Goal: Contribute content: Contribute content

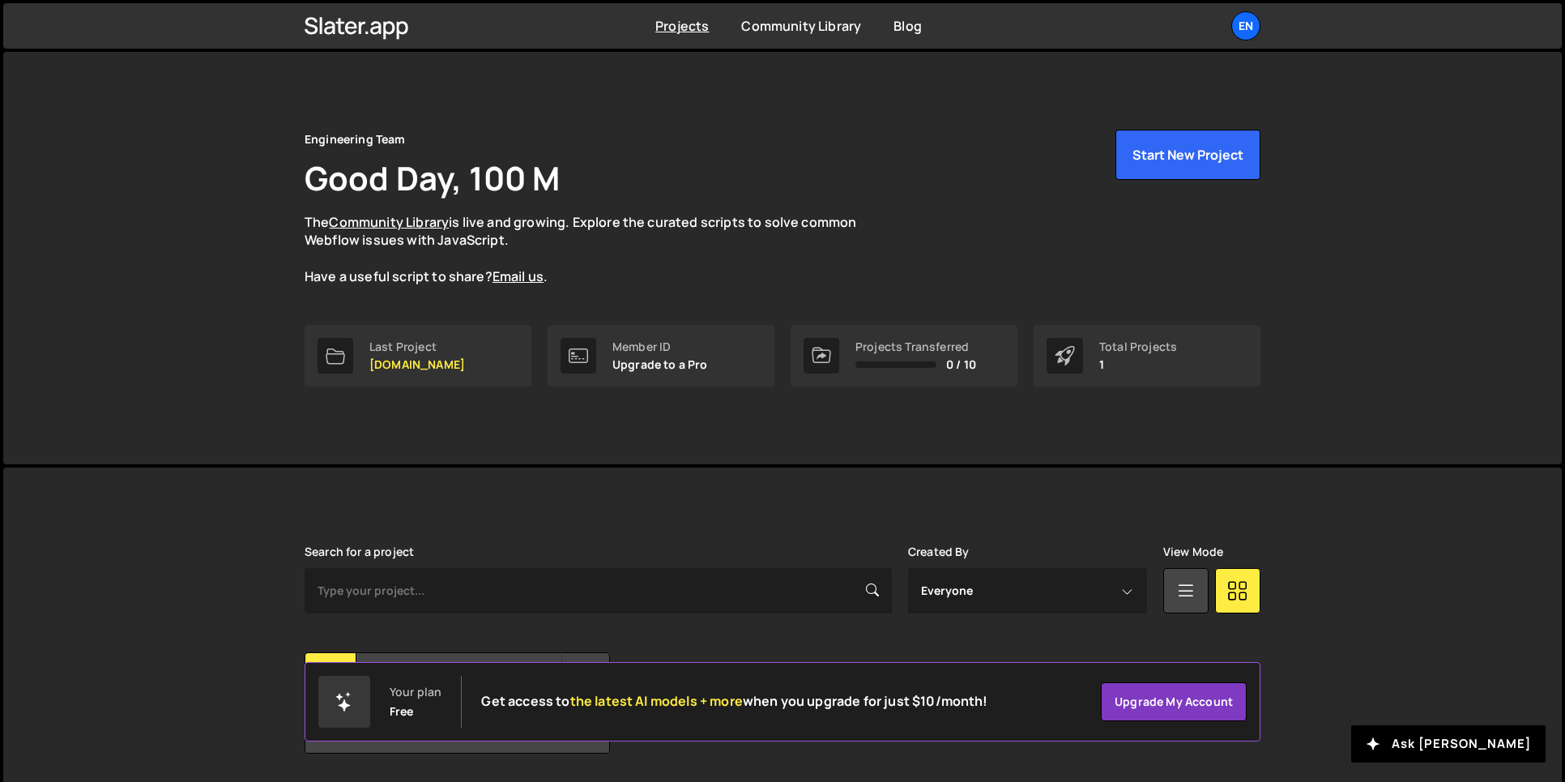
scroll to position [52, 0]
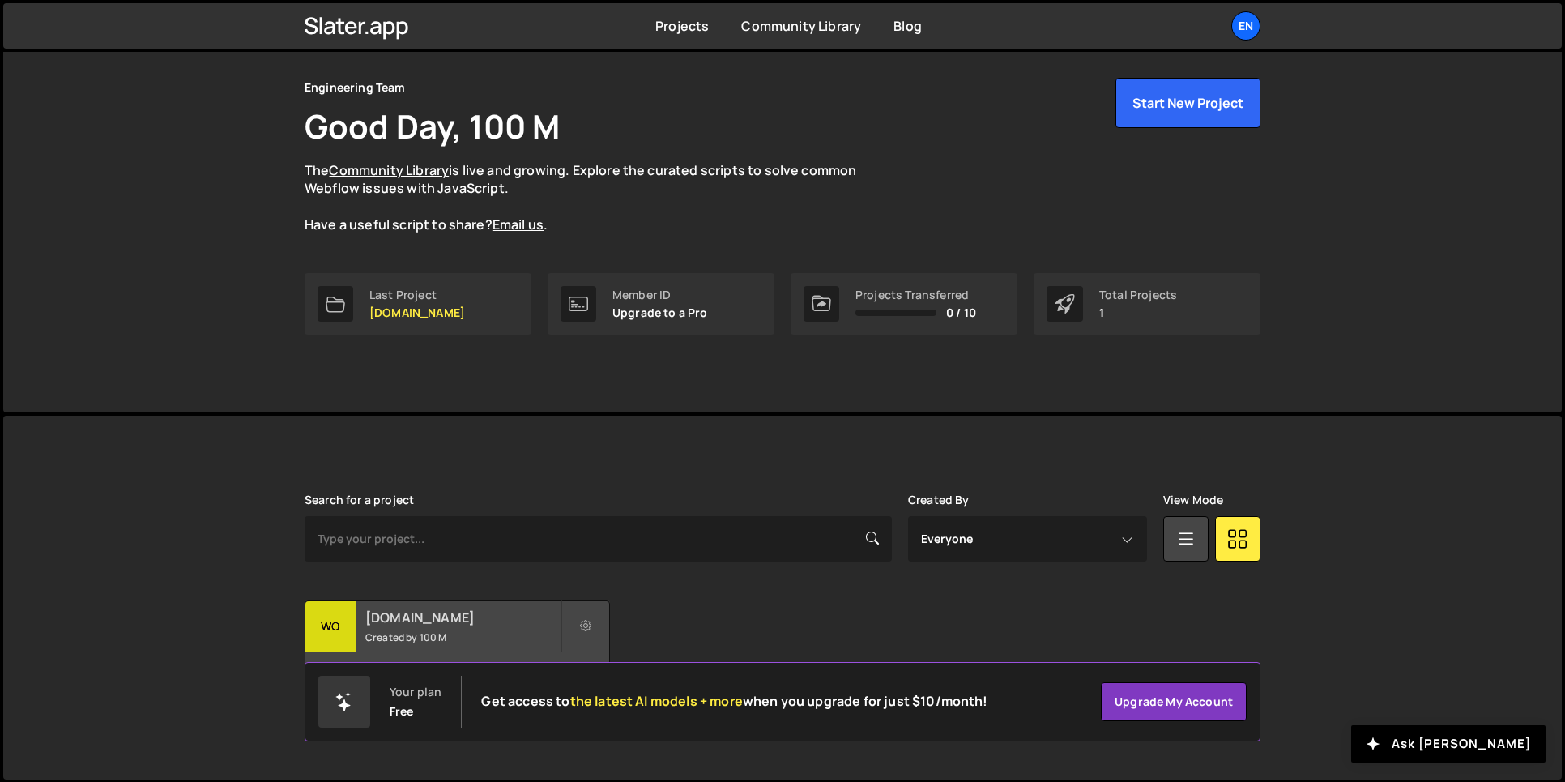
drag, startPoint x: 418, startPoint y: 628, endPoint x: 433, endPoint y: 633, distance: 15.4
click at [418, 628] on div "[DOMAIN_NAME] Created by 100 M" at bounding box center [457, 626] width 304 height 50
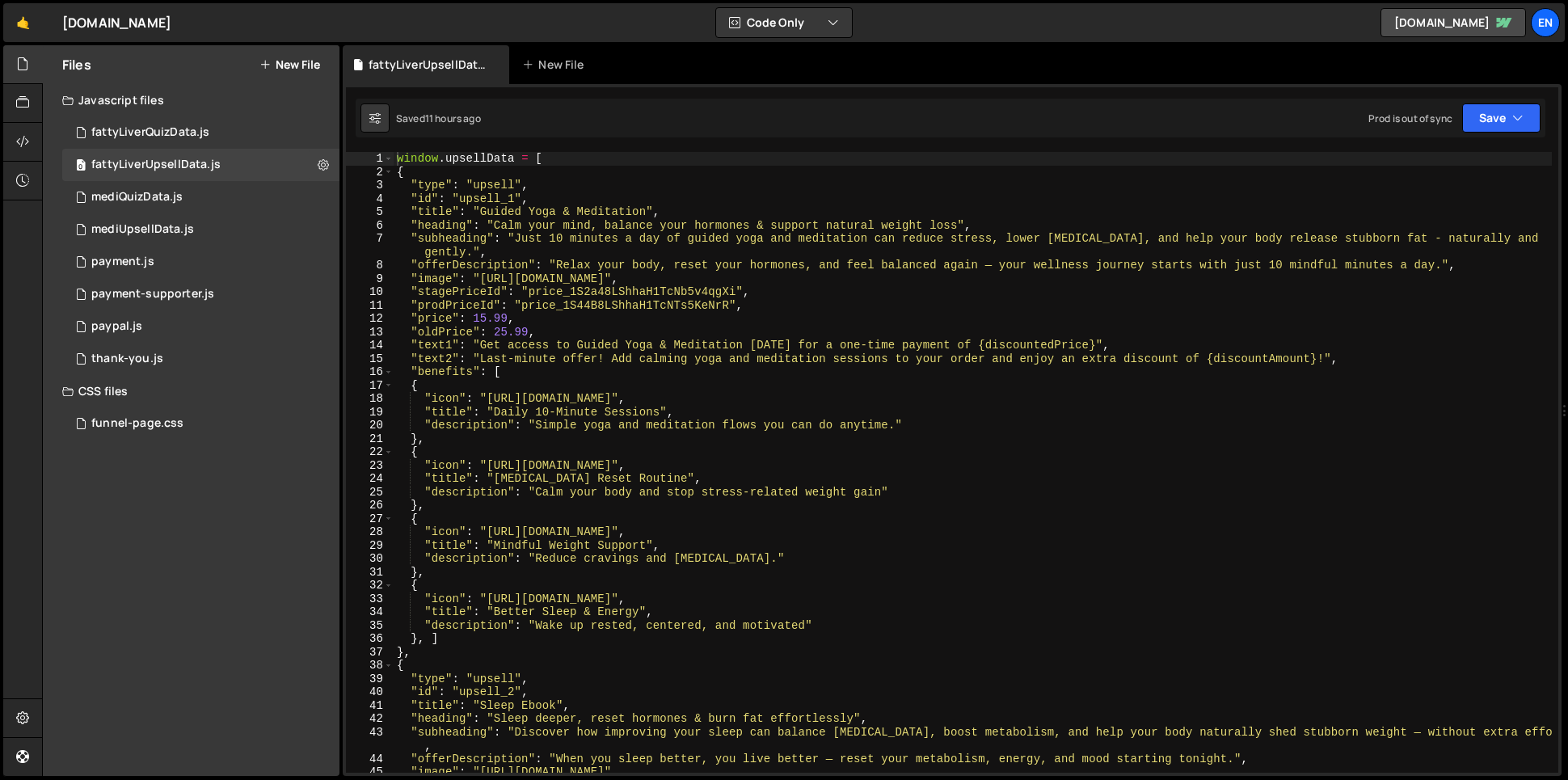
click at [534, 266] on div "window . upsellData = [ { "type" : "upsell" , "id" : "upsell_1" , "title" : "Gu…" at bounding box center [973, 475] width 1158 height 647
click at [508, 233] on div "window . upsellData = [ { "type" : "upsell" , "id" : "upsell_1" , "title" : "Gu…" at bounding box center [973, 474] width 1158 height 647
drag, startPoint x: 773, startPoint y: 223, endPoint x: 772, endPoint y: 238, distance: 15.0
click at [773, 223] on div "window . upsellData = [ { "type" : "upsell" , "id" : "upsell_1" , "title" : "Gu…" at bounding box center [973, 474] width 1158 height 647
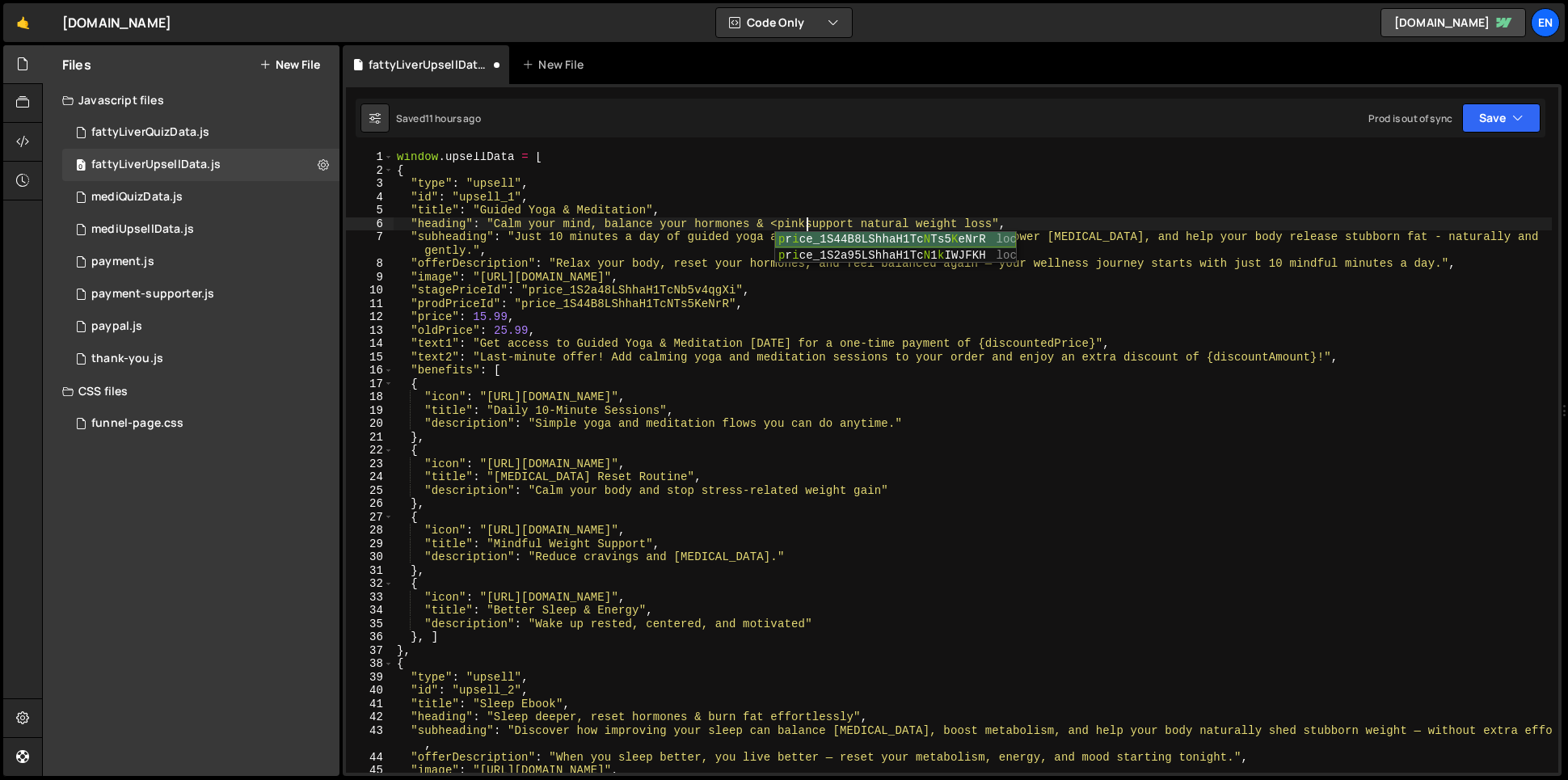
scroll to position [0, 28]
click at [999, 224] on div "window . upsellData = [ { "type" : "upsell" , "id" : "upsell_1" , "title" : "Gu…" at bounding box center [973, 474] width 1158 height 647
drag, startPoint x: 1495, startPoint y: 119, endPoint x: 1491, endPoint y: 134, distance: 15.5
click at [1495, 119] on button "Save" at bounding box center [1501, 118] width 79 height 29
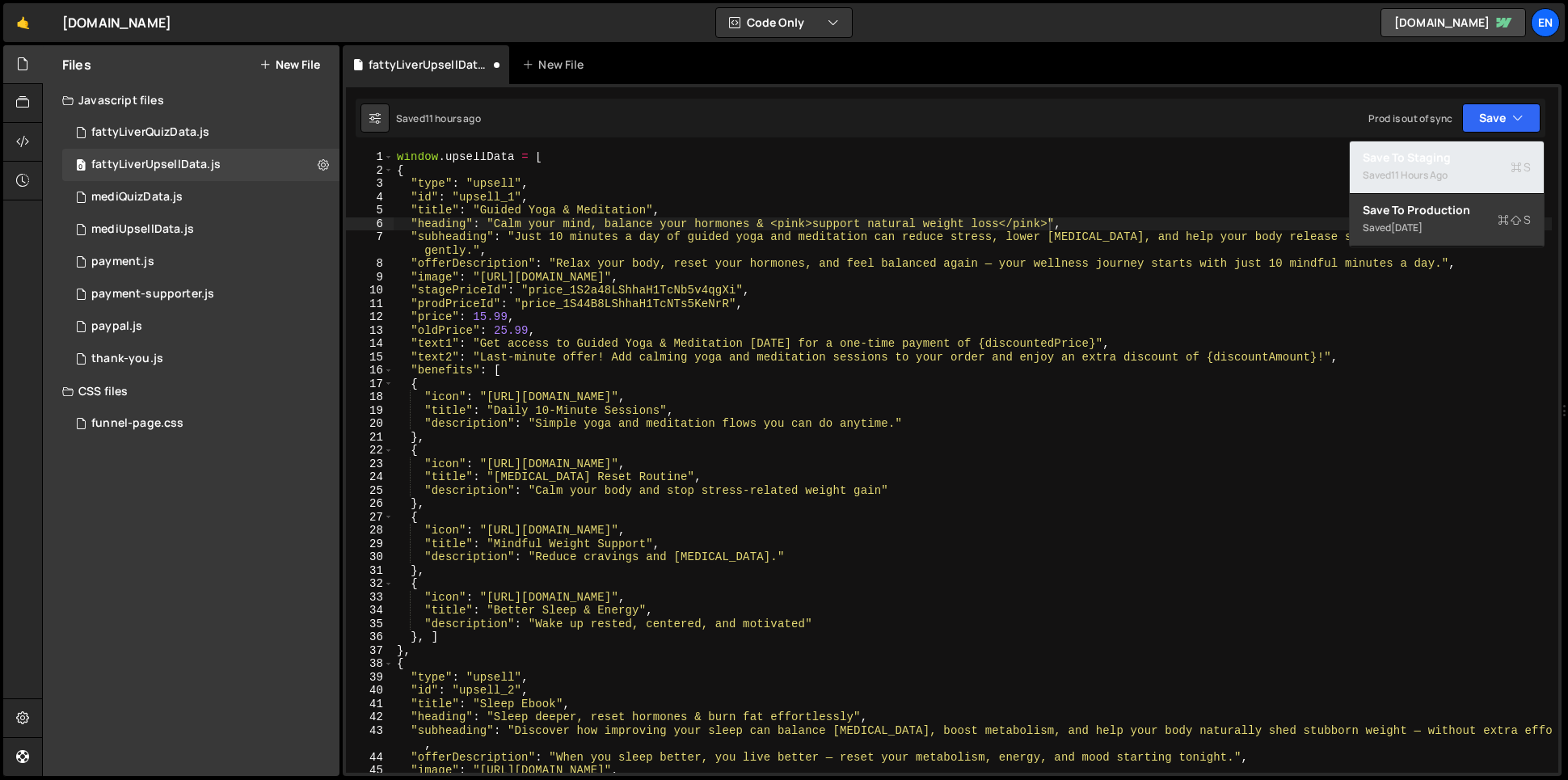
click at [1485, 151] on div "Save to Staging S" at bounding box center [1446, 158] width 169 height 16
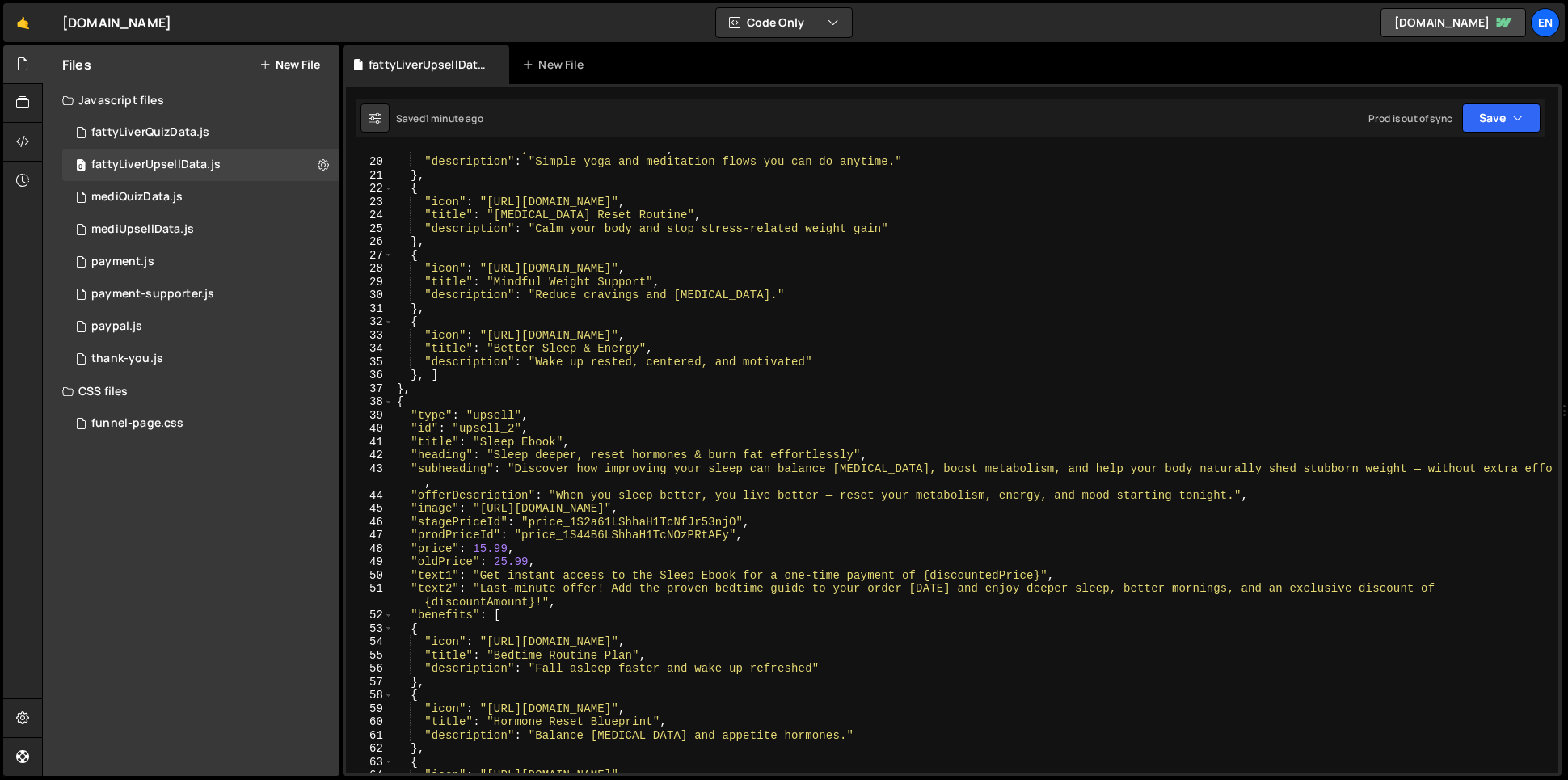
scroll to position [270, 0]
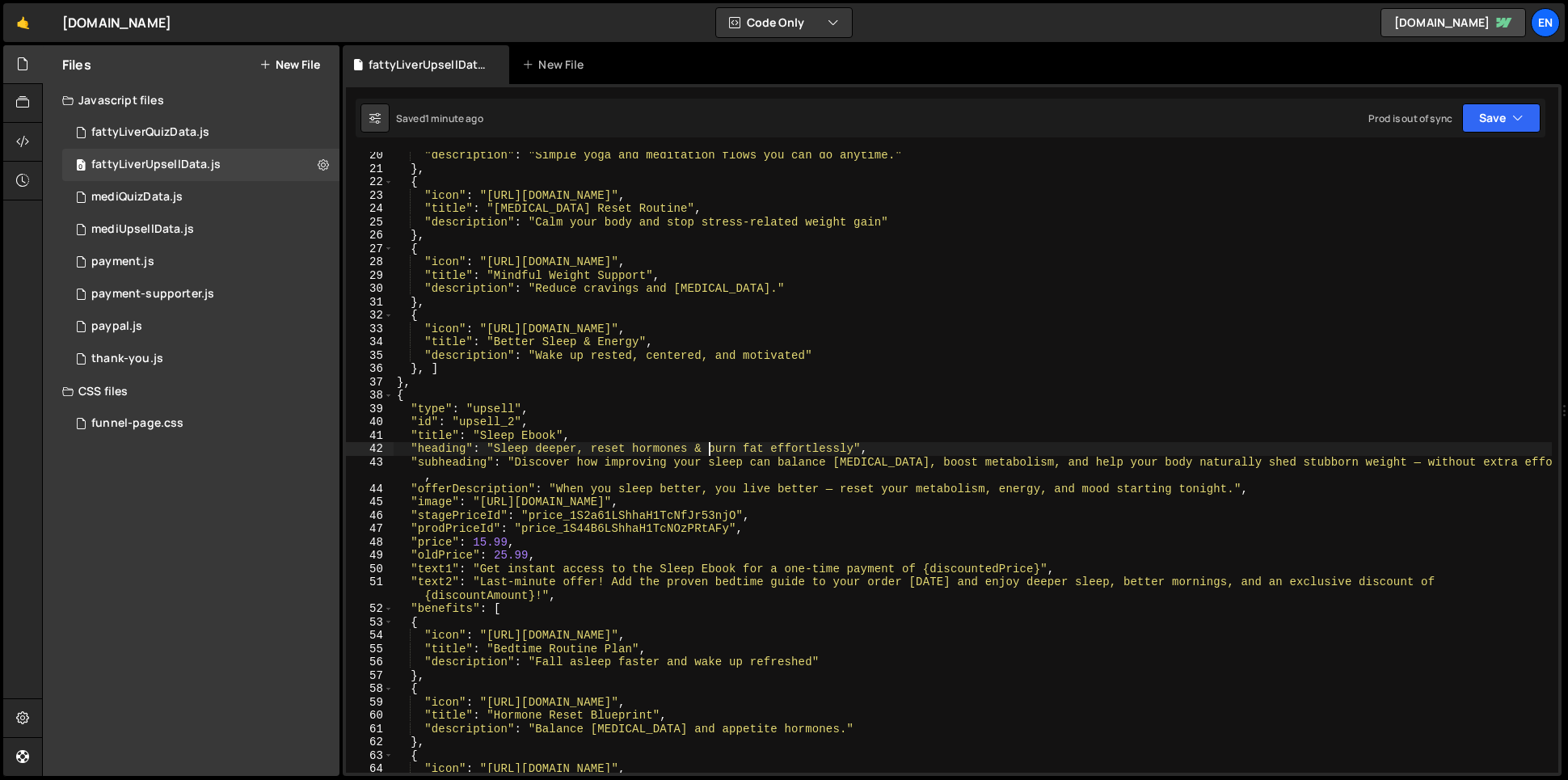
drag, startPoint x: 710, startPoint y: 449, endPoint x: 711, endPoint y: 459, distance: 10.0
click at [710, 449] on div ""description" : "Simple yoga and meditation flows you can do anytime." } , { "i…" at bounding box center [973, 472] width 1158 height 647
click at [791, 456] on div ""description" : "Simple yoga and meditation flows you can do anytime." } , { "i…" at bounding box center [973, 472] width 1158 height 647
click at [791, 455] on div ""description" : "Simple yoga and meditation flows you can do anytime." } , { "i…" at bounding box center [973, 472] width 1158 height 647
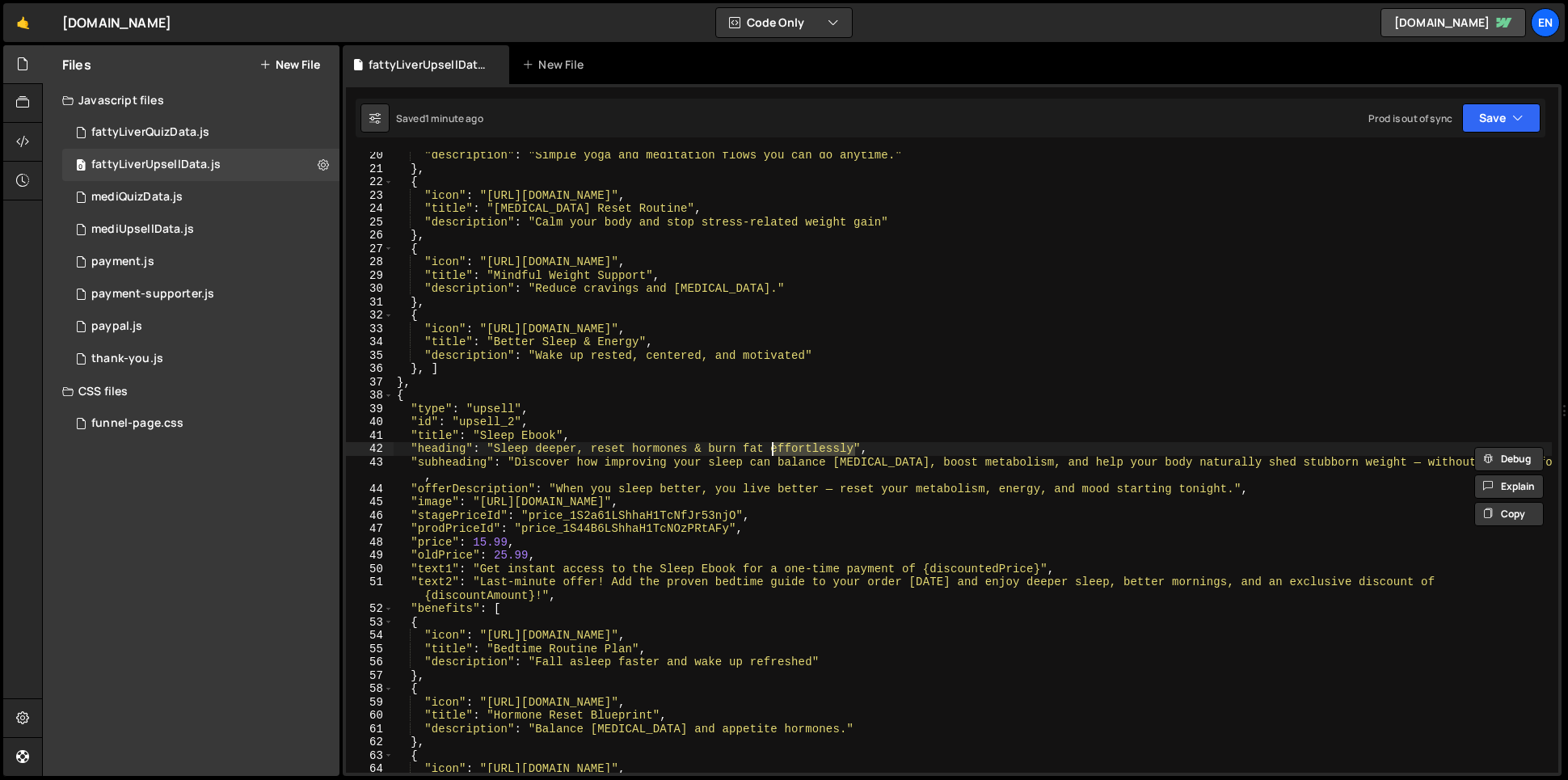
click at [790, 446] on div ""description" : "Simple yoga and meditation flows you can do anytime." } , { "i…" at bounding box center [973, 462] width 1158 height 620
click at [790, 446] on div ""description" : "Simple yoga and meditation flows you can do anytime." } , { "i…" at bounding box center [973, 472] width 1158 height 647
click at [707, 450] on div ""description" : "Simple yoga and meditation flows you can do anytime." } , { "i…" at bounding box center [973, 472] width 1158 height 647
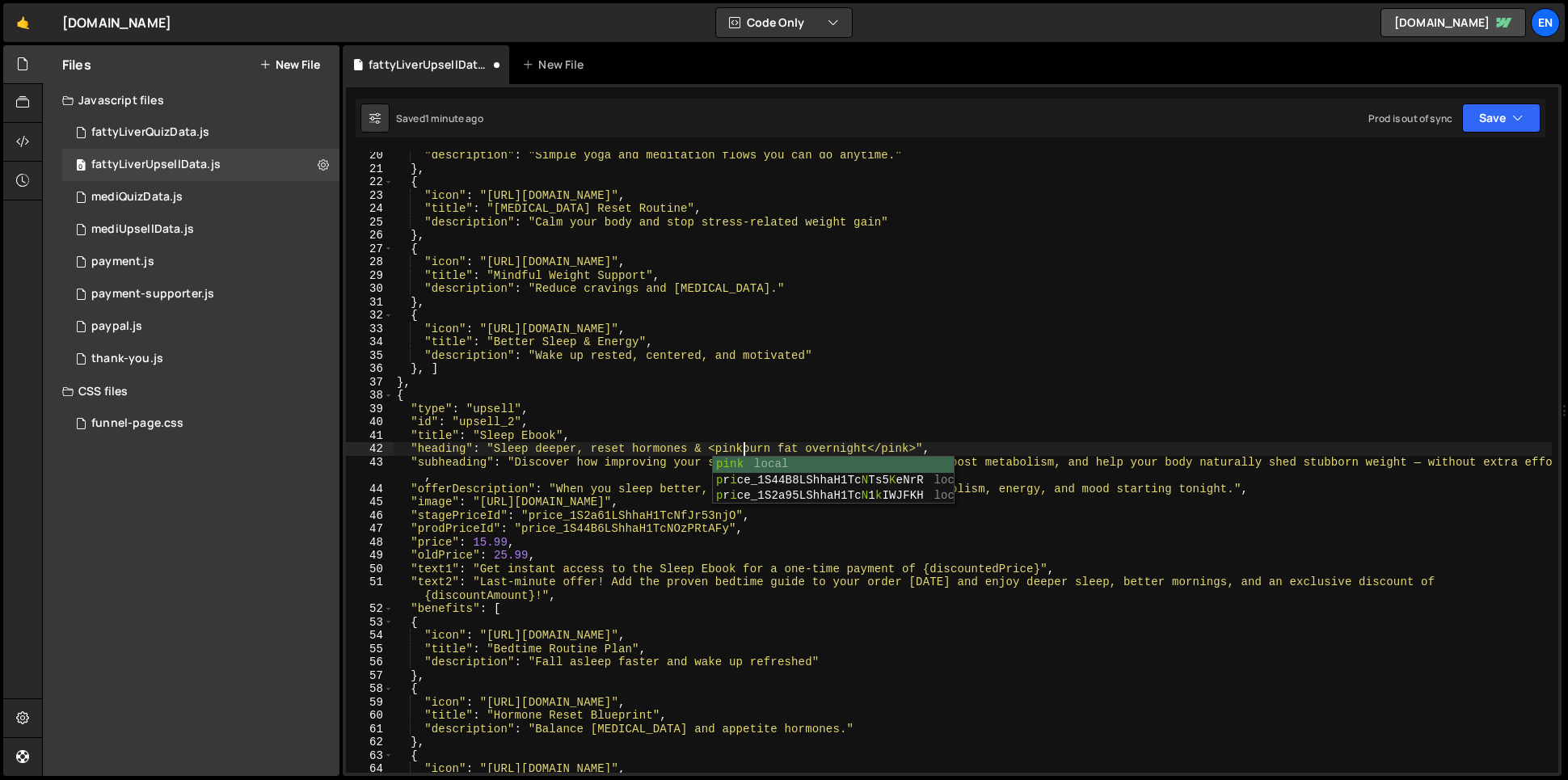
scroll to position [0, 24]
click at [1500, 128] on button "Save" at bounding box center [1501, 118] width 79 height 29
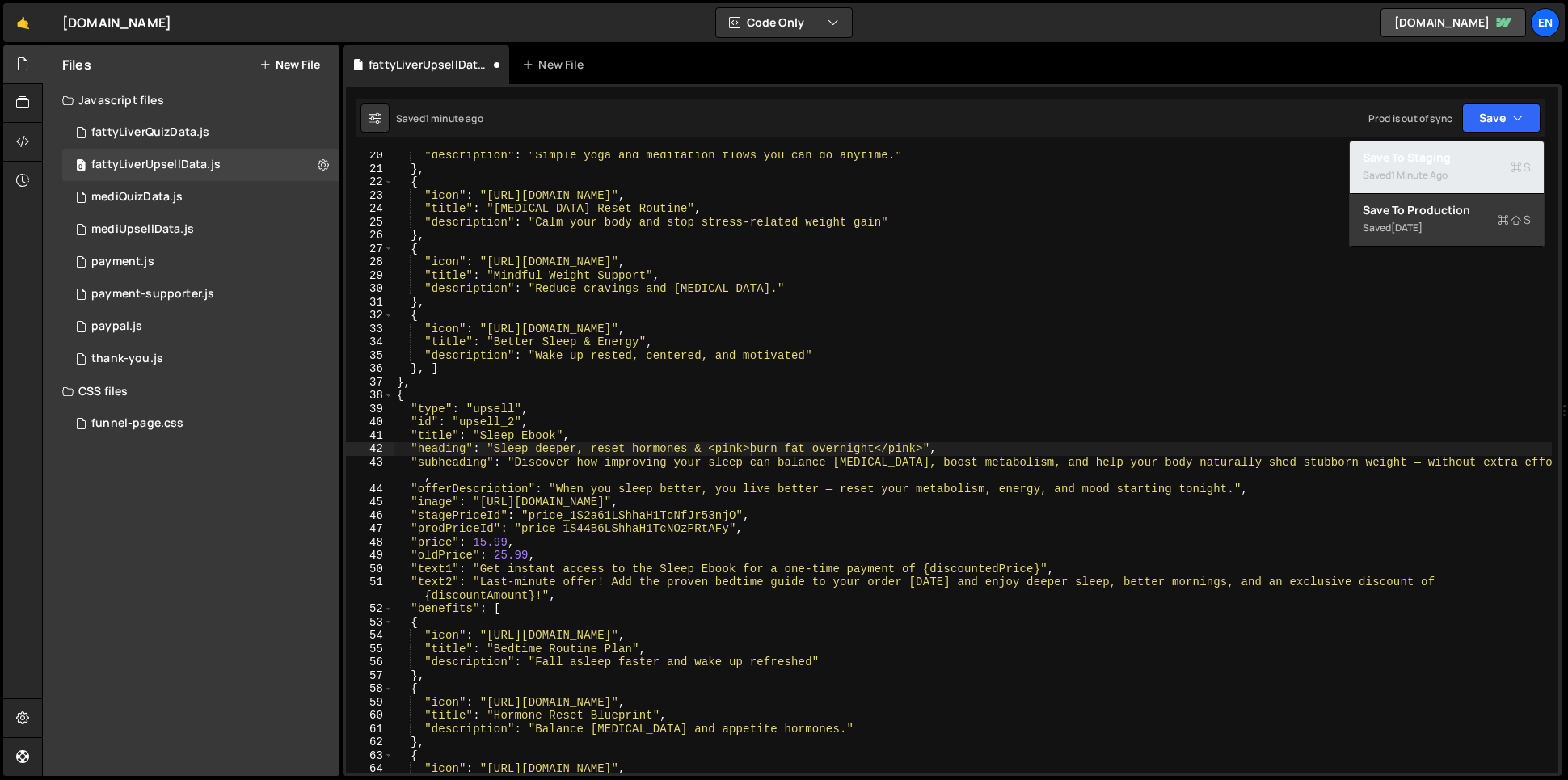
drag, startPoint x: 1461, startPoint y: 160, endPoint x: 942, endPoint y: 11, distance: 540.0
click at [1458, 160] on div "Save to Staging S" at bounding box center [1446, 158] width 169 height 16
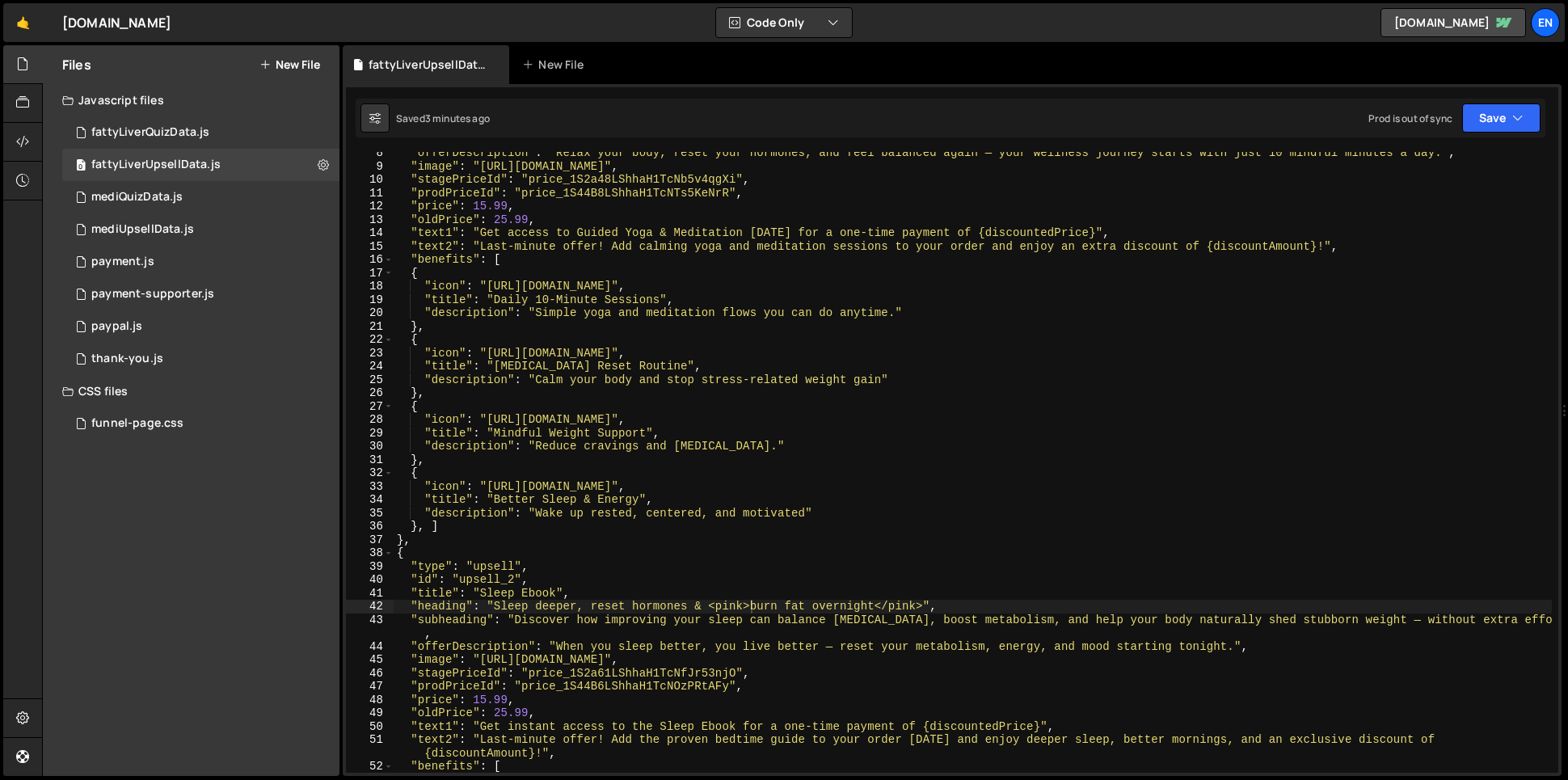
scroll to position [0, 0]
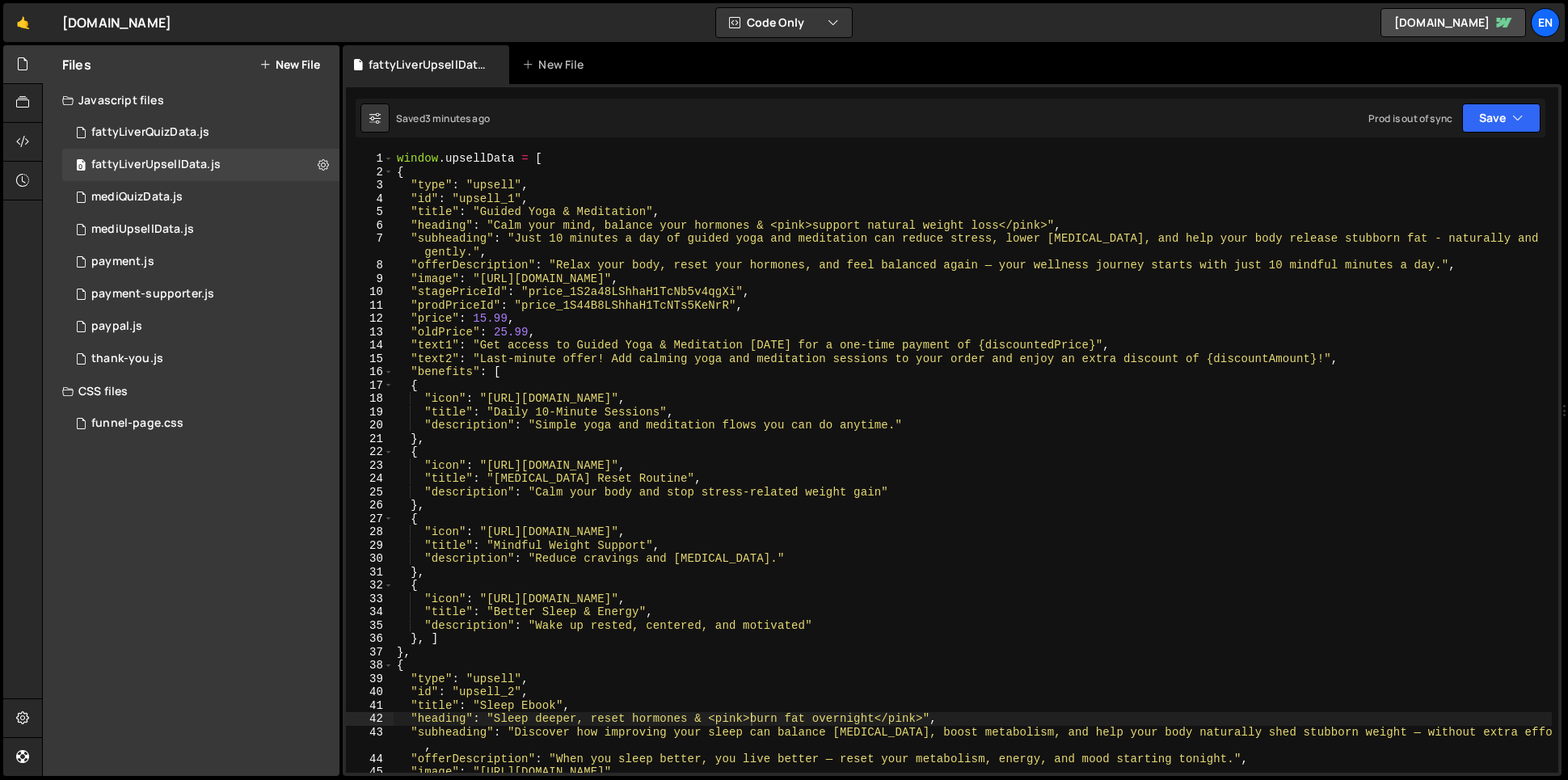
click at [456, 214] on div "window . upsellData = [ { "type" : "upsell" , "id" : "upsell_1" , "title" : "Gu…" at bounding box center [973, 475] width 1158 height 647
drag, startPoint x: 483, startPoint y: 215, endPoint x: 630, endPoint y: 215, distance: 147.0
click at [647, 210] on div "window . upsellData = [ { "type" : "upsell" , "id" : "upsell_1" , "title" : "Gu…" at bounding box center [973, 475] width 1158 height 647
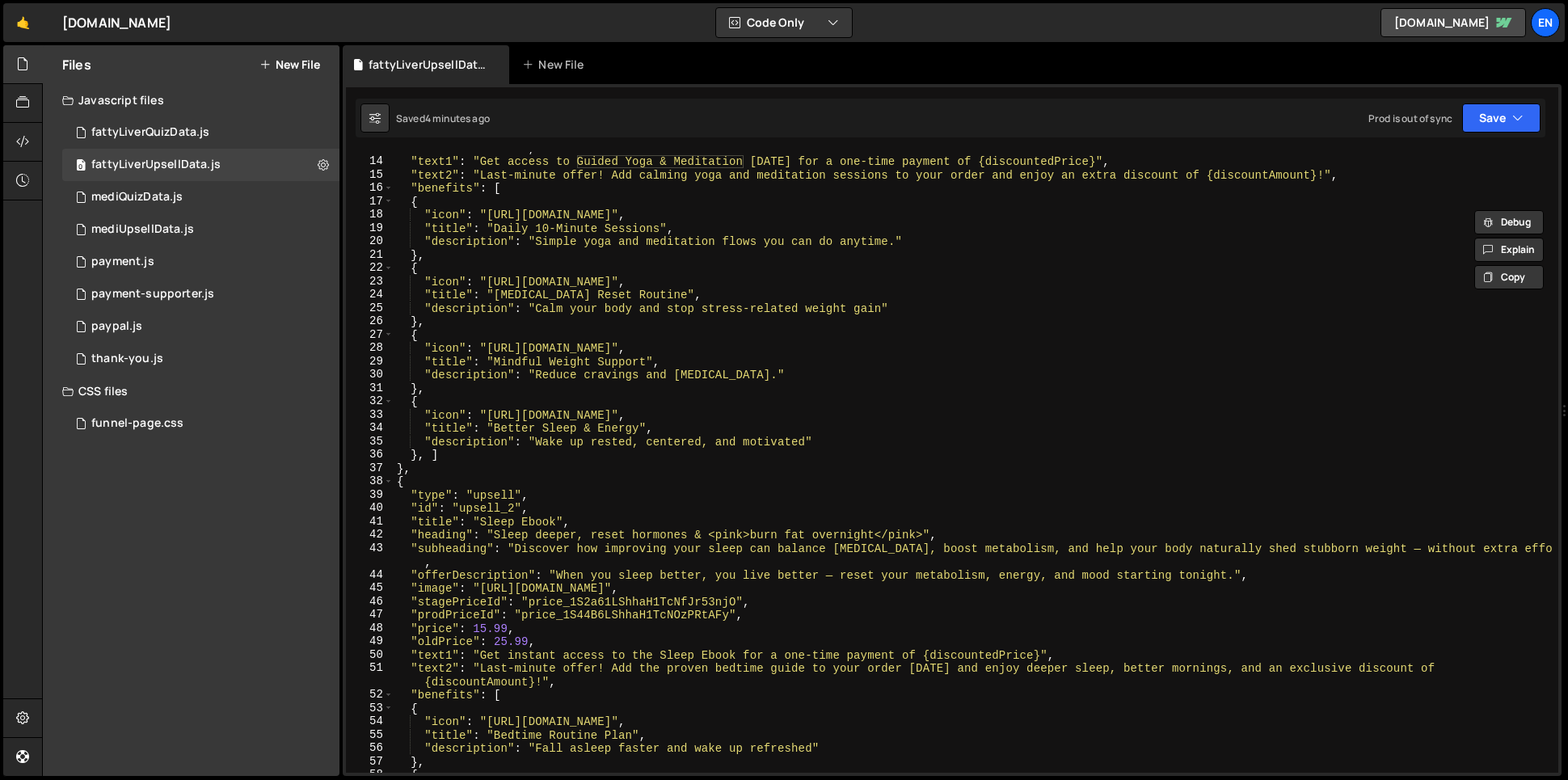
scroll to position [227, 0]
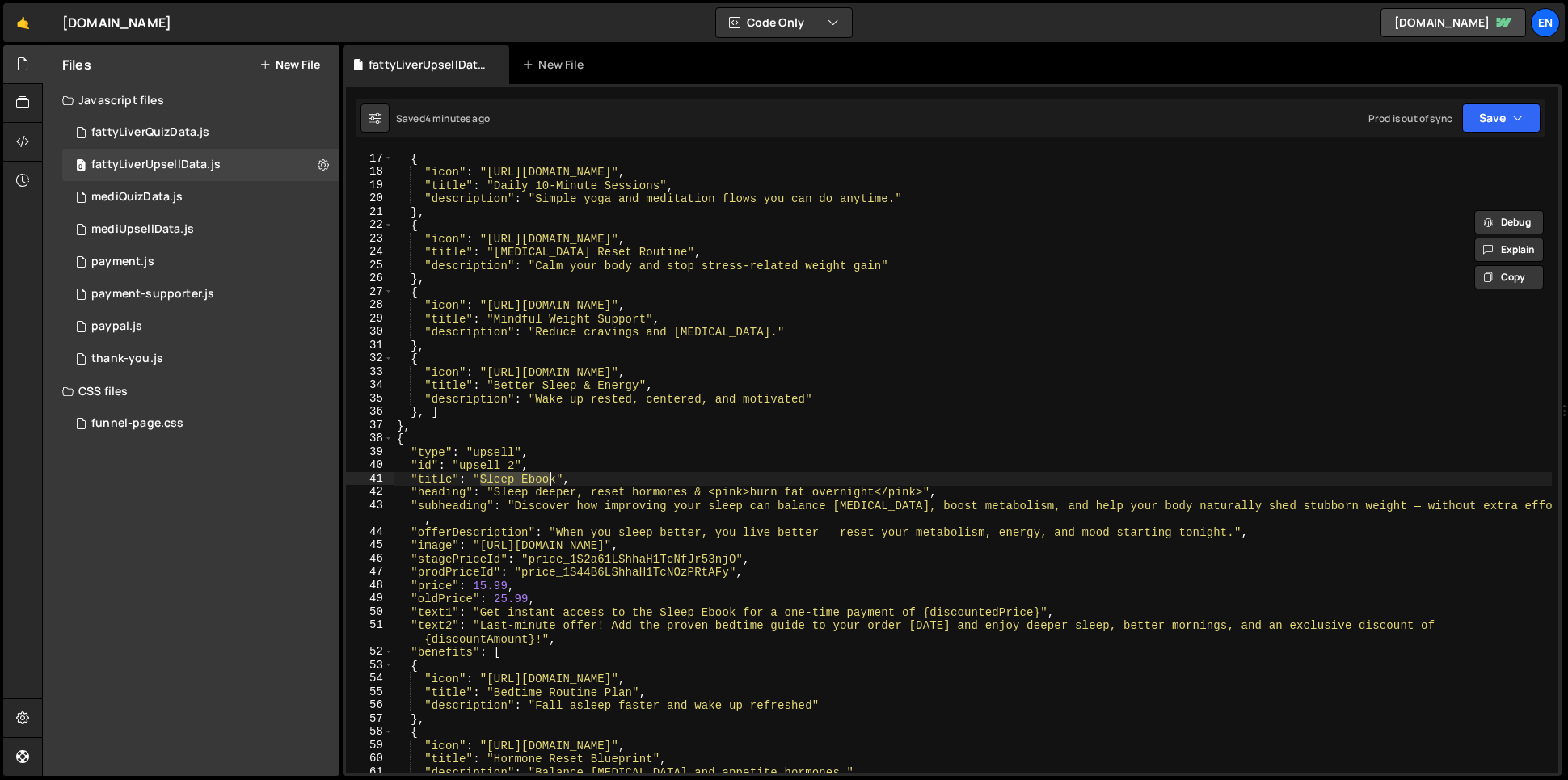
drag, startPoint x: 488, startPoint y: 481, endPoint x: 825, endPoint y: 451, distance: 338.3
click at [551, 479] on div "{ "icon" : "https://cdn.prod.website-files.com/687e2e60e16a43253219b704/68a72c4…" at bounding box center [973, 475] width 1158 height 647
drag, startPoint x: 493, startPoint y: 469, endPoint x: 497, endPoint y: 478, distance: 9.8
click at [493, 469] on div "{ "icon" : "https://cdn.prod.website-files.com/687e2e60e16a43253219b704/68a72c4…" at bounding box center [973, 475] width 1158 height 647
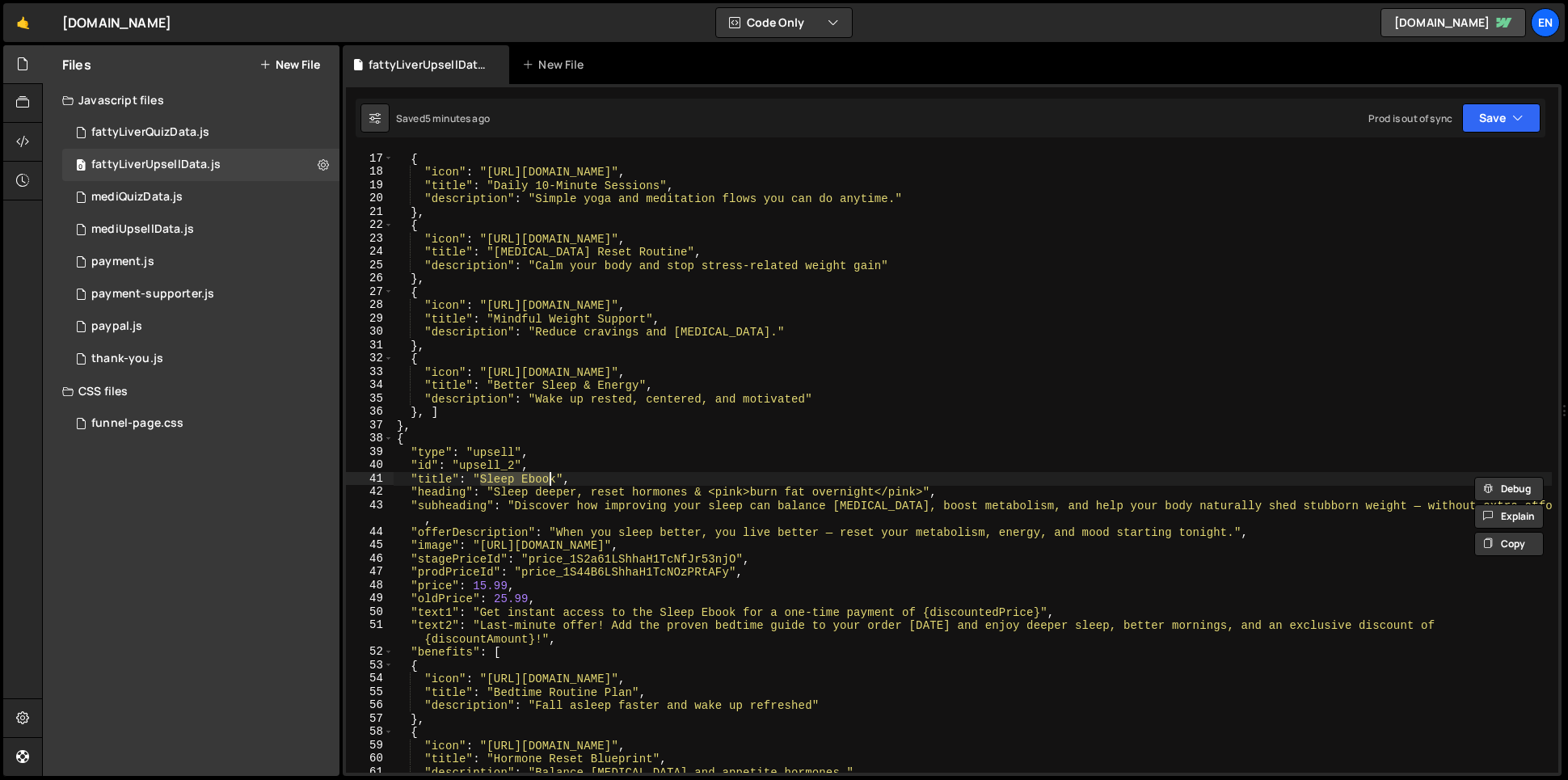
scroll to position [0, 8]
click at [497, 478] on div "{ "icon" : "https://cdn.prod.website-files.com/687e2e60e16a43253219b704/68a72c4…" at bounding box center [973, 475] width 1158 height 647
drag, startPoint x: 497, startPoint y: 478, endPoint x: 500, endPoint y: 495, distance: 17.3
click at [497, 478] on div "{ "icon" : "https://cdn.prod.website-files.com/687e2e60e16a43253219b704/68a72c4…" at bounding box center [973, 475] width 1158 height 647
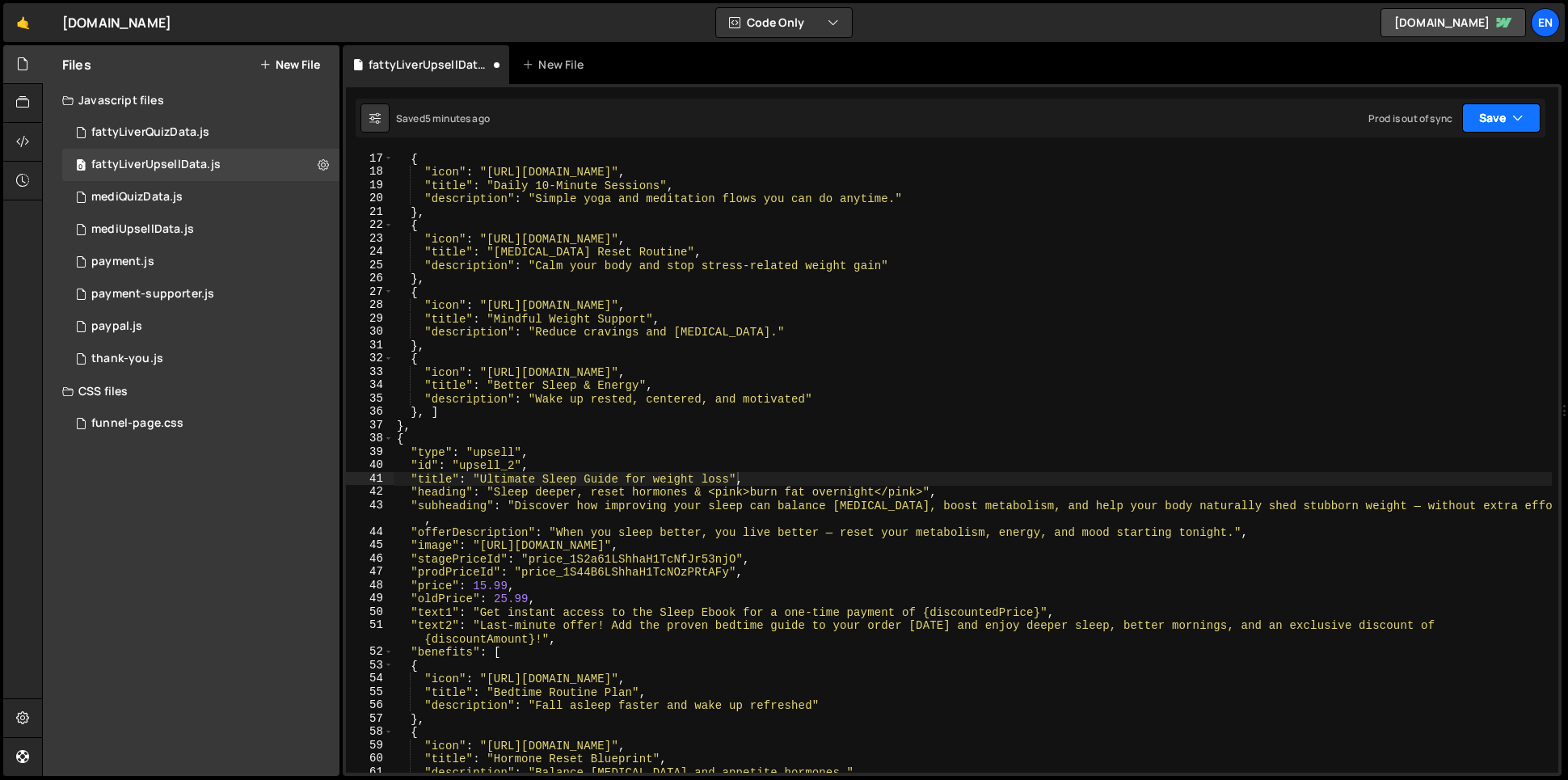
click at [1500, 126] on button "Save" at bounding box center [1501, 118] width 79 height 29
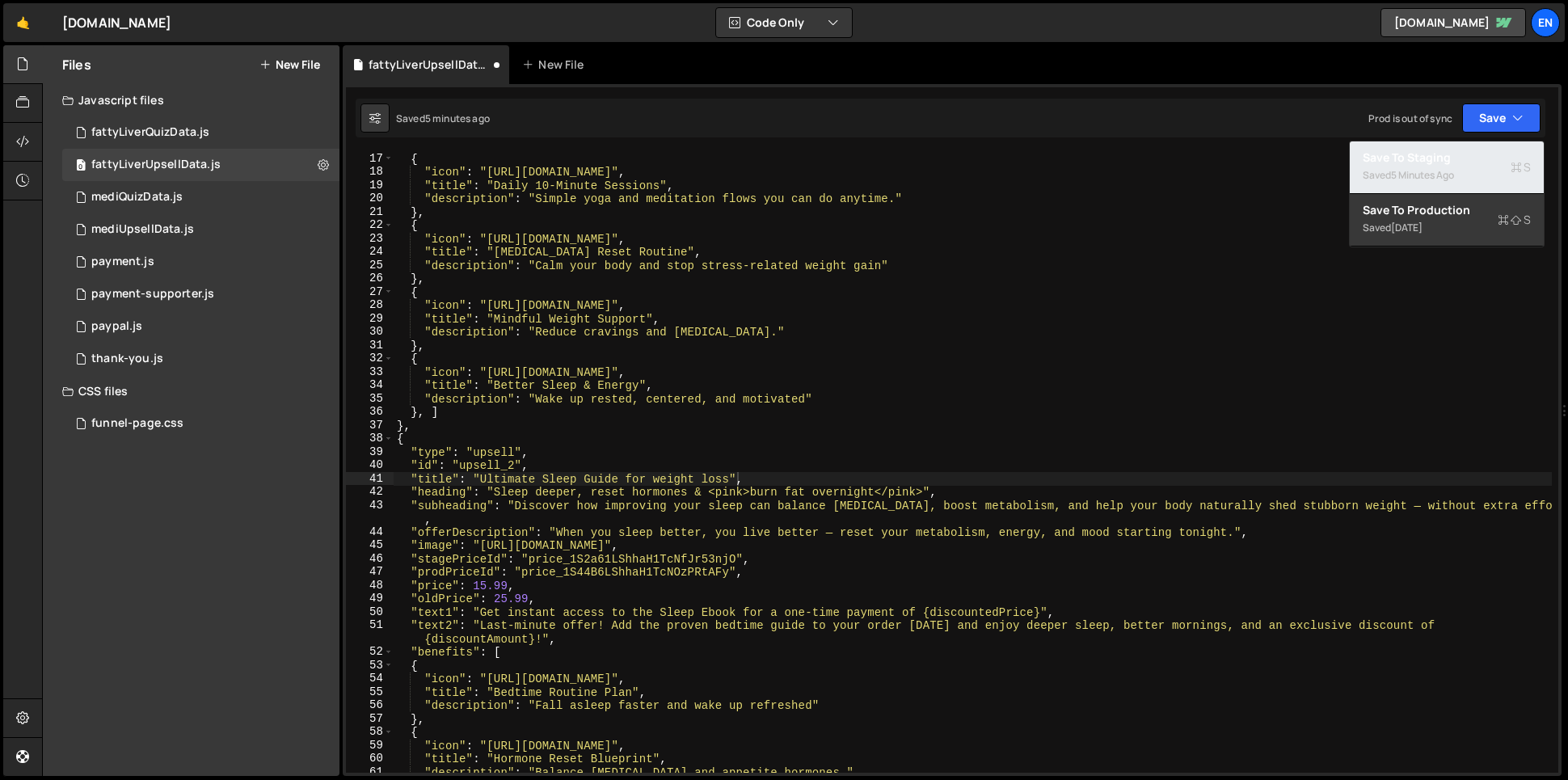
click at [1466, 175] on div "Saved 5 minutes ago" at bounding box center [1446, 175] width 169 height 19
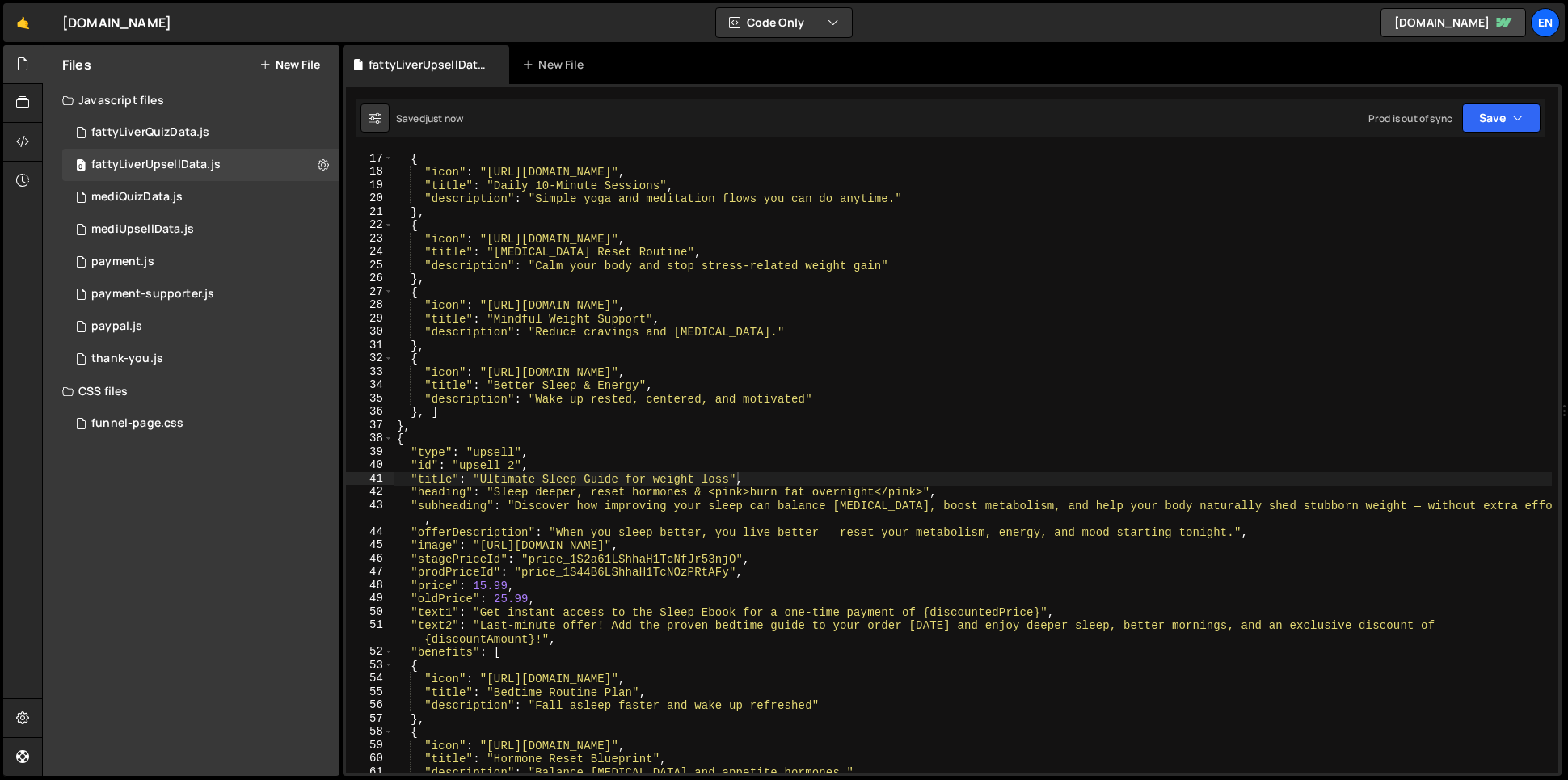
click at [662, 474] on div "{ "icon" : "https://cdn.prod.website-files.com/687e2e60e16a43253219b704/68a72c4…" at bounding box center [973, 475] width 1158 height 647
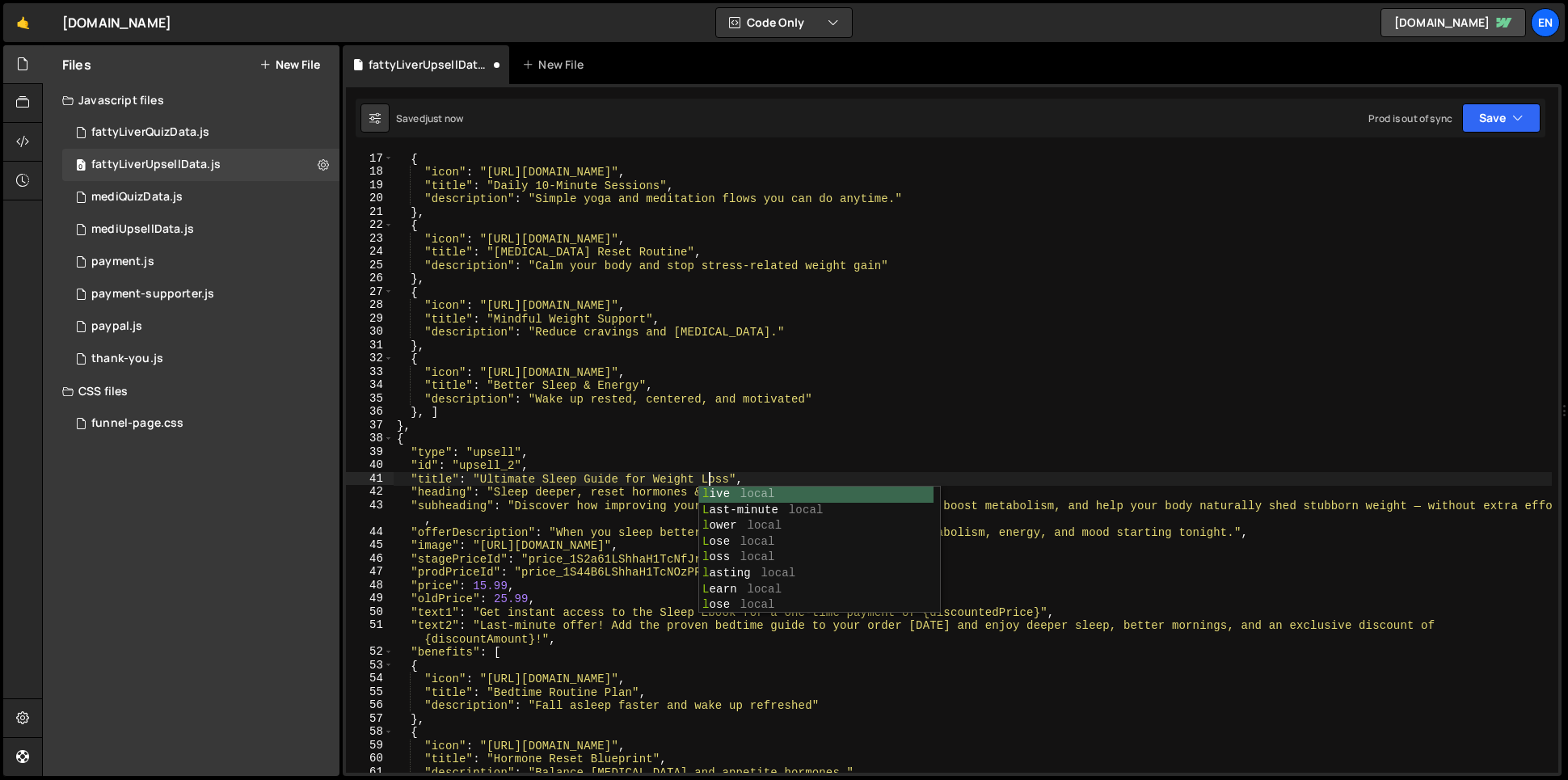
scroll to position [0, 21]
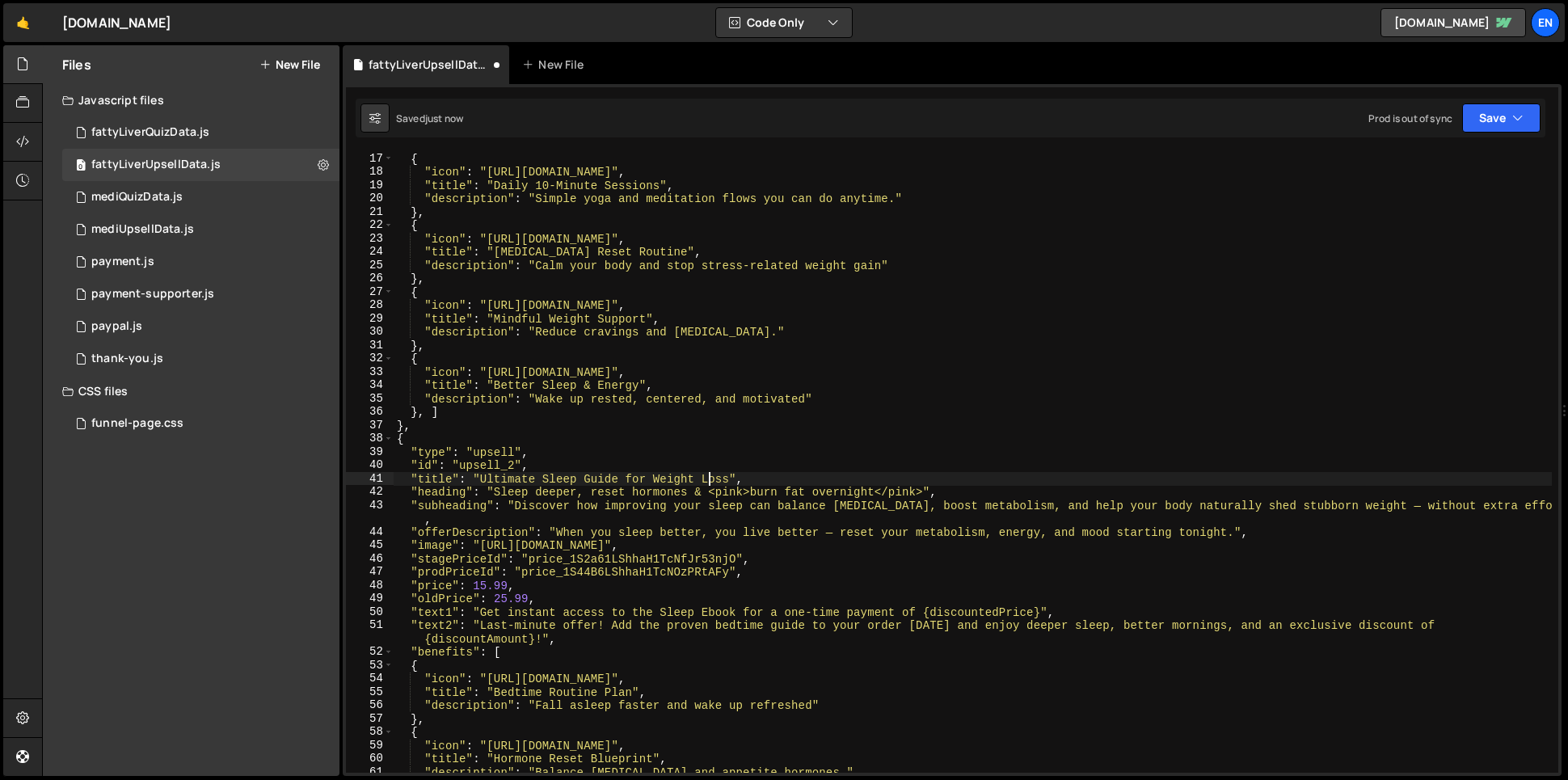
click at [706, 481] on div "{ "icon" : "https://cdn.prod.website-files.com/687e2e60e16a43253219b704/68a72c4…" at bounding box center [973, 475] width 1158 height 647
click at [1520, 106] on button "Save" at bounding box center [1501, 118] width 79 height 29
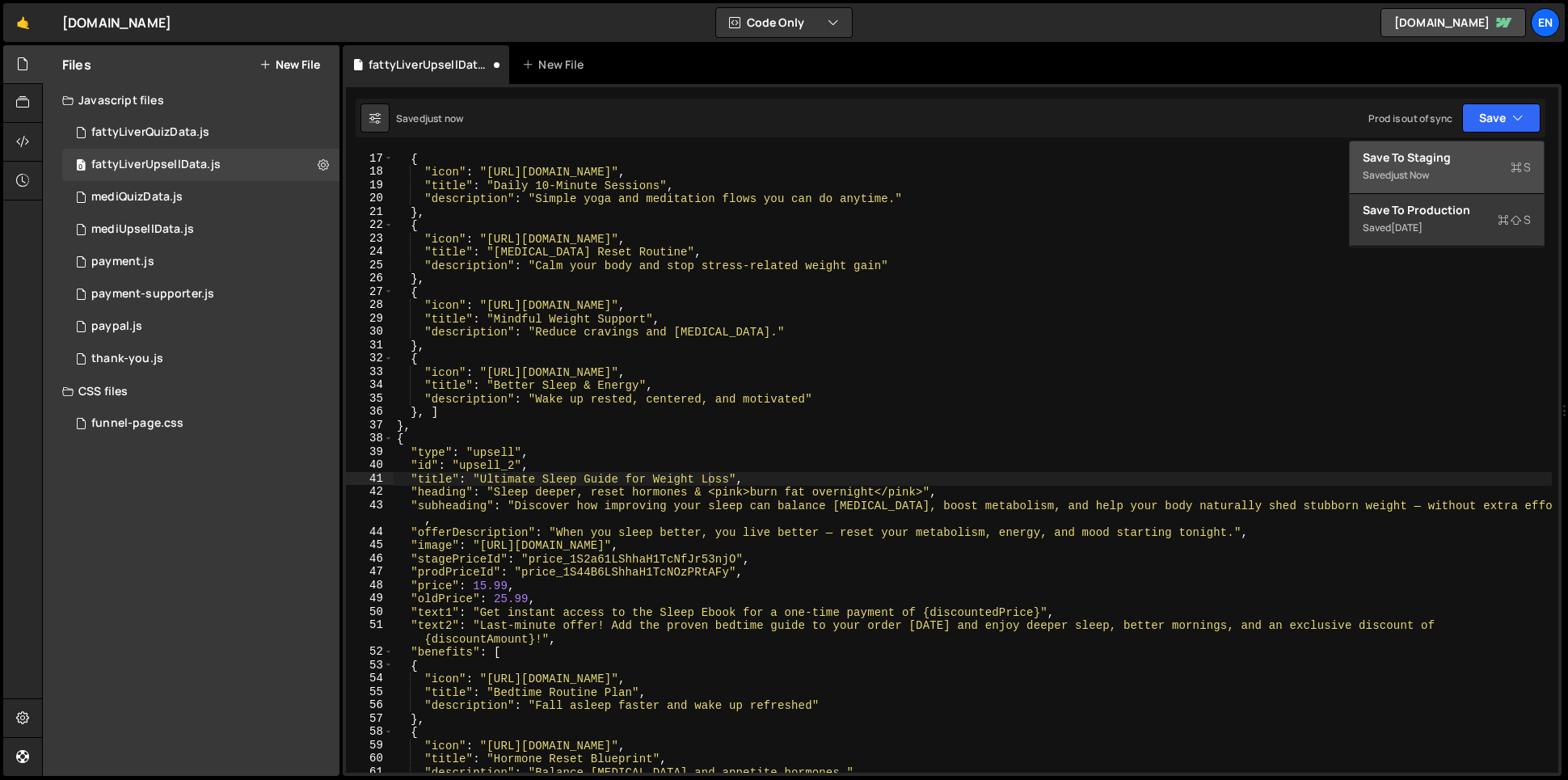
click at [1419, 169] on div "just now" at bounding box center [1409, 176] width 38 height 14
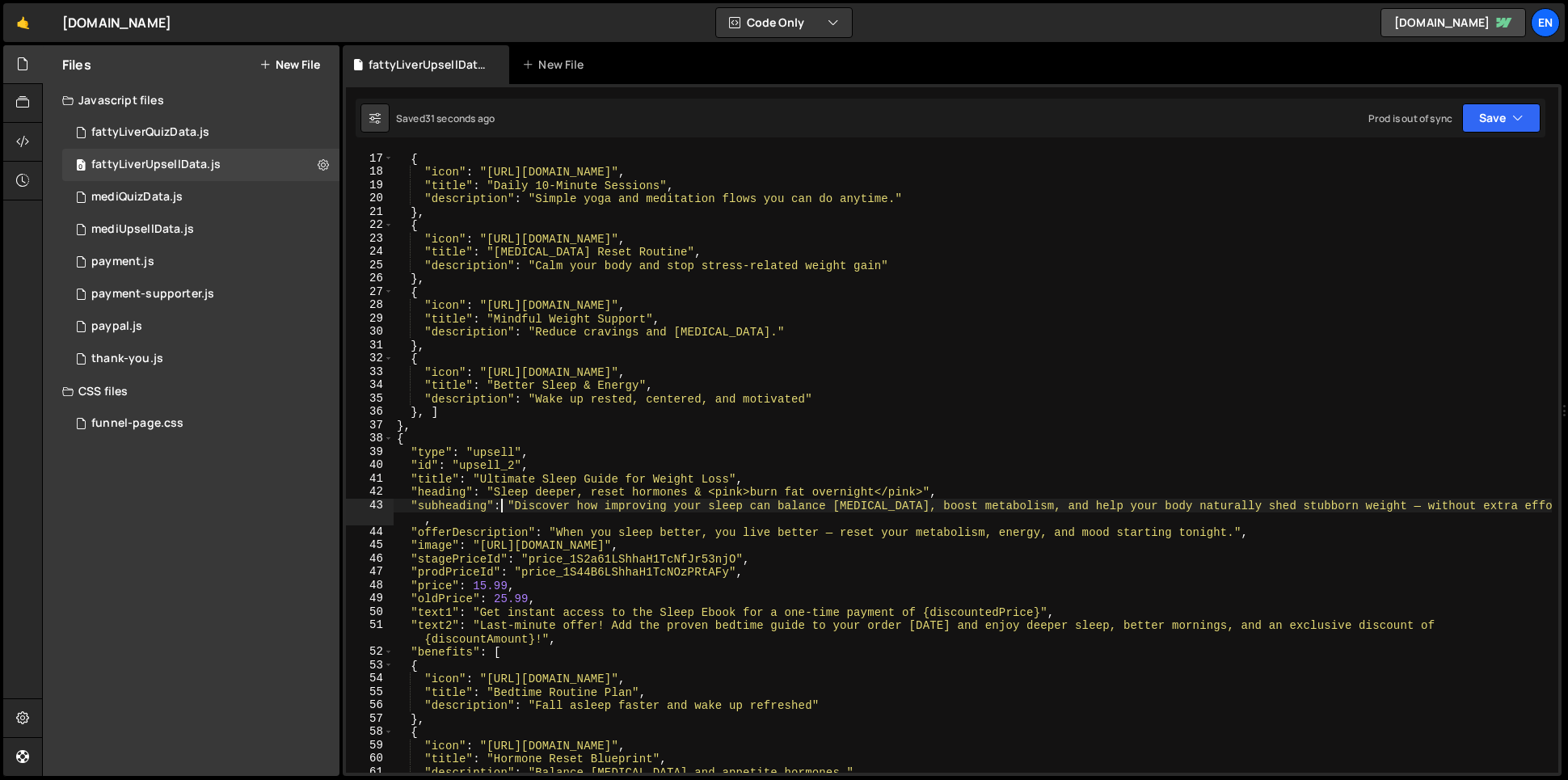
click at [503, 500] on div "{ "icon" : "https://cdn.prod.website-files.com/687e2e60e16a43253219b704/68a72c4…" at bounding box center [973, 475] width 1158 height 647
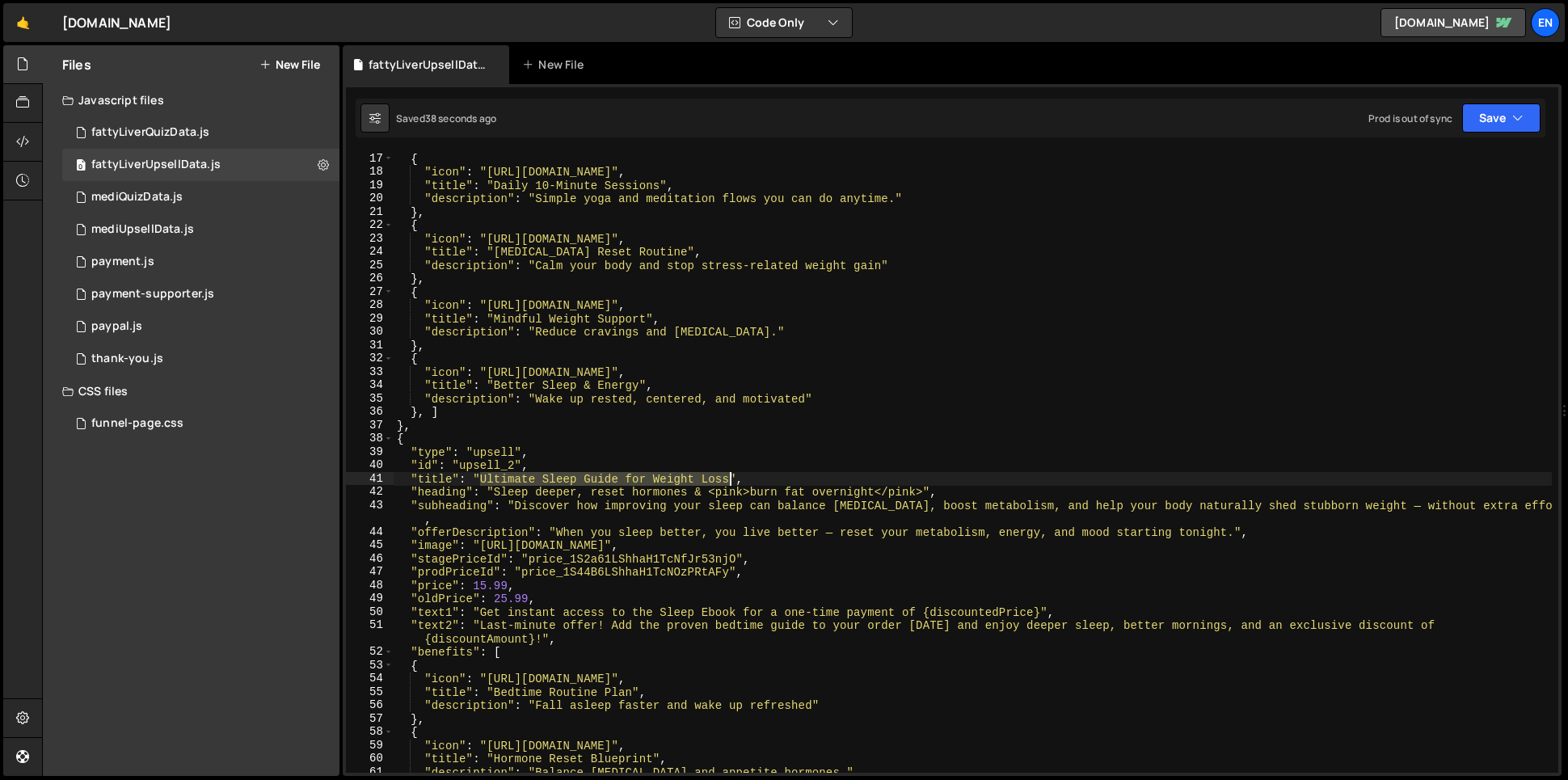
drag, startPoint x: 481, startPoint y: 481, endPoint x: 726, endPoint y: 483, distance: 245.0
click at [728, 483] on div "{ "icon" : "https://cdn.prod.website-files.com/687e2e60e16a43253219b704/68a72c4…" at bounding box center [973, 475] width 1158 height 647
click at [635, 610] on div "{ "icon" : "https://cdn.prod.website-files.com/687e2e60e16a43253219b704/68a72c4…" at bounding box center [973, 475] width 1158 height 647
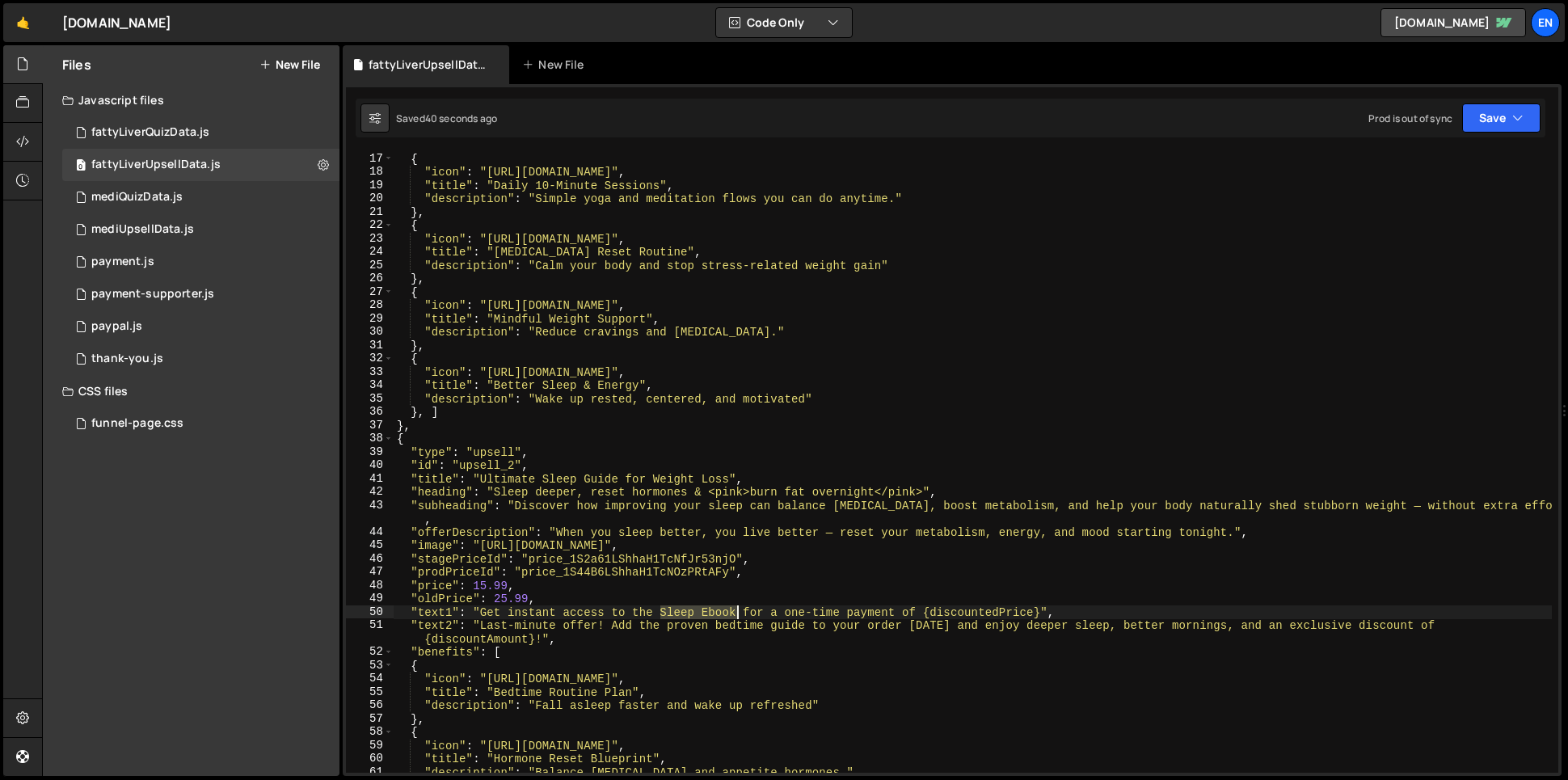
drag, startPoint x: 670, startPoint y: 615, endPoint x: 734, endPoint y: 614, distance: 64.0
click at [735, 614] on div "{ "icon" : "https://cdn.prod.website-files.com/687e2e60e16a43253219b704/68a72c4…" at bounding box center [973, 475] width 1158 height 647
paste textarea "Ultimate Sleep Guide for Weight Loss"
drag, startPoint x: 1513, startPoint y: 129, endPoint x: 1502, endPoint y: 134, distance: 12.1
click at [1513, 129] on button "Save" at bounding box center [1501, 118] width 79 height 29
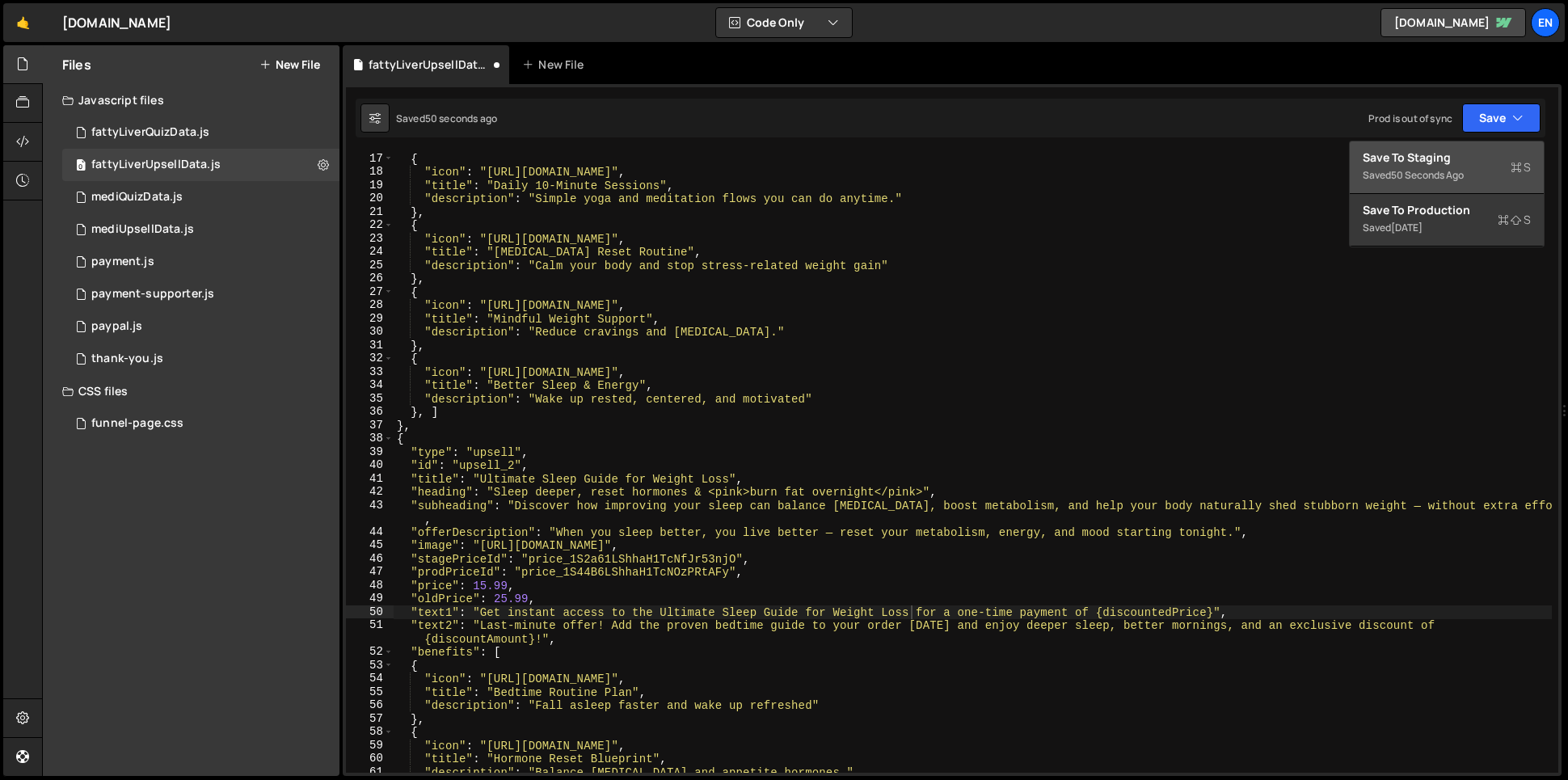
click at [1457, 177] on div "50 seconds ago" at bounding box center [1426, 176] width 73 height 14
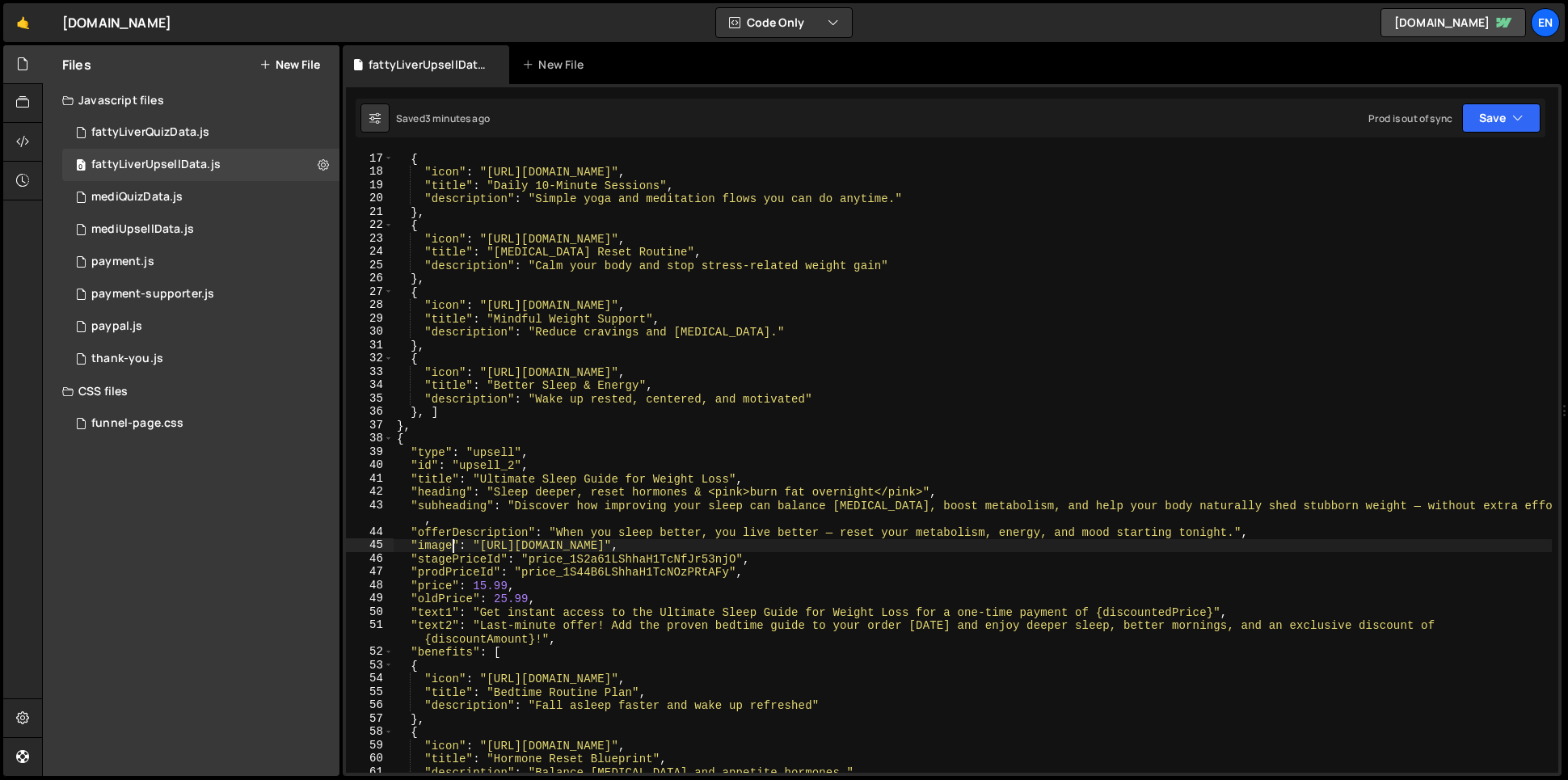
click at [452, 541] on div "{ "icon" : "https://cdn.prod.website-files.com/687e2e60e16a43253219b704/68a72c4…" at bounding box center [973, 475] width 1158 height 647
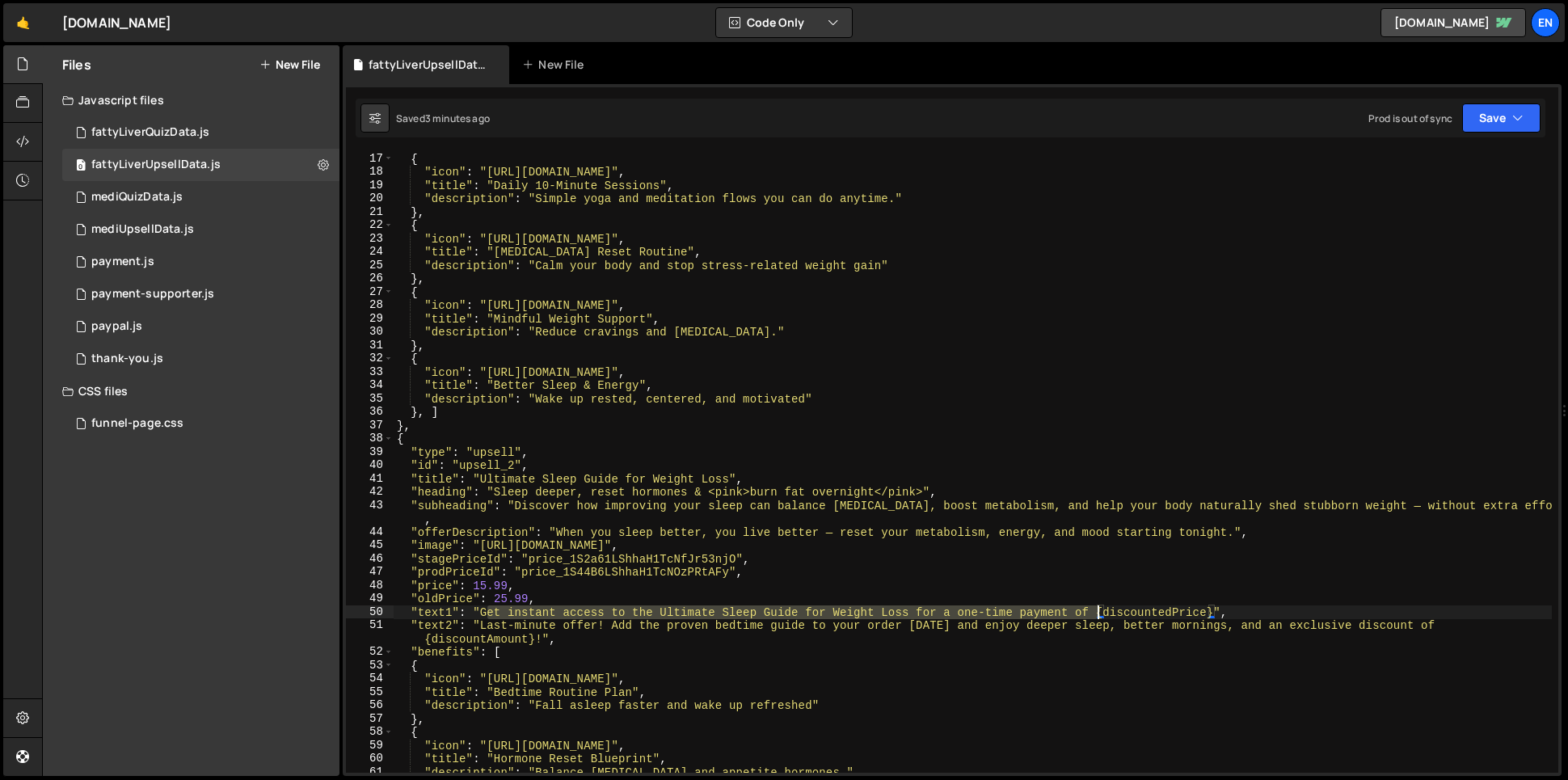
drag, startPoint x: 488, startPoint y: 611, endPoint x: 1094, endPoint y: 612, distance: 606.0
click at [1094, 611] on div "{ "icon" : "https://cdn.prod.website-files.com/687e2e60e16a43253219b704/68a72c4…" at bounding box center [973, 475] width 1158 height 647
drag, startPoint x: 1017, startPoint y: 618, endPoint x: 1063, endPoint y: 610, distance: 46.7
click at [1017, 618] on div "{ "icon" : "https://cdn.prod.website-files.com/687e2e60e16a43253219b704/68a72c4…" at bounding box center [973, 462] width 1158 height 620
drag, startPoint x: 1096, startPoint y: 610, endPoint x: 551, endPoint y: 608, distance: 545.0
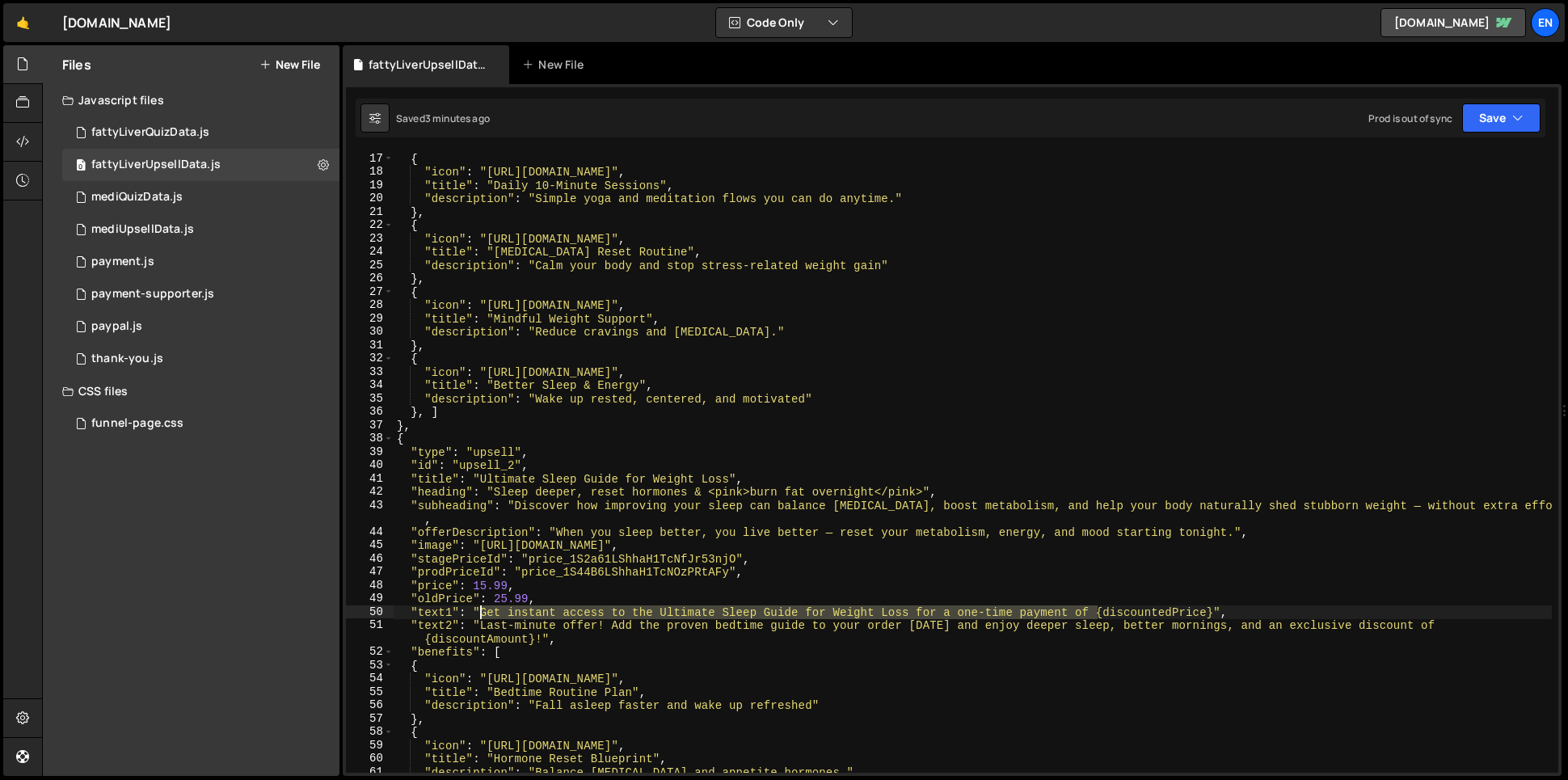
click at [487, 615] on div "{ "icon" : "https://cdn.prod.website-files.com/687e2e60e16a43253219b704/68a72c4…" at bounding box center [973, 475] width 1158 height 647
paste textarea "Fall asleep faster, balance hormones, and boost fat loss — only"
click at [492, 614] on div "{ "icon" : "https://cdn.prod.website-files.com/687e2e60e16a43253219b704/68a72c4…" at bounding box center [973, 475] width 1158 height 647
click at [486, 614] on div "{ "icon" : "https://cdn.prod.website-files.com/687e2e60e16a43253219b704/68a72c4…" at bounding box center [973, 475] width 1158 height 647
click at [1043, 611] on div "{ "icon" : "https://cdn.prod.website-files.com/687e2e60e16a43253219b704/68a72c4…" at bounding box center [973, 475] width 1158 height 647
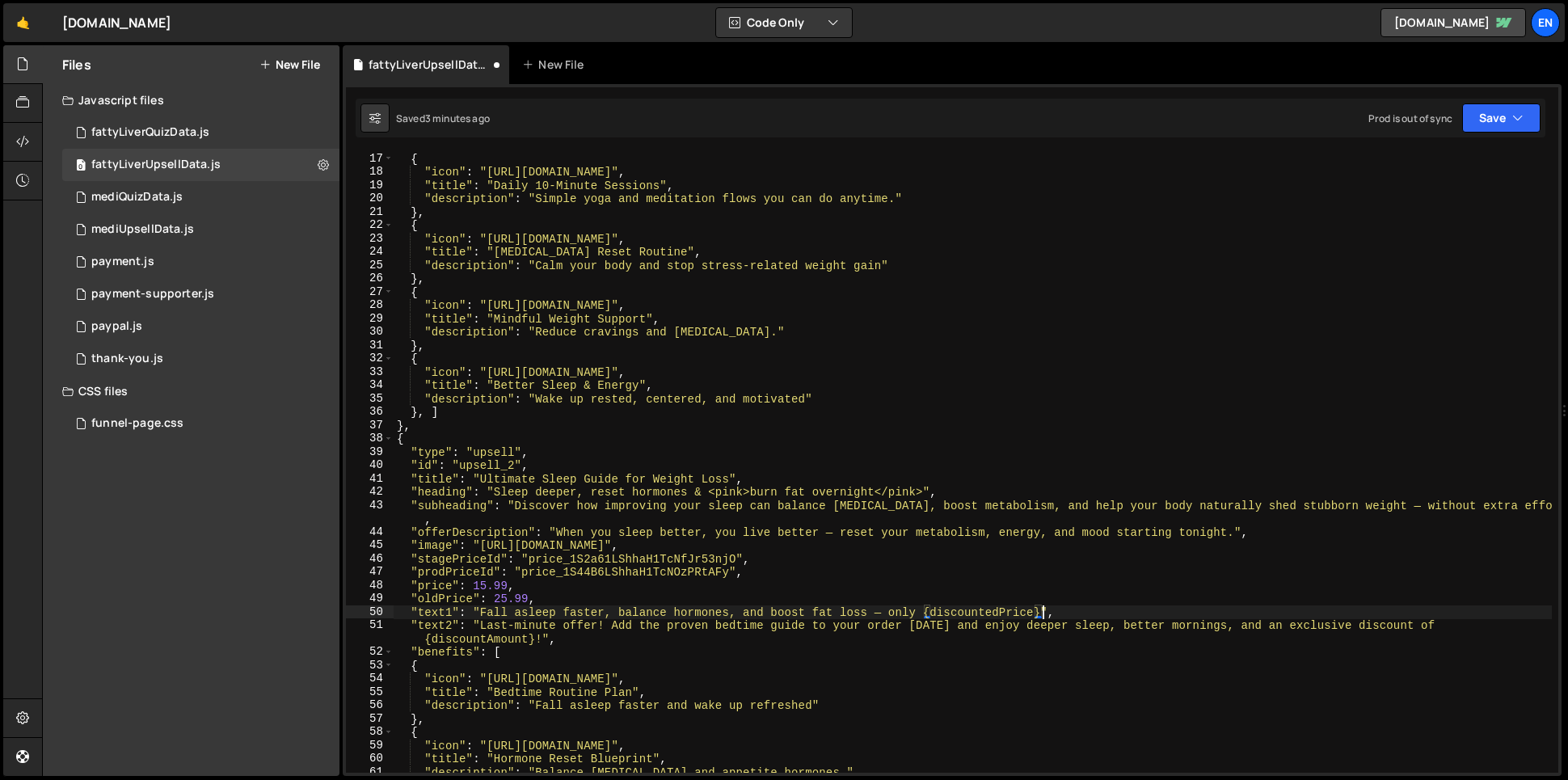
scroll to position [0, 45]
paste textarea "(one-time payment)"
click at [644, 645] on div "{ "icon" : "https://cdn.prod.website-files.com/687e2e60e16a43253219b704/68a72c4…" at bounding box center [973, 475] width 1158 height 647
drag, startPoint x: 488, startPoint y: 627, endPoint x: 621, endPoint y: 632, distance: 133.1
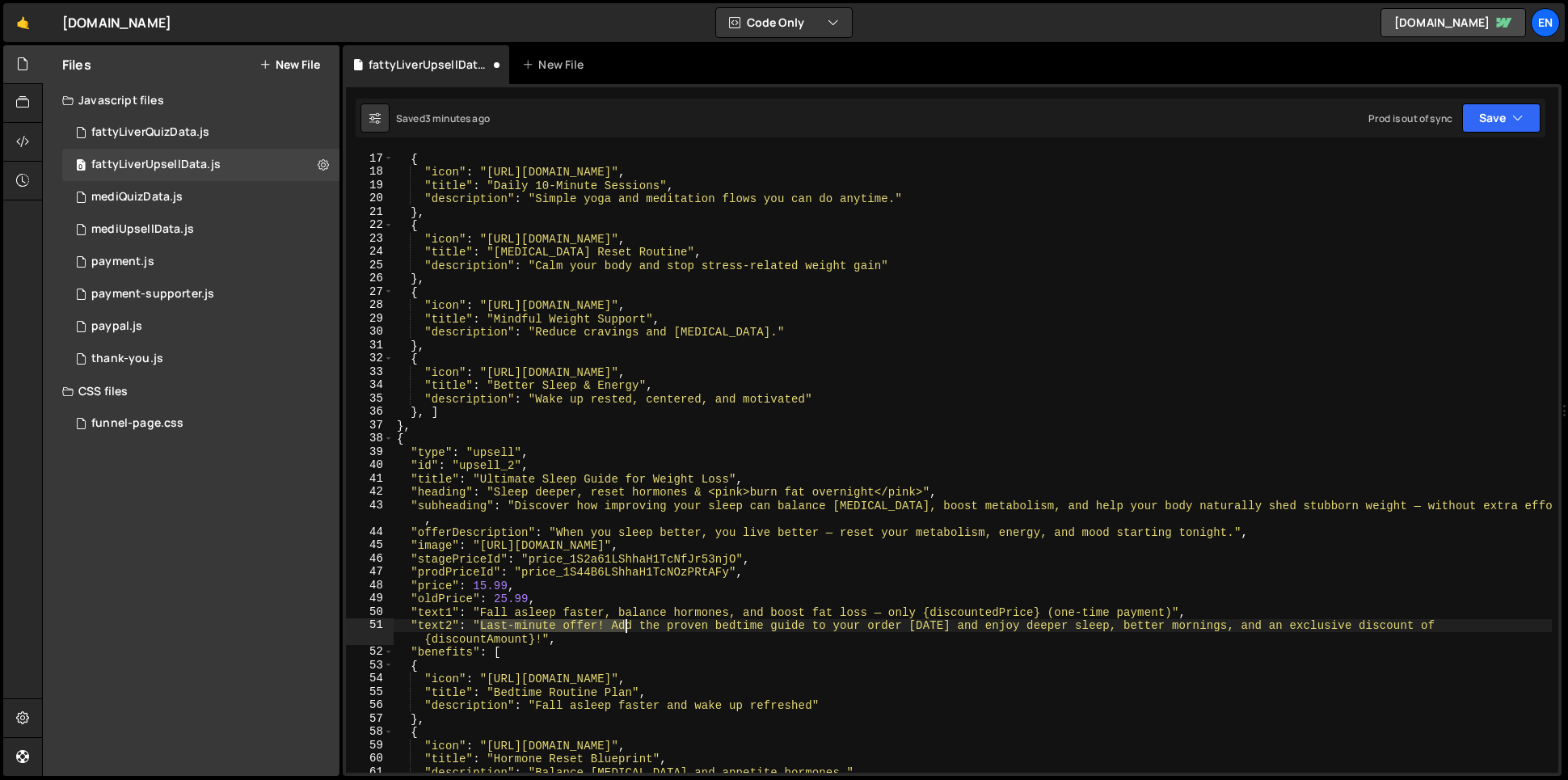
click at [623, 631] on div "{ "icon" : "https://cdn.prod.website-files.com/687e2e60e16a43253219b704/68a72c4…" at bounding box center [973, 475] width 1158 height 647
drag, startPoint x: 518, startPoint y: 640, endPoint x: 475, endPoint y: 636, distance: 43.2
click at [517, 640] on div "{ "icon" : "https://cdn.prod.website-files.com/687e2e60e16a43253219b704/68a72c4…" at bounding box center [973, 475] width 1158 height 647
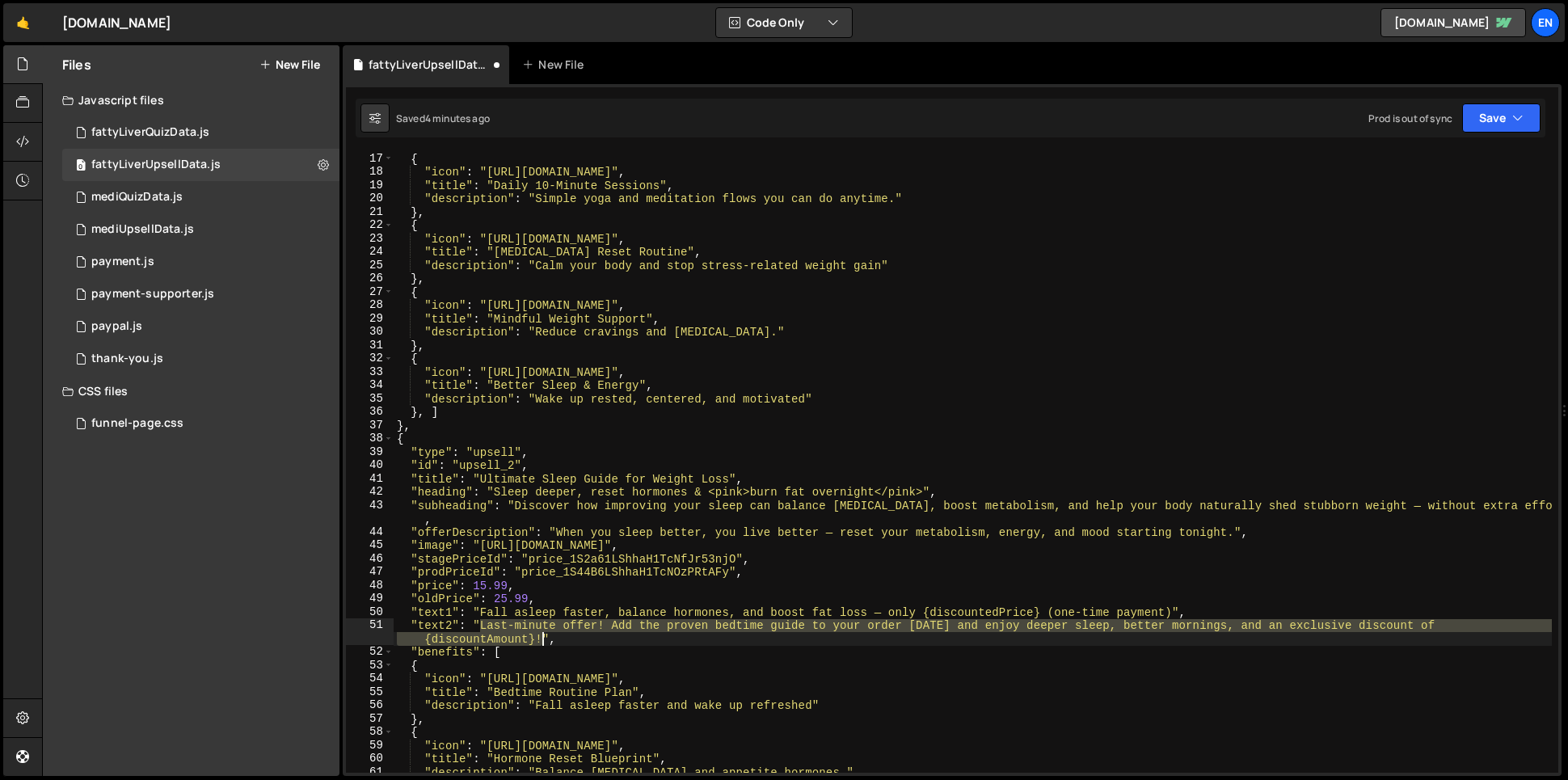
drag, startPoint x: 479, startPoint y: 627, endPoint x: 543, endPoint y: 642, distance: 65.7
click at [542, 642] on div "{ "icon" : "https://cdn.prod.website-files.com/687e2e60e16a43253219b704/68a72c4…" at bounding box center [973, 475] width 1158 height 647
paste textarea
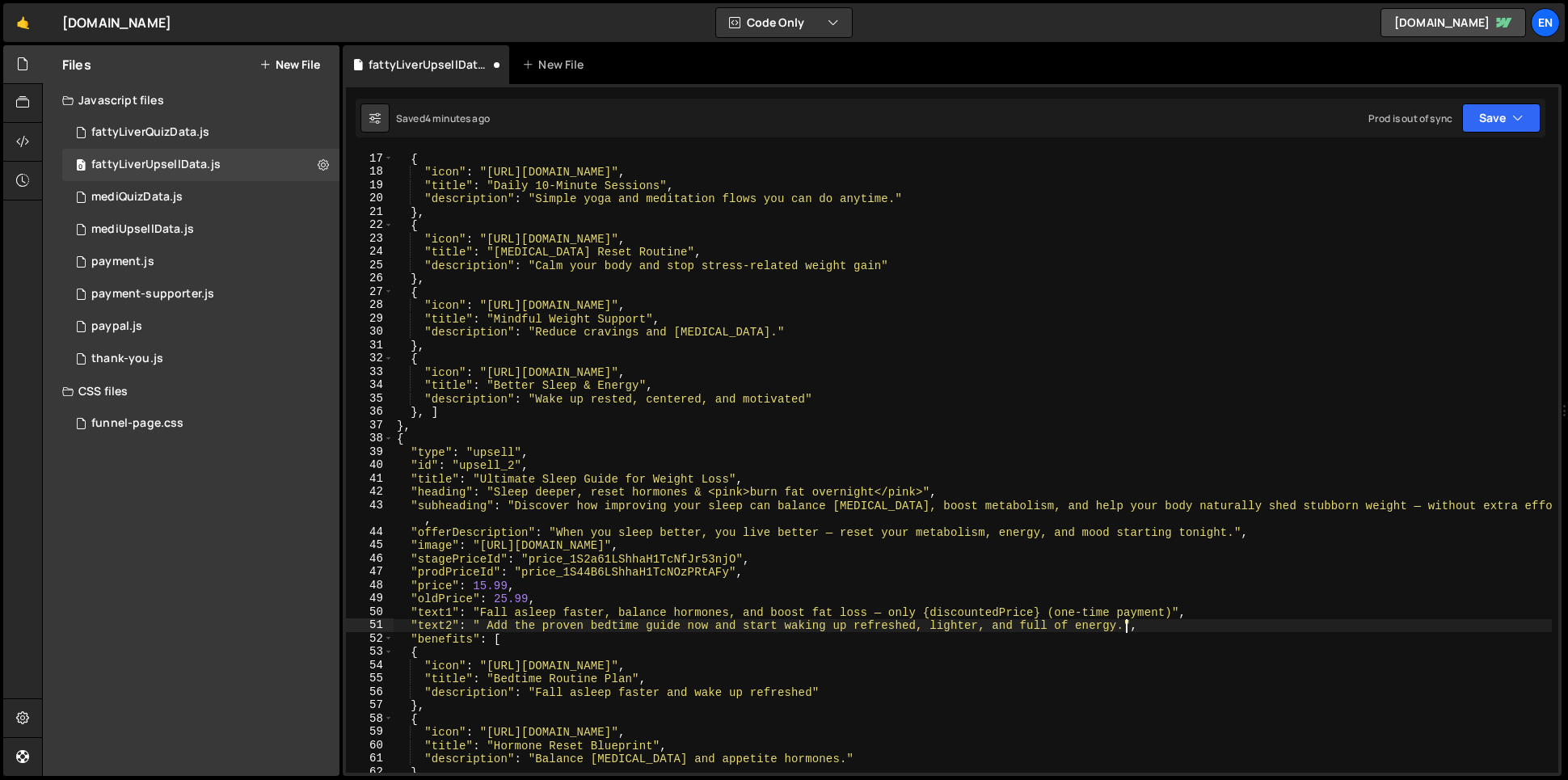
click at [486, 626] on div "{ "icon" : "https://cdn.prod.website-files.com/687e2e60e16a43253219b704/68a72c4…" at bounding box center [973, 475] width 1158 height 647
click at [1509, 122] on button "Save" at bounding box center [1501, 118] width 79 height 29
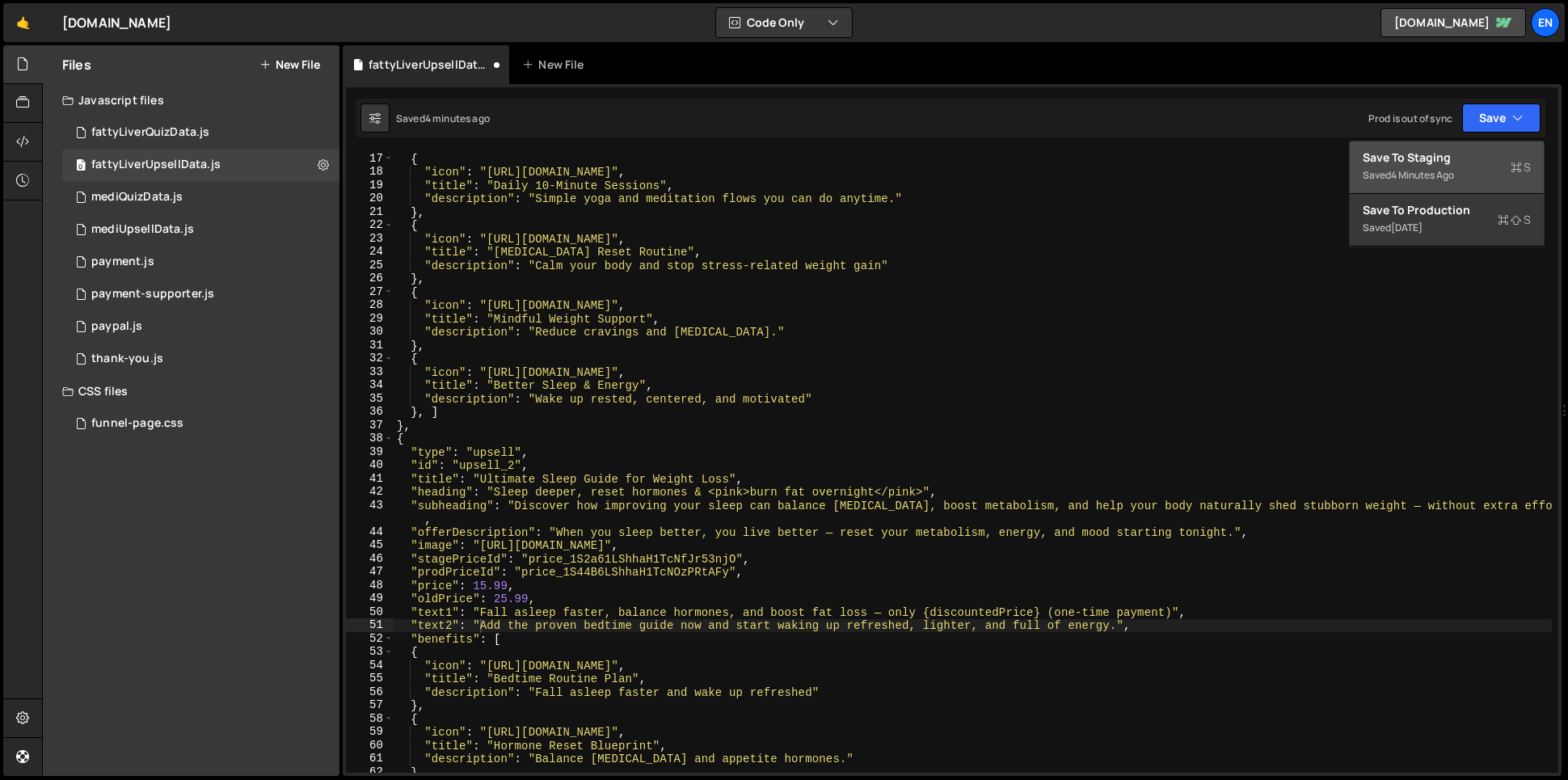
click at [1477, 160] on div "Save to Staging S" at bounding box center [1446, 158] width 169 height 16
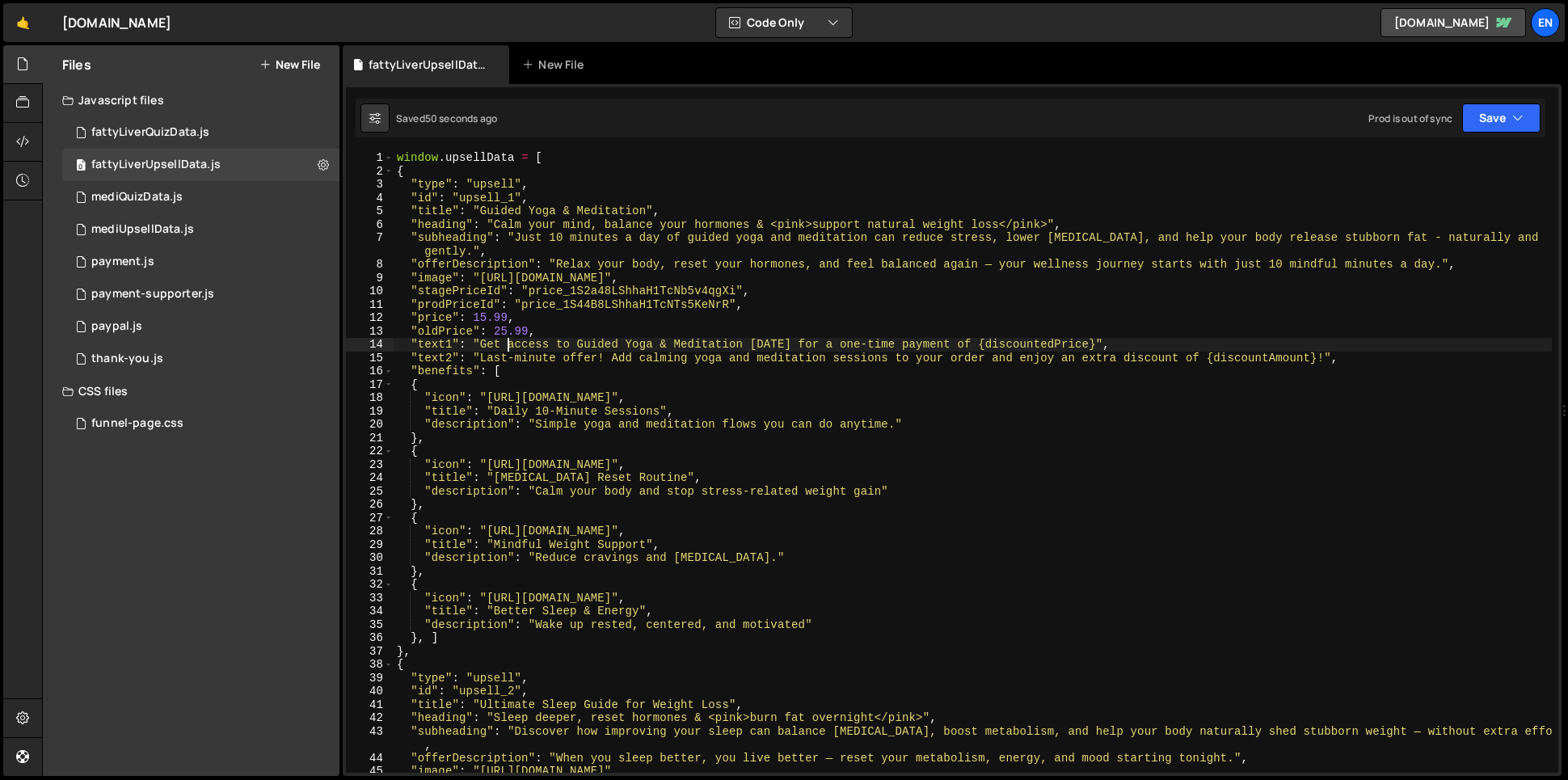
click at [509, 344] on div "window . upsellData = [ { "type" : "upsell" , "id" : "upsell_1" , "title" : "Gu…" at bounding box center [973, 474] width 1158 height 647
drag, startPoint x: 573, startPoint y: 350, endPoint x: 548, endPoint y: 348, distance: 25.1
click at [573, 350] on div "window . upsellData = [ { "type" : "upsell" , "id" : "upsell_1" , "title" : "Gu…" at bounding box center [973, 474] width 1158 height 647
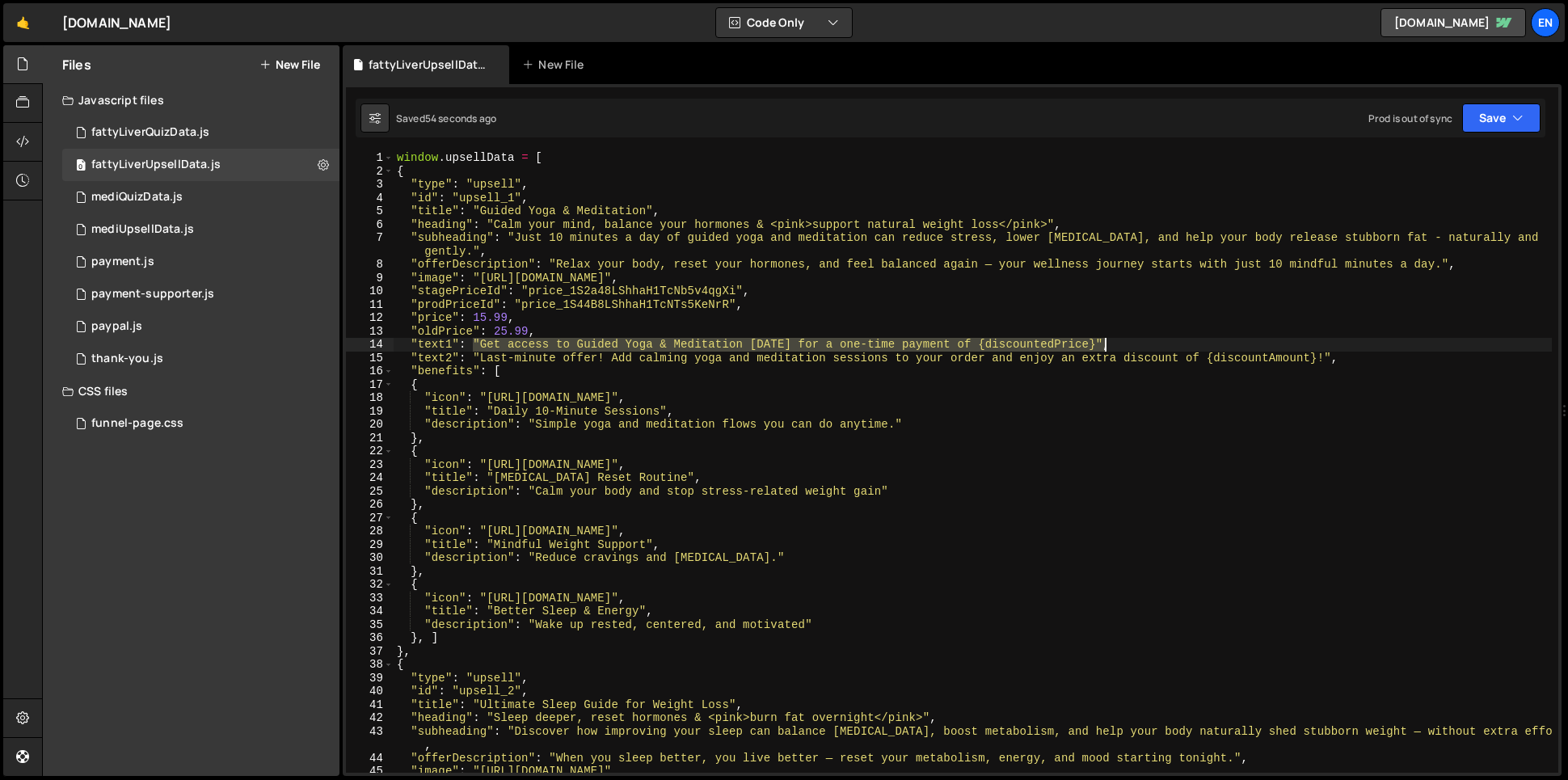
drag, startPoint x: 476, startPoint y: 344, endPoint x: 1160, endPoint y: 336, distance: 684.0
click at [1215, 345] on div "window . upsellData = [ { "type" : "upsell" , "id" : "upsell_1" , "title" : "Gu…" at bounding box center [973, 474] width 1158 height 647
drag, startPoint x: 649, startPoint y: 370, endPoint x: 518, endPoint y: 357, distance: 131.6
click at [649, 370] on div "window . upsellData = [ { "type" : "upsell" , "id" : "upsell_1" , "title" : "Gu…" at bounding box center [973, 474] width 1158 height 647
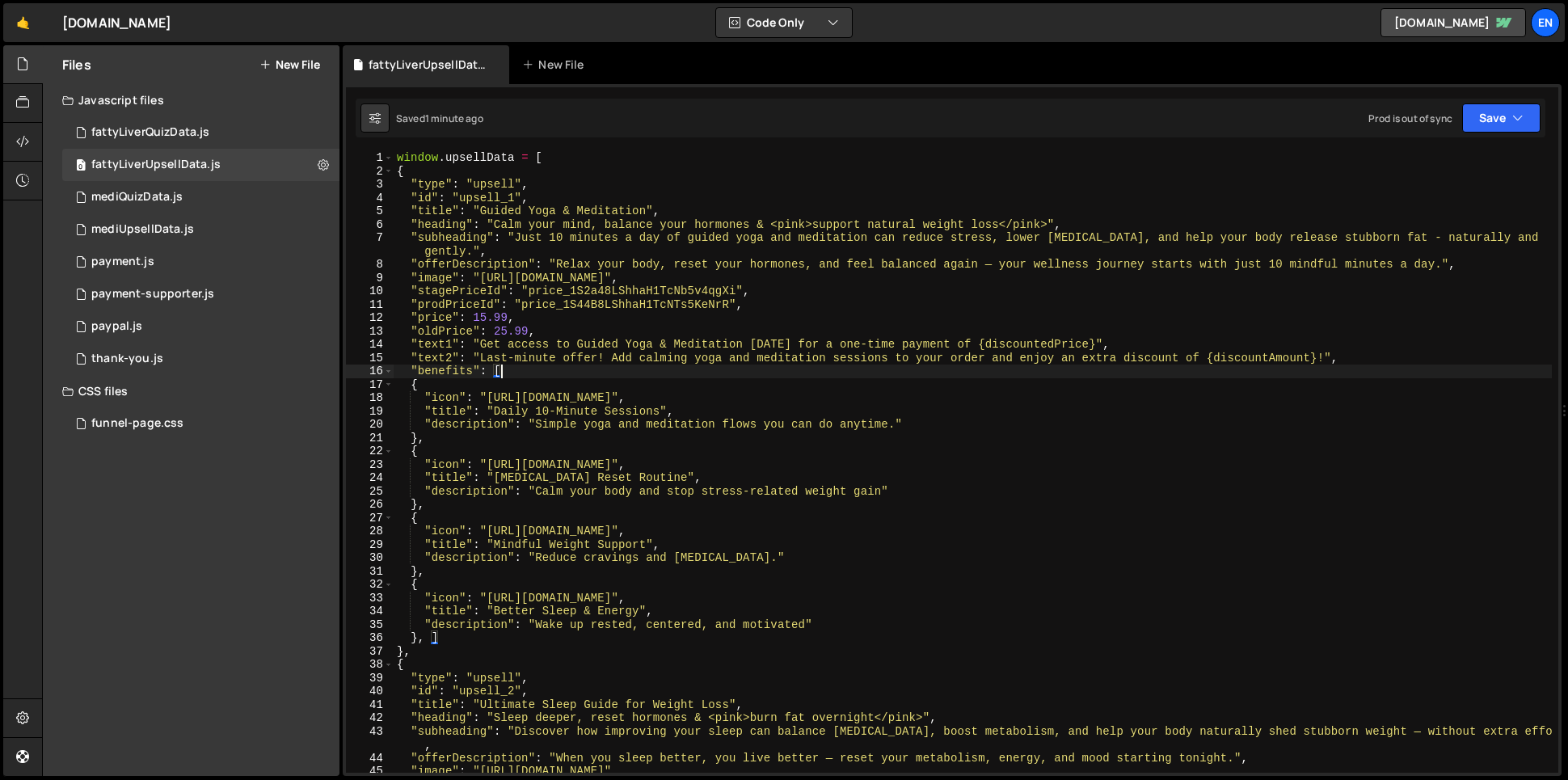
click at [518, 357] on div "window . upsellData = [ { "type" : "upsell" , "id" : "upsell_1" , "title" : "Gu…" at bounding box center [973, 474] width 1158 height 647
drag, startPoint x: 518, startPoint y: 351, endPoint x: 476, endPoint y: 351, distance: 42.0
click at [518, 351] on div "window . upsellData = [ { "type" : "upsell" , "id" : "upsell_1" , "title" : "Gu…" at bounding box center [973, 474] width 1158 height 647
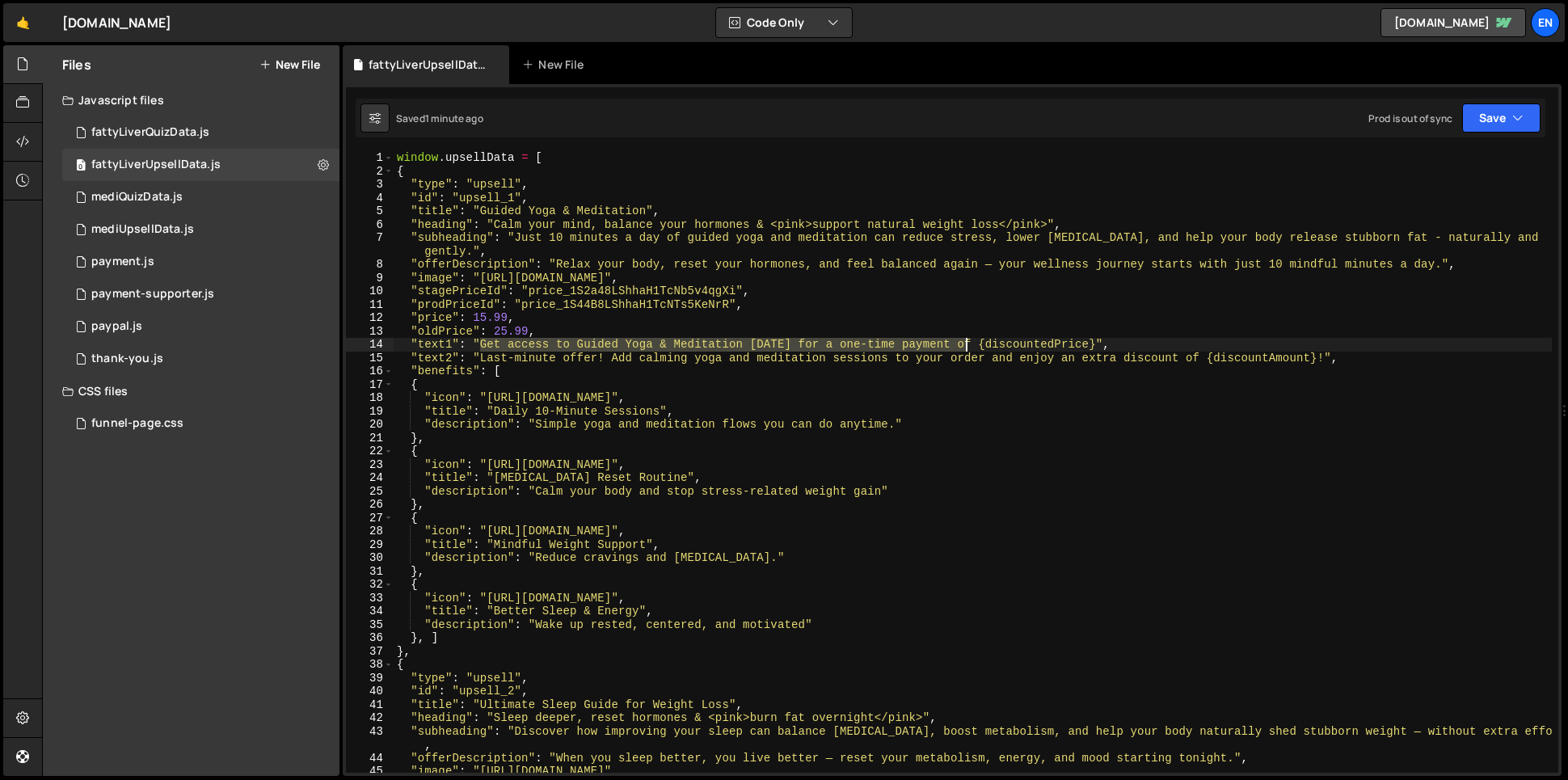
drag, startPoint x: 481, startPoint y: 347, endPoint x: 970, endPoint y: 348, distance: 489.0
click at [967, 350] on div "window . upsellData = [ { "type" : "upsell" , "id" : "upsell_1" , "title" : "Gu…" at bounding box center [973, 474] width 1158 height 647
paste textarea "Reduce stress, balance hormones, and support fat loss — just"
click at [1025, 346] on div "window . upsellData = [ { "type" : "upsell" , "id" : "upsell_1" , "title" : "Gu…" at bounding box center [973, 474] width 1158 height 647
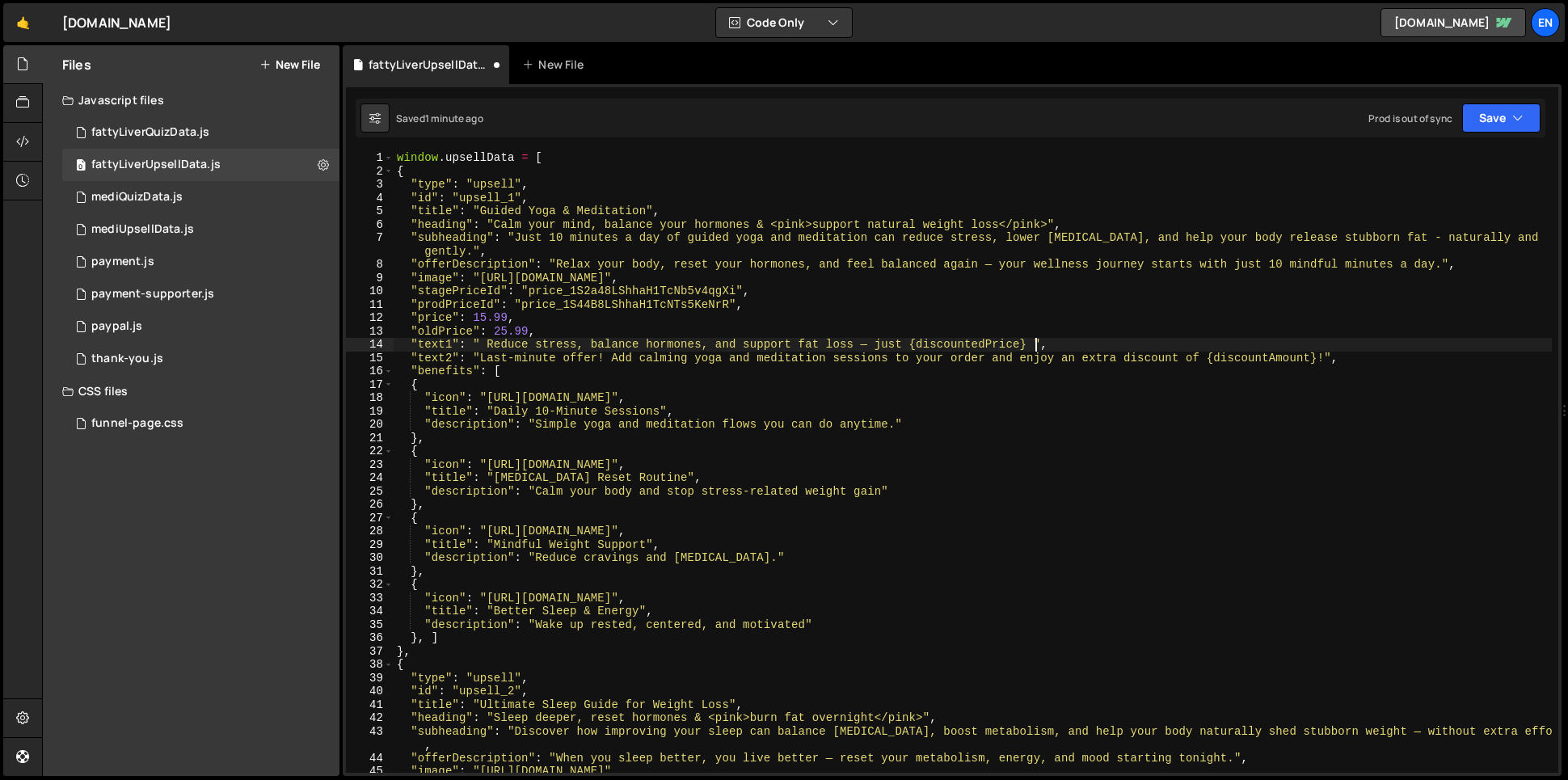
paste textarea "(one-time payment)"
click at [1036, 345] on div "window . upsellData = [ { "type" : "upsell" , "id" : "upsell_1" , "title" : "Gu…" at bounding box center [973, 474] width 1158 height 647
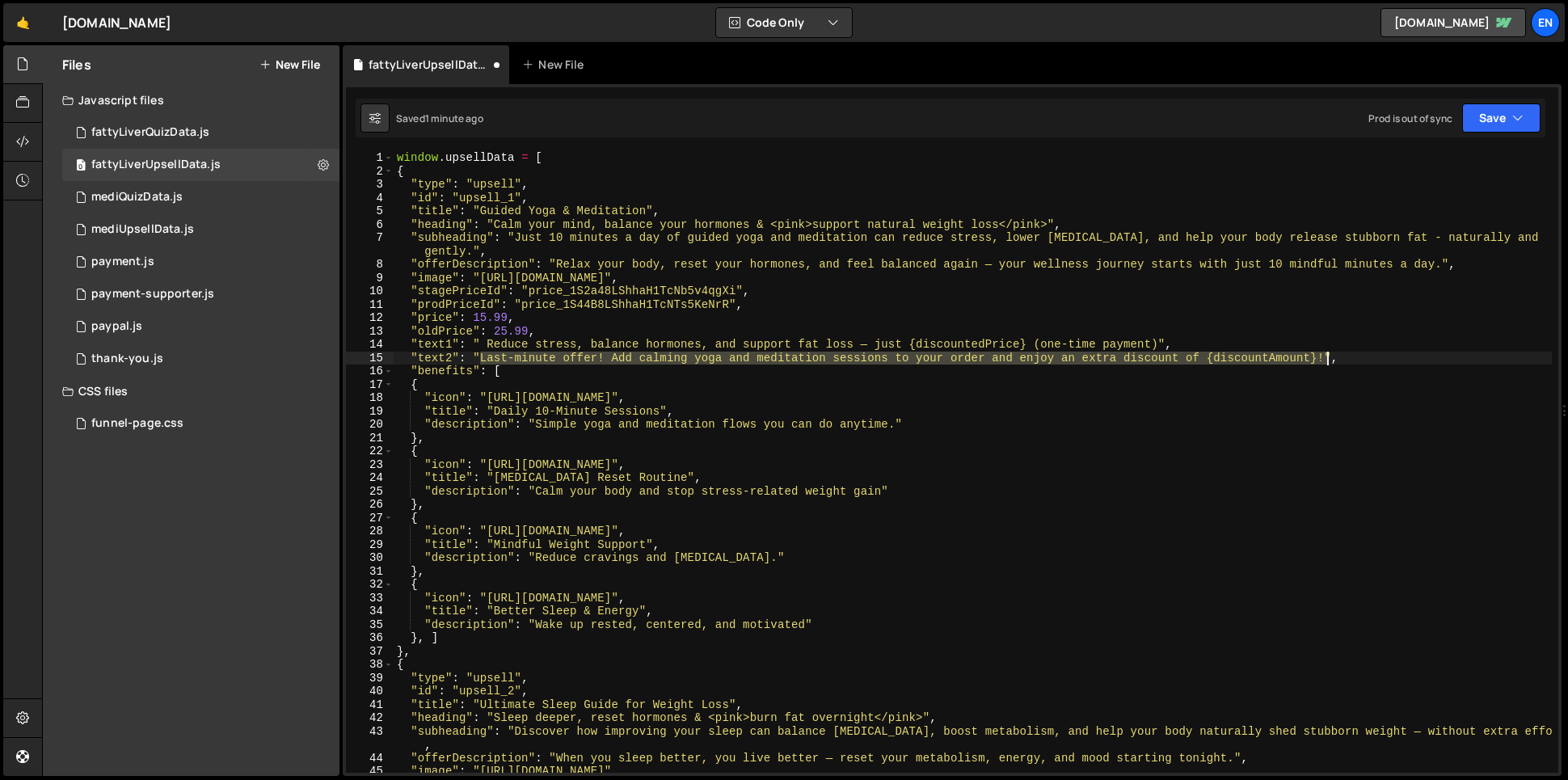
drag, startPoint x: 483, startPoint y: 360, endPoint x: 1327, endPoint y: 357, distance: 844.0
click at [1329, 360] on div "window . upsellData = [ { "type" : "upsell" , "id" : "upsell_1" , "title" : "Gu…" at bounding box center [973, 474] width 1158 height 647
paste textarea "Add your daily yoga & meditation sessions now and feel calmer, lighter, and mor…"
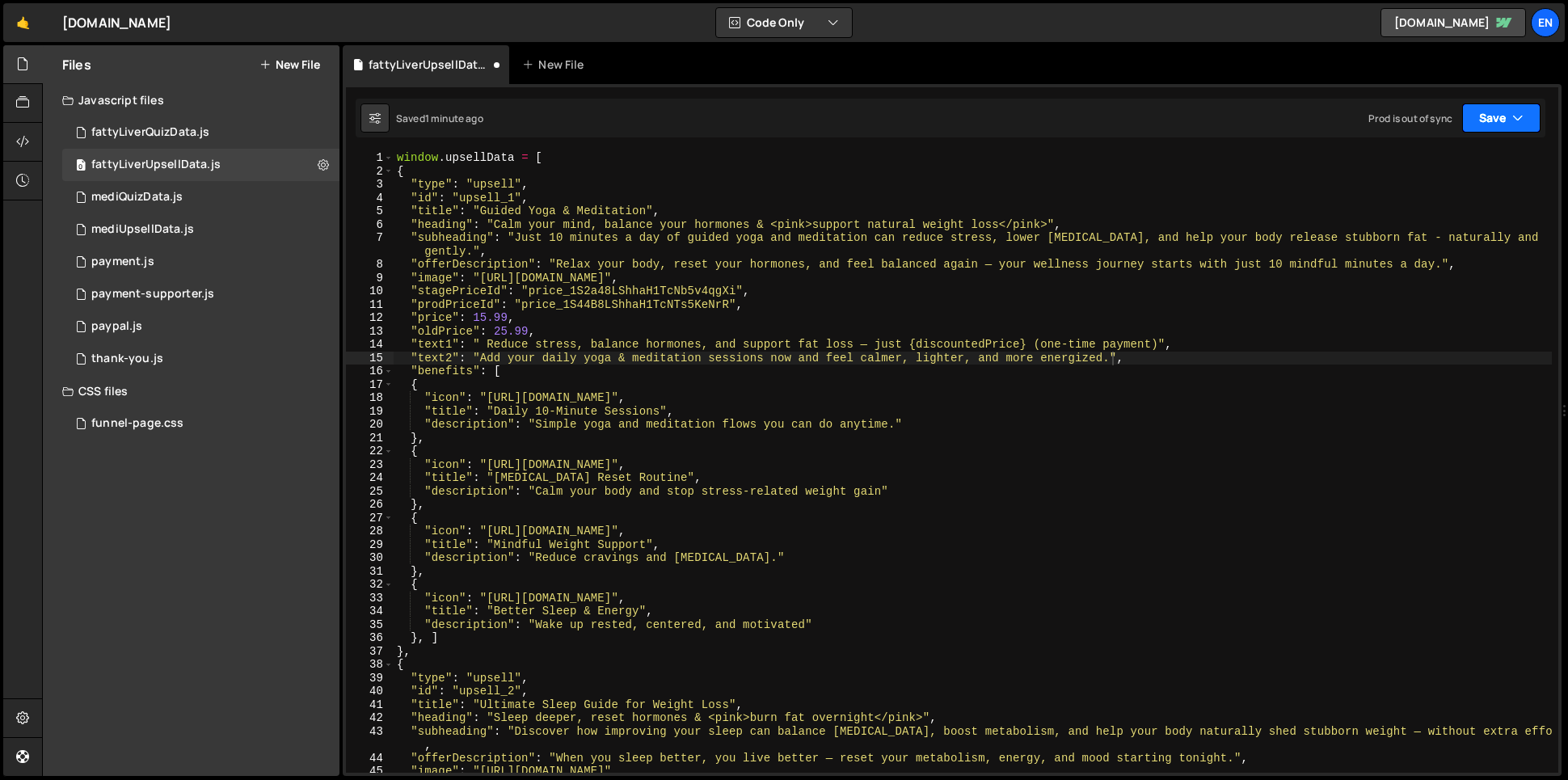
click at [1504, 121] on button "Save" at bounding box center [1501, 118] width 79 height 29
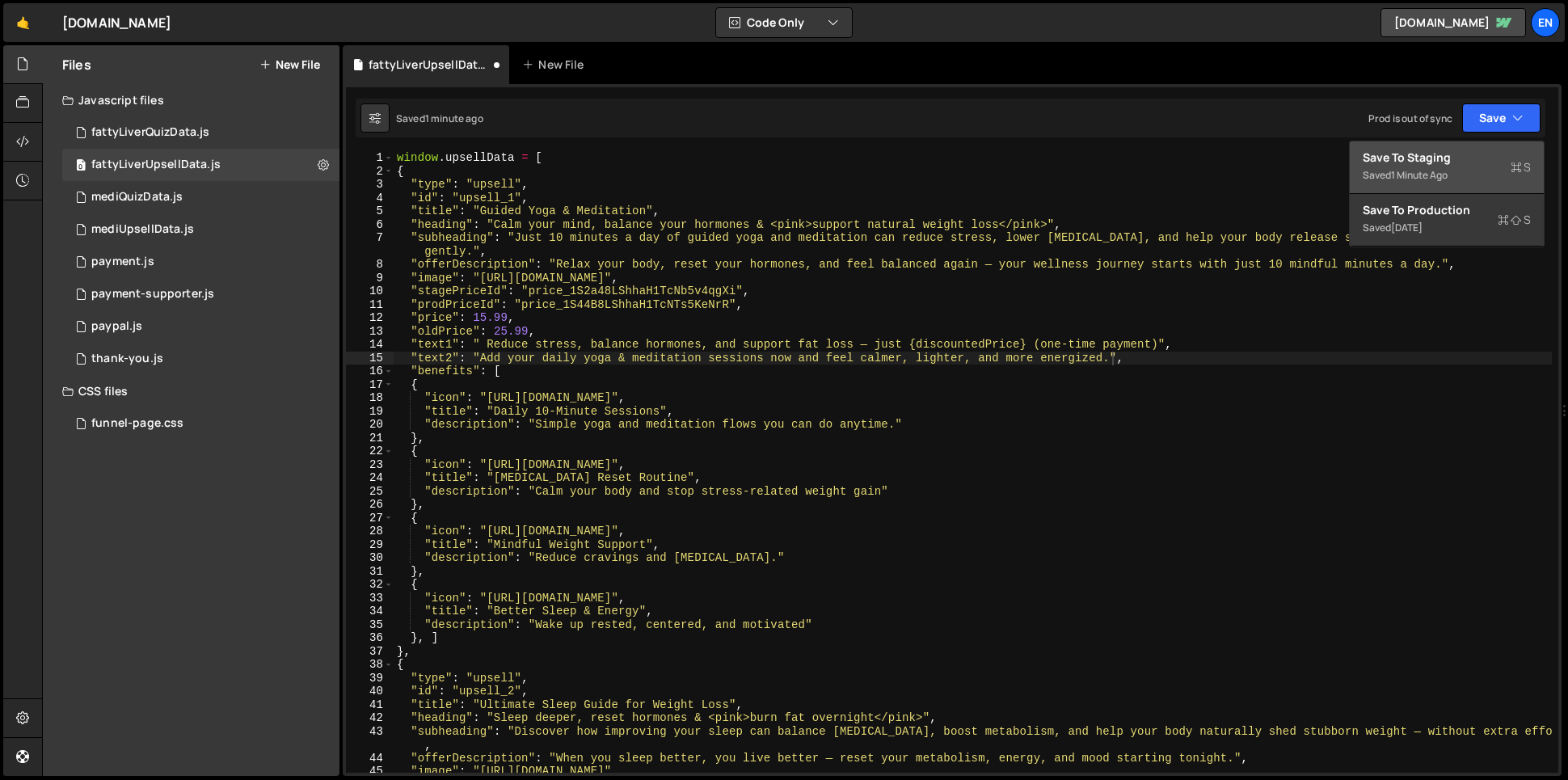
click at [1501, 160] on div "Save to Staging S" at bounding box center [1446, 158] width 169 height 16
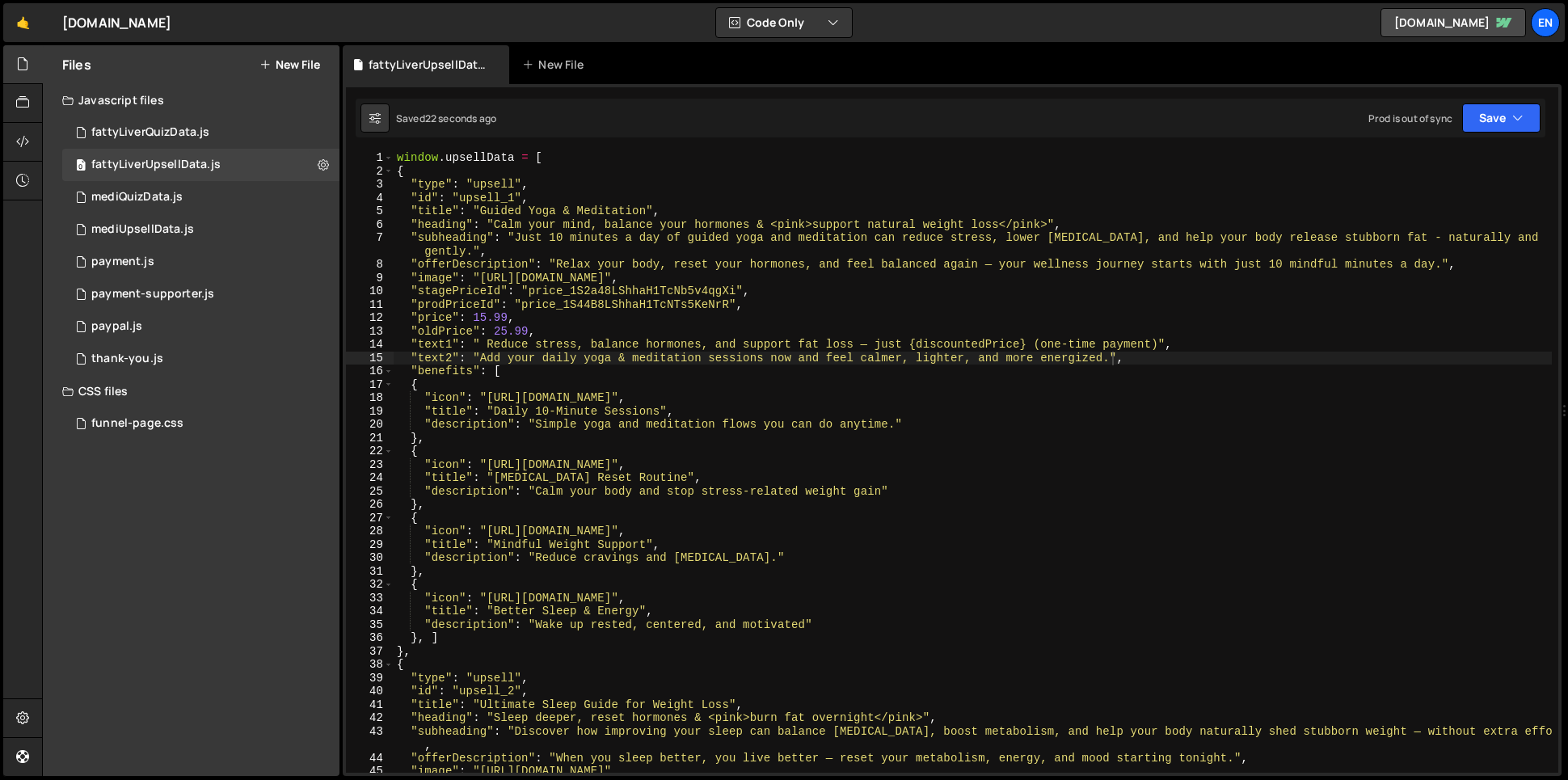
drag, startPoint x: 644, startPoint y: 211, endPoint x: 653, endPoint y: 225, distance: 16.6
click at [645, 212] on div "window . upsellData = [ { "type" : "upsell" , "id" : "upsell_1" , "title" : "Gu…" at bounding box center [973, 474] width 1158 height 647
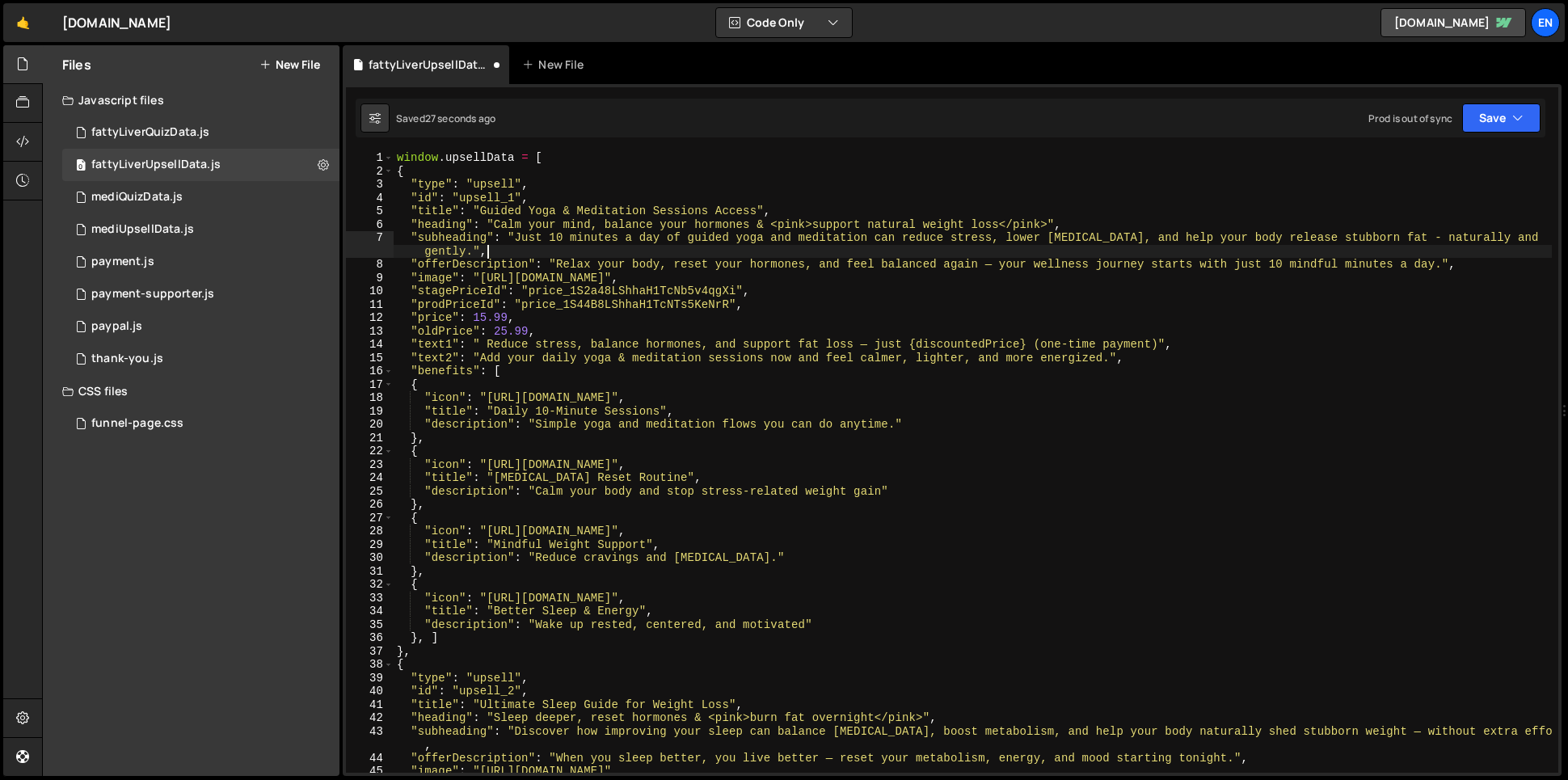
click at [674, 251] on div "window . upsellData = [ { "type" : "upsell" , "id" : "upsell_1" , "title" : "Gu…" at bounding box center [973, 474] width 1158 height 647
click at [734, 211] on div "window . upsellData = [ { "type" : "upsell" , "id" : "upsell_1" , "title" : "Gu…" at bounding box center [973, 474] width 1158 height 647
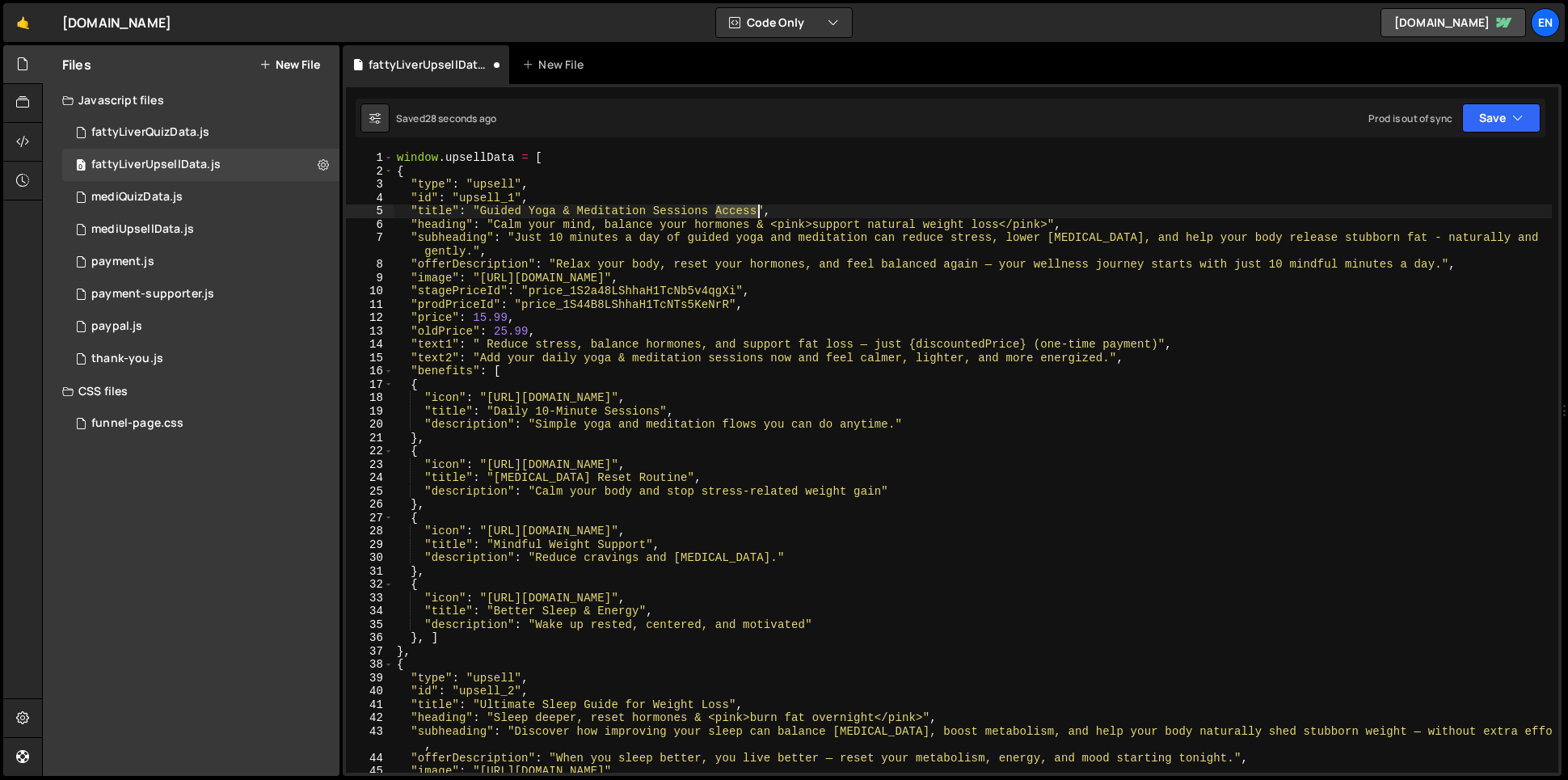
click at [734, 211] on div "window . upsellData = [ { "type" : "upsell" , "id" : "upsell_1" , "title" : "Gu…" at bounding box center [973, 474] width 1158 height 647
click at [1462, 117] on button "Save" at bounding box center [1501, 118] width 79 height 29
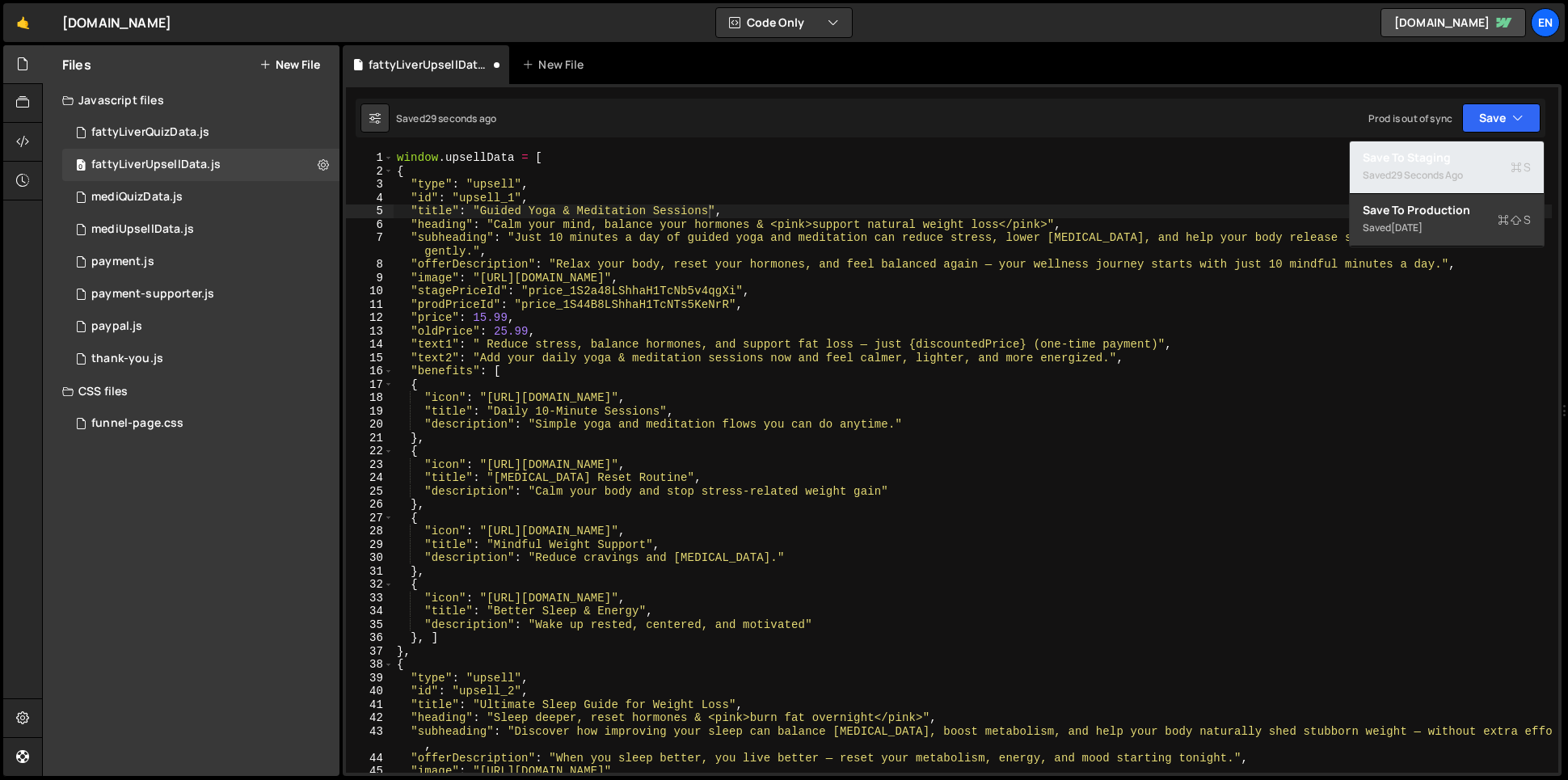
drag, startPoint x: 1492, startPoint y: 160, endPoint x: 1397, endPoint y: 151, distance: 95.4
click at [1491, 161] on div "Save to Staging S" at bounding box center [1446, 158] width 169 height 16
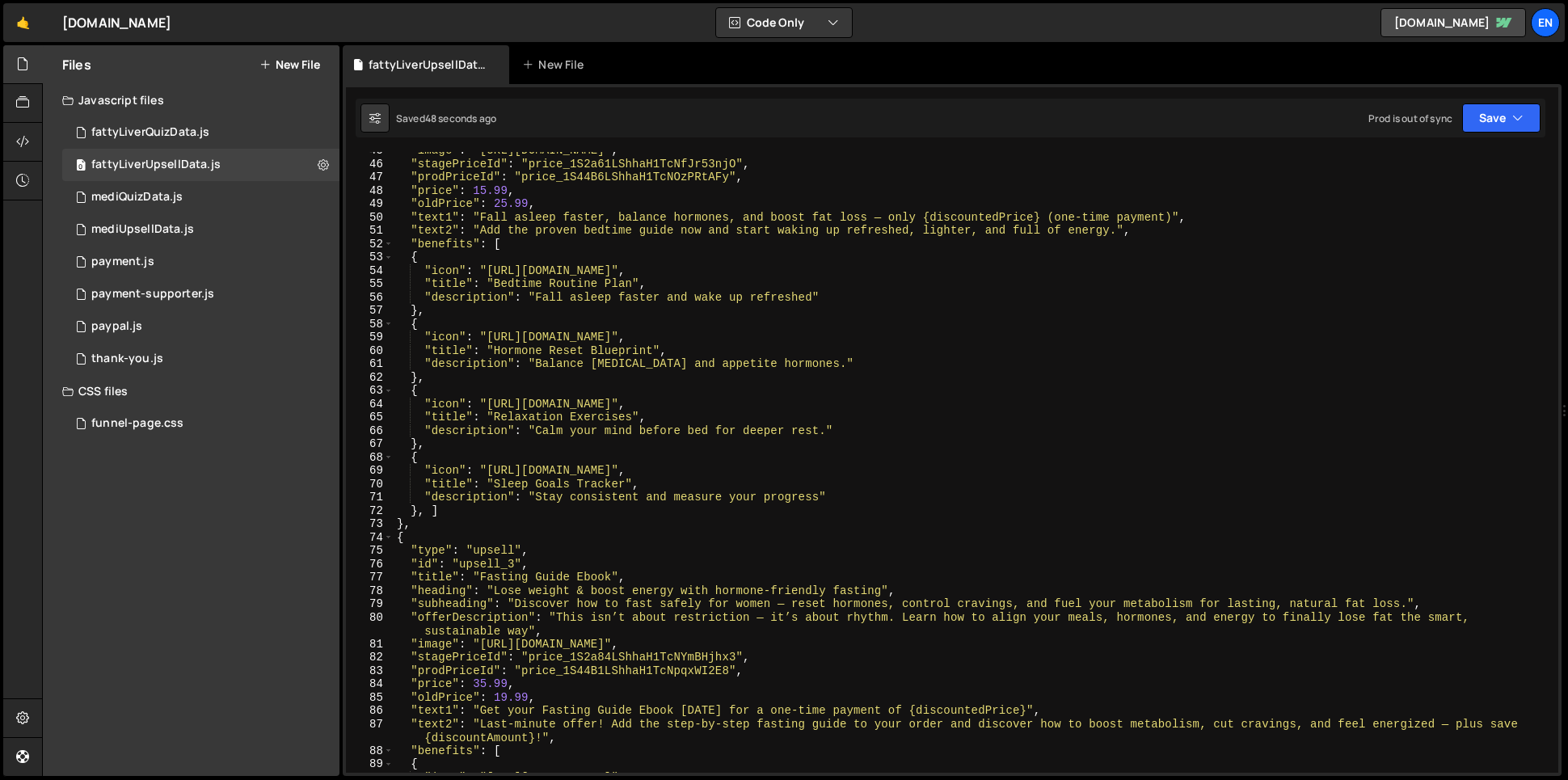
scroll to position [622, 0]
click at [716, 593] on div ""image" : "https://cdn.prod.website-files.com/687e2e60e16a43253219b704/68ab452f…" at bounding box center [973, 466] width 1158 height 647
click at [926, 593] on div ""image" : "https://cdn.prod.website-files.com/687e2e60e16a43253219b704/68ab452f…" at bounding box center [973, 466] width 1158 height 647
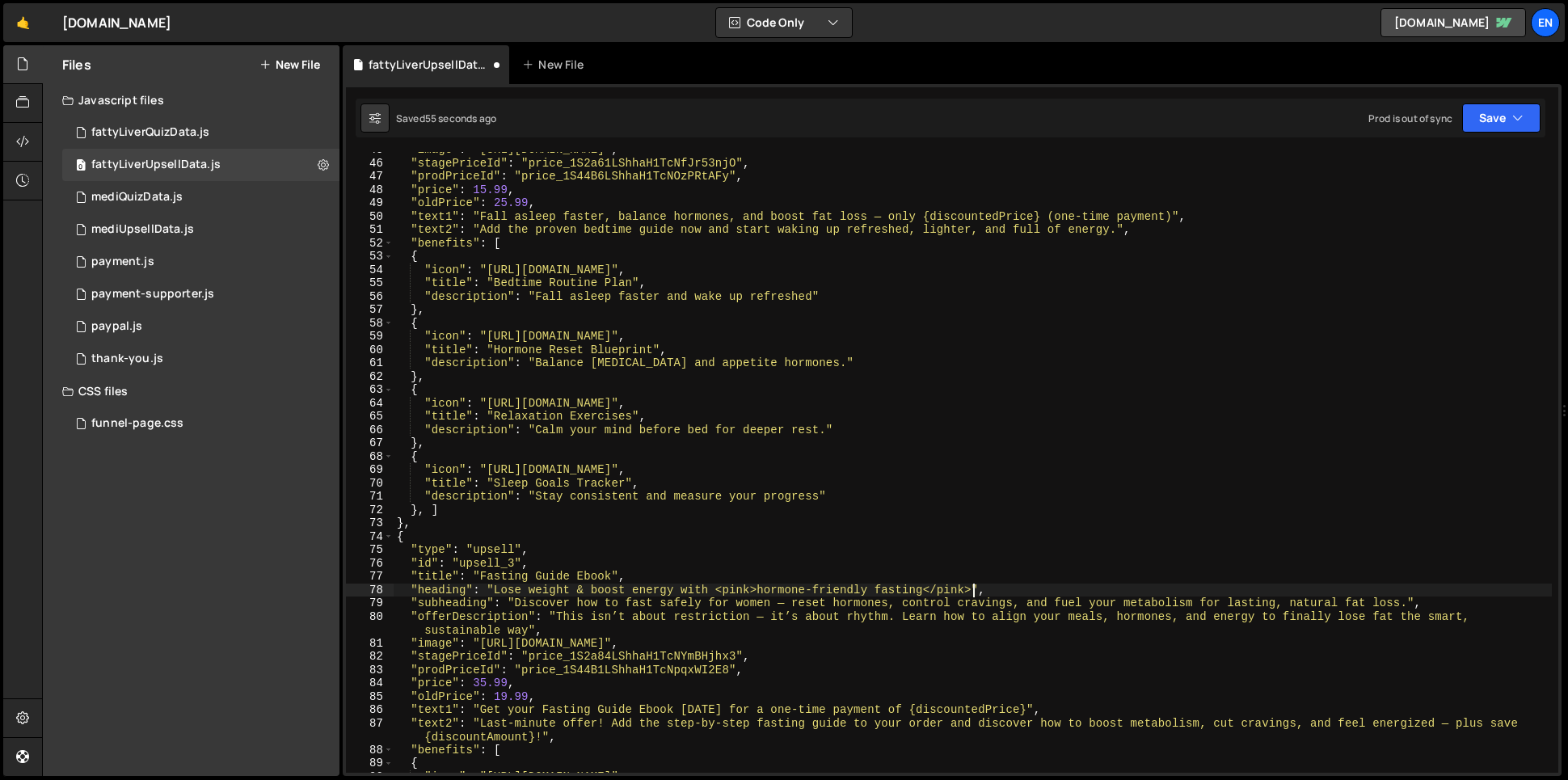
click at [926, 590] on div ""image" : "https://cdn.prod.website-files.com/687e2e60e16a43253219b704/68ab452f…" at bounding box center [973, 466] width 1158 height 647
drag, startPoint x: 1534, startPoint y: 126, endPoint x: 1493, endPoint y: 154, distance: 49.6
click at [1534, 126] on button "Save" at bounding box center [1501, 118] width 79 height 29
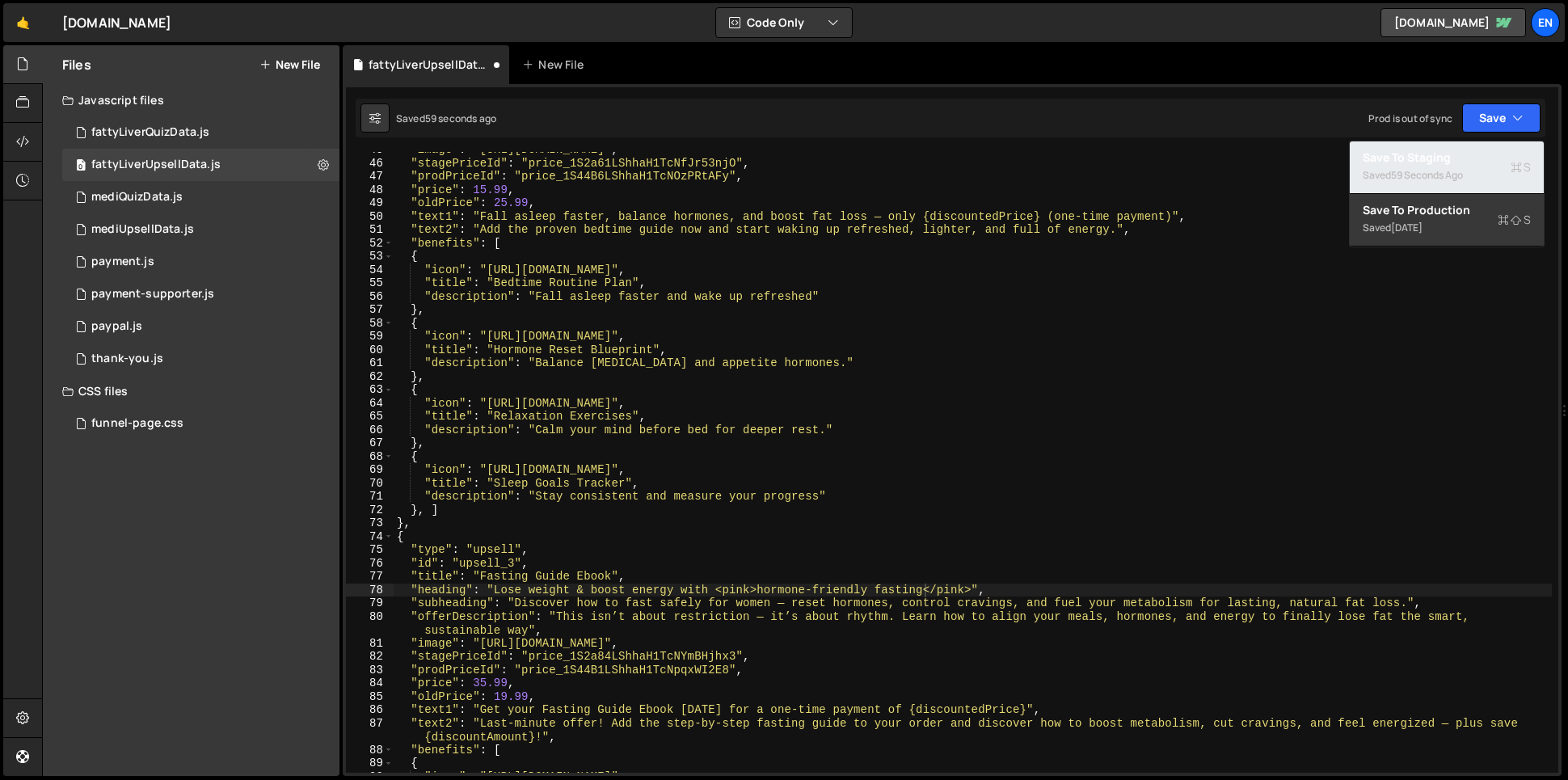
click at [1478, 169] on div "Saved 59 seconds ago" at bounding box center [1446, 175] width 169 height 19
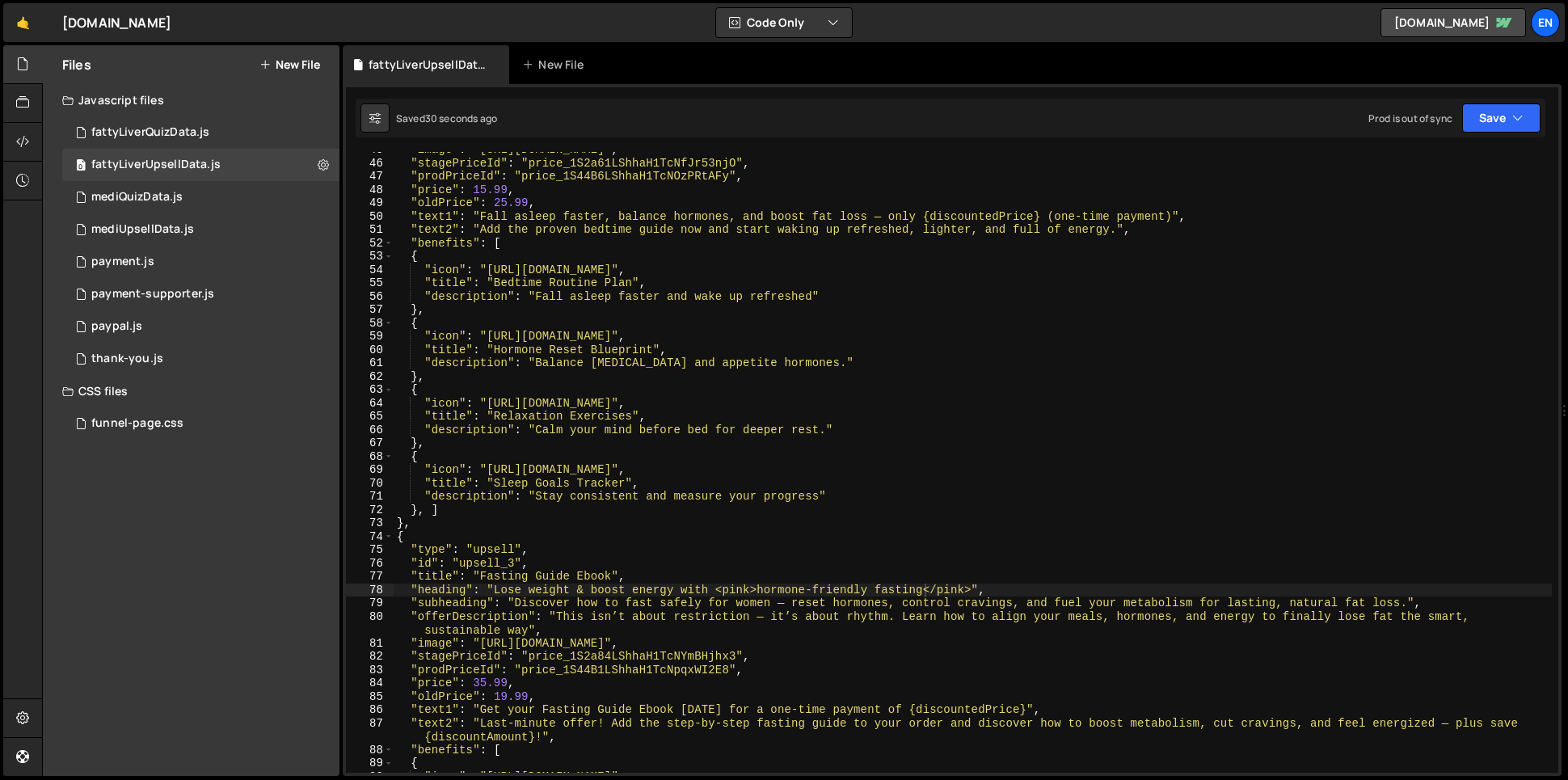
click at [460, 642] on div ""image" : "https://cdn.prod.website-files.com/687e2e60e16a43253219b704/68ab452f…" at bounding box center [973, 466] width 1158 height 647
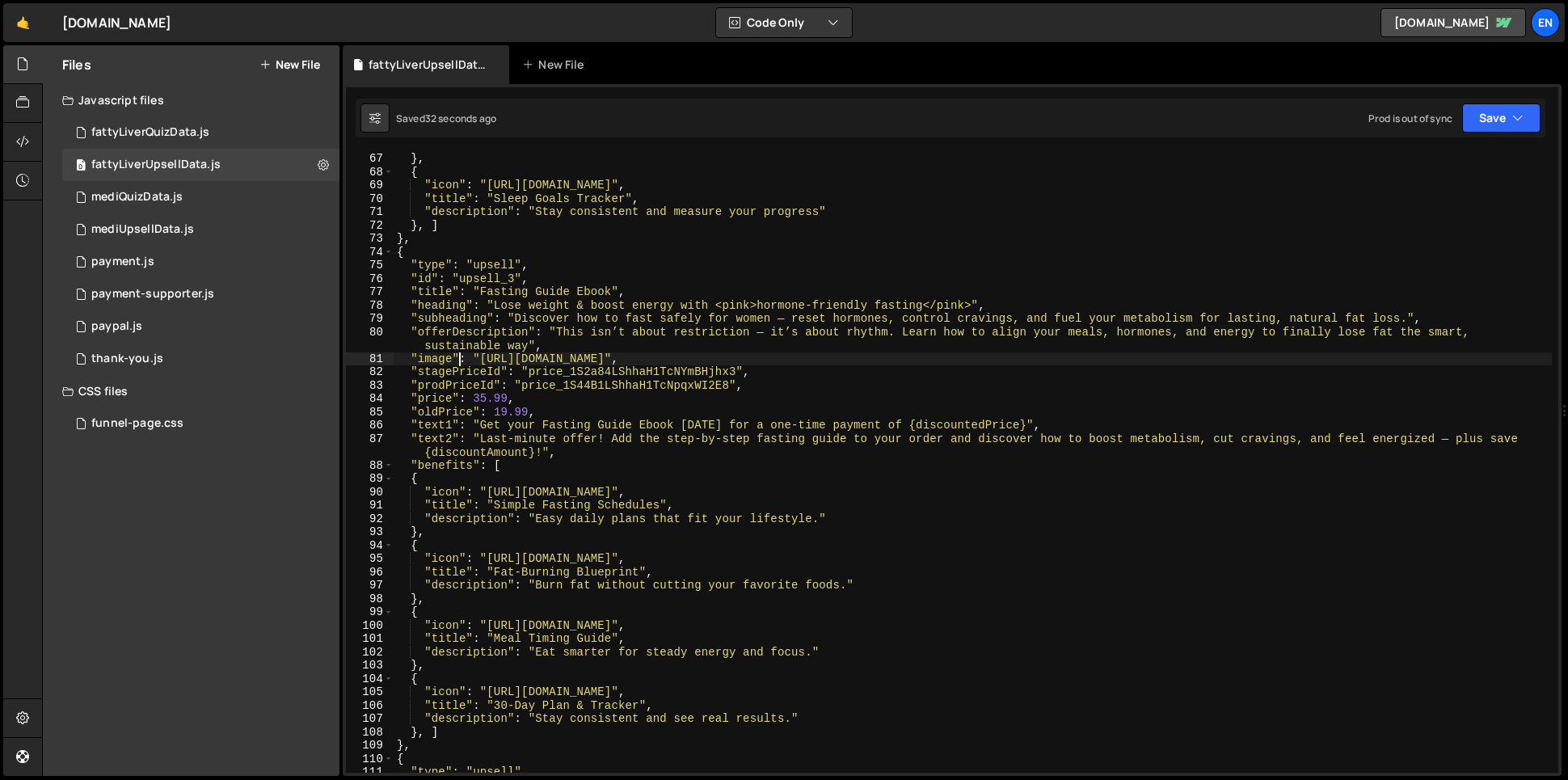
scroll to position [926, 0]
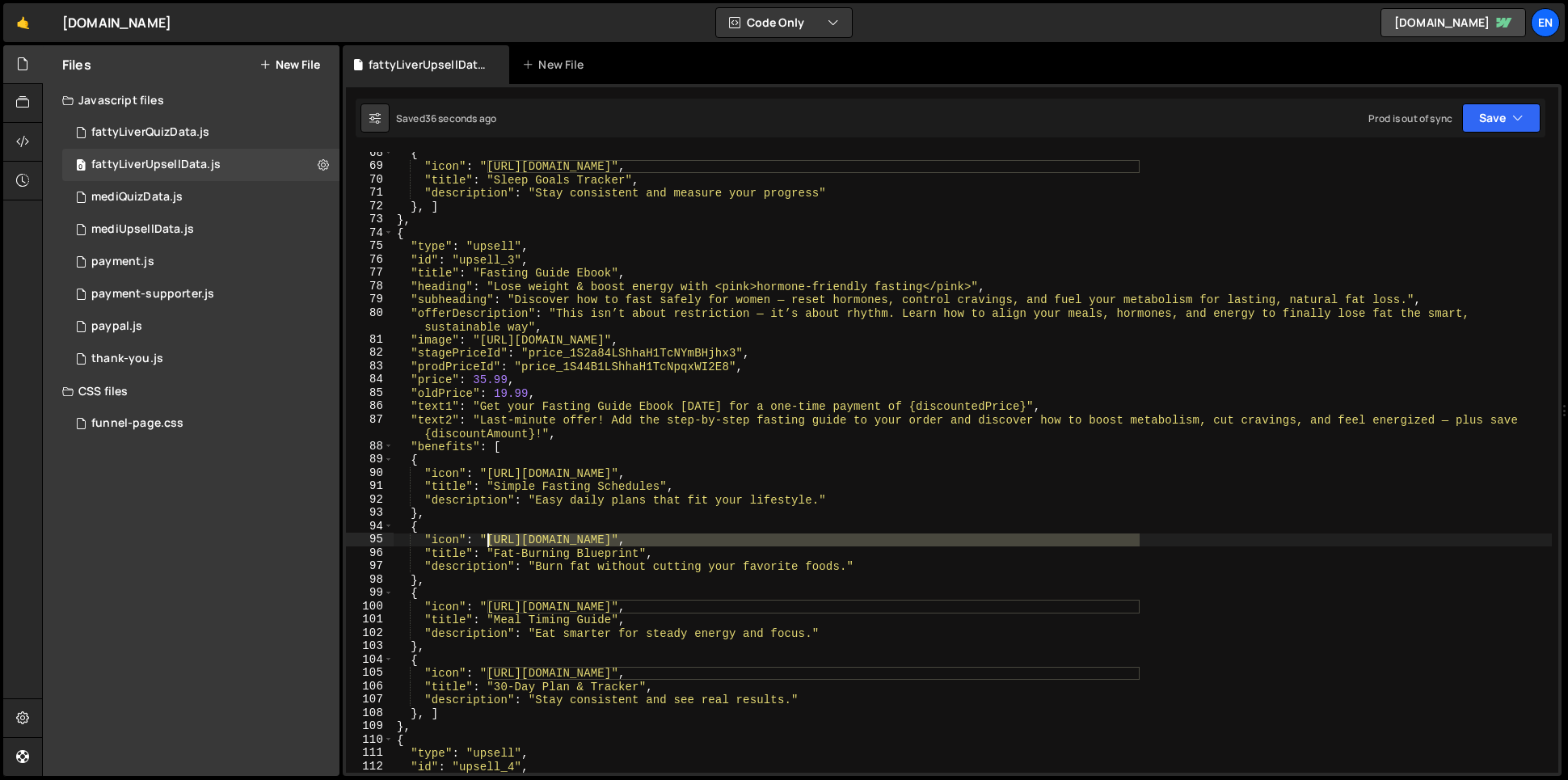
drag, startPoint x: 1072, startPoint y: 541, endPoint x: 486, endPoint y: 544, distance: 586.0
click at [484, 543] on div "{ "icon" : "https://cdn.prod.website-files.com/687e2e60e16a43253219b704/68a72c4…" at bounding box center [973, 470] width 1158 height 647
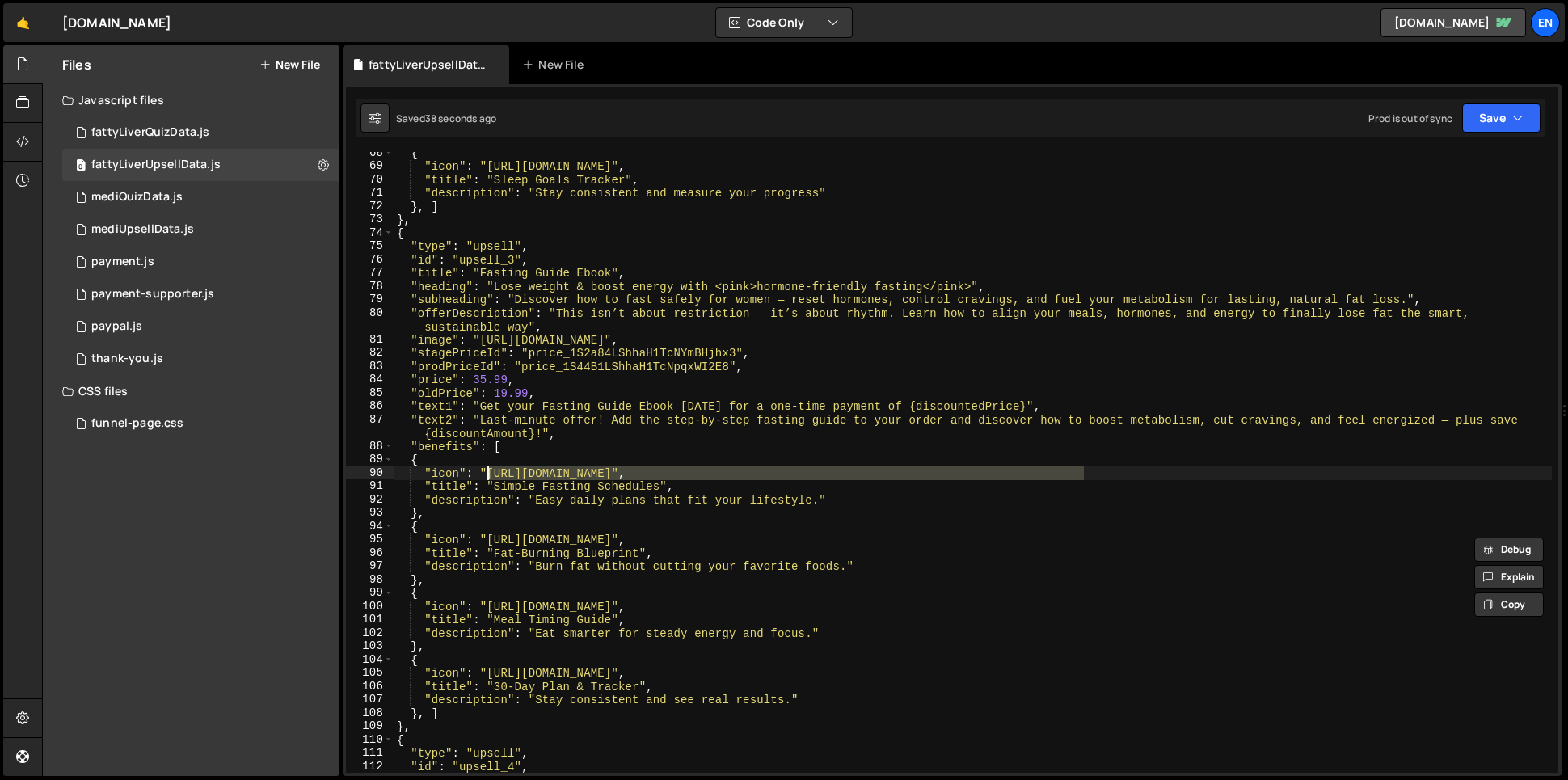
drag, startPoint x: 1083, startPoint y: 475, endPoint x: 669, endPoint y: 471, distance: 414.0
click at [488, 477] on div "{ "icon" : "https://cdn.prod.website-files.com/687e2e60e16a43253219b704/68a72c4…" at bounding box center [973, 470] width 1158 height 647
paste textarea "cdn.prod.website-files.com/687e2e60e16a43253219b704/68a72c4b9b987ef62a6f3d26_Fr…"
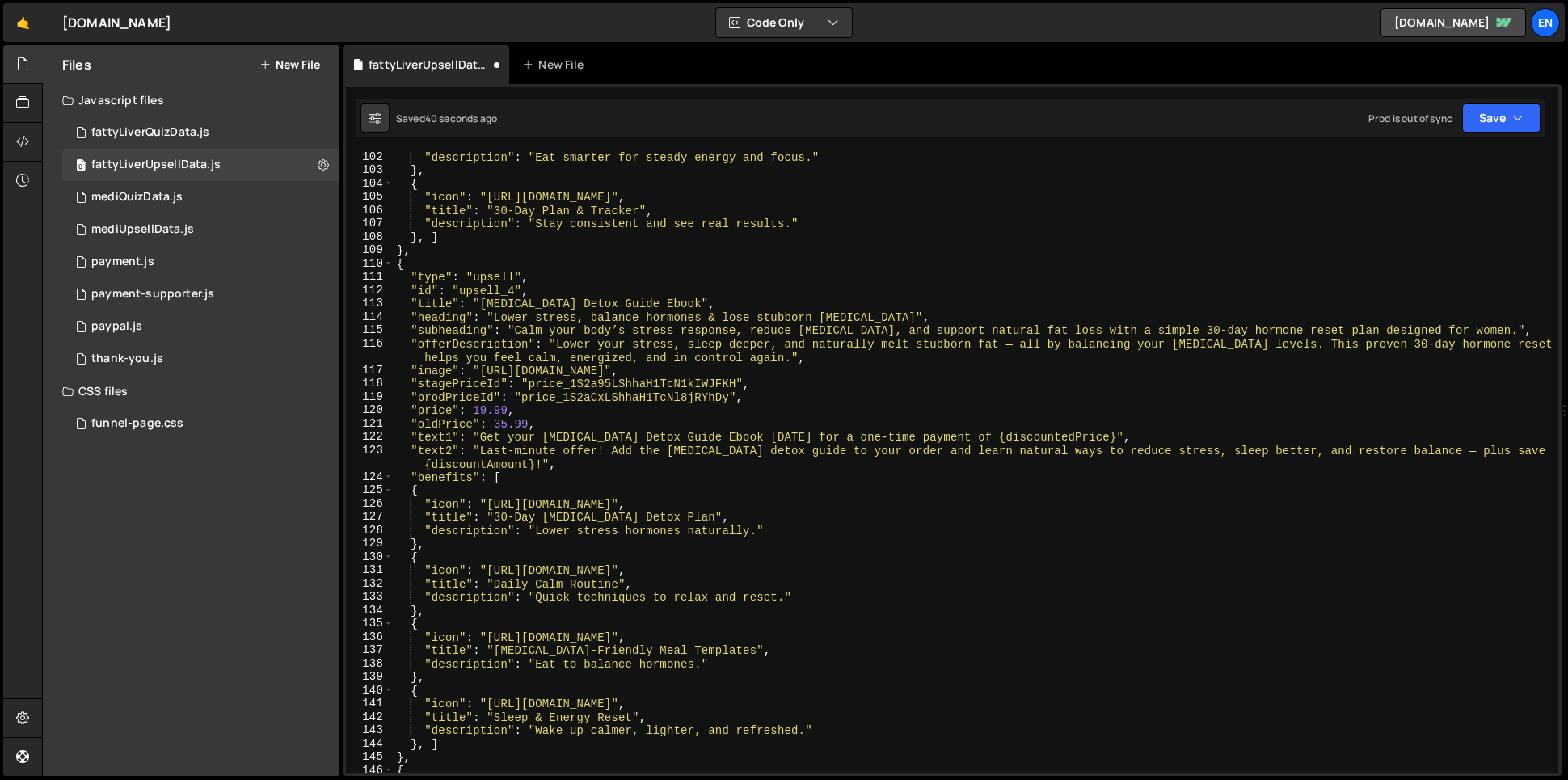
scroll to position [1401, 0]
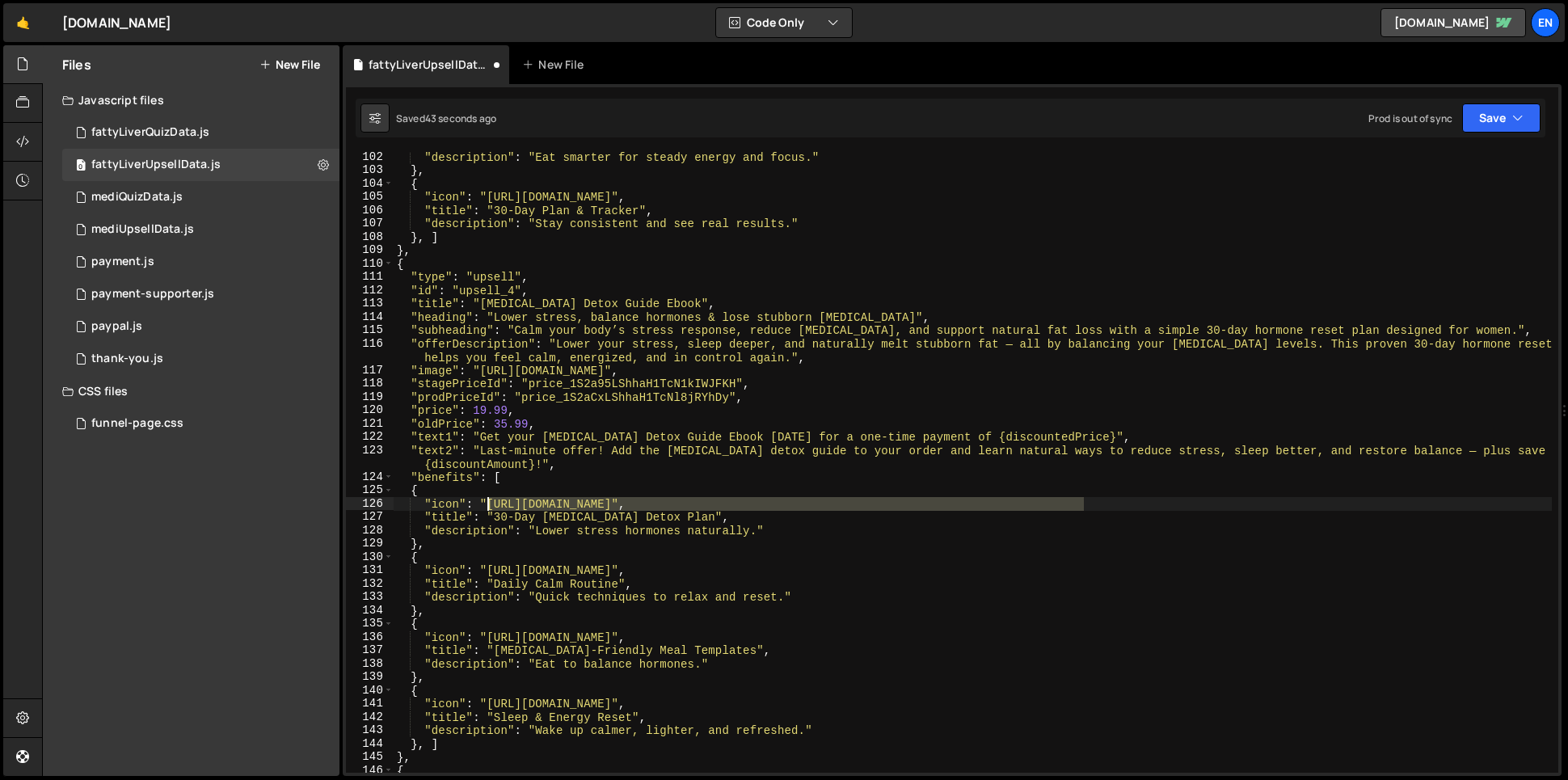
drag, startPoint x: 1074, startPoint y: 507, endPoint x: 710, endPoint y: 491, distance: 364.4
click at [485, 511] on div ""description" : "Eat smarter for steady energy and focus." } , { "icon" : "http…" at bounding box center [973, 474] width 1158 height 647
paste textarea "https://cdn.prod.website-files.com/687e2e60e16a43253219b704/68a72c4b9b987ef62a6…"
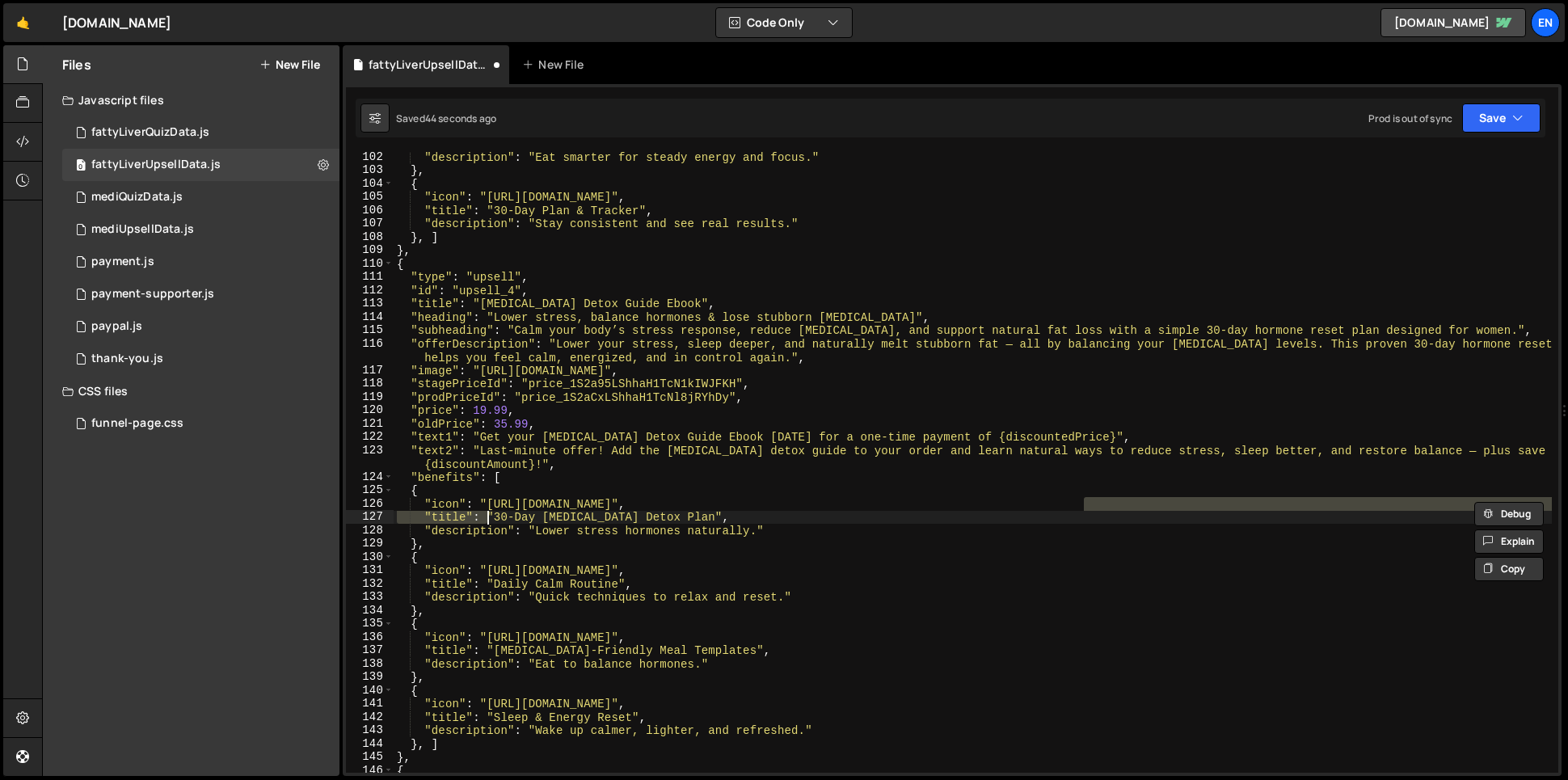
click at [980, 521] on div ""description" : "Eat smarter for steady energy and focus." } , { "icon" : "http…" at bounding box center [973, 474] width 1158 height 647
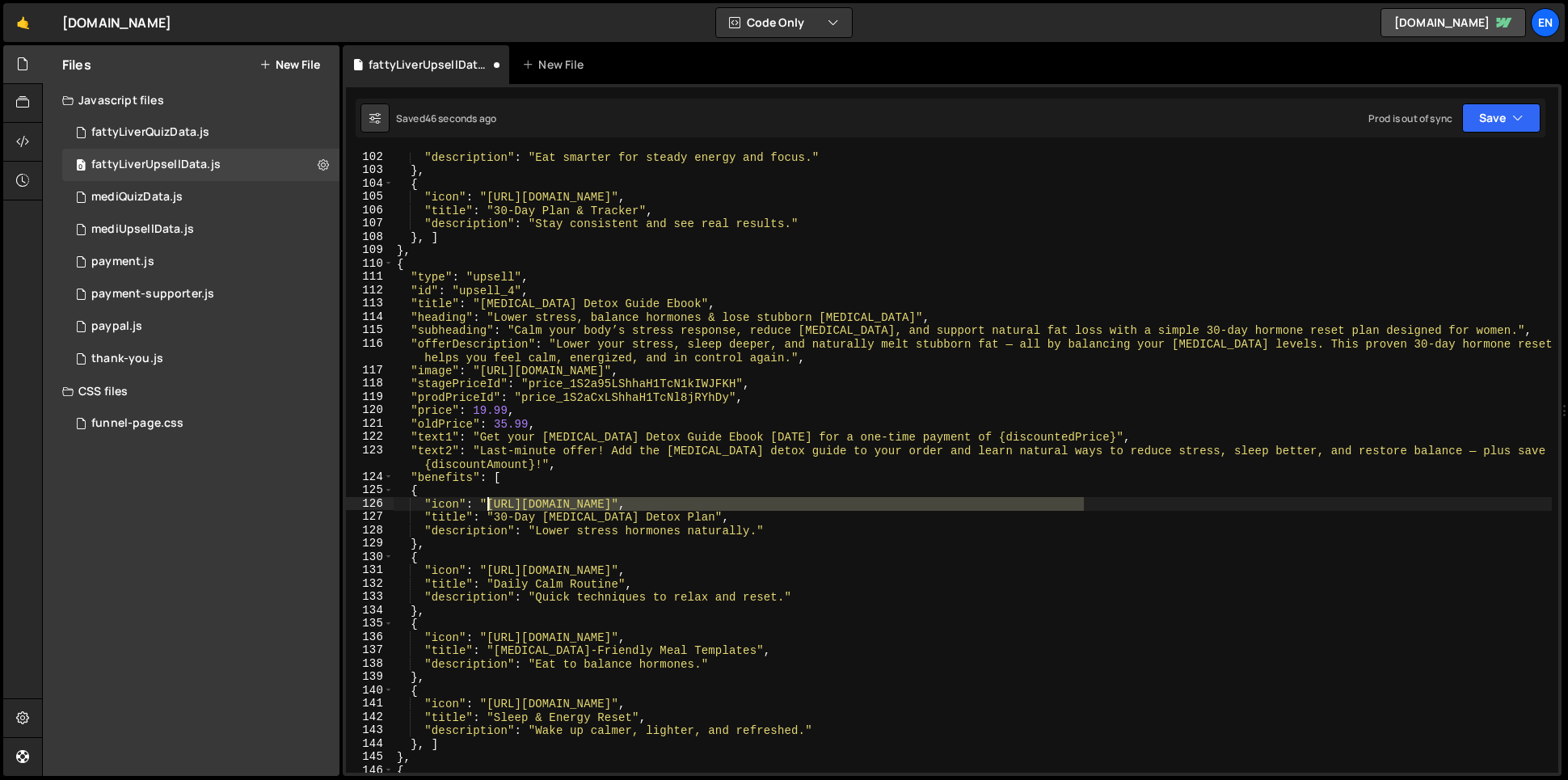
drag, startPoint x: 1082, startPoint y: 509, endPoint x: 490, endPoint y: 505, distance: 592.0
click at [485, 505] on div ""description" : "Eat smarter for steady energy and focus." } , { "icon" : "http…" at bounding box center [973, 474] width 1158 height 647
paste textarea "cdn.prod.website-files.com/687e2e60e16a43253219b704/68a72c4b9b987ef62a6f3d26_Fr…"
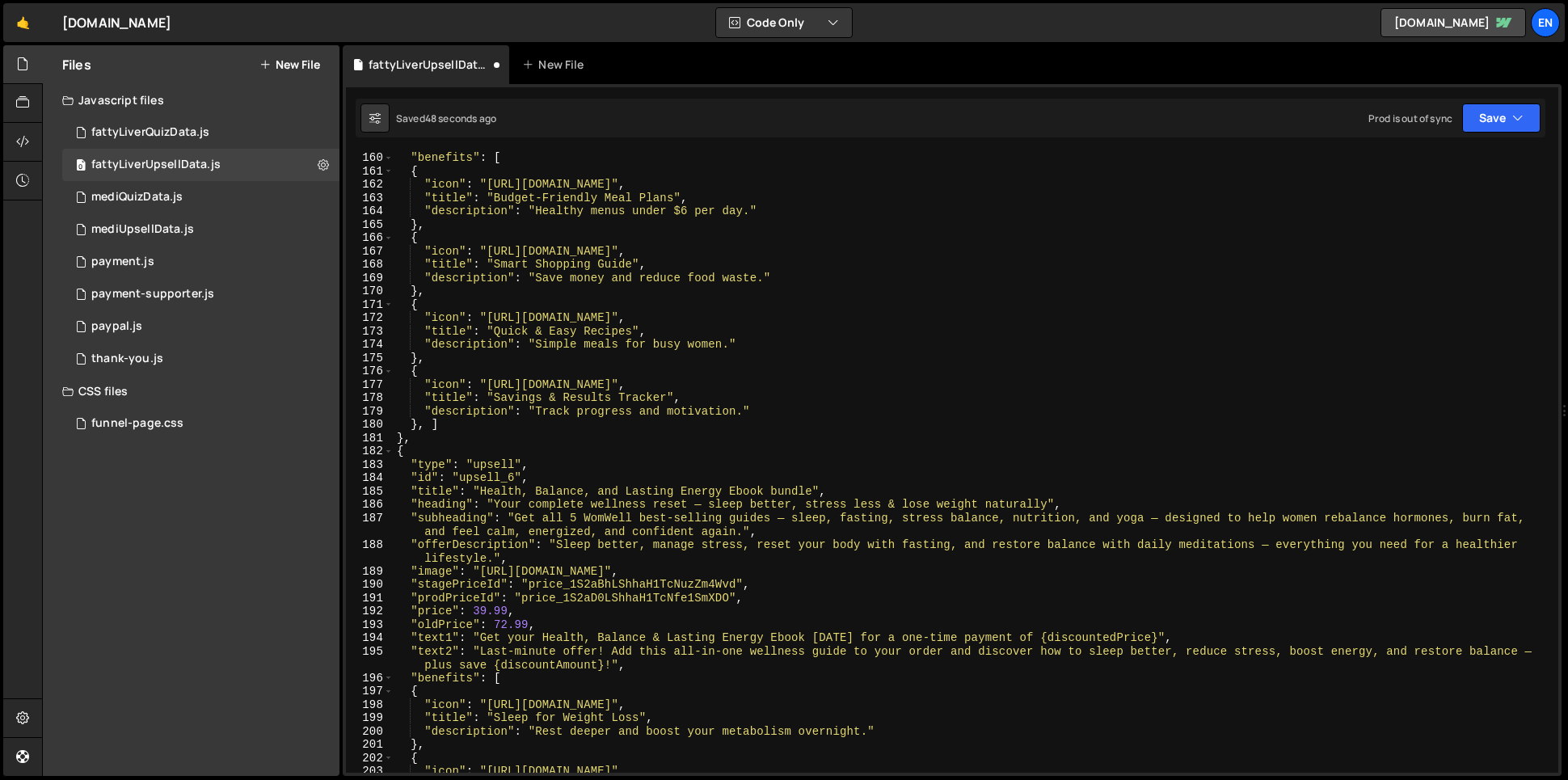
scroll to position [2214, 0]
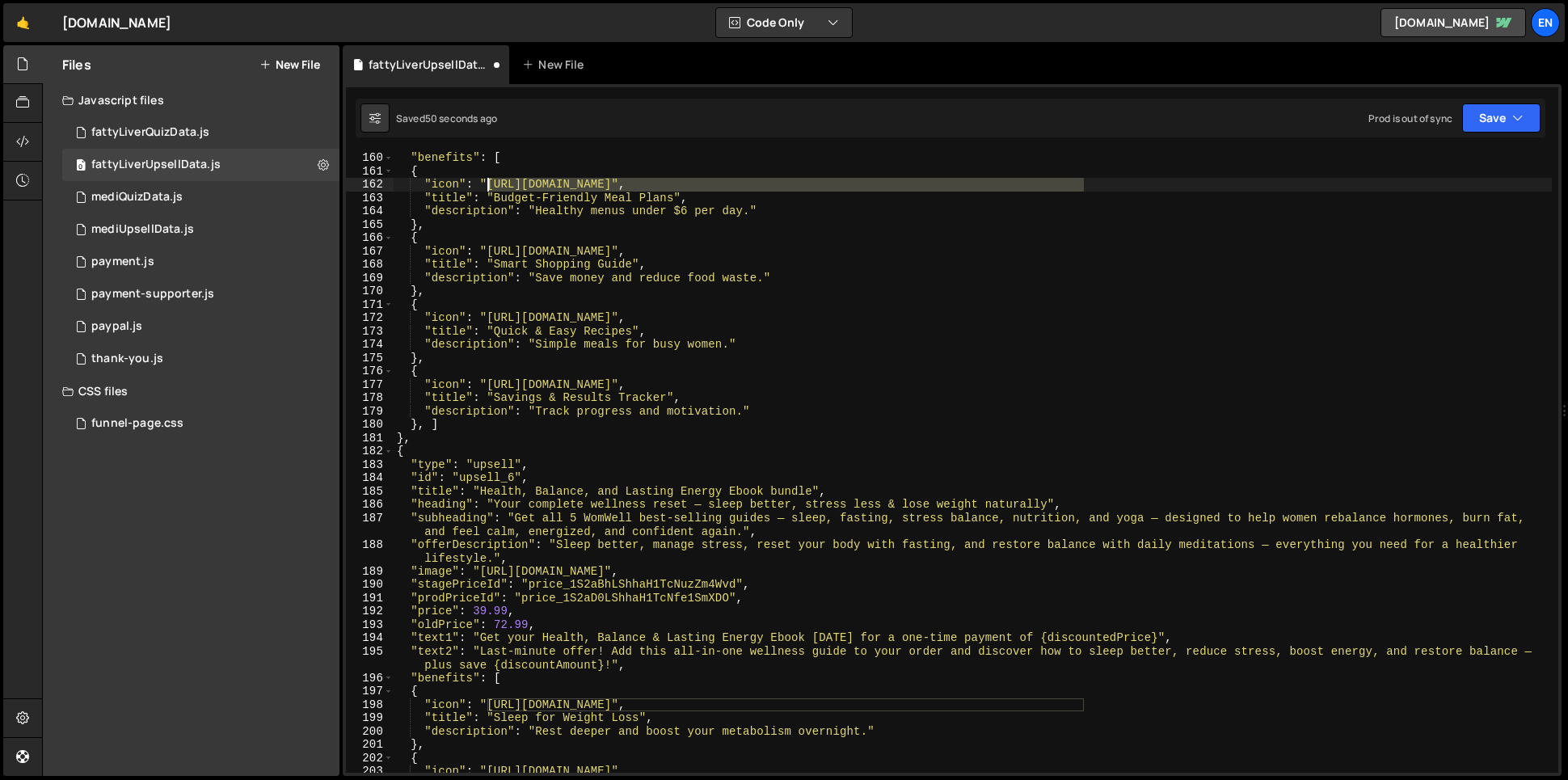
drag, startPoint x: 1083, startPoint y: 188, endPoint x: 687, endPoint y: 197, distance: 396.1
click at [484, 186] on div ""benefits" : [ { "icon" : "https://pub-303c508be45e42728ceb54589c714dc9.r2.dev/…" at bounding box center [973, 474] width 1158 height 647
paste textarea "cdn.prod.website-files.com/687e2e60e16a43253219b704/68a72c4b9b987ef62a6f3d26_Fr…"
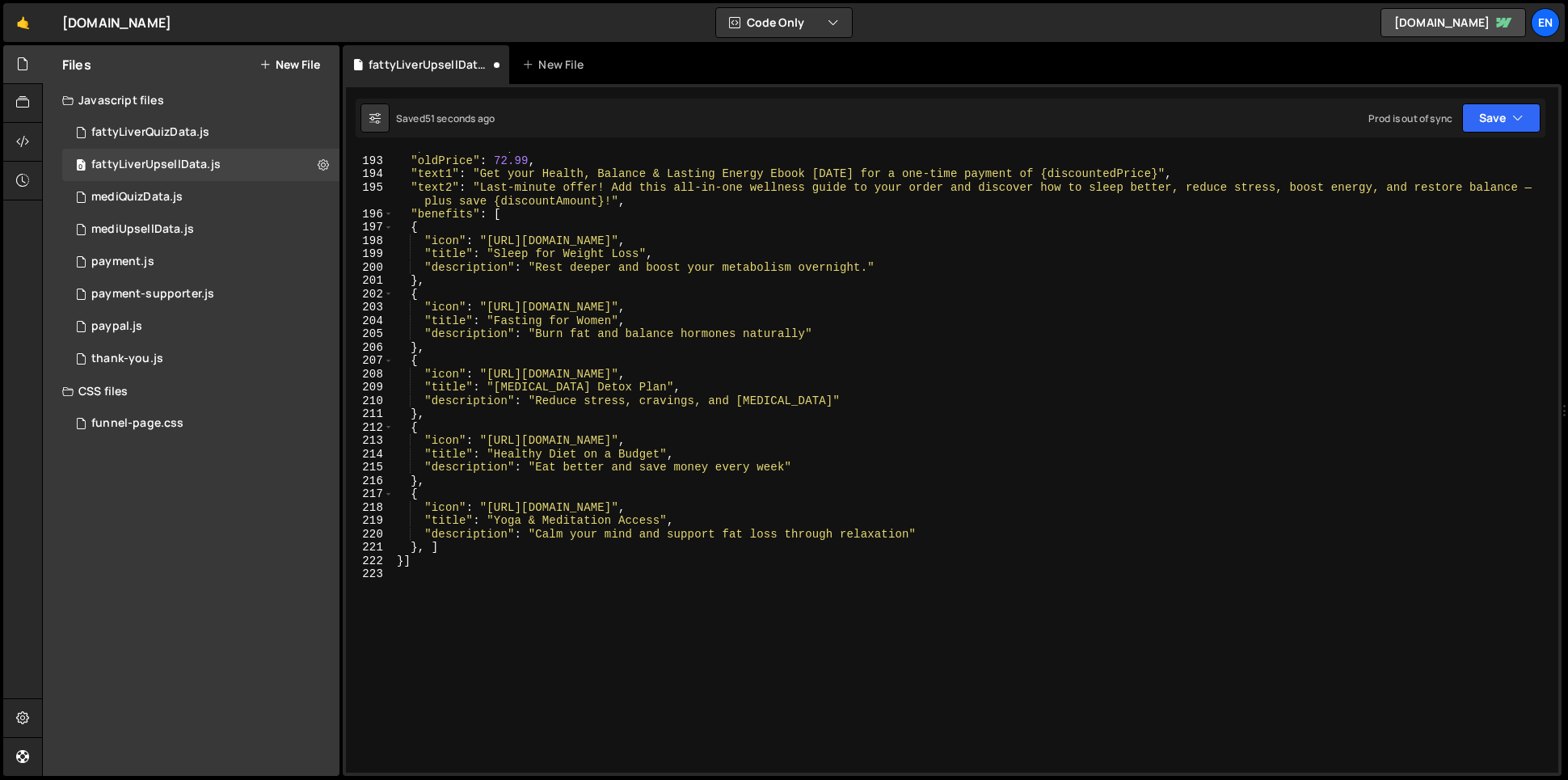
scroll to position [2678, 0]
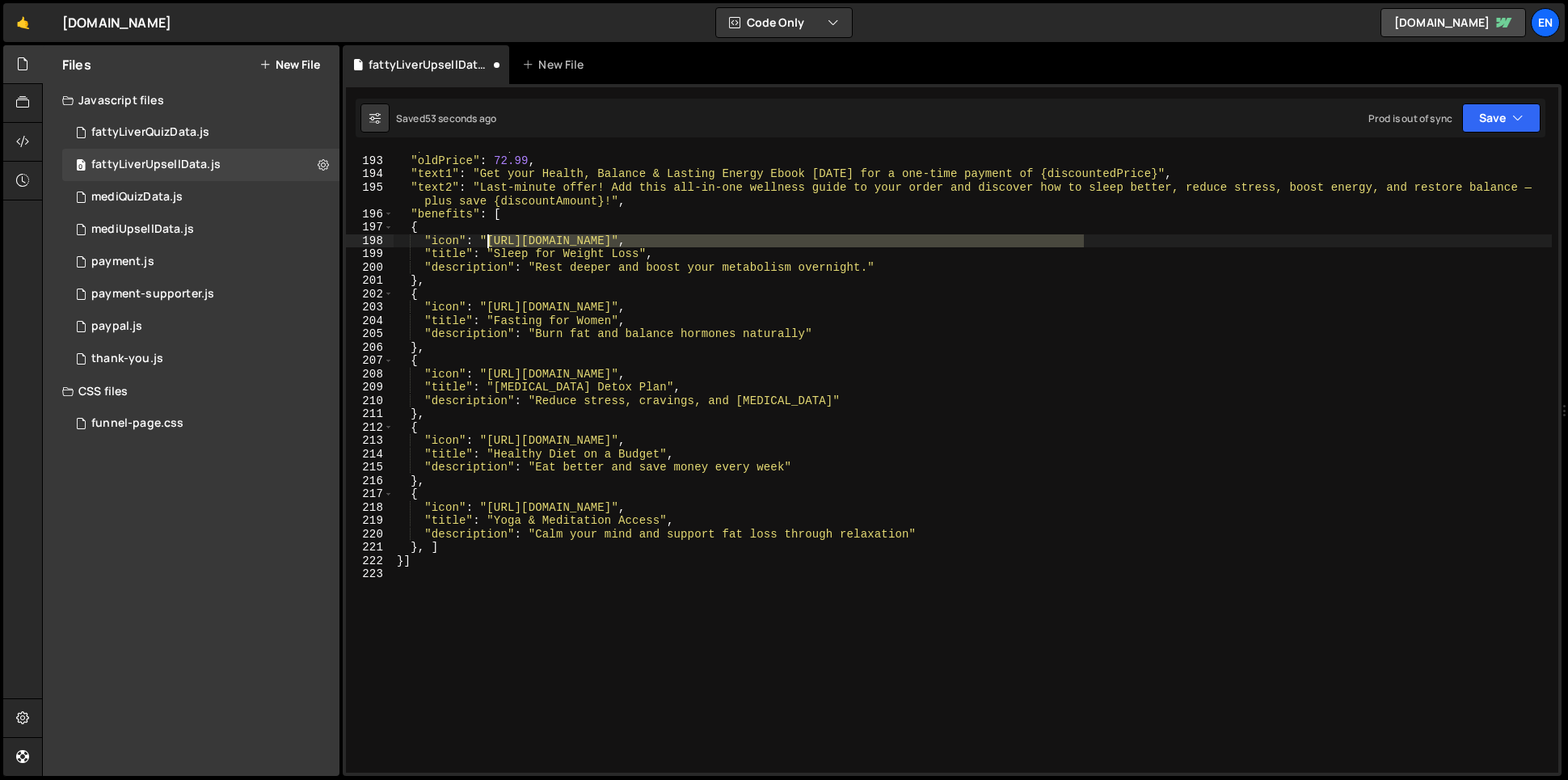
drag, startPoint x: 1082, startPoint y: 243, endPoint x: 549, endPoint y: 245, distance: 533.0
click at [484, 240] on div ""price" : 39.99 , "oldPrice" : 72.99 , "text1" : "Get your Health, Balance & La…" at bounding box center [973, 464] width 1158 height 647
paste textarea "cdn.prod.website-files.com/687e2e60e16a43253219b704/68a72c4b9b987ef62a6f3d26_Fr…"
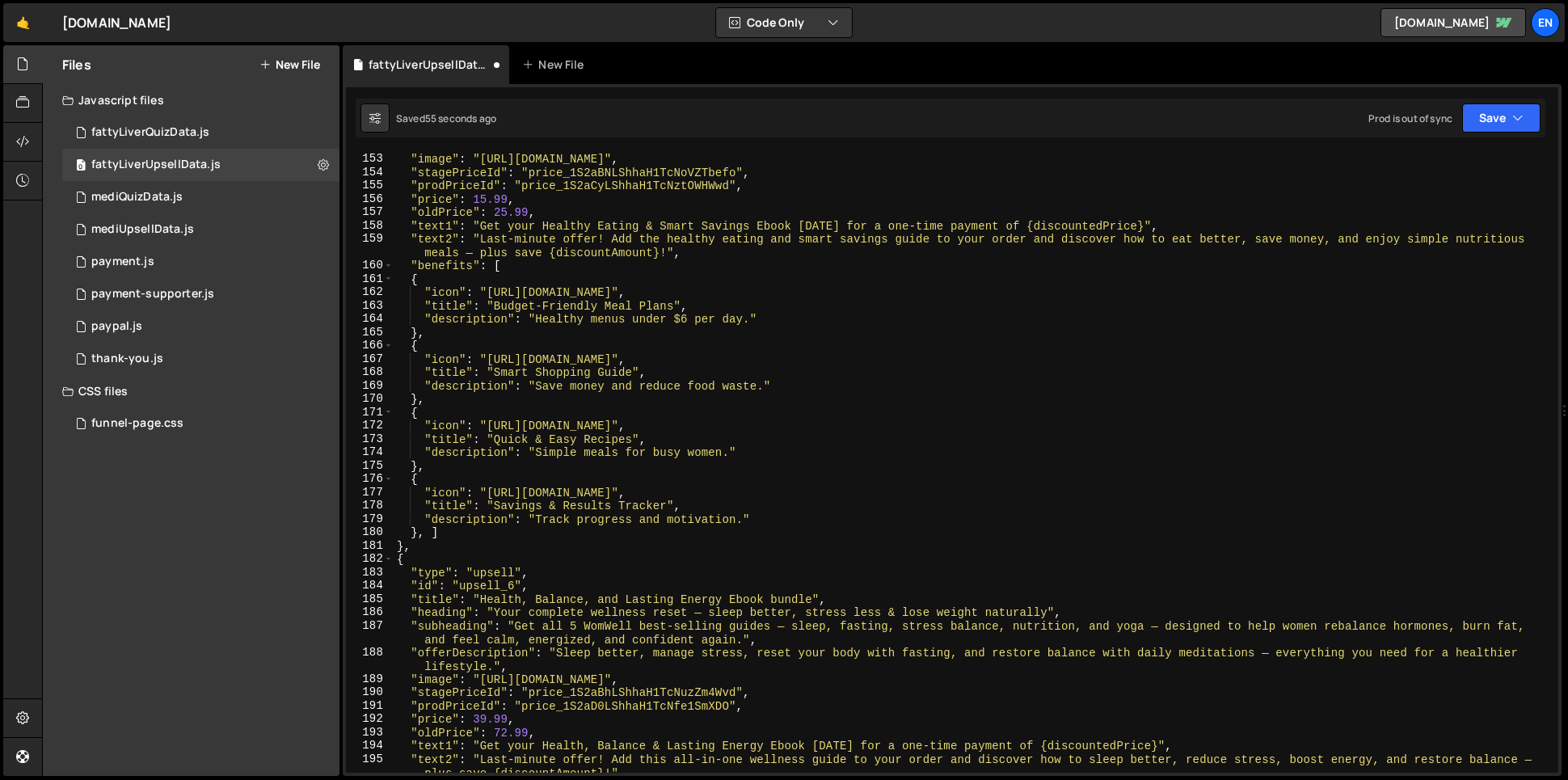
scroll to position [1938, 0]
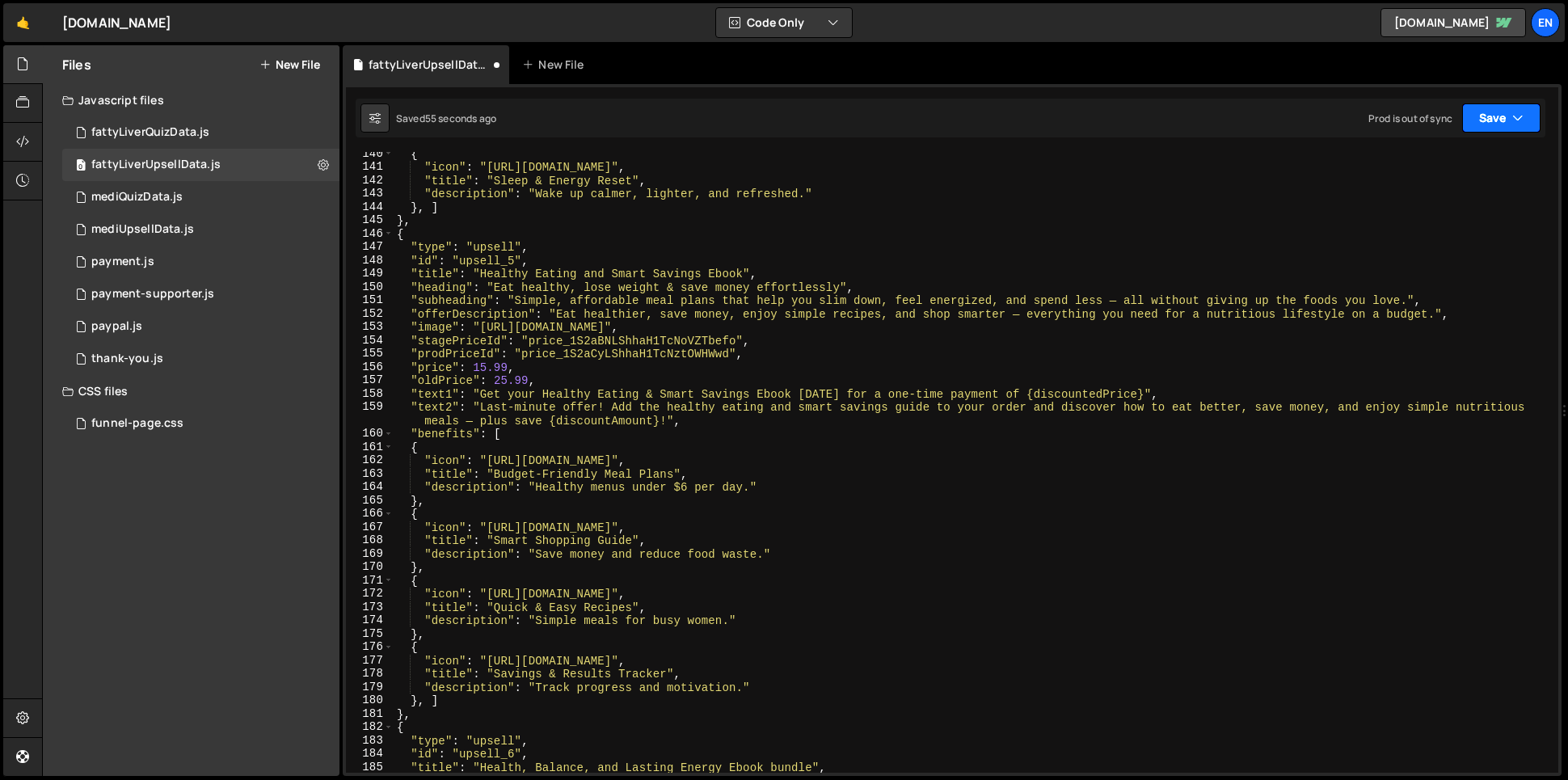
drag, startPoint x: 1498, startPoint y: 118, endPoint x: 1482, endPoint y: 170, distance: 54.4
click at [1497, 123] on button "Save" at bounding box center [1501, 118] width 79 height 29
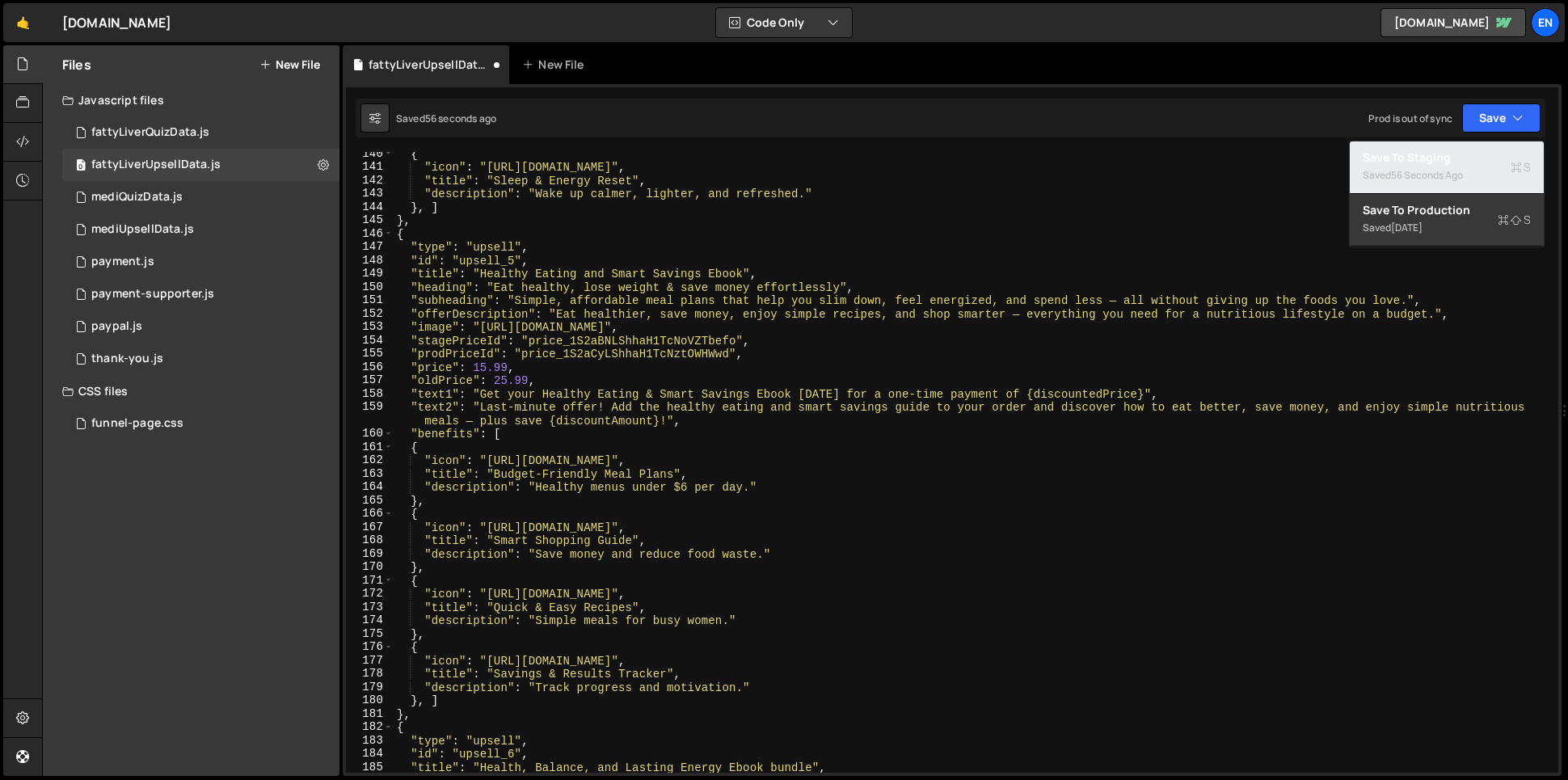
drag, startPoint x: 1482, startPoint y: 172, endPoint x: 1329, endPoint y: 151, distance: 154.4
click at [1481, 172] on div "Saved 56 seconds ago" at bounding box center [1446, 175] width 169 height 19
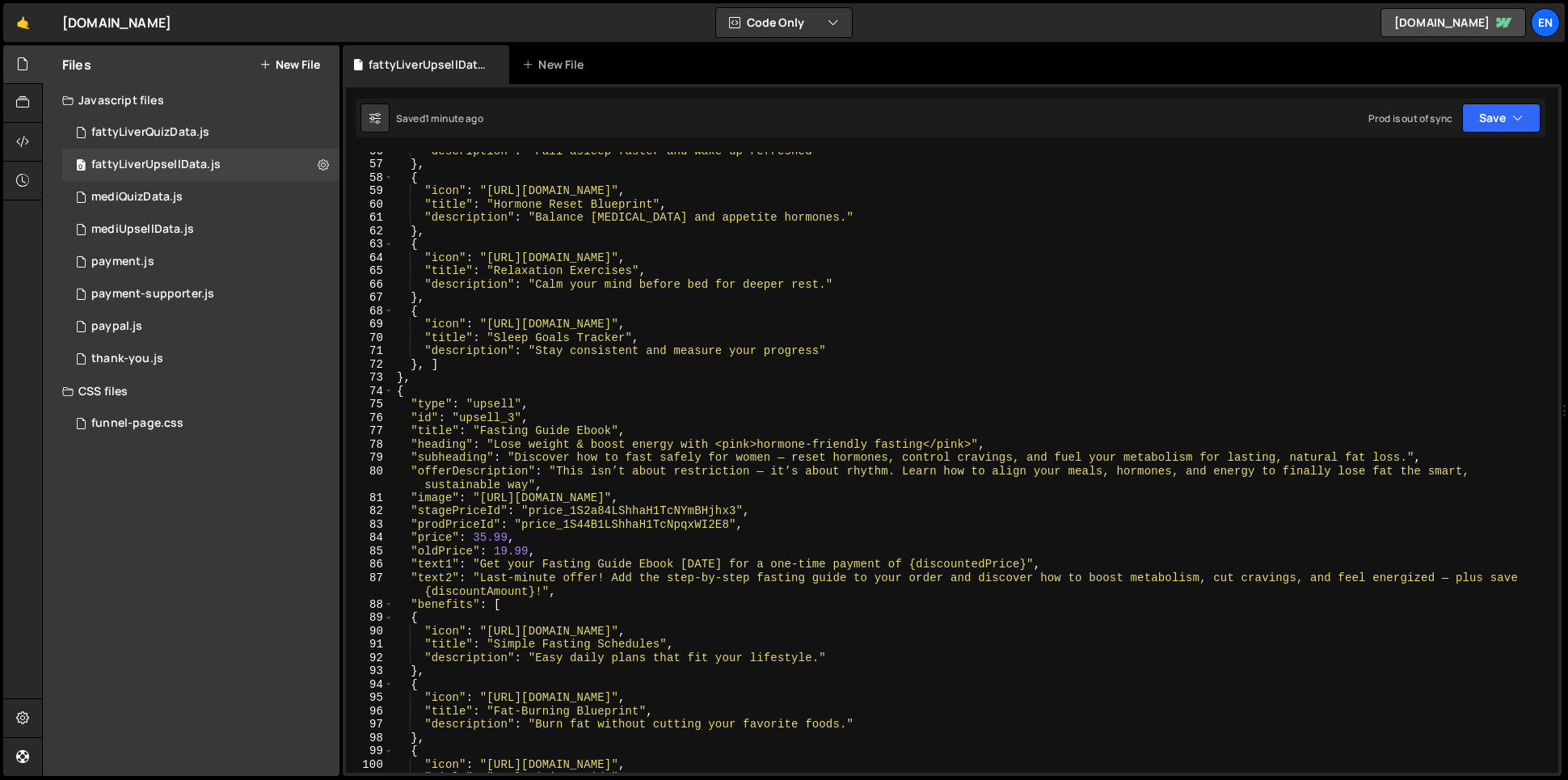
scroll to position [833, 0]
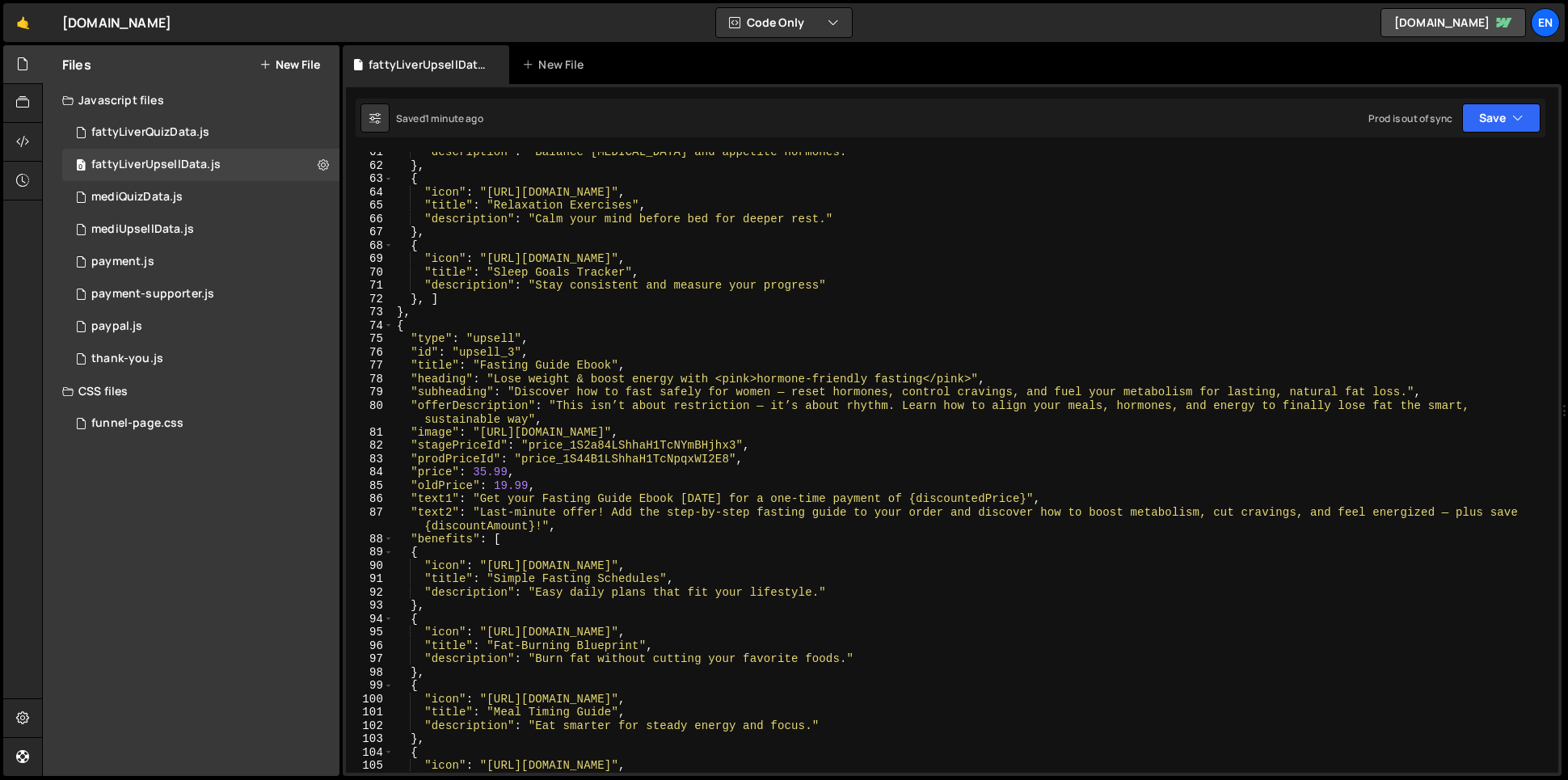
click at [601, 368] on div ""description" : "Balance cortisol and appetite hormones." } , { "icon" : "https…" at bounding box center [973, 469] width 1158 height 647
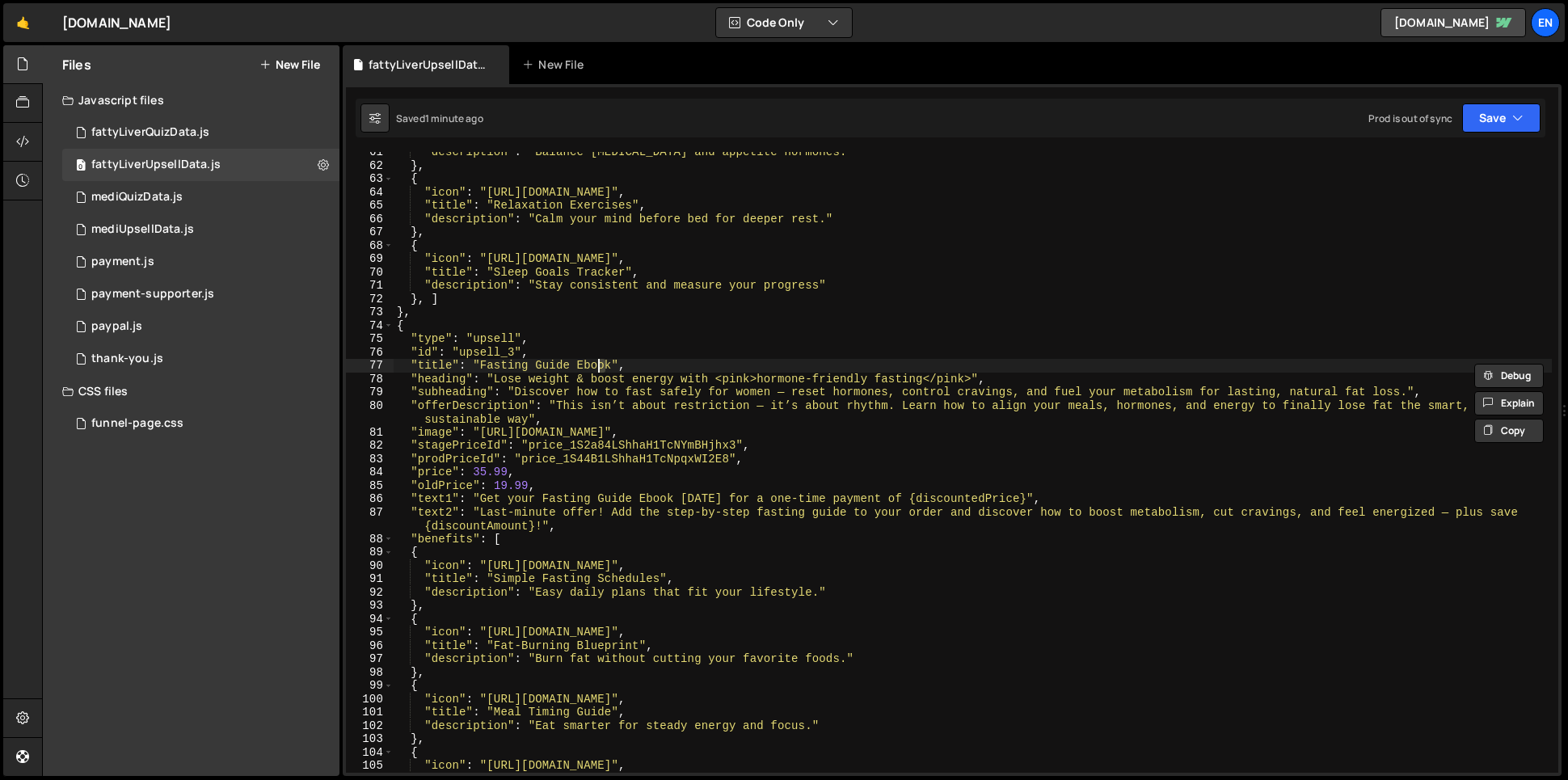
click at [597, 368] on div ""description" : "Balance cortisol and appetite hormones." } , { "icon" : "https…" at bounding box center [973, 462] width 1158 height 620
click at [586, 365] on div ""description" : "Balance cortisol and appetite hormones." } , { "icon" : "https…" at bounding box center [973, 469] width 1158 height 647
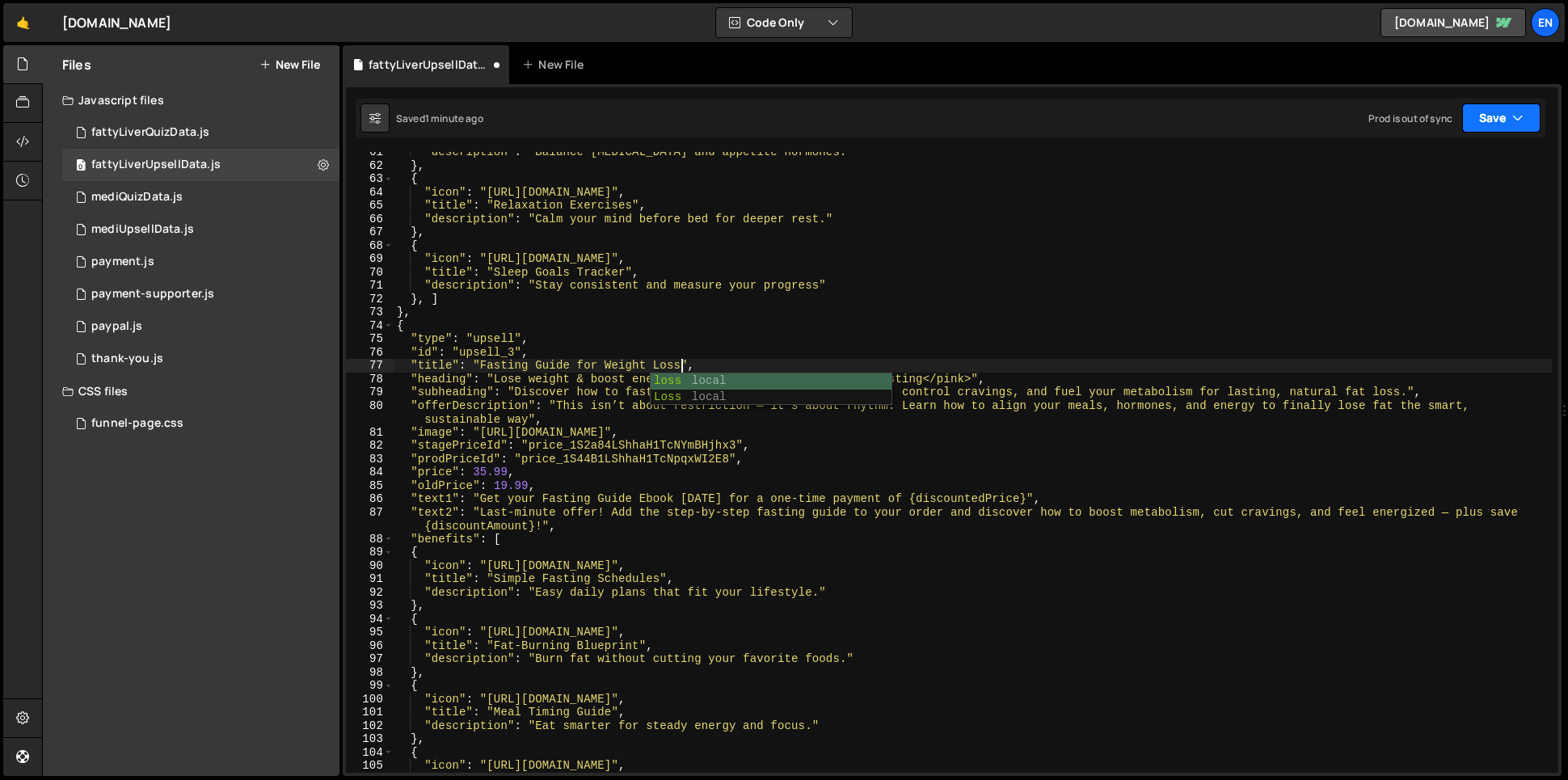
drag, startPoint x: 1479, startPoint y: 127, endPoint x: 1475, endPoint y: 147, distance: 20.4
click at [1479, 127] on button "Save" at bounding box center [1501, 118] width 79 height 29
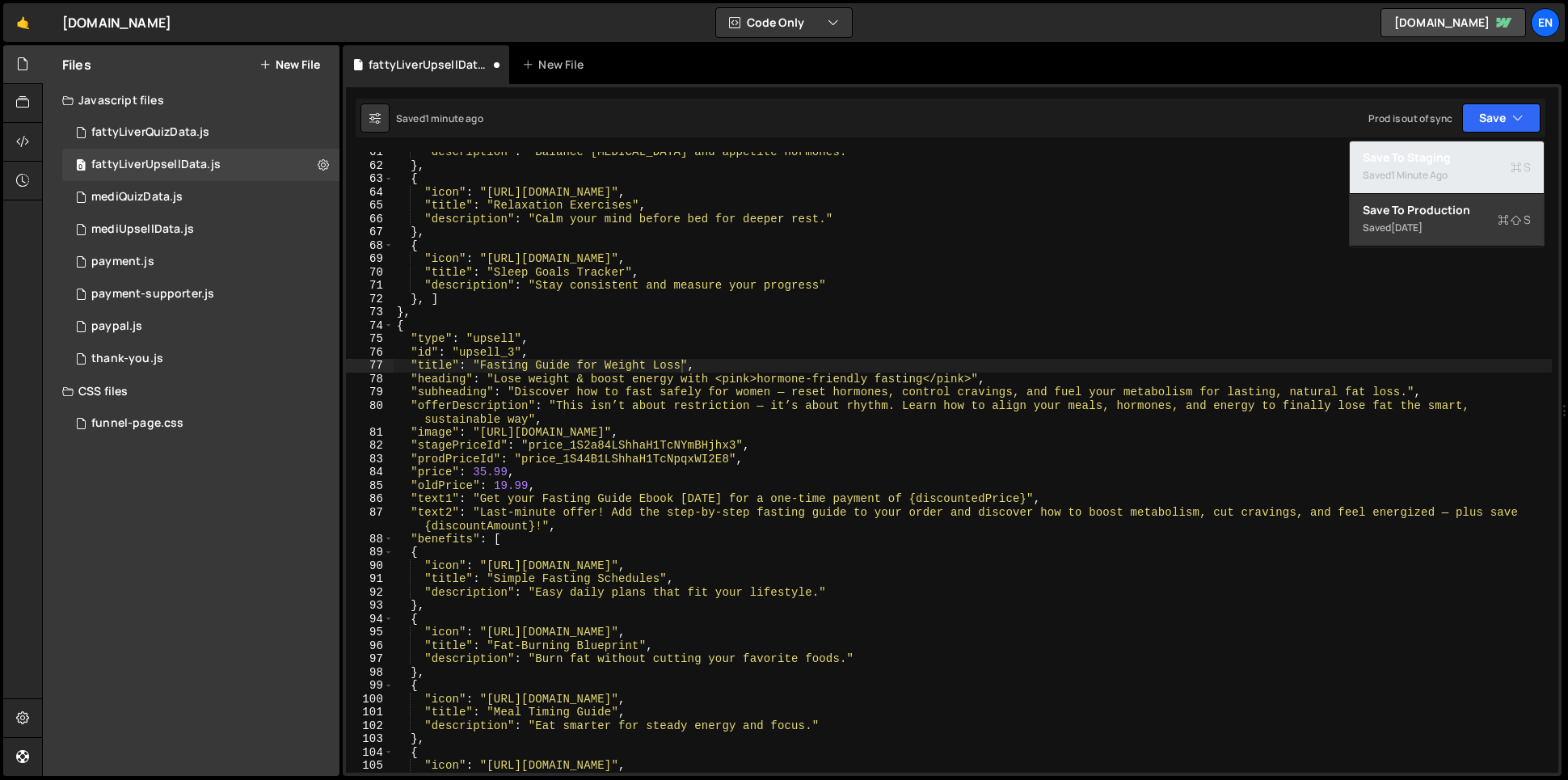
click at [1475, 156] on div "Save to Staging S" at bounding box center [1446, 158] width 169 height 16
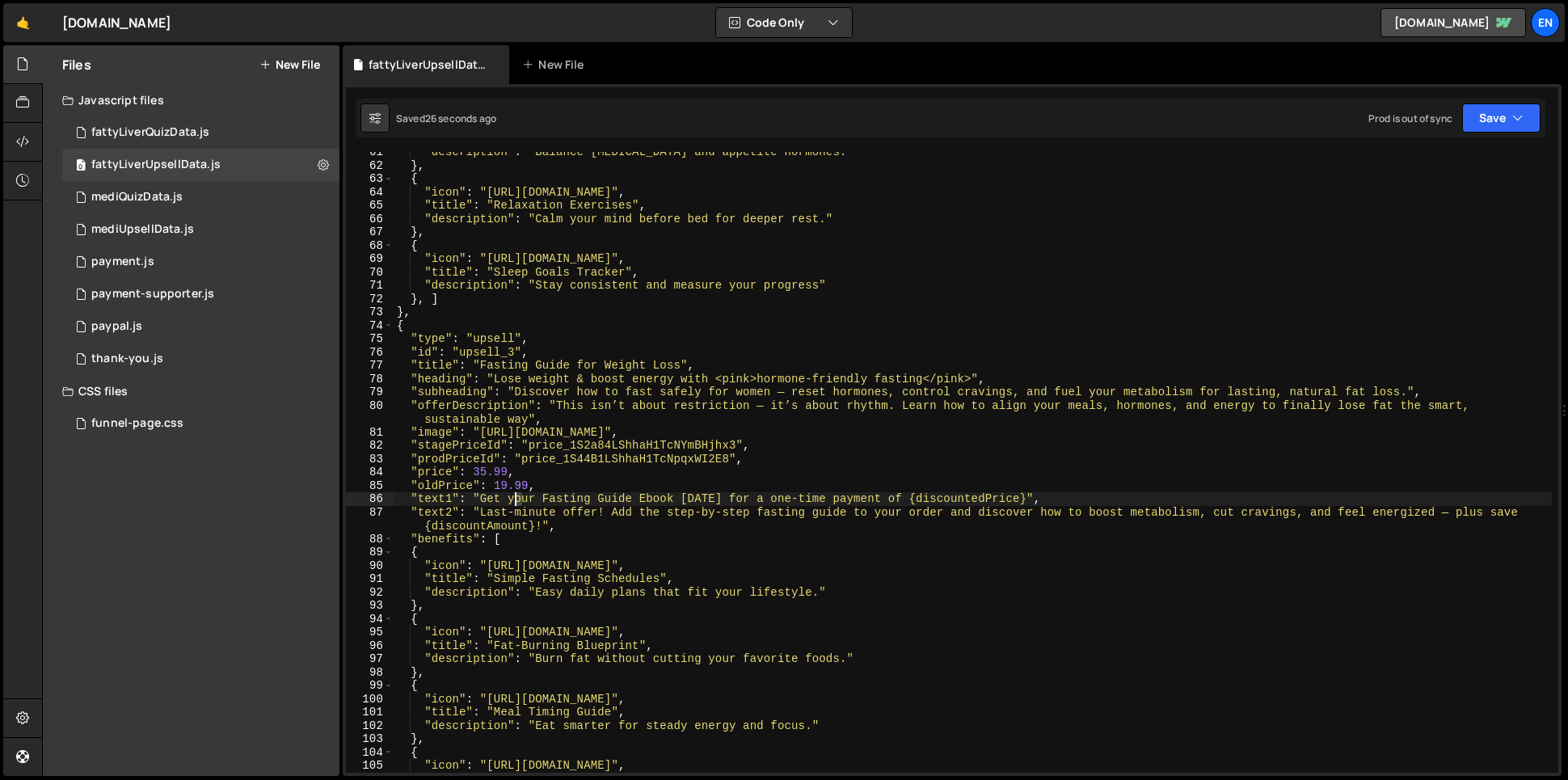
click at [517, 492] on div ""description" : "Balance cortisol and appetite hormones." } , { "icon" : "https…" at bounding box center [973, 469] width 1158 height 647
drag, startPoint x: 481, startPoint y: 500, endPoint x: 889, endPoint y: 499, distance: 408.0
click at [892, 499] on div ""description" : "Balance cortisol and appetite hormones." } , { "icon" : "https…" at bounding box center [973, 469] width 1158 height 647
paste textarea "Boost metabolism, cut cravings, and burn fat naturally — only"
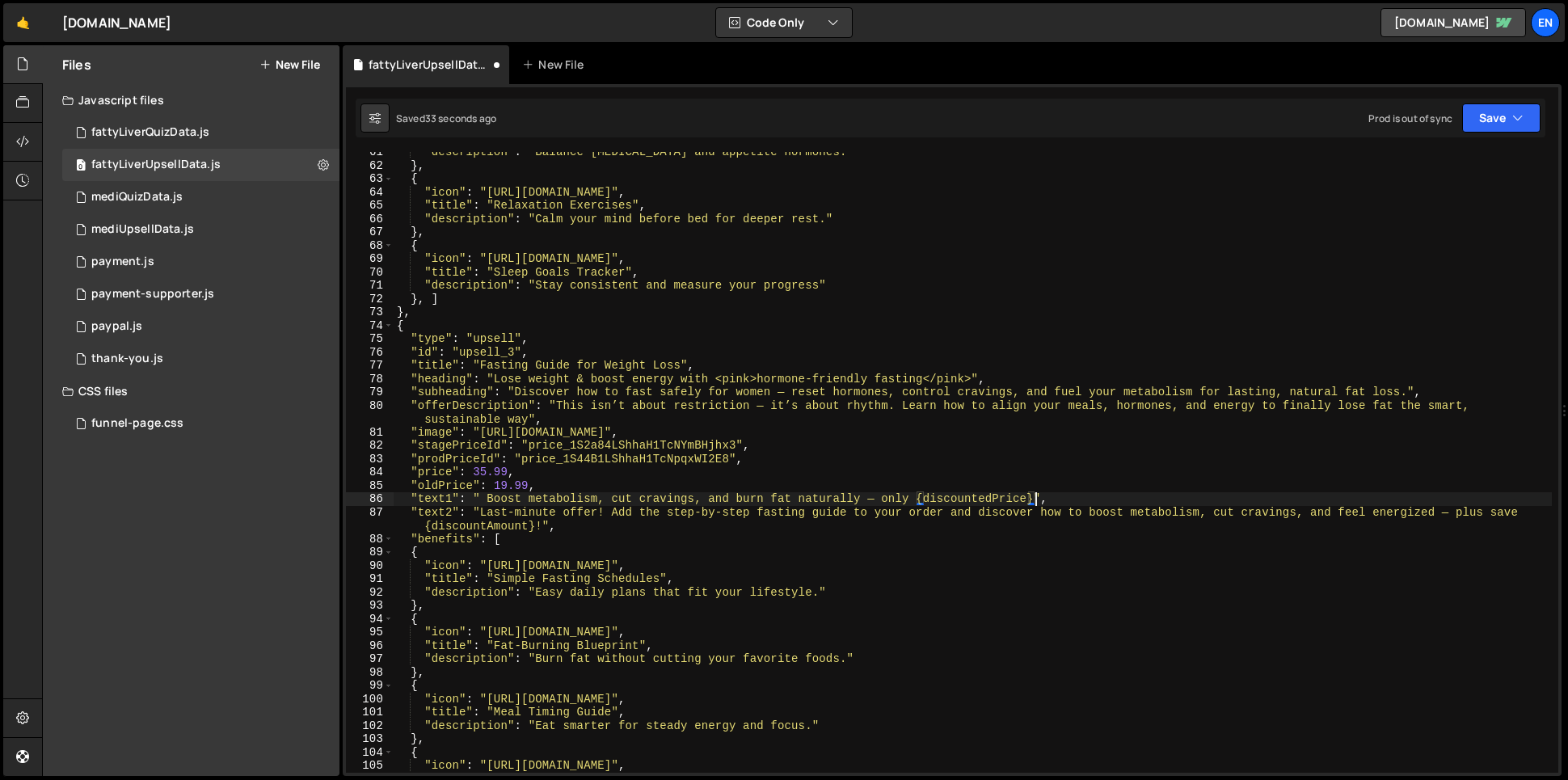
click at [1035, 496] on div ""description" : "Balance cortisol and appetite hormones." } , { "icon" : "https…" at bounding box center [973, 469] width 1158 height 647
click at [1035, 500] on div ""description" : "Balance cortisol and appetite hormones." } , { "icon" : "https…" at bounding box center [973, 469] width 1158 height 647
paste textarea "(one-time payment)."
click at [493, 528] on div ""description" : "Balance cortisol and appetite hormones." } , { "icon" : "https…" at bounding box center [973, 469] width 1158 height 647
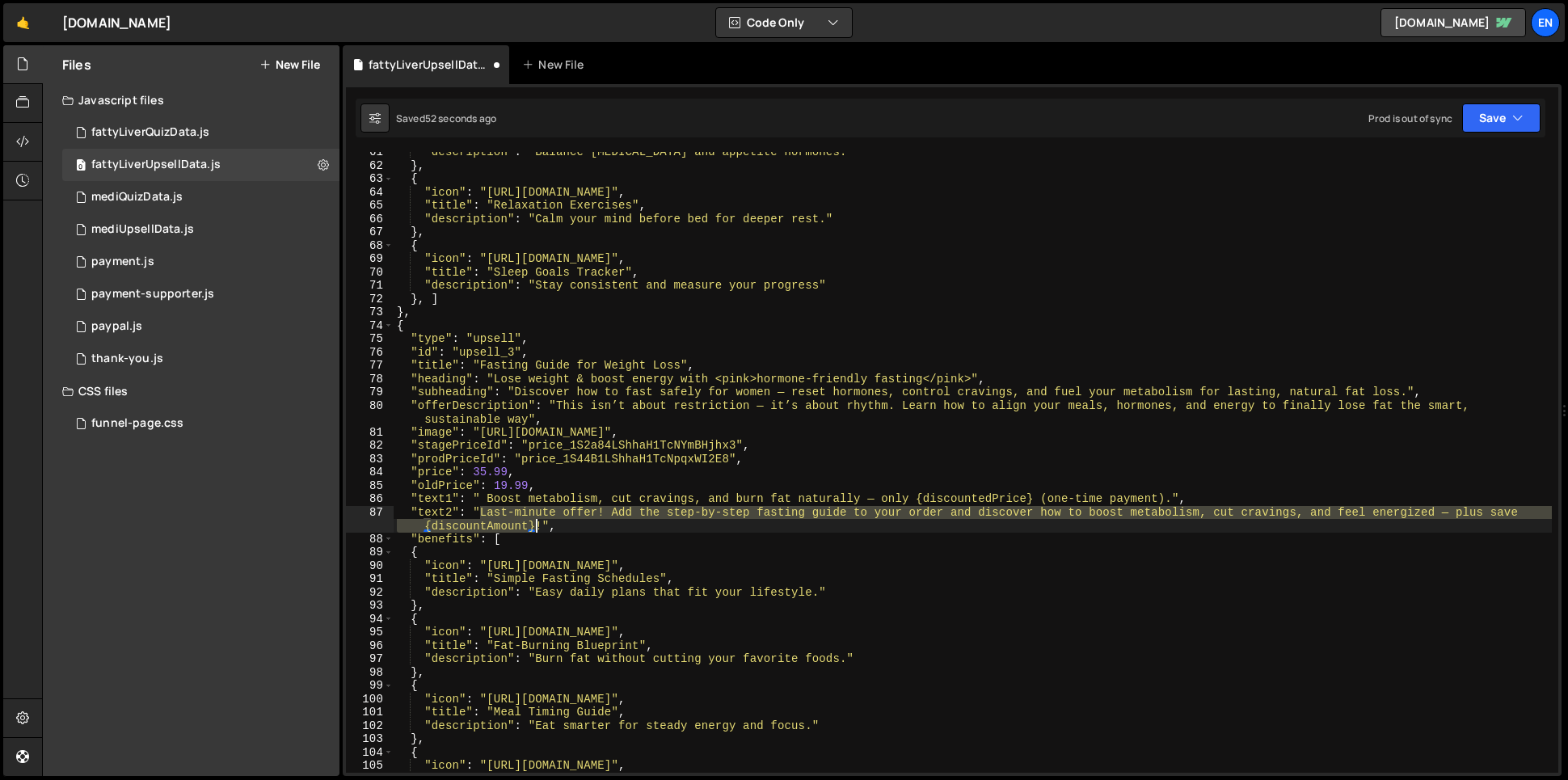
drag, startPoint x: 479, startPoint y: 513, endPoint x: 538, endPoint y: 529, distance: 61.1
click at [535, 529] on div ""description" : "Balance cortisol and appetite hormones." } , { "icon" : "https…" at bounding box center [973, 469] width 1158 height 647
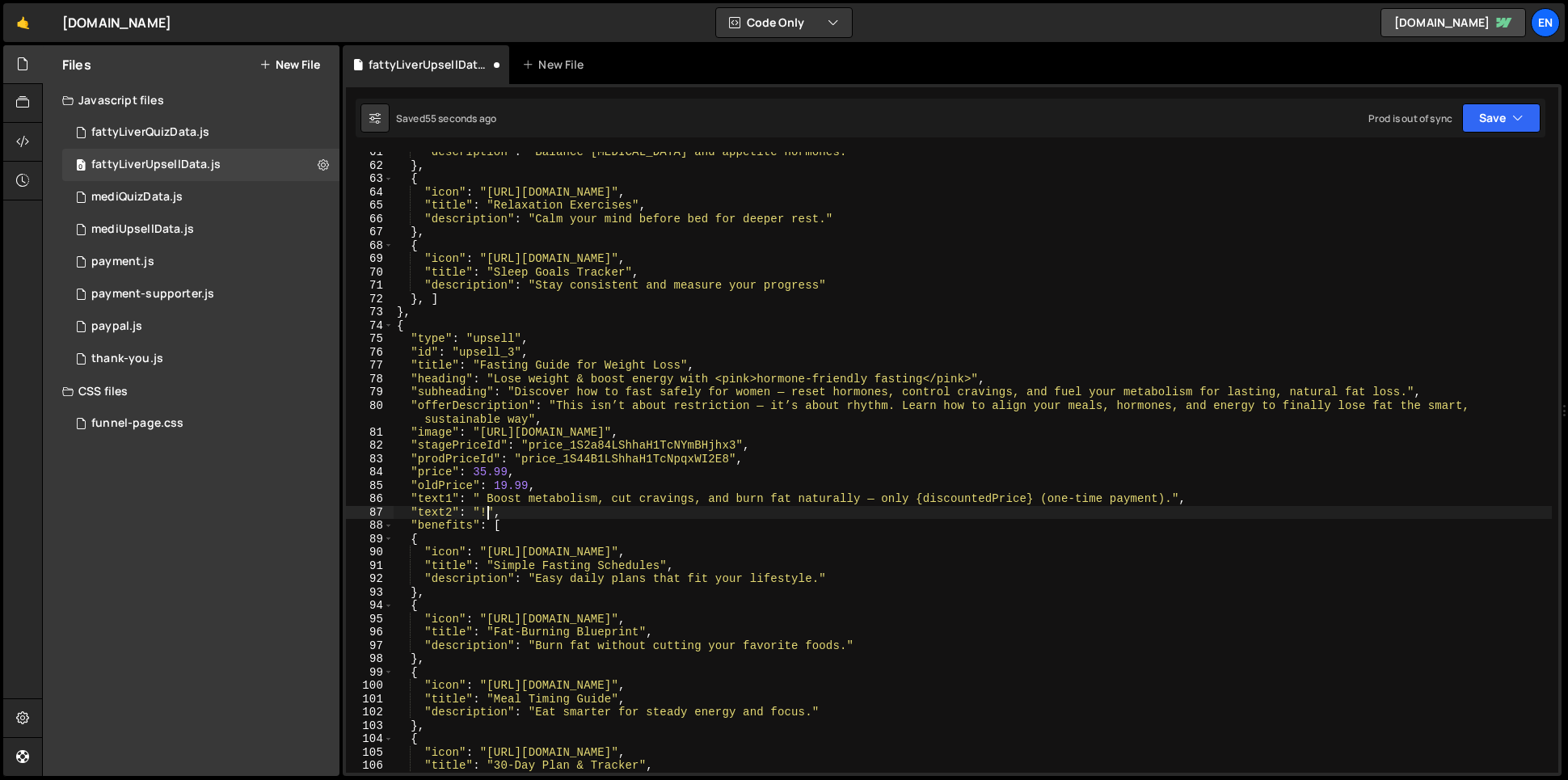
scroll to position [0, 6]
paste textarea "Add this step-by-step fasting plan now and start seeing results within days."
click at [1496, 123] on button "Save" at bounding box center [1501, 118] width 79 height 29
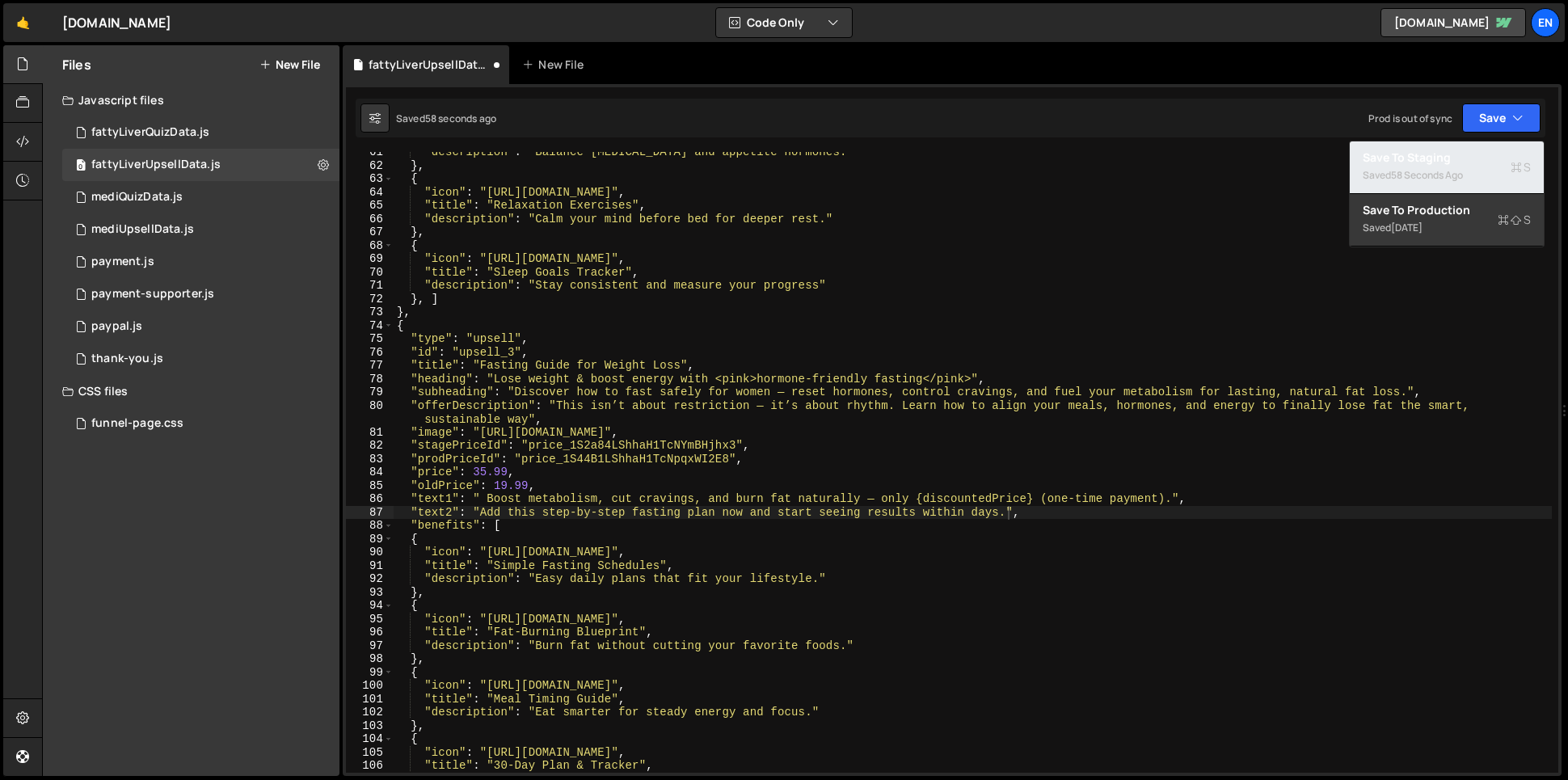
click at [1490, 157] on div "Save to Staging S" at bounding box center [1446, 158] width 169 height 16
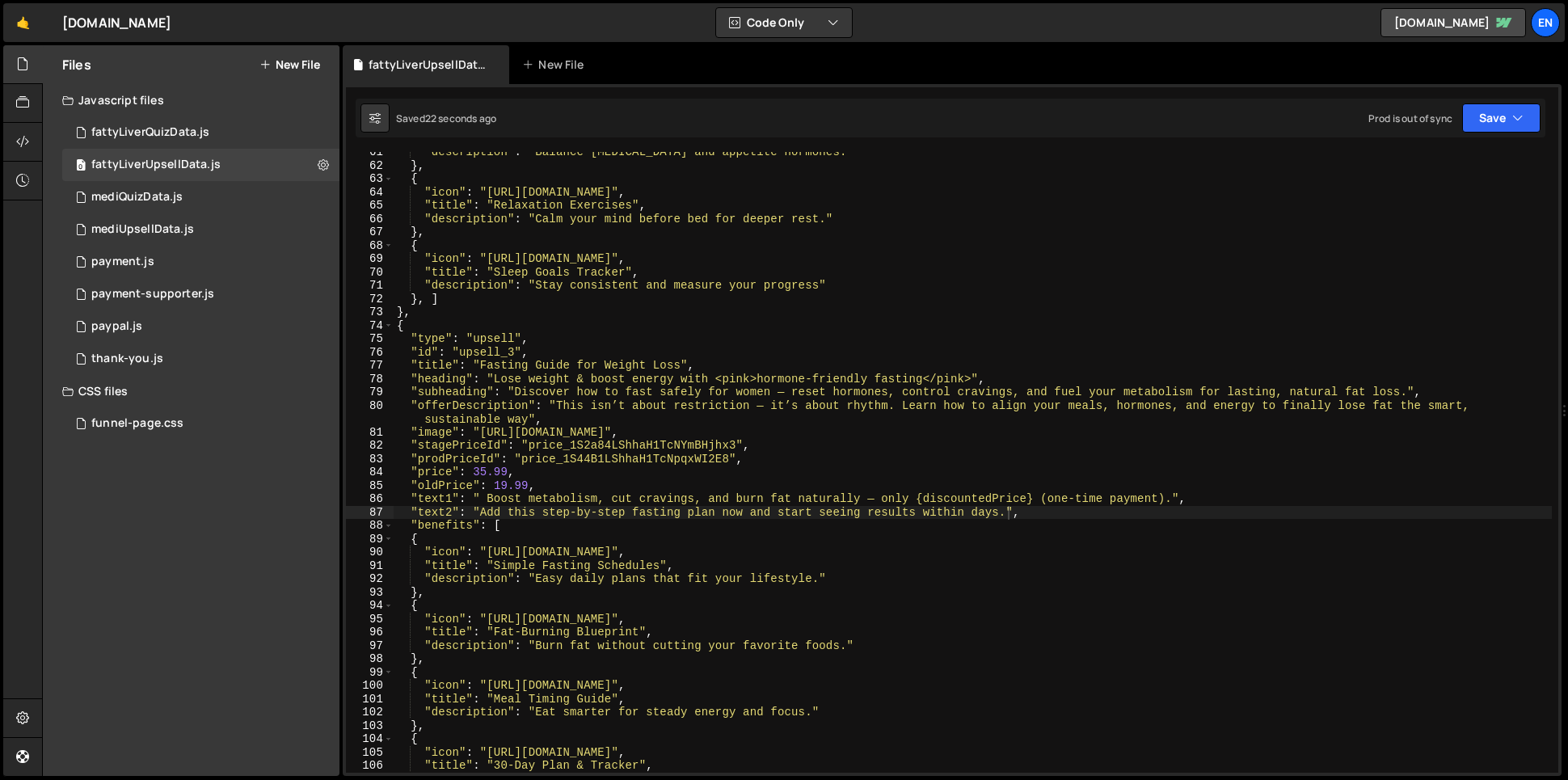
type textarea ""title": "Sleep Goals Tracker","
click at [672, 273] on div ""description" : "Balance cortisol and appetite hormones." } , { "icon" : "https…" at bounding box center [973, 469] width 1158 height 647
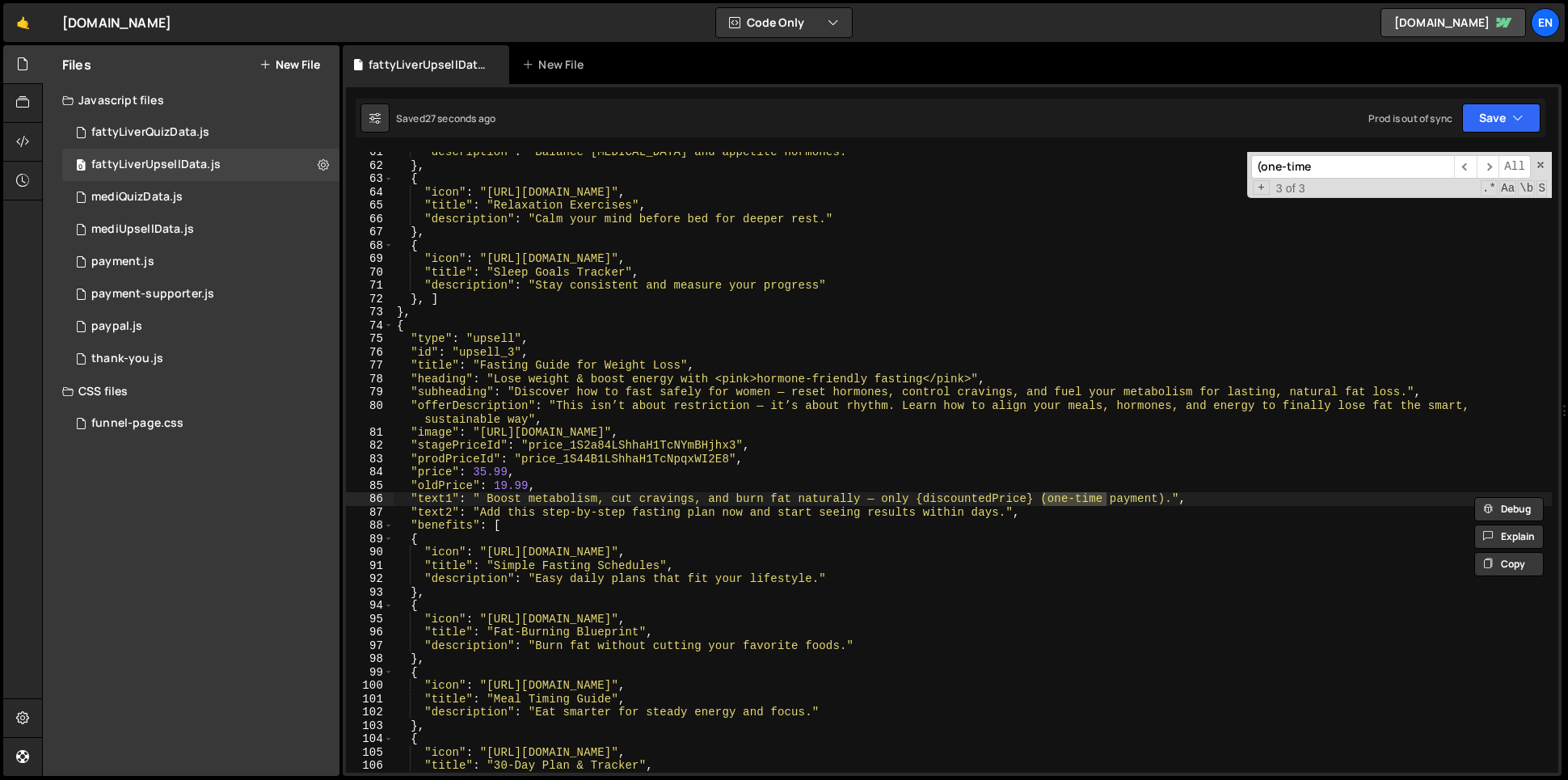
type input "(one-time"
drag, startPoint x: 1060, startPoint y: 492, endPoint x: 1042, endPoint y: 501, distance: 20.1
click at [1060, 492] on div ""description" : "Balance cortisol and appetite hormones." } , { "icon" : "https…" at bounding box center [973, 462] width 1158 height 620
drag, startPoint x: 1103, startPoint y: 503, endPoint x: 1160, endPoint y: 499, distance: 57.1
click at [1164, 503] on div ""description" : "Balance cortisol and appetite hormones." } , { "icon" : "https…" at bounding box center [973, 469] width 1158 height 647
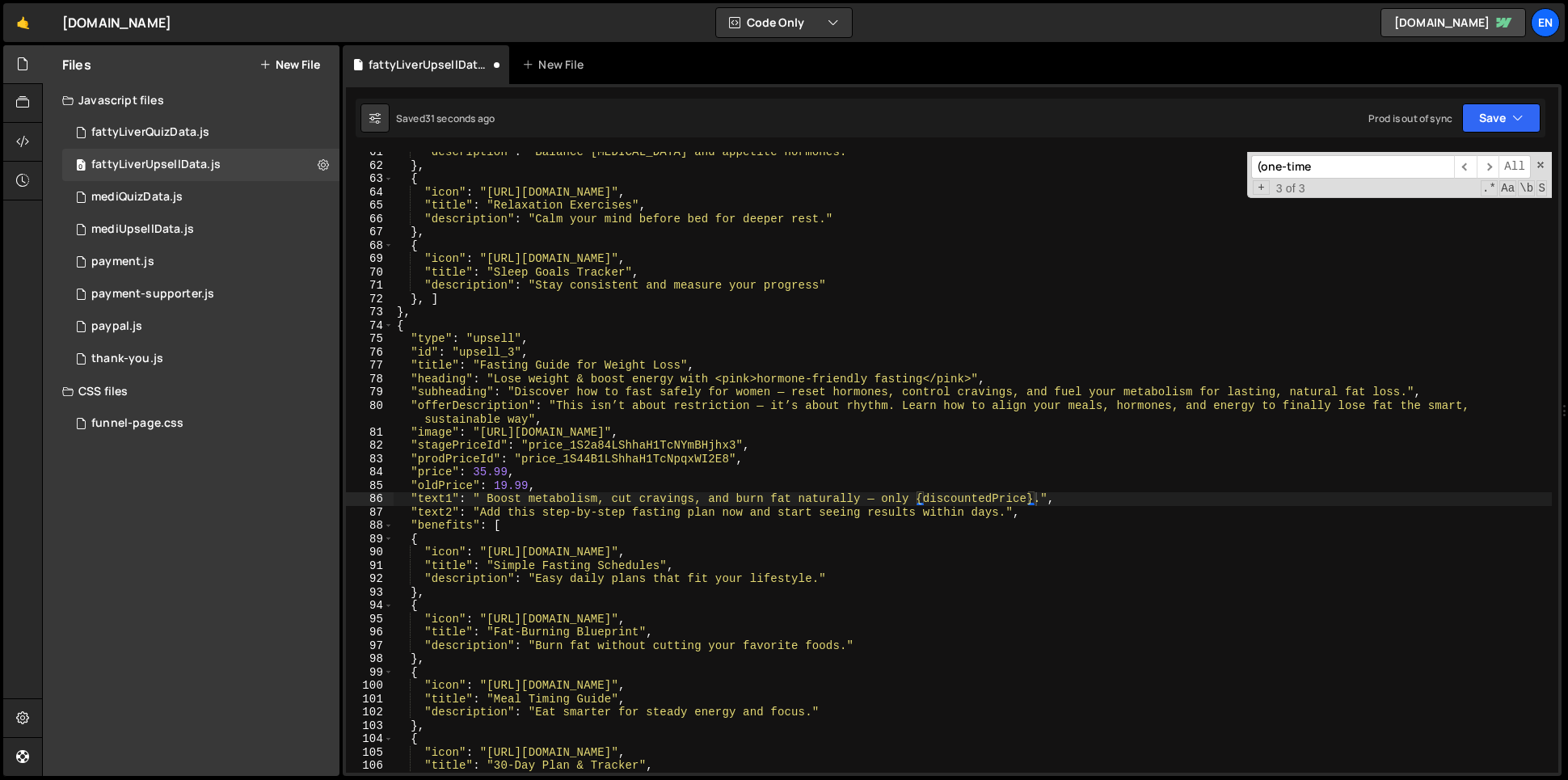
click at [1390, 166] on input "(one-time" at bounding box center [1352, 167] width 202 height 23
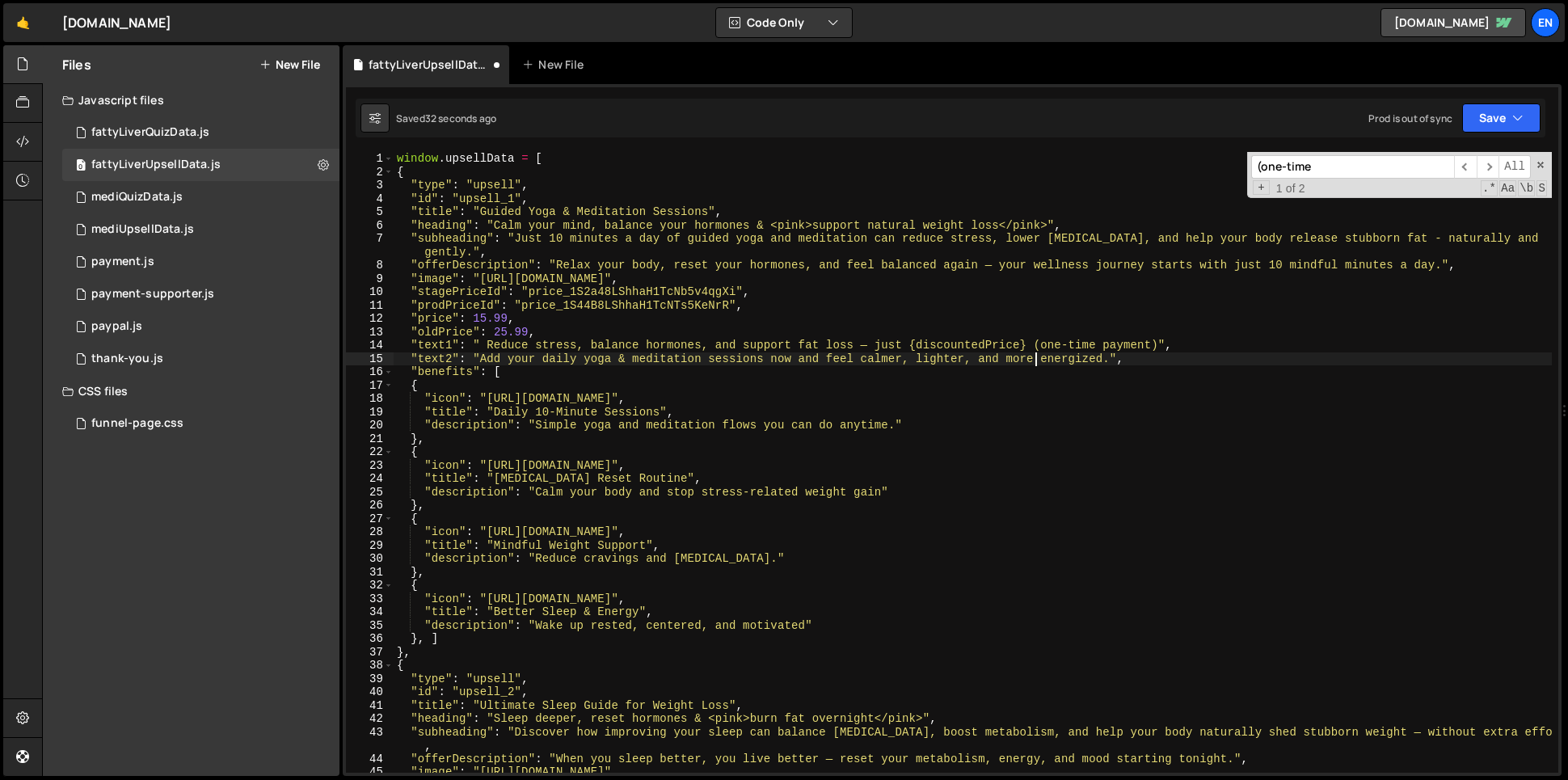
click at [1036, 355] on div "window . upsellData = [ { "type" : "upsell" , "id" : "upsell_1" , "title" : "Gu…" at bounding box center [973, 475] width 1158 height 647
drag, startPoint x: 1031, startPoint y: 345, endPoint x: 1182, endPoint y: 341, distance: 151.1
click at [1155, 346] on div "window . upsellData = [ { "type" : "upsell" , "id" : "upsell_1" , "title" : "Gu…" at bounding box center [973, 475] width 1158 height 647
click at [1325, 161] on input "(one-time" at bounding box center [1352, 167] width 202 height 23
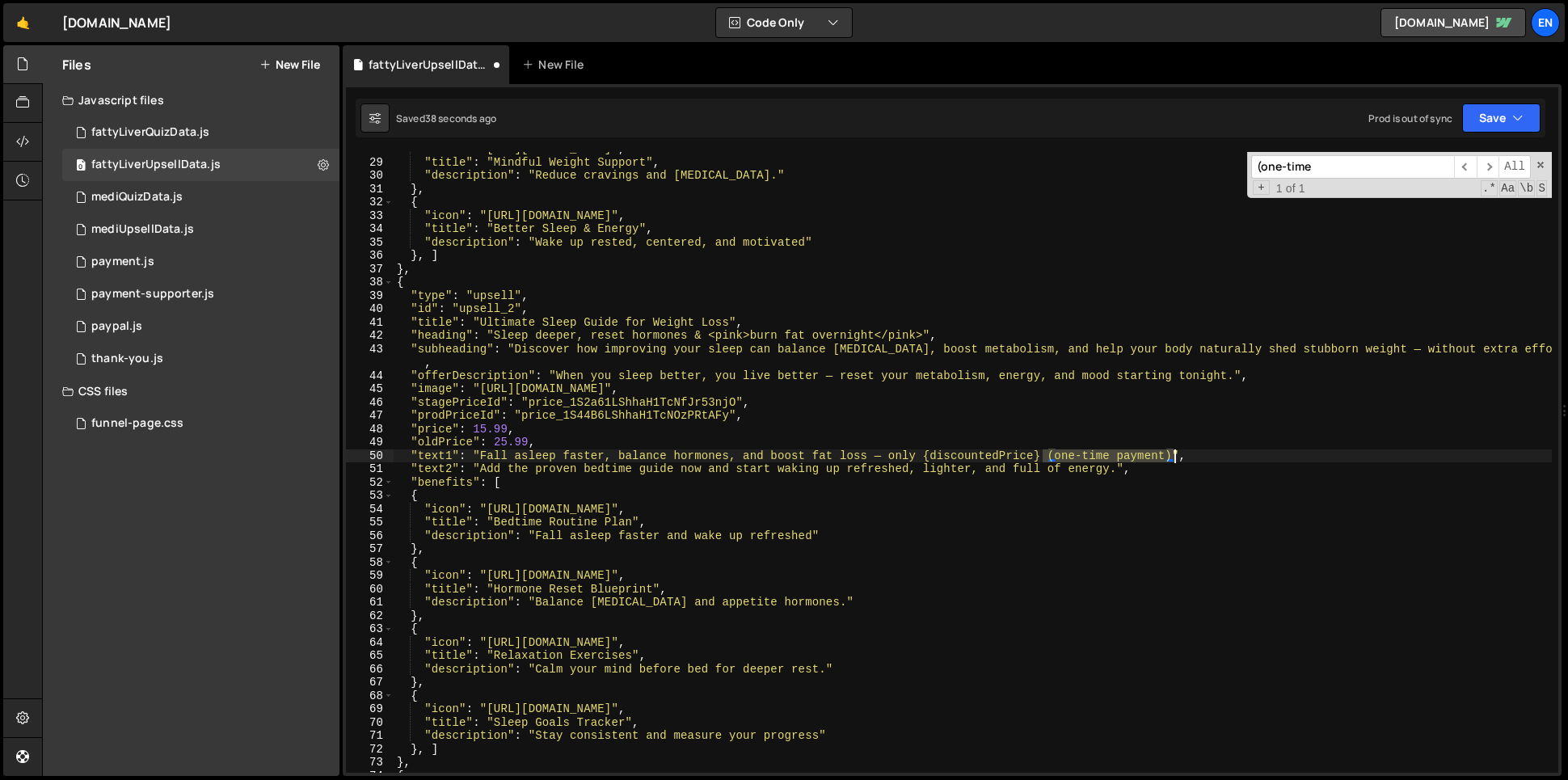
drag, startPoint x: 1046, startPoint y: 454, endPoint x: 1176, endPoint y: 459, distance: 130.1
click at [1174, 459] on div ""icon" : "https://cdn.prod.website-files.com/687e2e60e16a43253219b704/68a72c4b9…" at bounding box center [973, 466] width 1158 height 647
type textarea ""text1": "Fall asleep faster, balance hormones, and boost fat loss — only {disc…"
drag, startPoint x: 1318, startPoint y: 170, endPoint x: 1306, endPoint y: 187, distance: 20.8
click at [1318, 170] on input "(one-time" at bounding box center [1352, 167] width 202 height 23
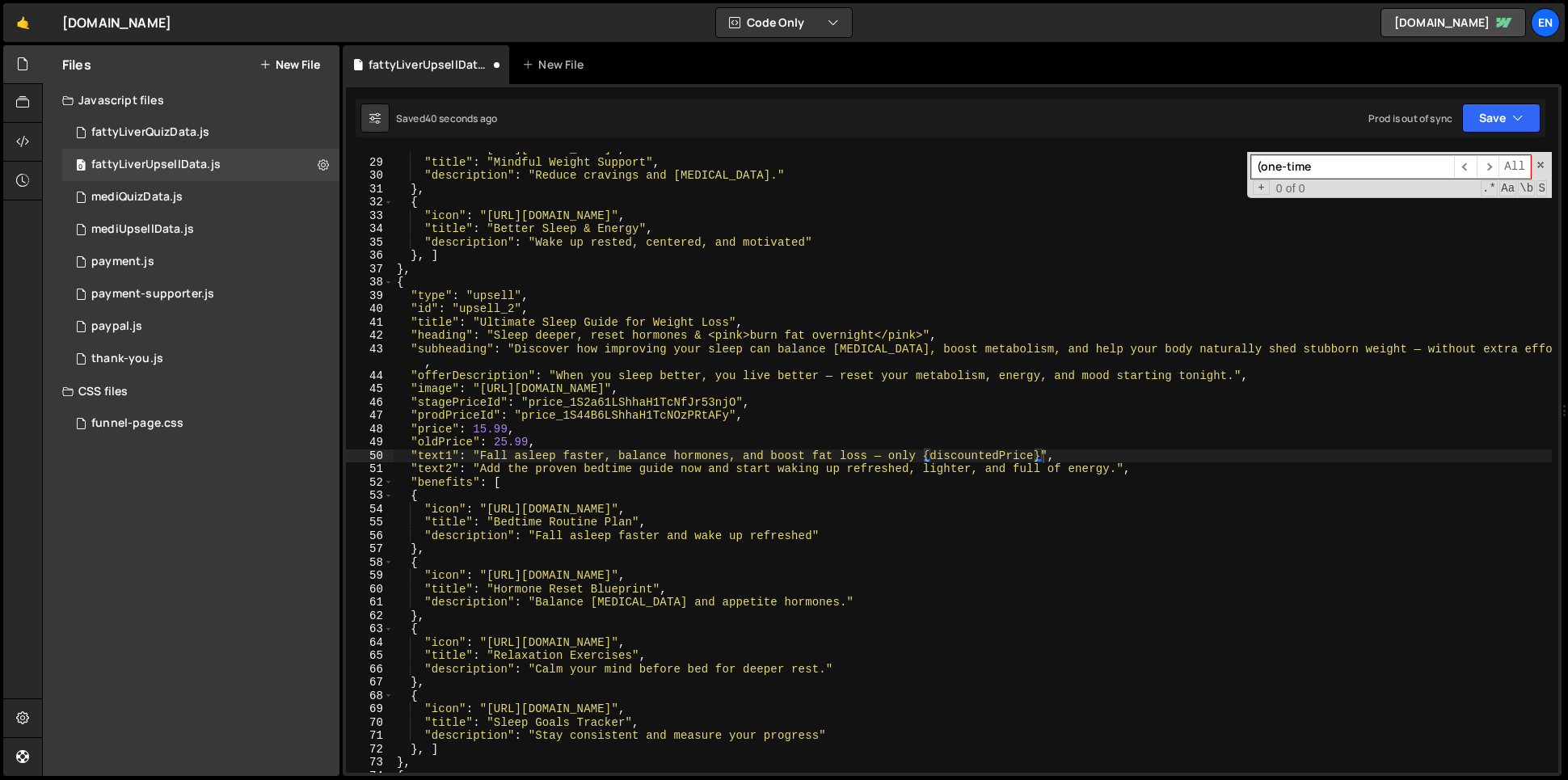
click at [1313, 166] on input "(one-time" at bounding box center [1352, 167] width 202 height 23
type input "(one-t"
drag, startPoint x: 1236, startPoint y: 162, endPoint x: 1274, endPoint y: 160, distance: 38.1
click at [1222, 161] on div ""icon" : "https://cdn.prod.website-files.com/687e2e60e16a43253219b704/68a72c4b9…" at bounding box center [973, 462] width 1158 height 620
click at [1539, 164] on span at bounding box center [1539, 165] width 11 height 11
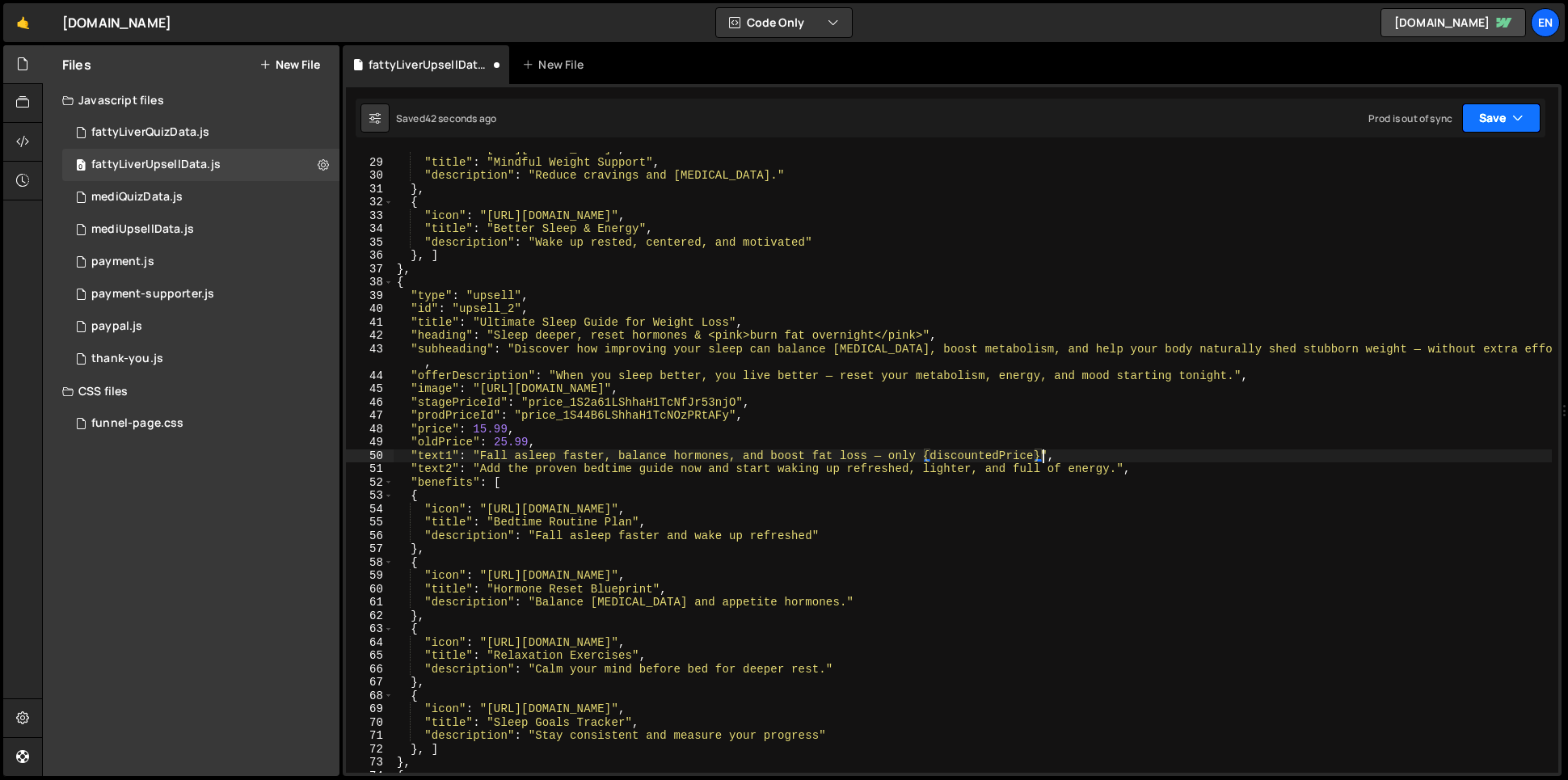
click at [1504, 121] on button "Save" at bounding box center [1501, 118] width 79 height 29
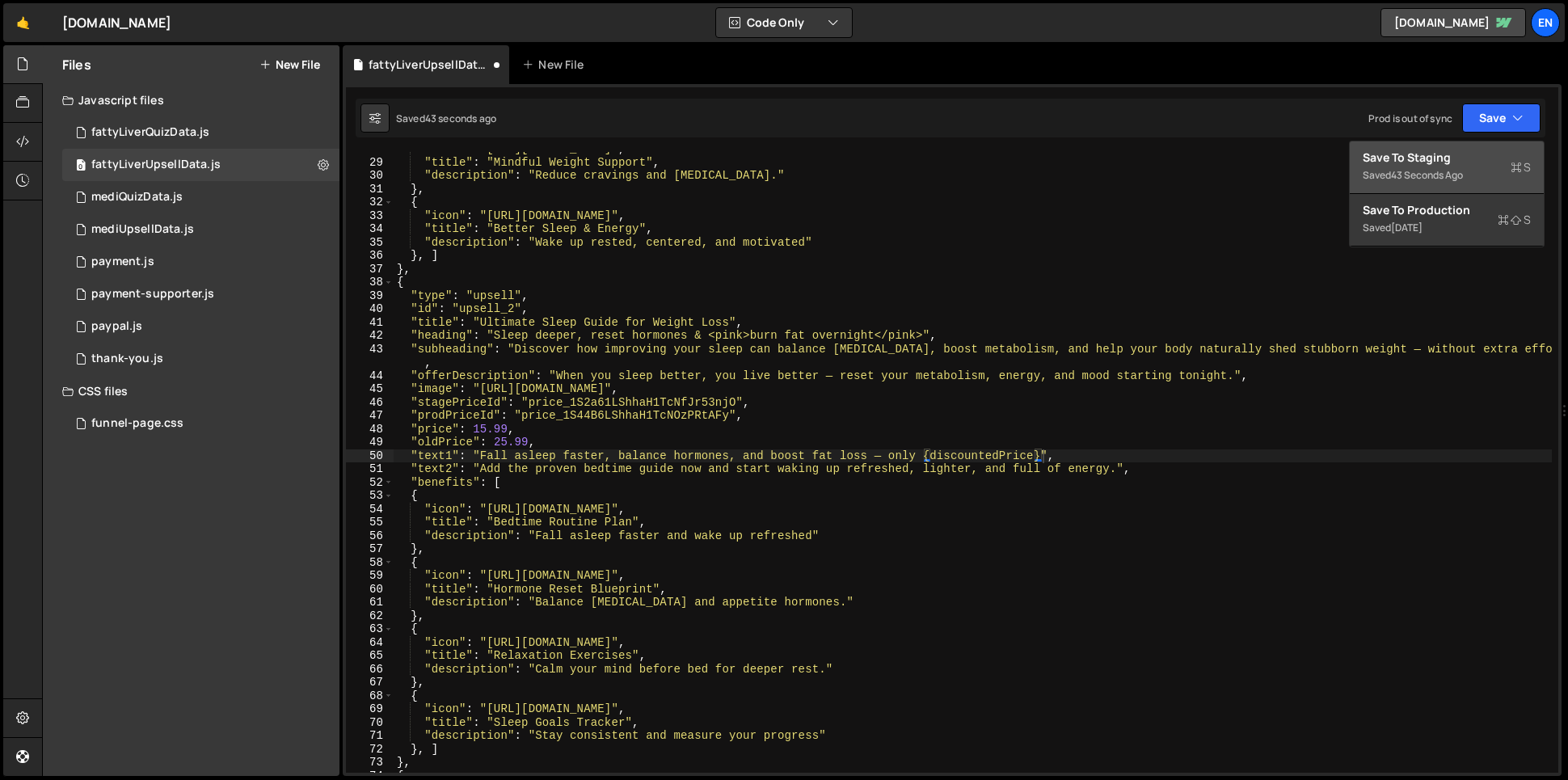
click at [1510, 153] on div "Save to Staging S" at bounding box center [1446, 158] width 169 height 16
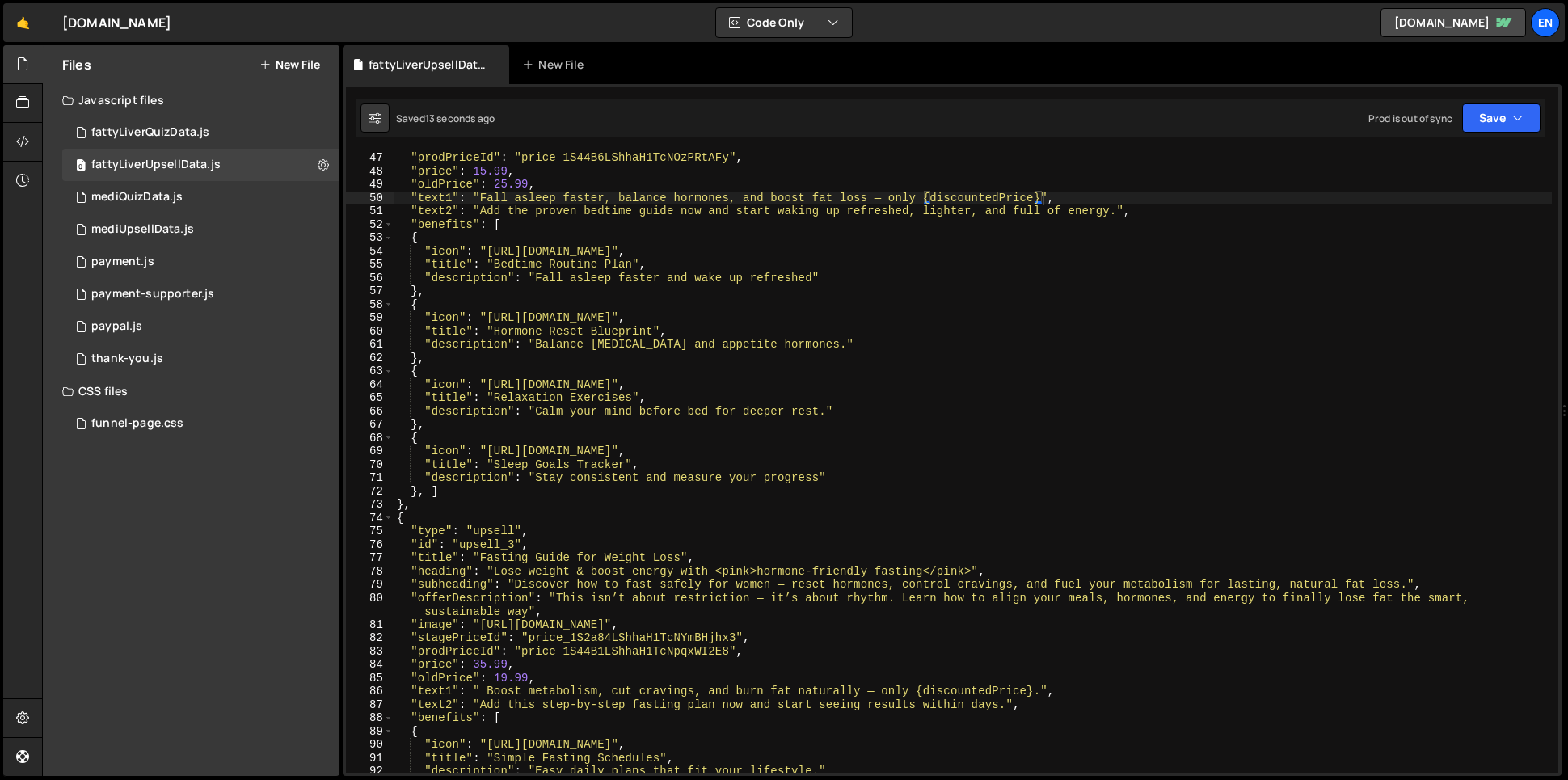
scroll to position [700, 0]
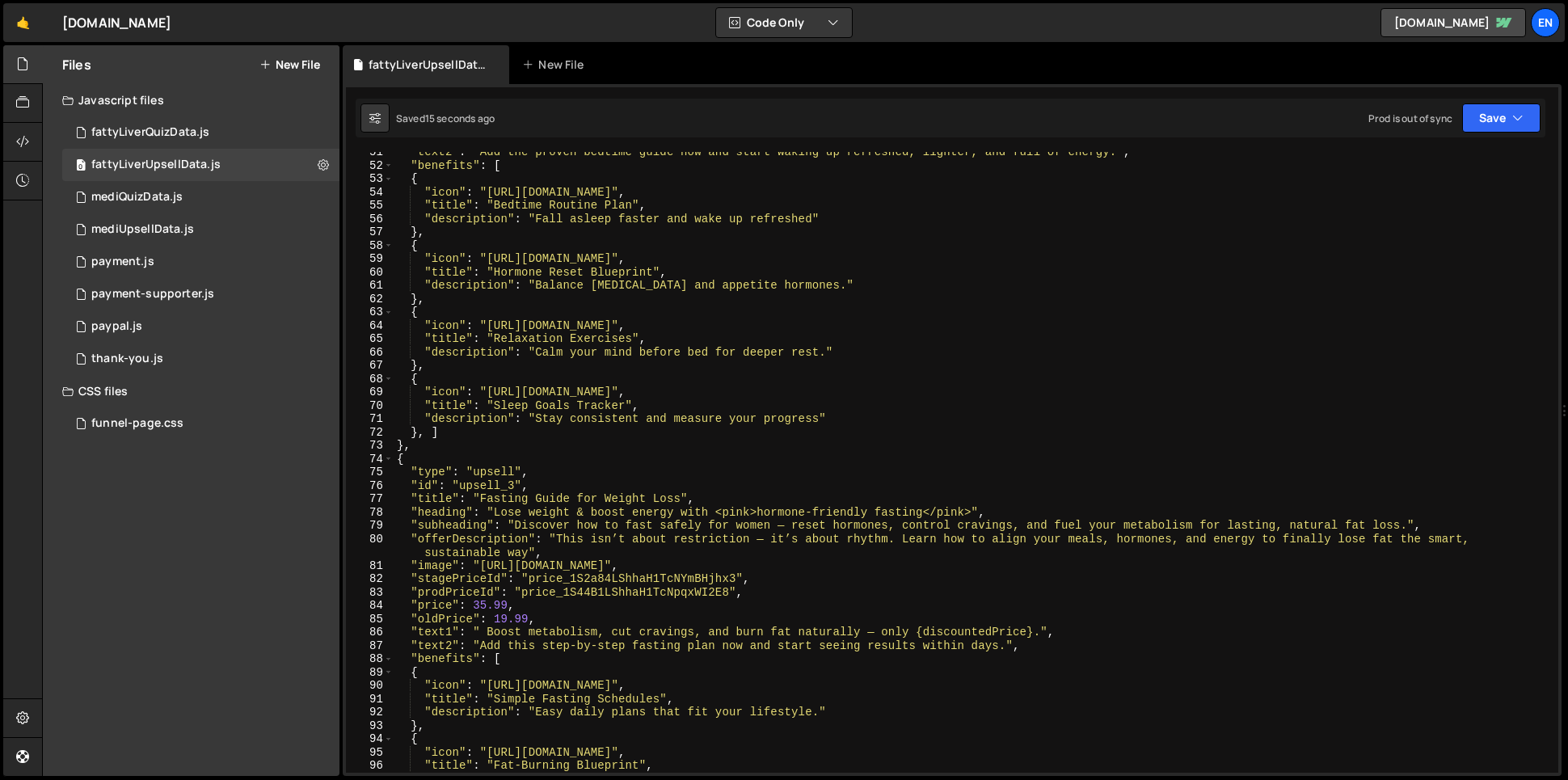
click at [1042, 633] on div ""text2" : "Add the proven bedtime guide now and start waking up refreshed, ligh…" at bounding box center [973, 469] width 1158 height 647
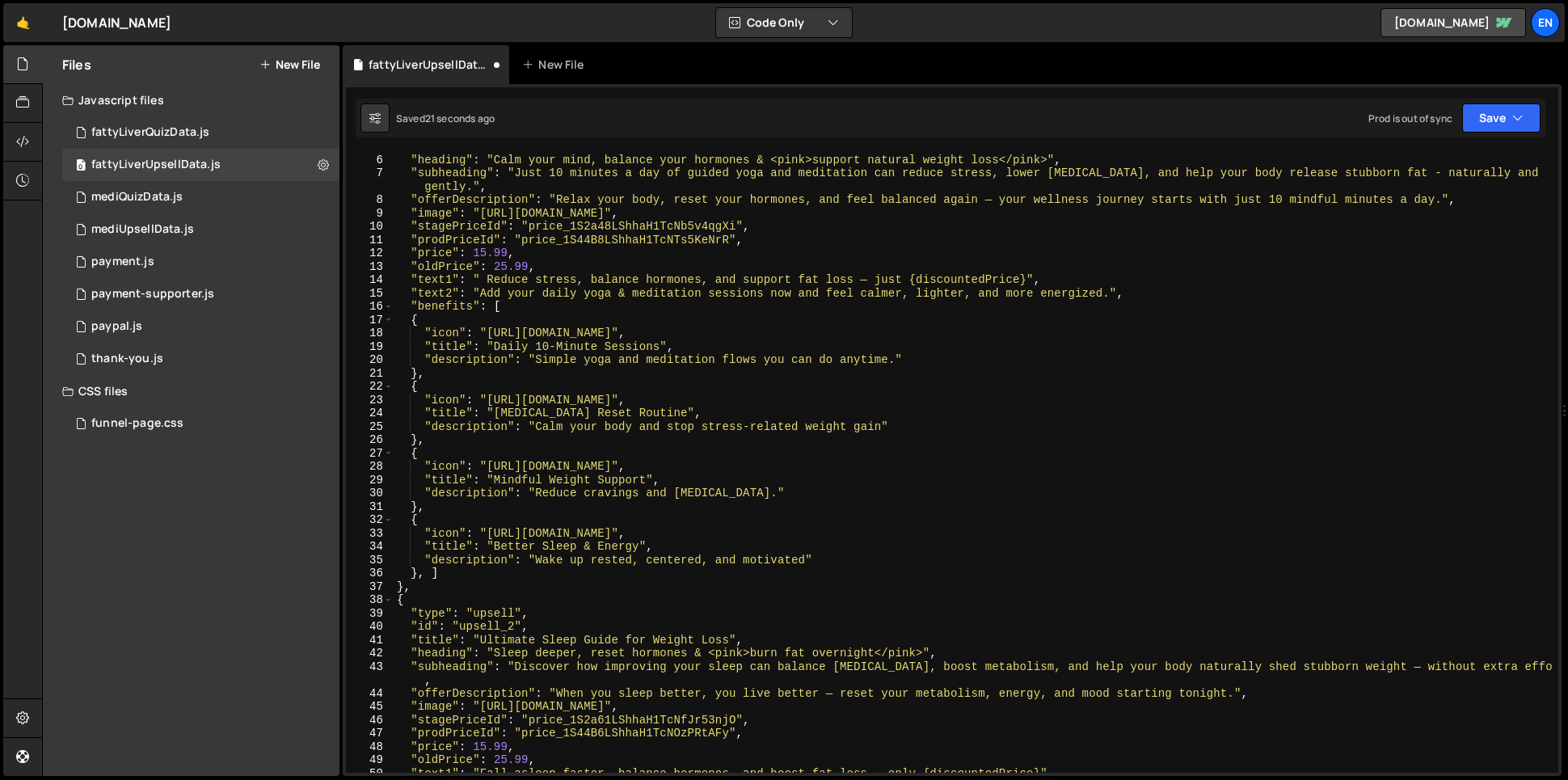
scroll to position [0, 0]
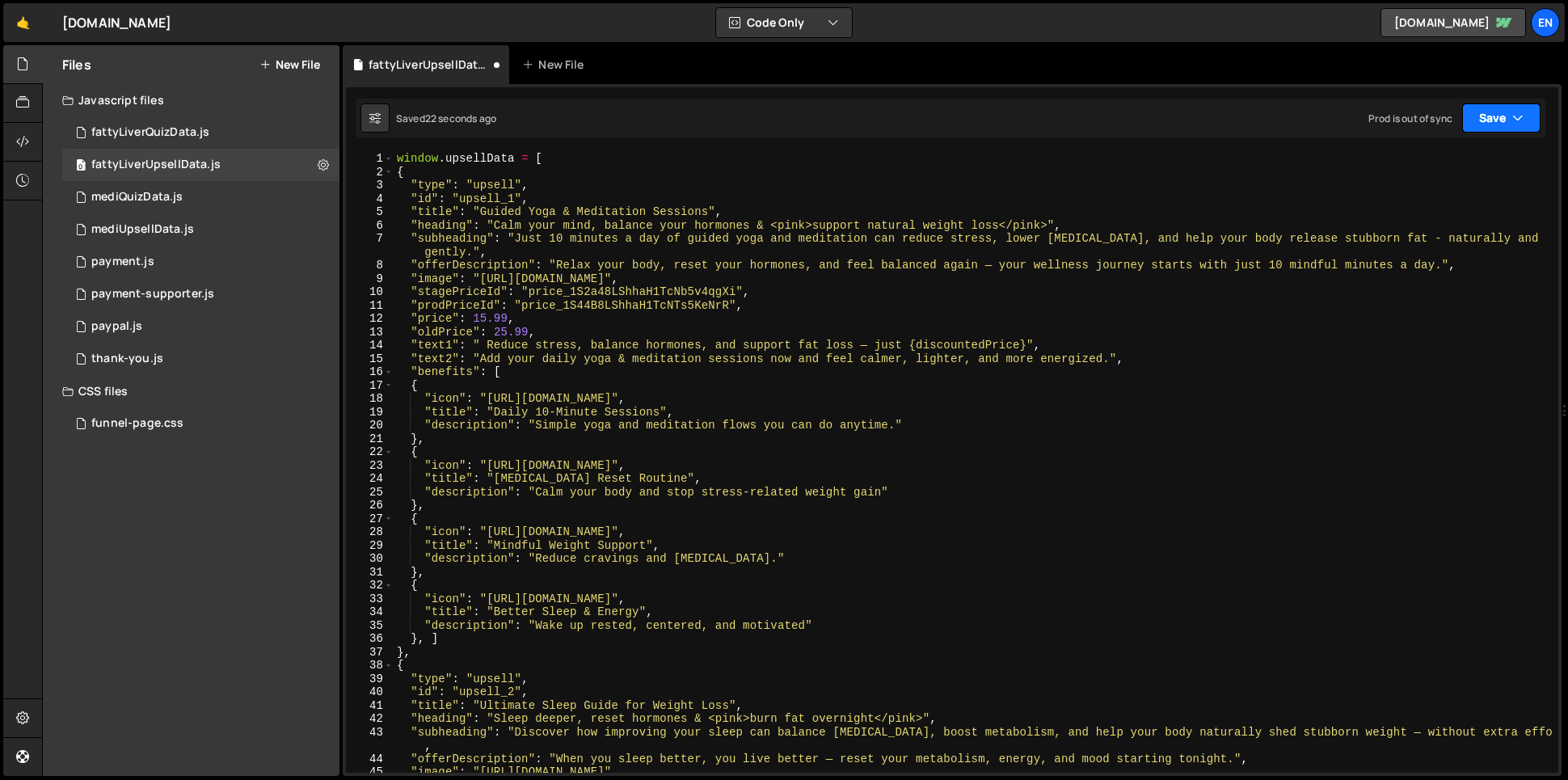
drag, startPoint x: 1521, startPoint y: 114, endPoint x: 1510, endPoint y: 119, distance: 12.1
click at [1520, 114] on icon "button" at bounding box center [1517, 118] width 11 height 16
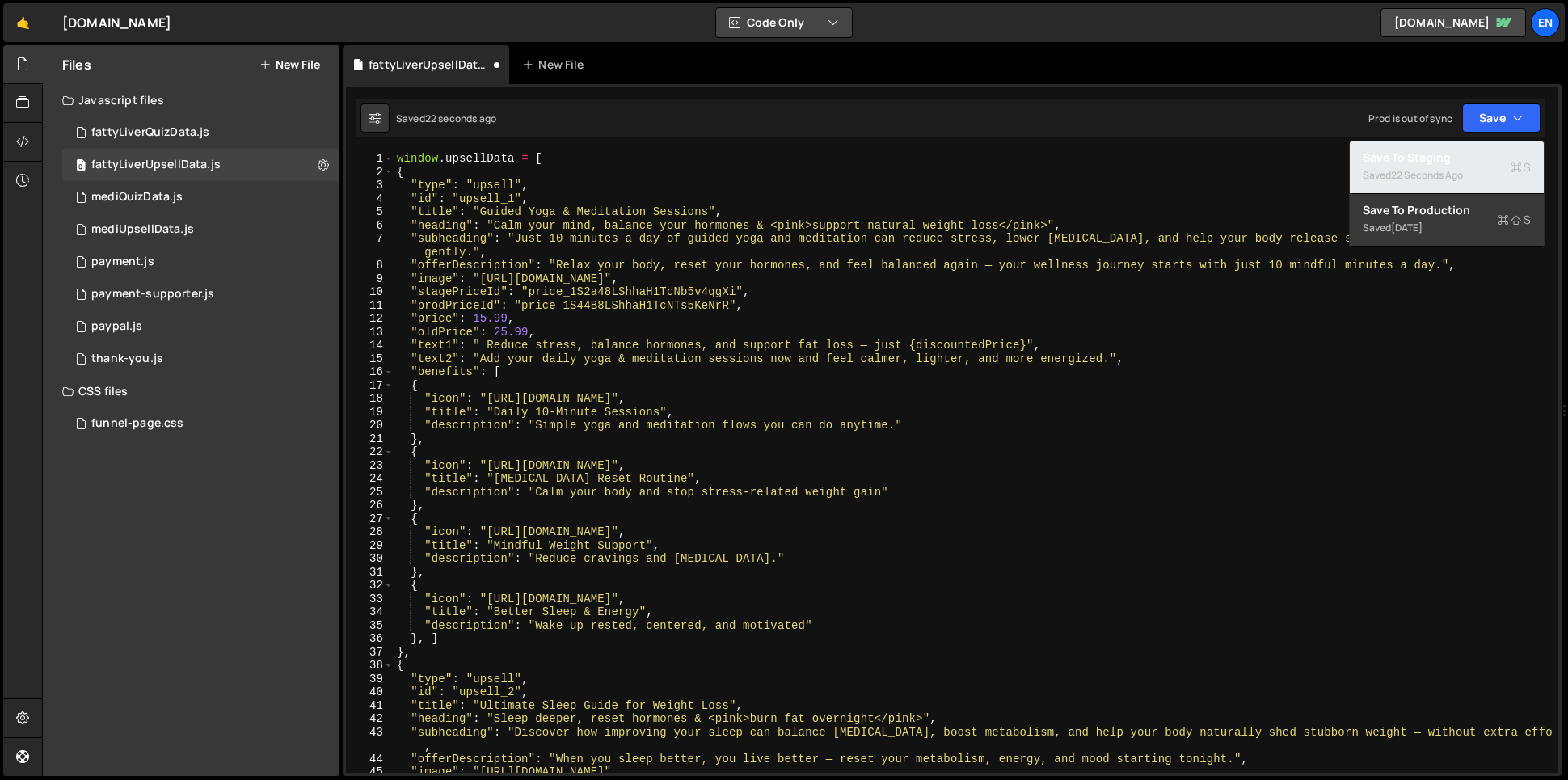
drag, startPoint x: 1416, startPoint y: 168, endPoint x: 801, endPoint y: 28, distance: 630.7
click at [1415, 167] on div "Saved 22 seconds ago" at bounding box center [1446, 175] width 169 height 19
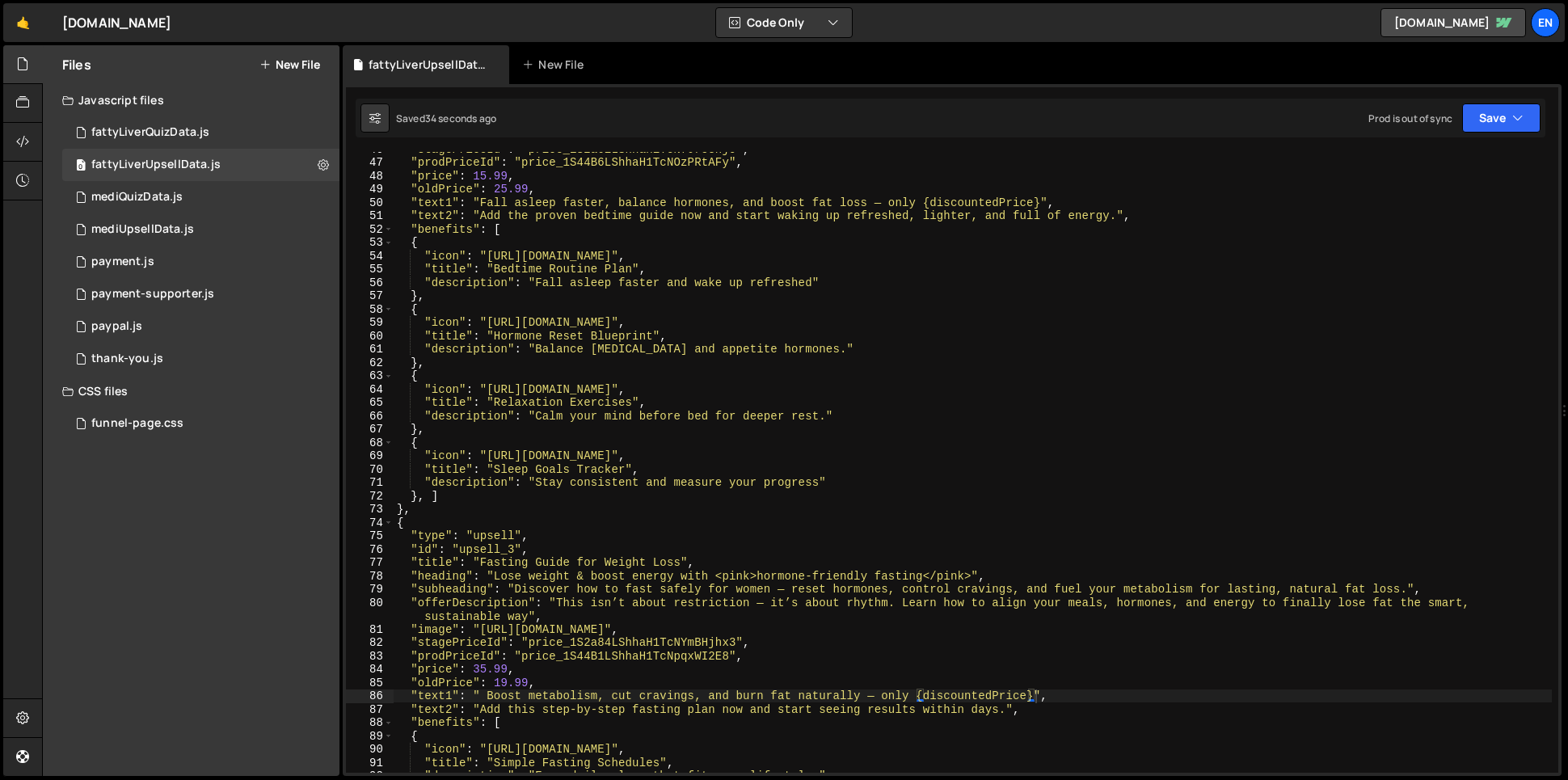
scroll to position [636, 0]
drag, startPoint x: 479, startPoint y: 672, endPoint x: 504, endPoint y: 687, distance: 29.2
click at [513, 673] on div ""stagePriceId" : "price_1S2a61LShhaH1TcNfJr53njO" , "prodPriceId" : "price_1S44…" at bounding box center [973, 466] width 1158 height 647
drag, startPoint x: 497, startPoint y: 687, endPoint x: 556, endPoint y: 737, distance: 77.3
click at [526, 687] on div ""stagePriceId" : "price_1S2a61LShhaH1TcNfJr53njO" , "prodPriceId" : "price_1S44…" at bounding box center [973, 466] width 1158 height 647
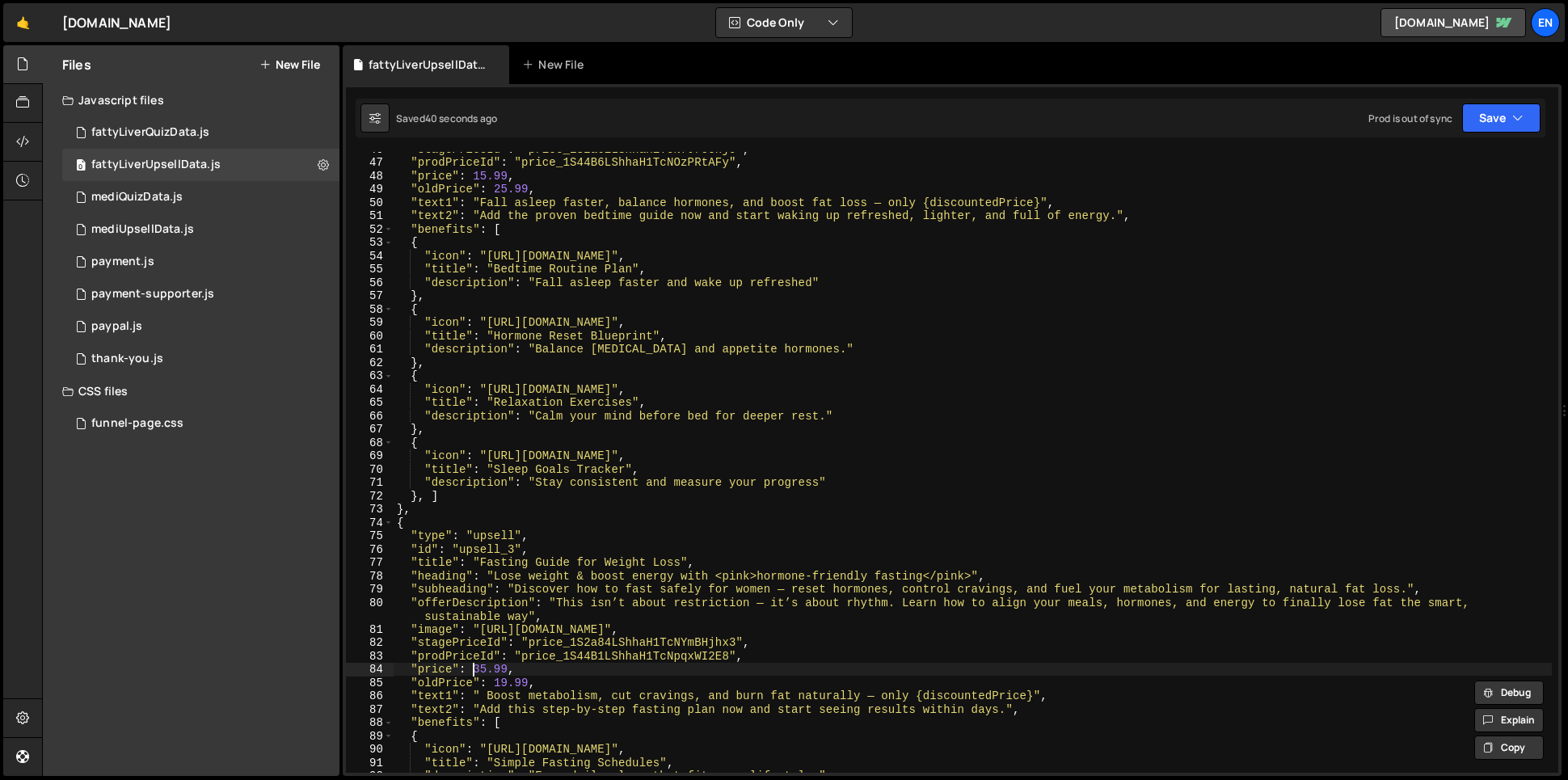
click at [473, 674] on div ""stagePriceId" : "price_1S2a61LShhaH1TcNfJr53njO" , "prodPriceId" : "price_1S44…" at bounding box center [973, 466] width 1158 height 647
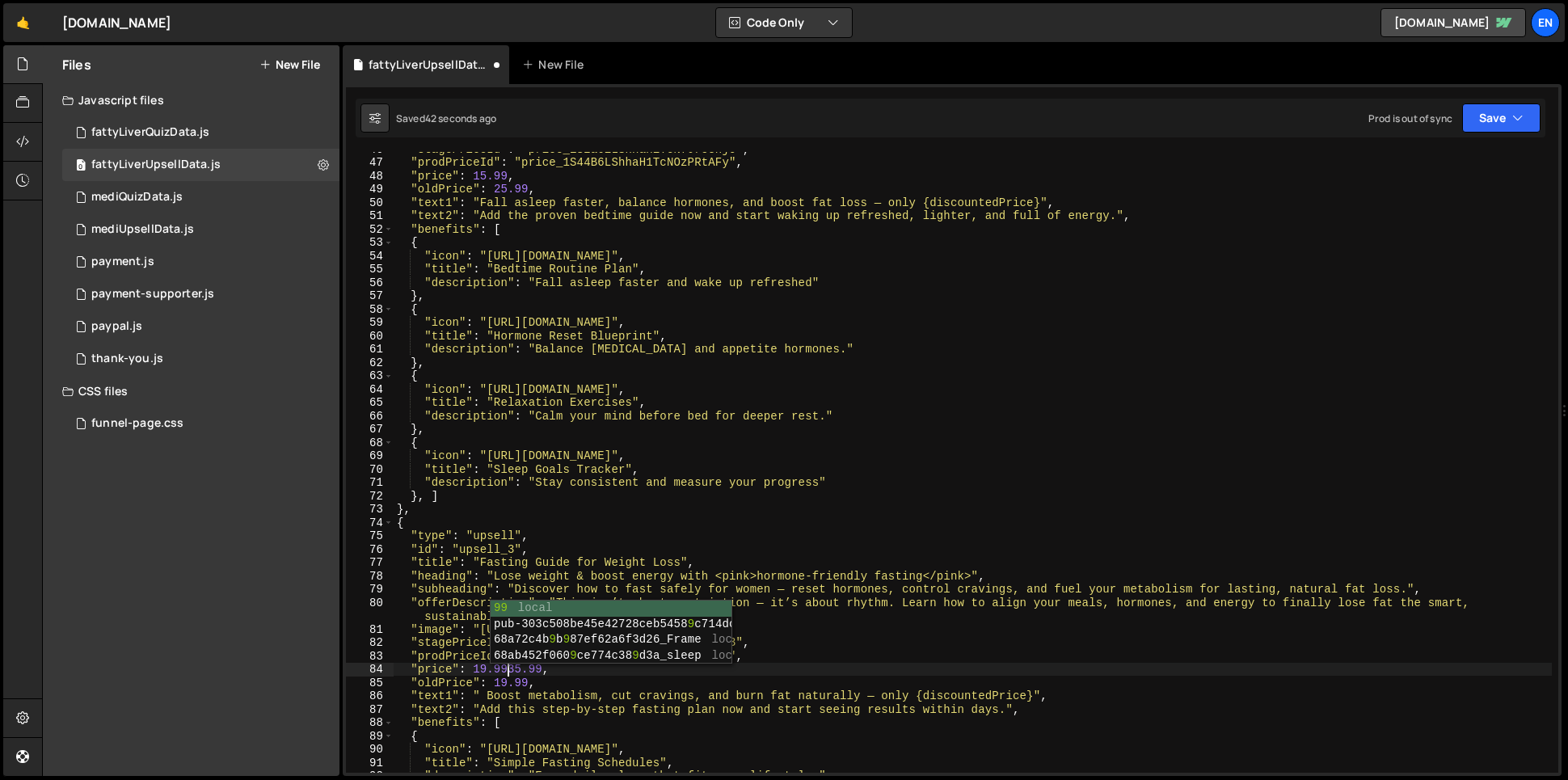
scroll to position [0, 7]
drag, startPoint x: 520, startPoint y: 672, endPoint x: 549, endPoint y: 679, distance: 29.8
click at [547, 674] on div ""stagePriceId" : "price_1S2a61LShhaH1TcNfJr53njO" , "prodPriceId" : "price_1S44…" at bounding box center [973, 466] width 1158 height 647
click at [500, 683] on div ""stagePriceId" : "price_1S2a61LShhaH1TcNfJr53njO" , "prodPriceId" : "price_1S44…" at bounding box center [973, 466] width 1158 height 647
drag, startPoint x: 500, startPoint y: 683, endPoint x: 547, endPoint y: 764, distance: 93.6
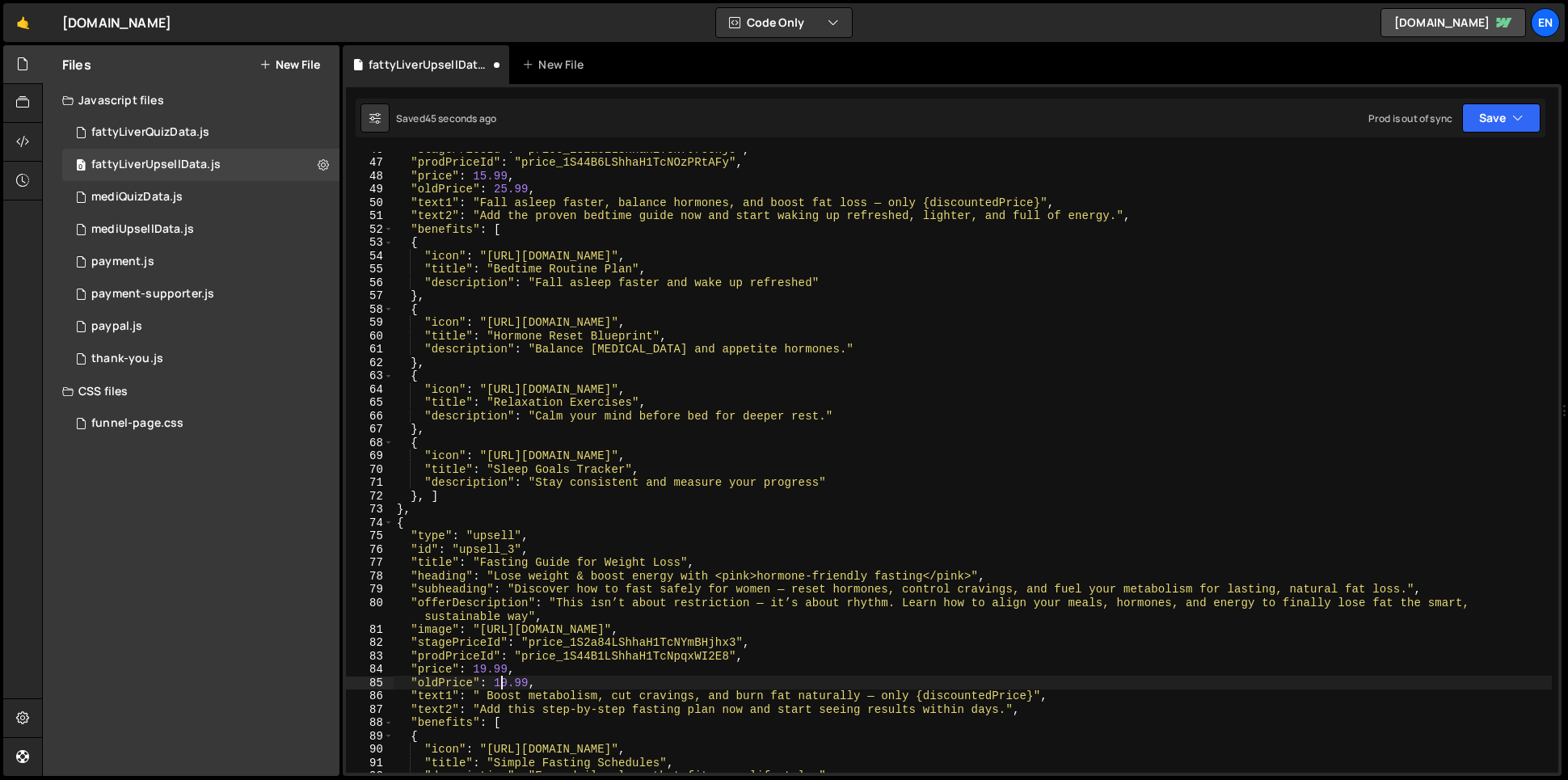
click at [500, 683] on div ""stagePriceId" : "price_1S2a61LShhaH1TcNfJr53njO" , "prodPriceId" : "price_1S44…" at bounding box center [973, 466] width 1158 height 647
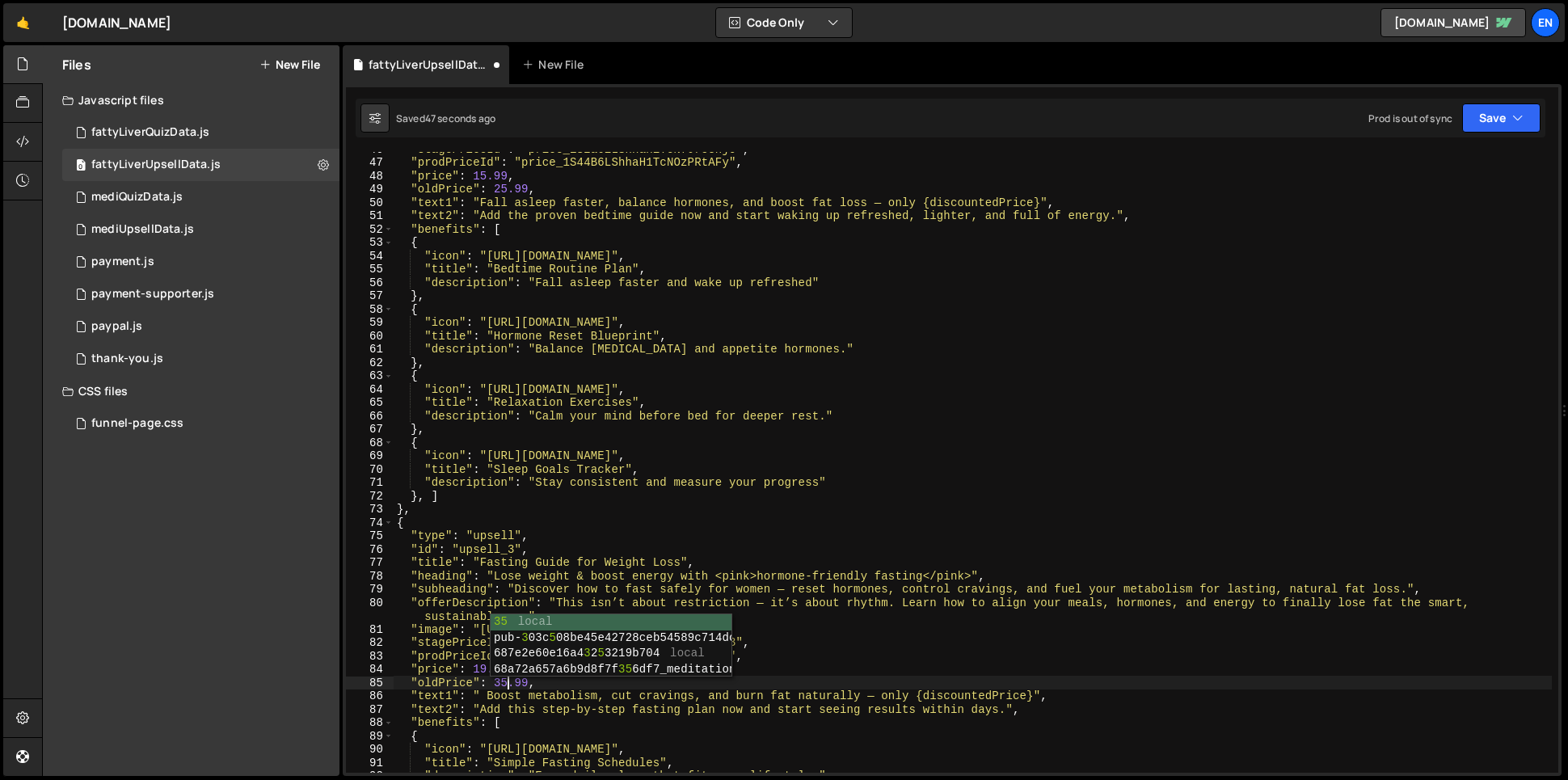
click at [895, 589] on div ""stagePriceId" : "price_1S2a61LShhaH1TcNfJr53njO" , "prodPriceId" : "price_1S44…" at bounding box center [973, 466] width 1158 height 647
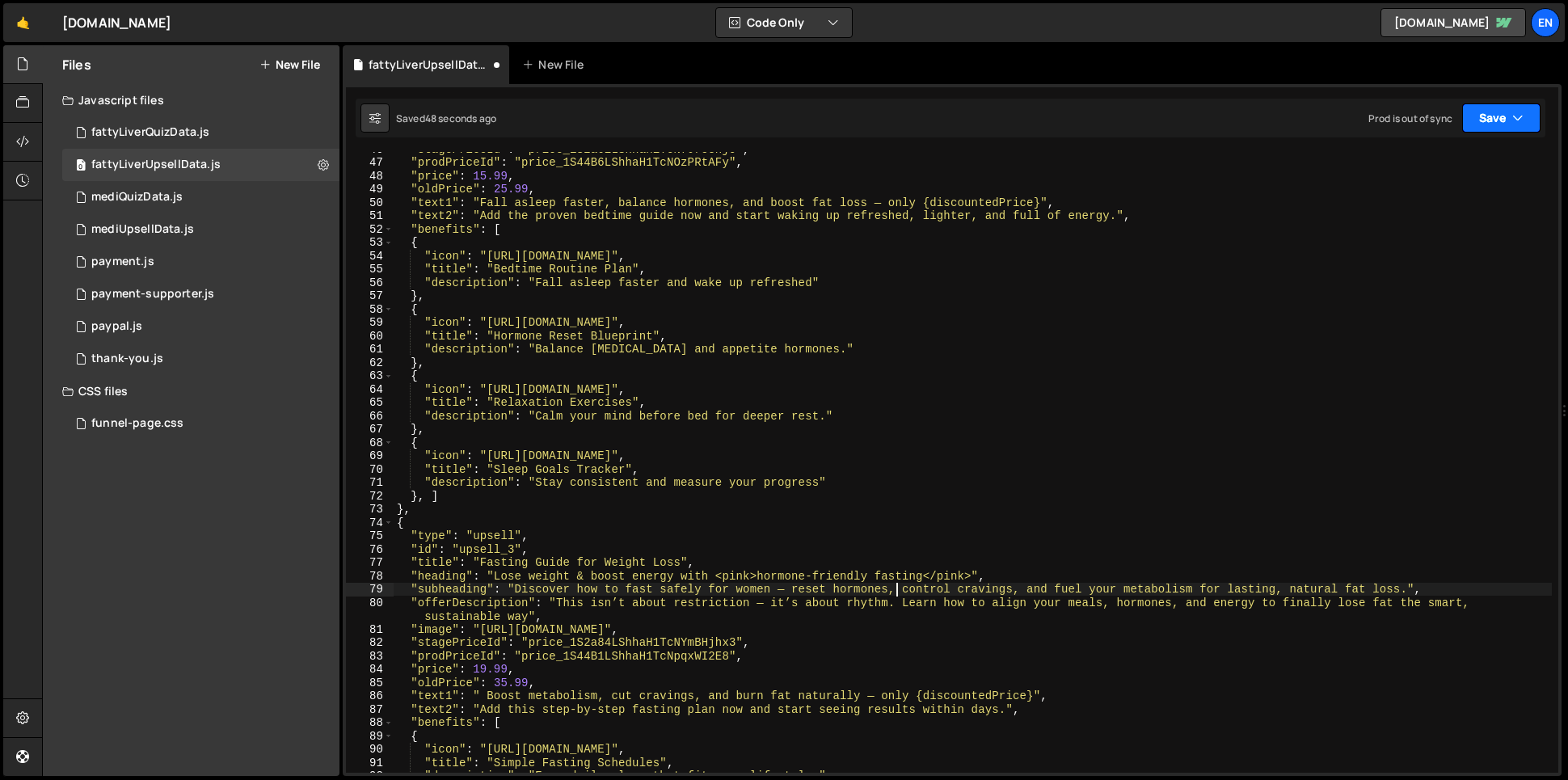
click at [1487, 130] on button "Save" at bounding box center [1501, 118] width 79 height 29
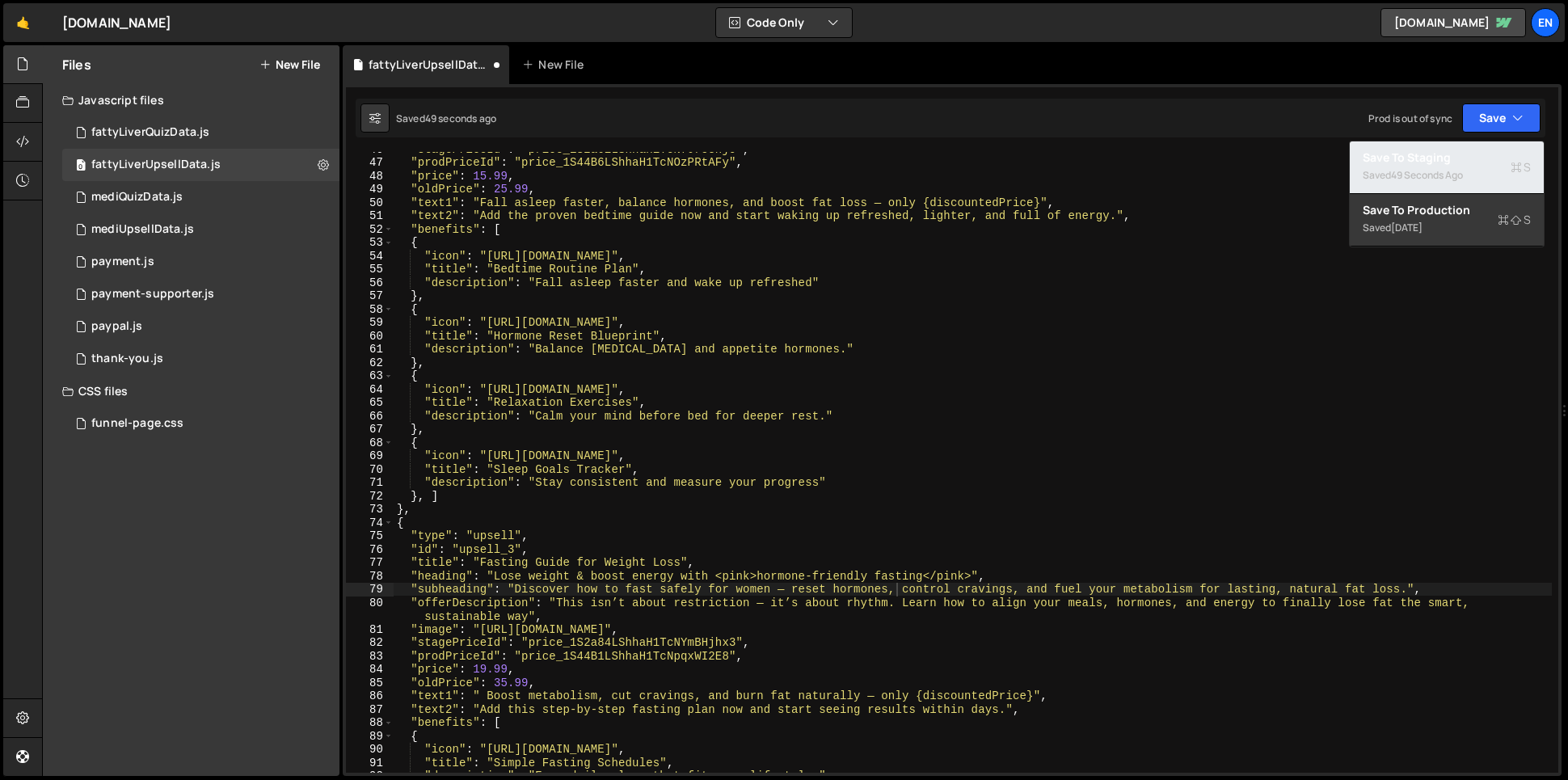
click at [1477, 173] on div "Saved 49 seconds ago" at bounding box center [1446, 175] width 169 height 19
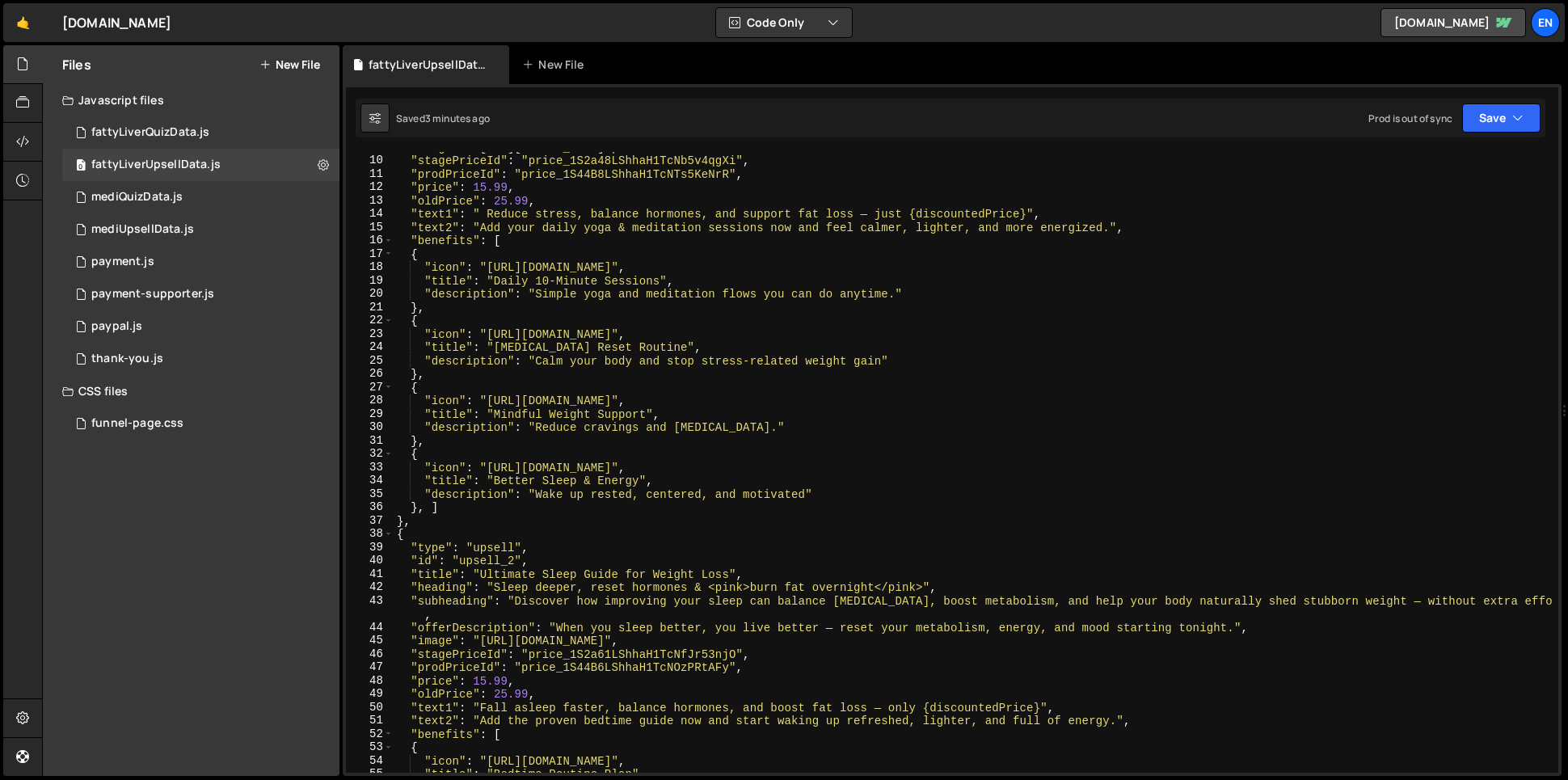
scroll to position [0, 0]
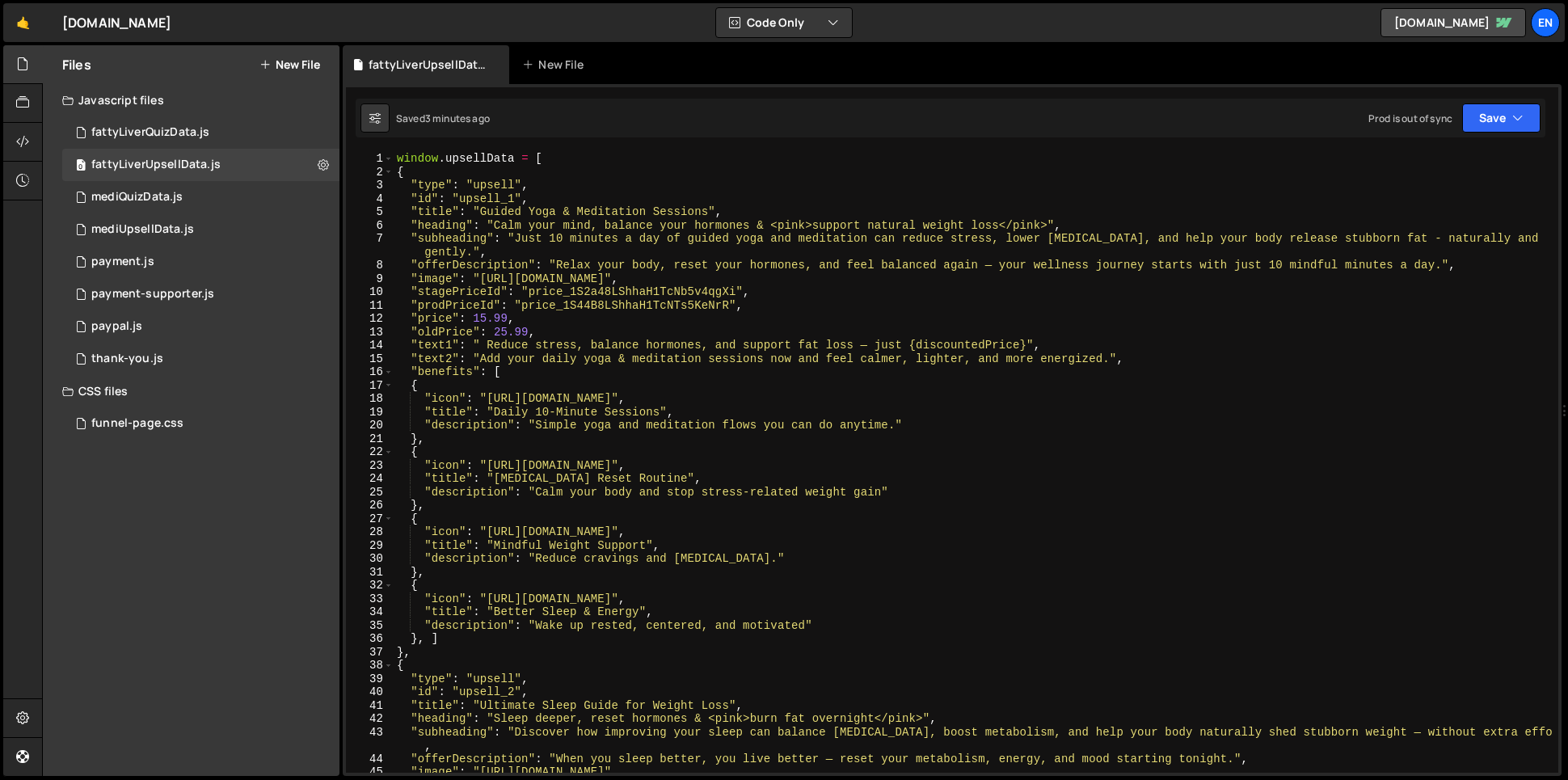
click at [483, 195] on div "window . upsellData = [ { "type" : "upsell" , "id" : "upsell_1" , "title" : "Gu…" at bounding box center [973, 475] width 1158 height 647
click at [483, 195] on div "window . upsellData = [ { "type" : "upsell" , "id" : "upsell_1" , "title" : "Gu…" at bounding box center [973, 475] width 1158 height 647
click at [574, 218] on div "window . upsellData = [ { "type" : "upsell" , "id" : "upsell_1" , "title" : "Gu…" at bounding box center [973, 475] width 1158 height 647
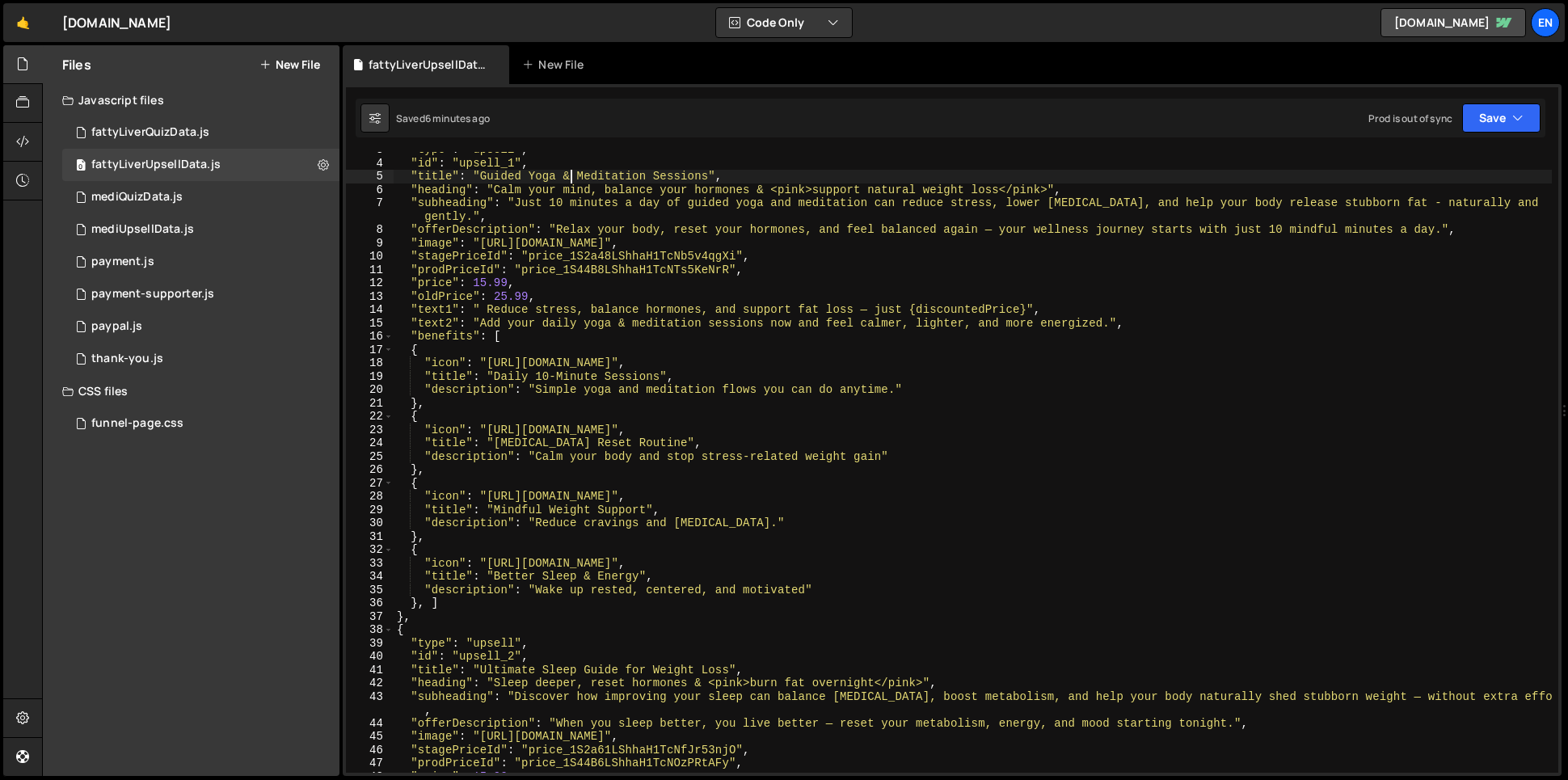
scroll to position [63, 0]
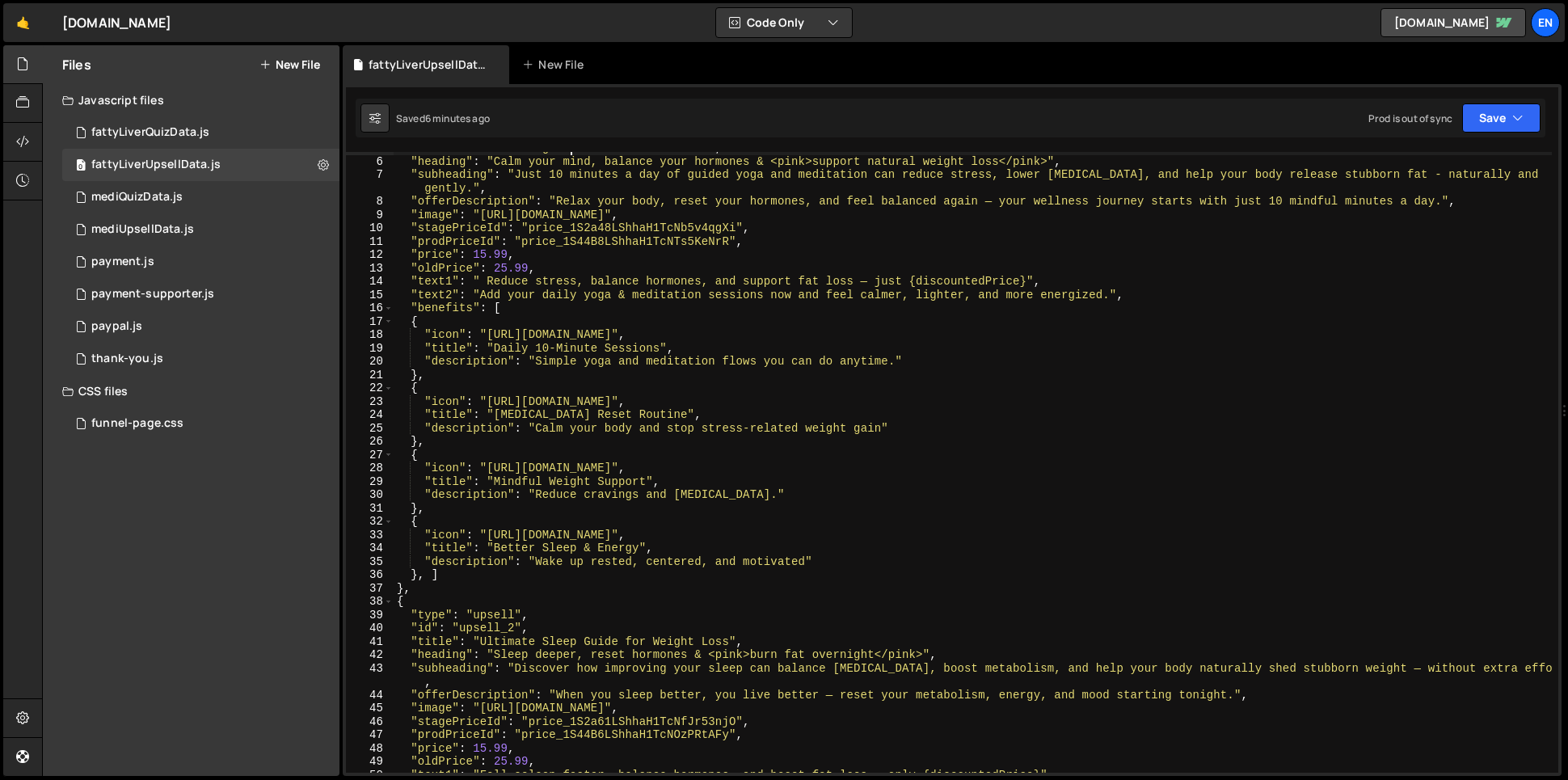
drag, startPoint x: 503, startPoint y: 589, endPoint x: 496, endPoint y: 596, distance: 9.9
click at [503, 589] on div ""title" : "Guided Yoga & Meditation Sessions" , "heading" : "Calm your mind, ba…" at bounding box center [973, 465] width 1158 height 647
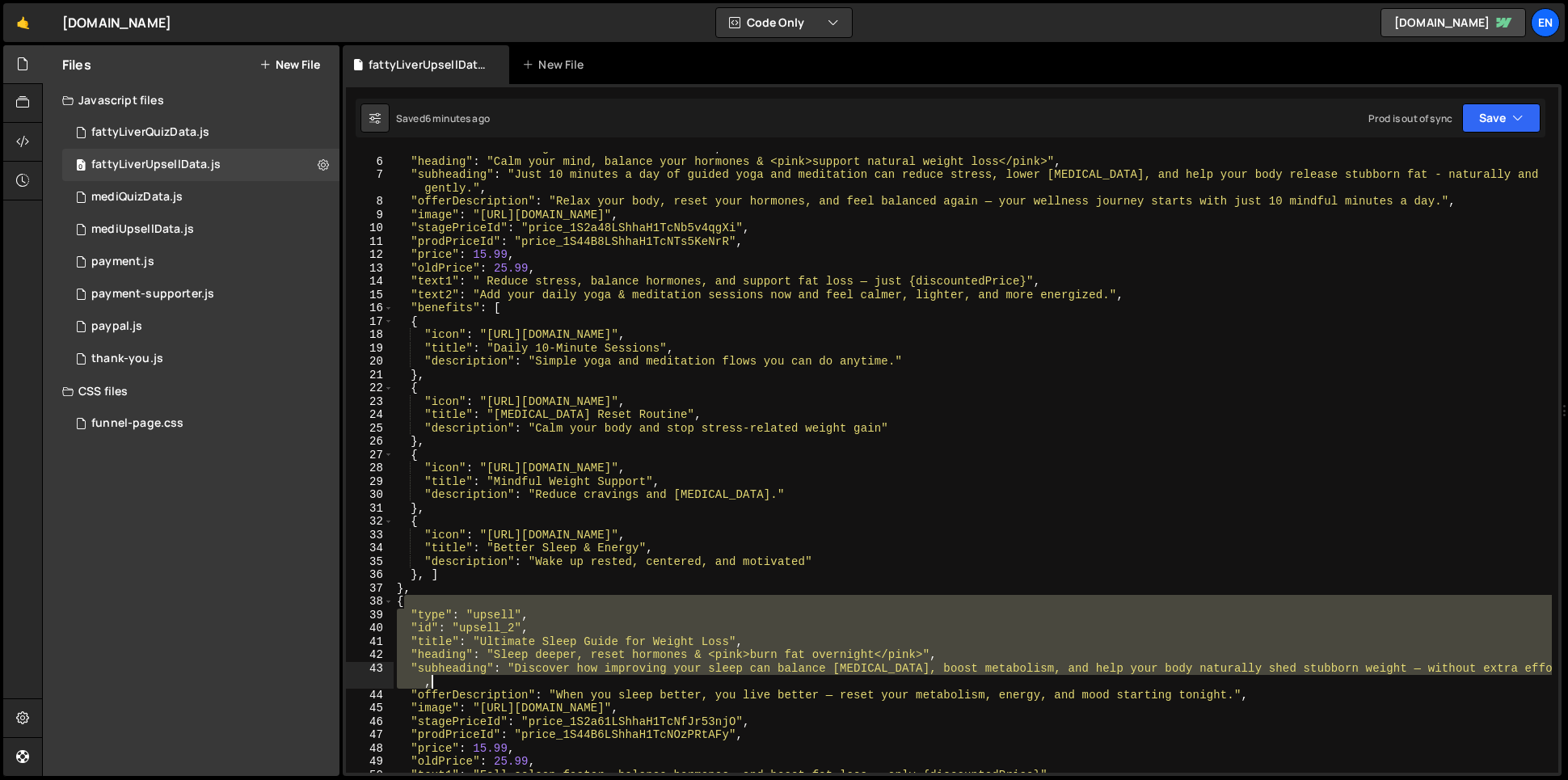
drag, startPoint x: 576, startPoint y: 650, endPoint x: 618, endPoint y: 679, distance: 51.0
click at [615, 679] on div ""title" : "Guided Yoga & Meditation Sessions" , "heading" : "Calm your mind, ba…" at bounding box center [973, 465] width 1158 height 647
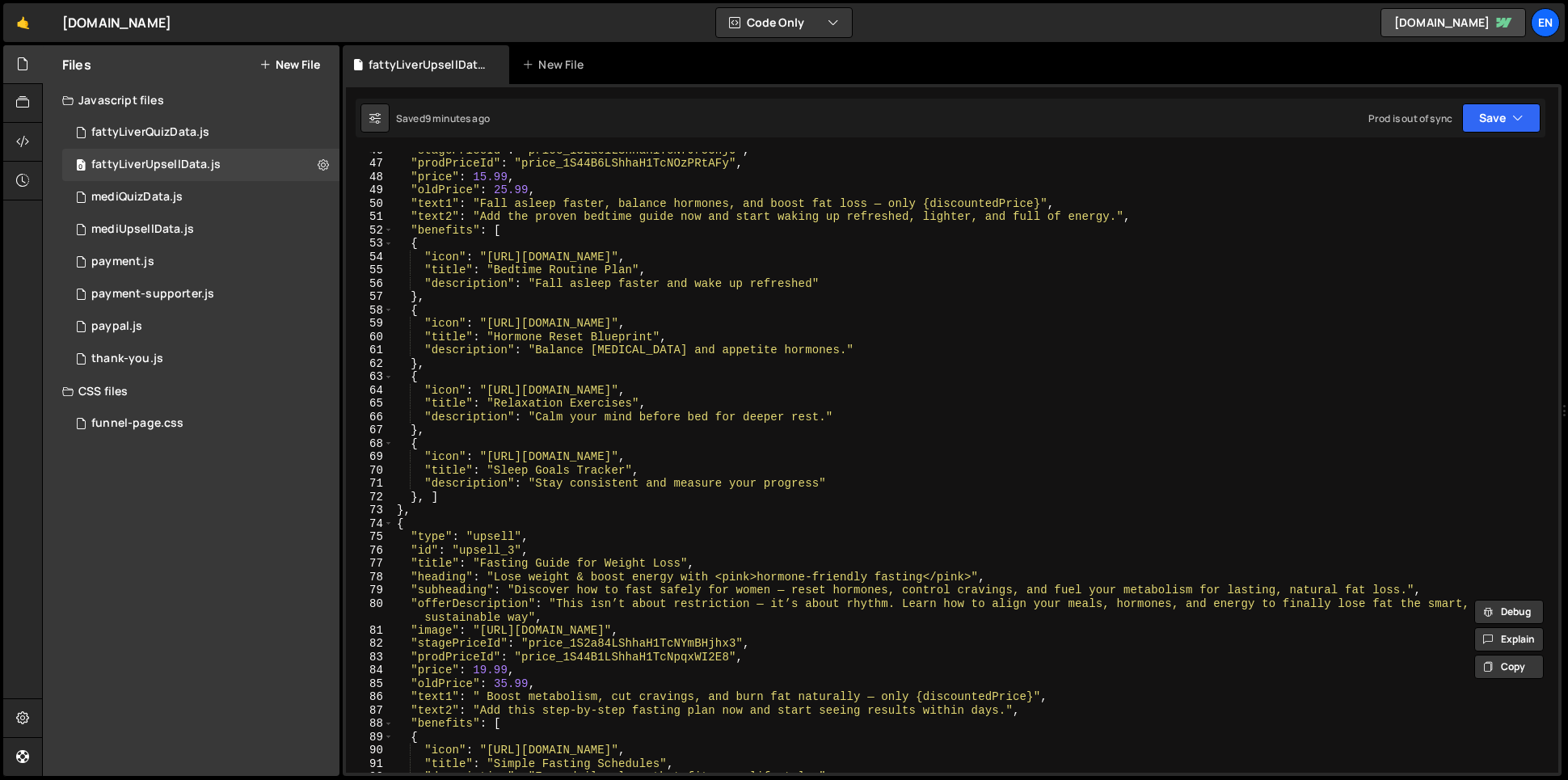
scroll to position [777, 0]
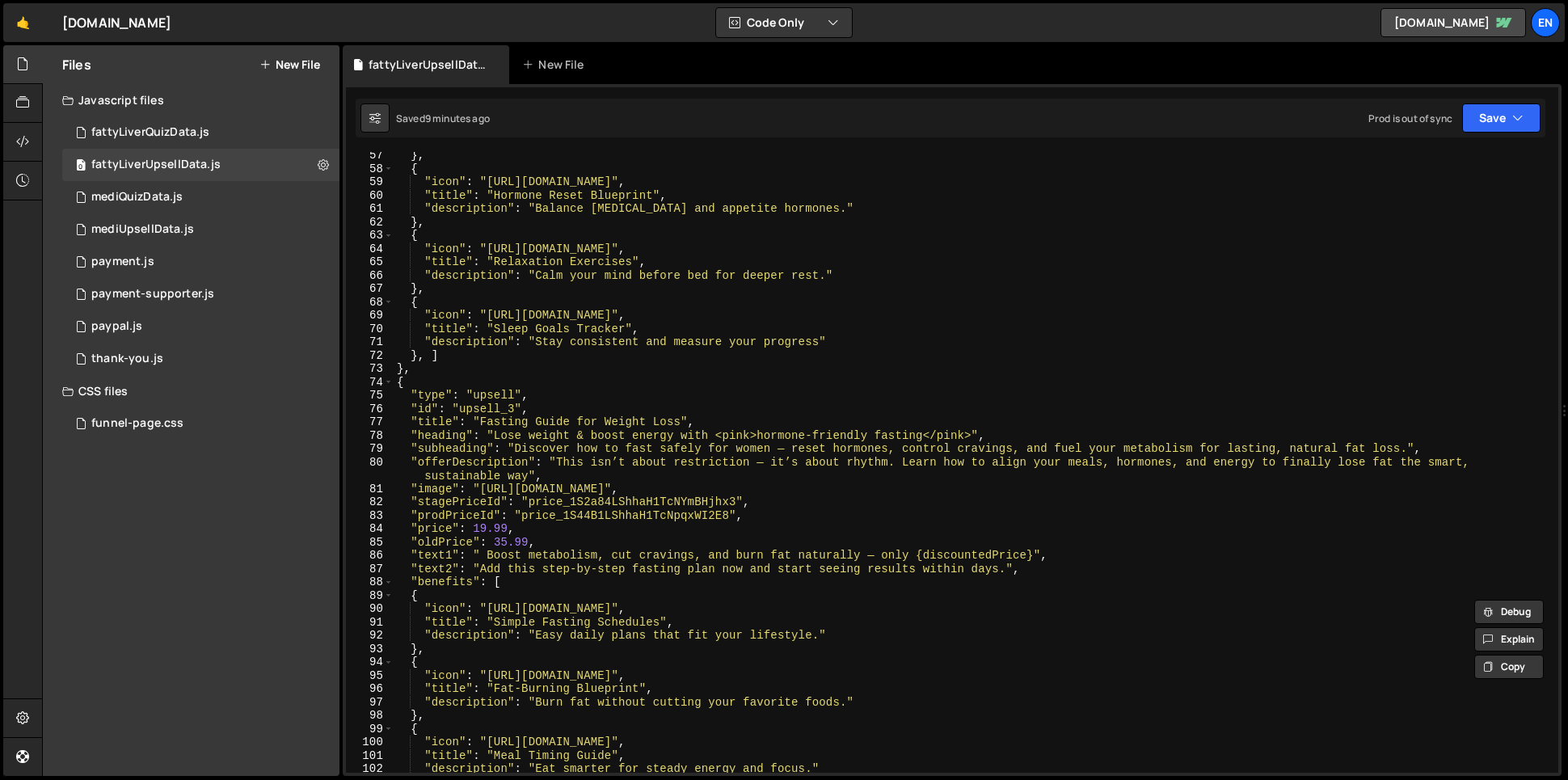
click at [469, 428] on div "} , { "icon" : "https://cdn.prod.website-files.com/687e2e60e16a43253219b704/68a…" at bounding box center [973, 472] width 1158 height 647
click at [468, 428] on div "} , { "icon" : "https://cdn.prod.website-files.com/687e2e60e16a43253219b704/68a…" at bounding box center [973, 472] width 1158 height 647
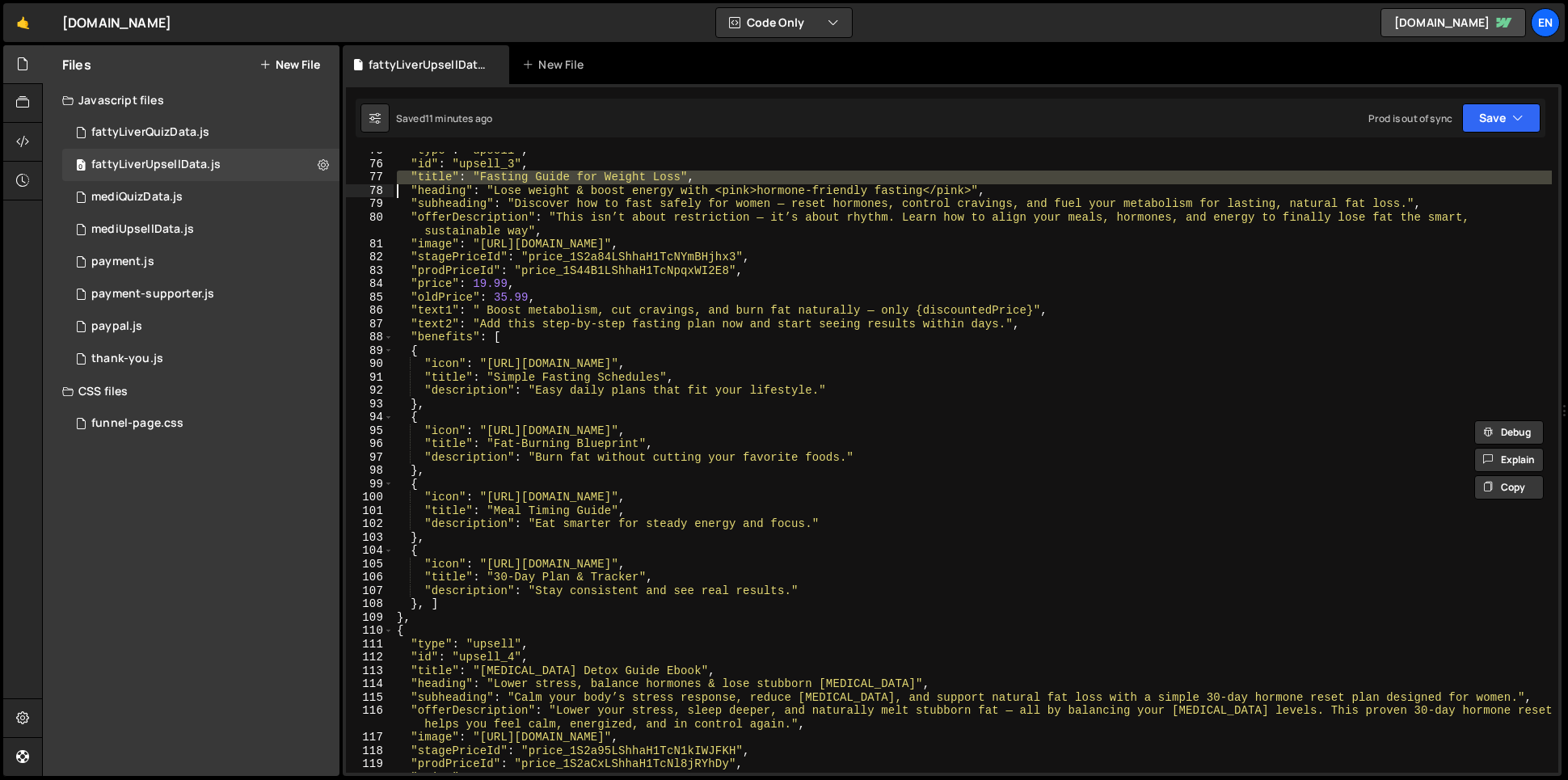
scroll to position [1155, 0]
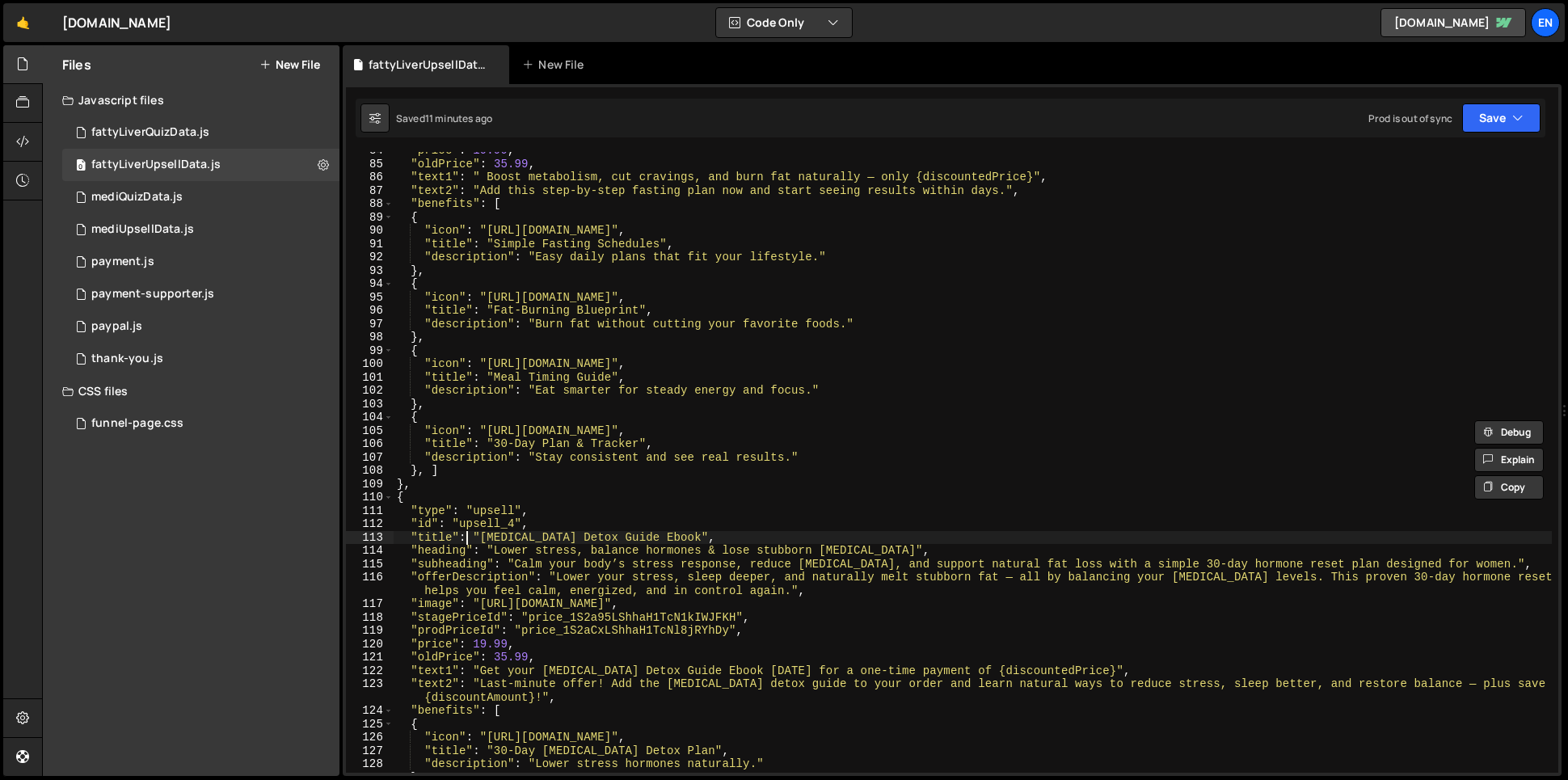
click at [466, 534] on div ""price" : 19.99 , "oldPrice" : 35.99 , "text1" : " Boost metabolism, cut cravin…" at bounding box center [973, 467] width 1158 height 647
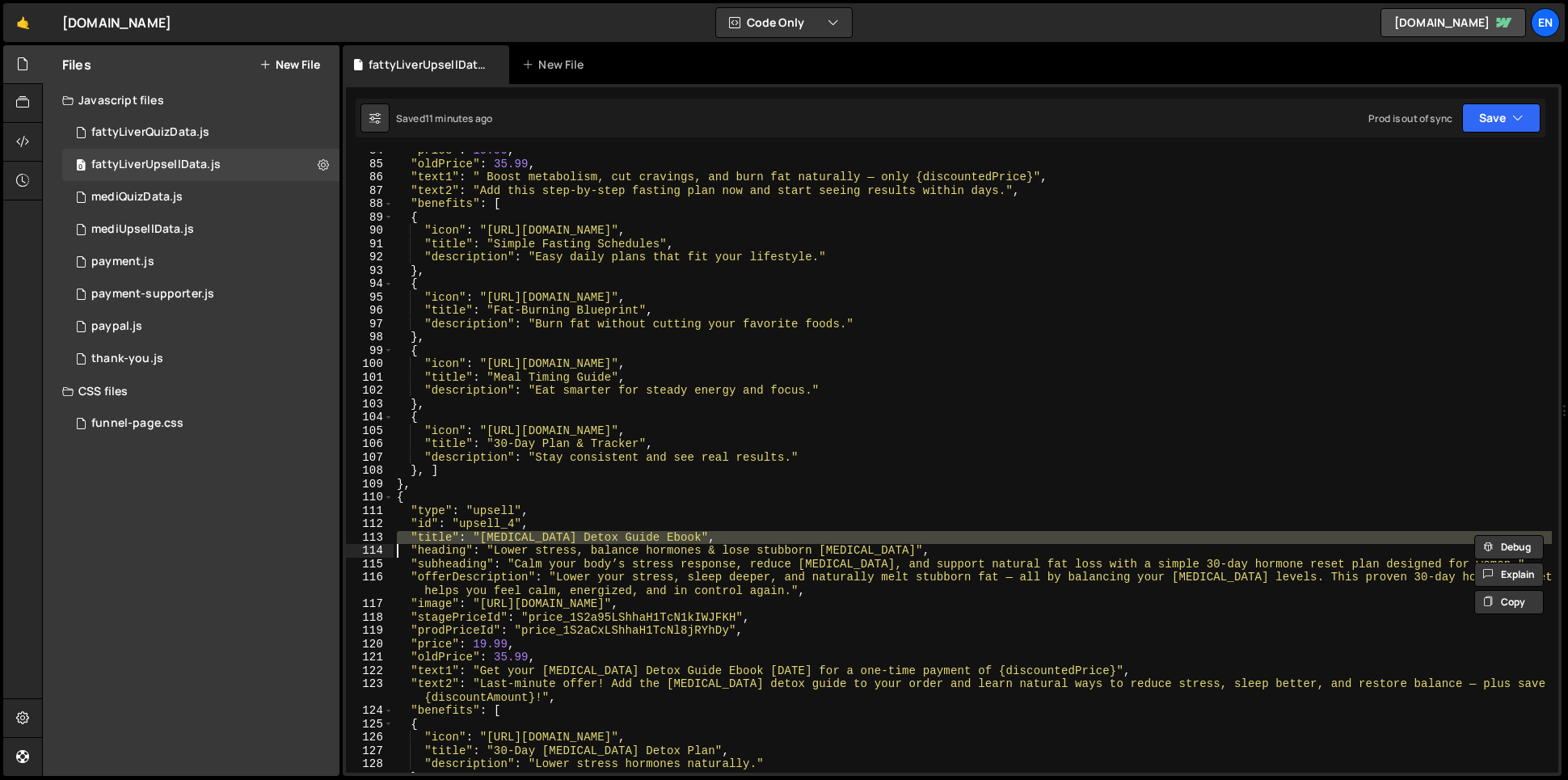
click at [465, 534] on div ""price" : 19.99 , "oldPrice" : 35.99 , "text1" : " Boost metabolism, cut cravin…" at bounding box center [973, 467] width 1158 height 647
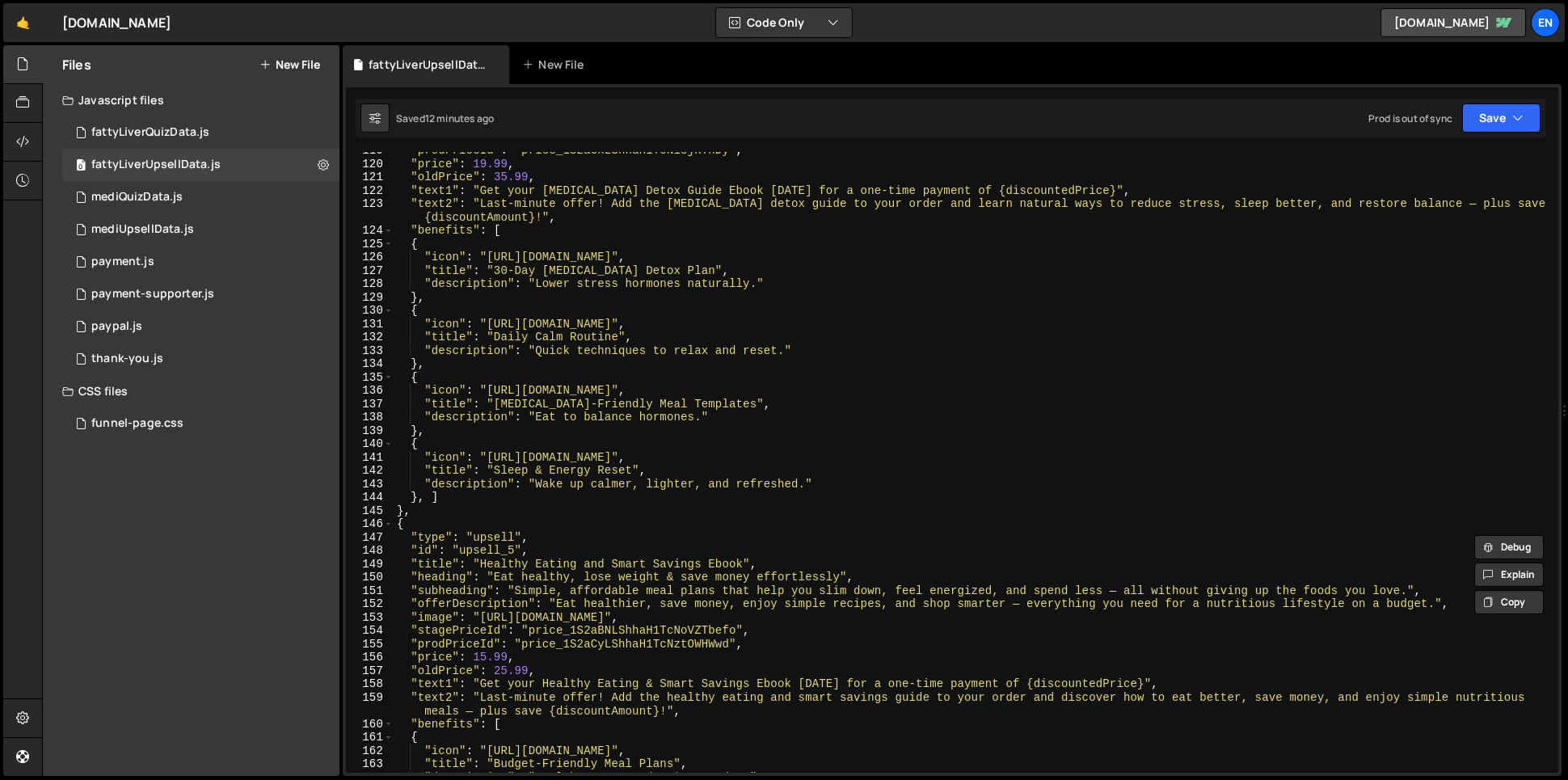
scroll to position [1634, 0]
drag, startPoint x: 436, startPoint y: 568, endPoint x: 424, endPoint y: 567, distance: 12.0
click at [435, 568] on div ""prodPriceId" : "price_1S2aCxLShhaH1TcNl8jRYhDy" , "price" : 19.99 , "oldPrice"…" at bounding box center [973, 467] width 1158 height 647
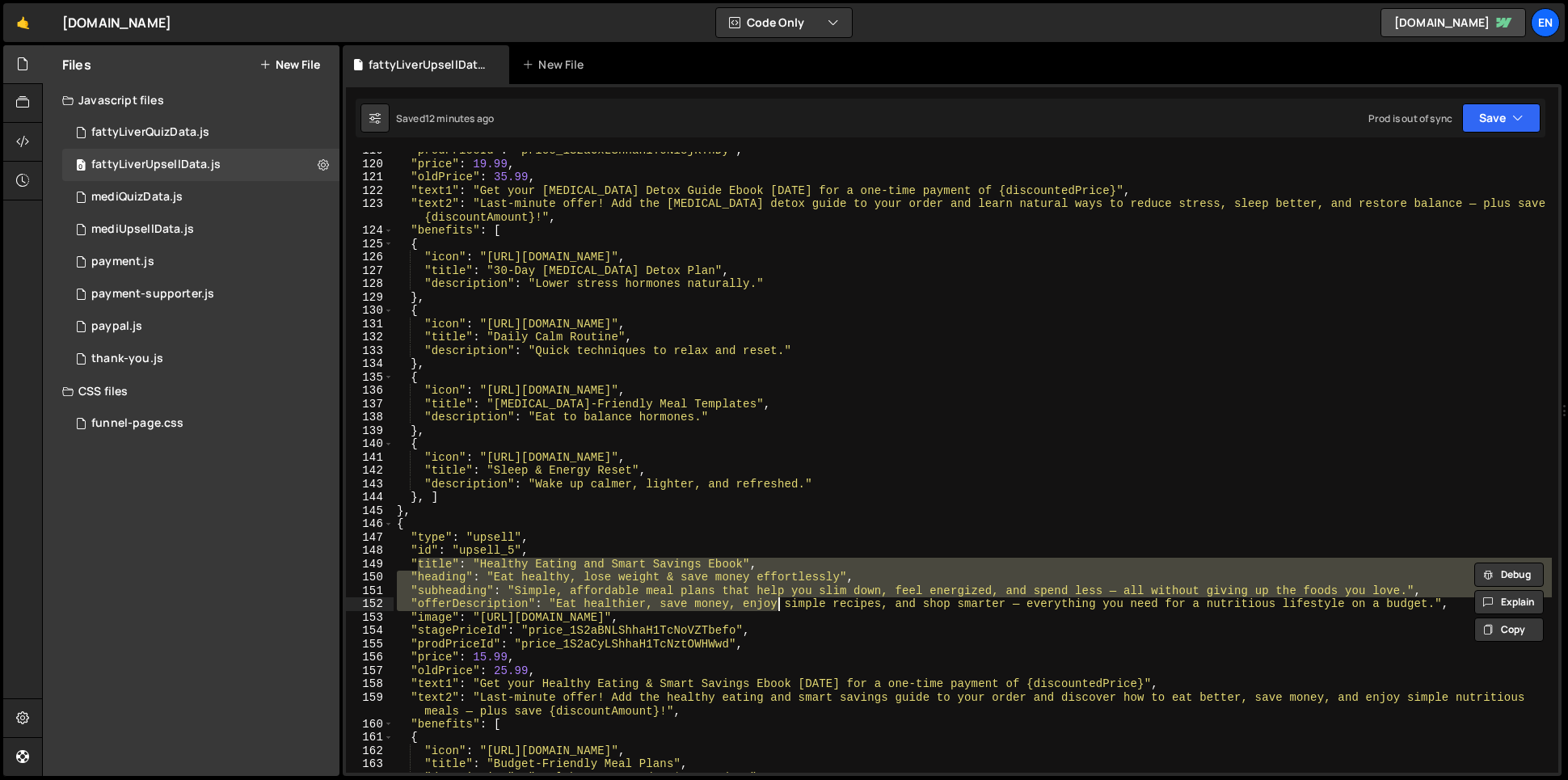
drag, startPoint x: 418, startPoint y: 565, endPoint x: 814, endPoint y: 625, distance: 400.5
click at [814, 624] on div ""prodPriceId" : "price_1S2aCxLShhaH1TcNl8jRYhDy" , "price" : 19.99 , "oldPrice"…" at bounding box center [973, 467] width 1158 height 647
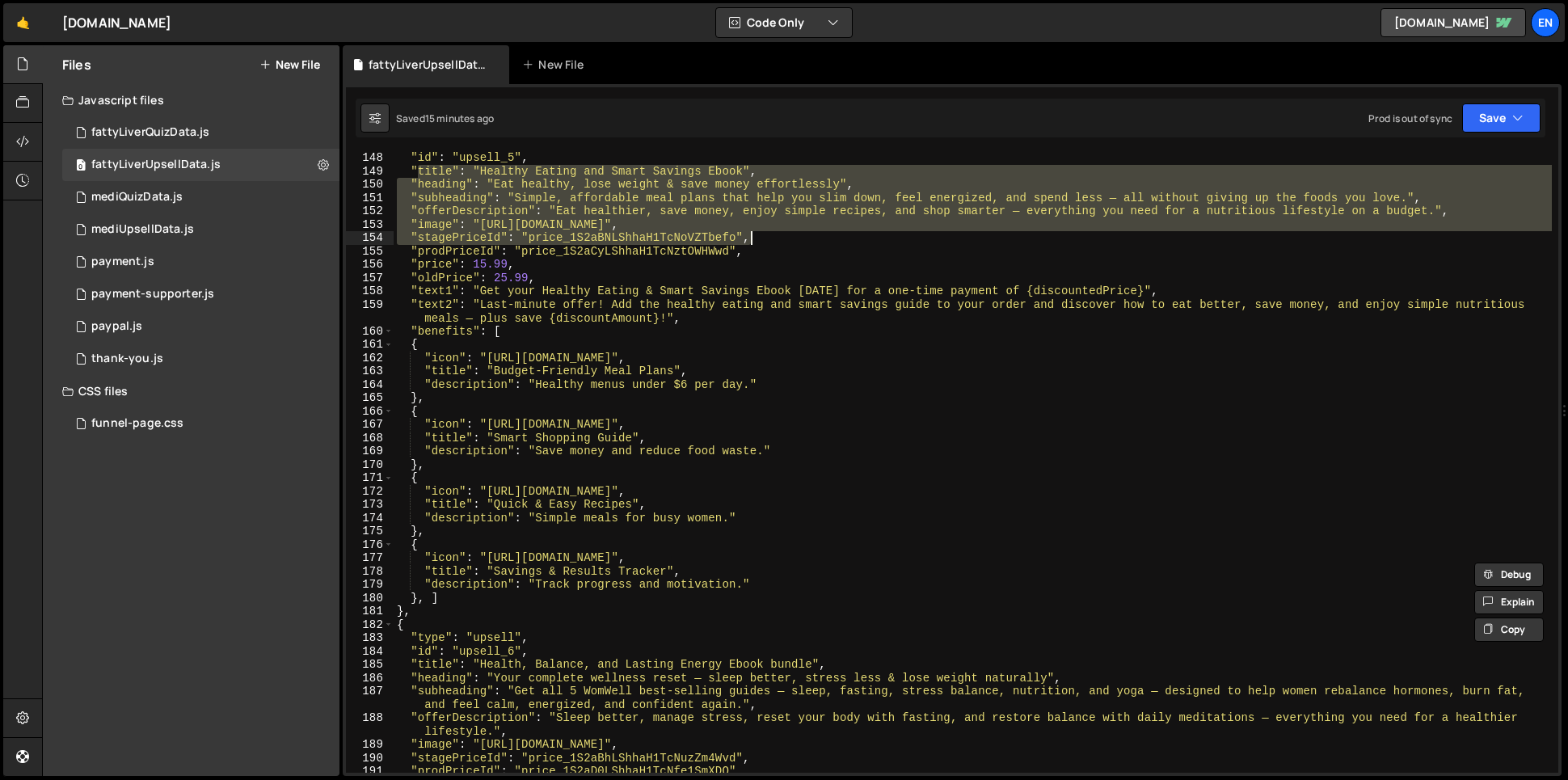
scroll to position [2060, 0]
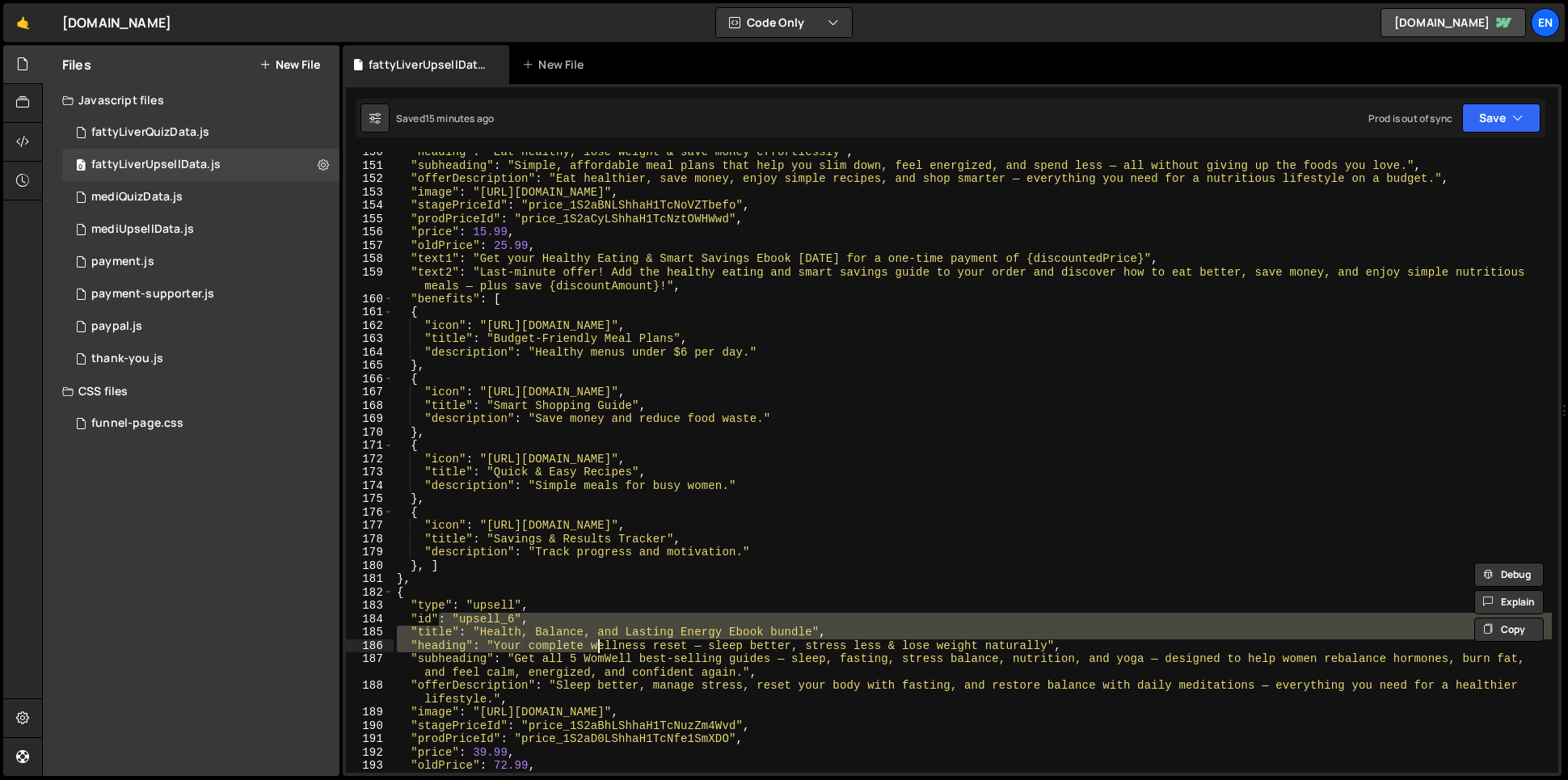
drag, startPoint x: 439, startPoint y: 613, endPoint x: 787, endPoint y: 619, distance: 348.1
click at [602, 653] on div ""heading" : "Eat healthy, lose weight & save money effortlessly" , "subheading"…" at bounding box center [973, 469] width 1158 height 647
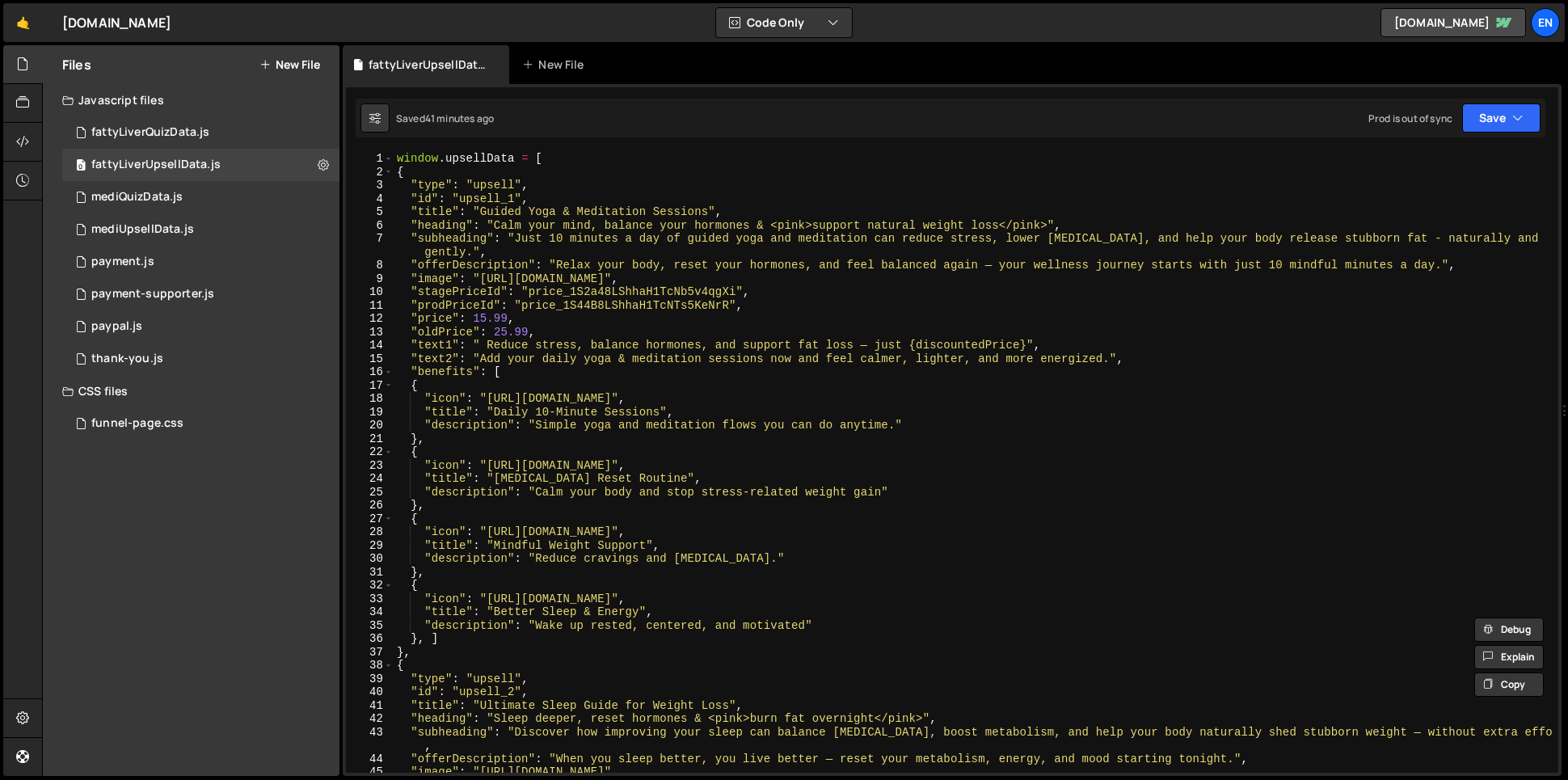
scroll to position [0, 0]
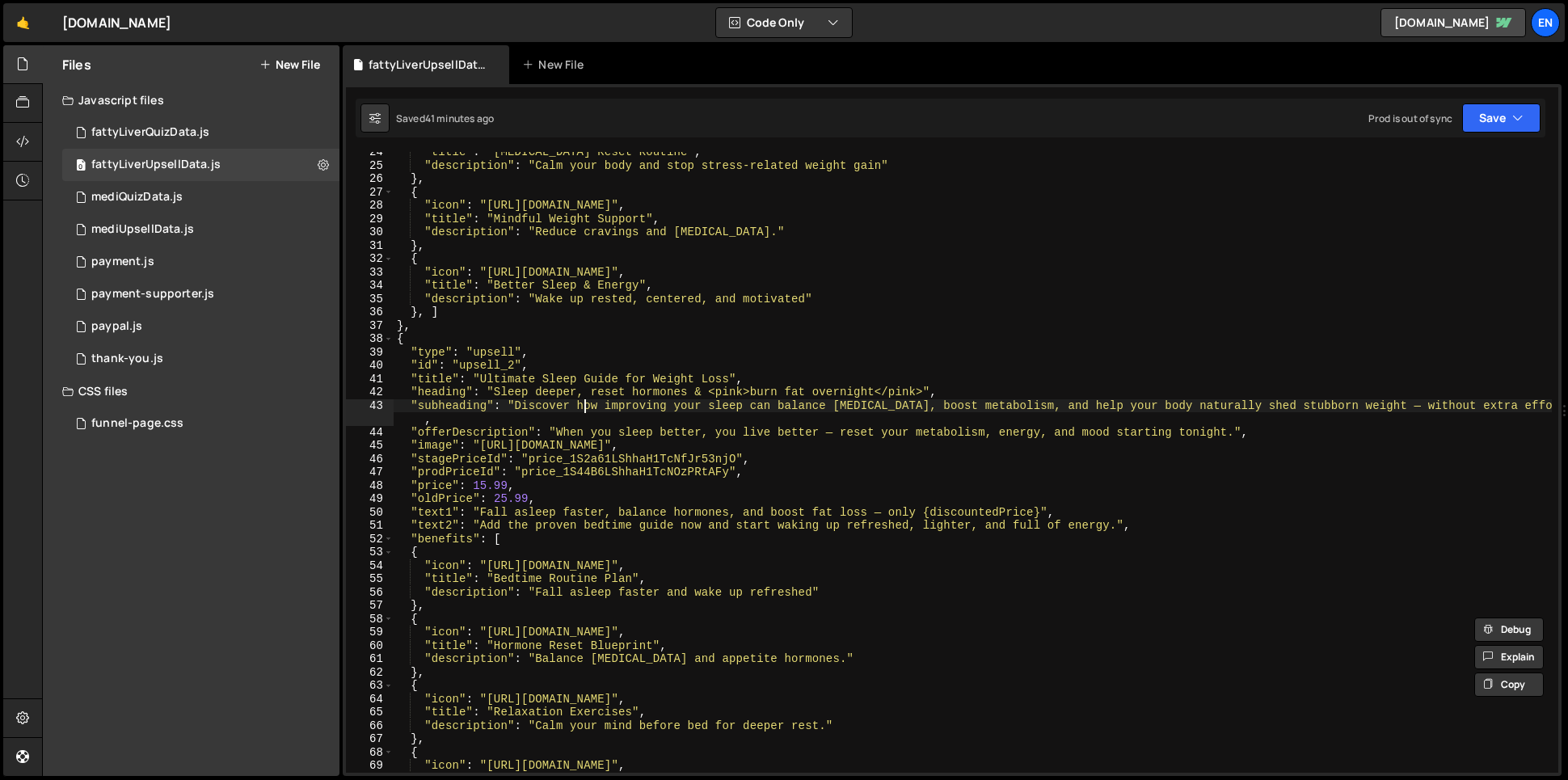
click at [583, 406] on div ""title" : "Cortisol Reset Routine" , "description" : "Calm your body and stop s…" at bounding box center [973, 469] width 1158 height 647
click at [583, 406] on div ""title" : "Cortisol Reset Routine" , "description" : "Calm your body and stop s…" at bounding box center [973, 466] width 1158 height 647
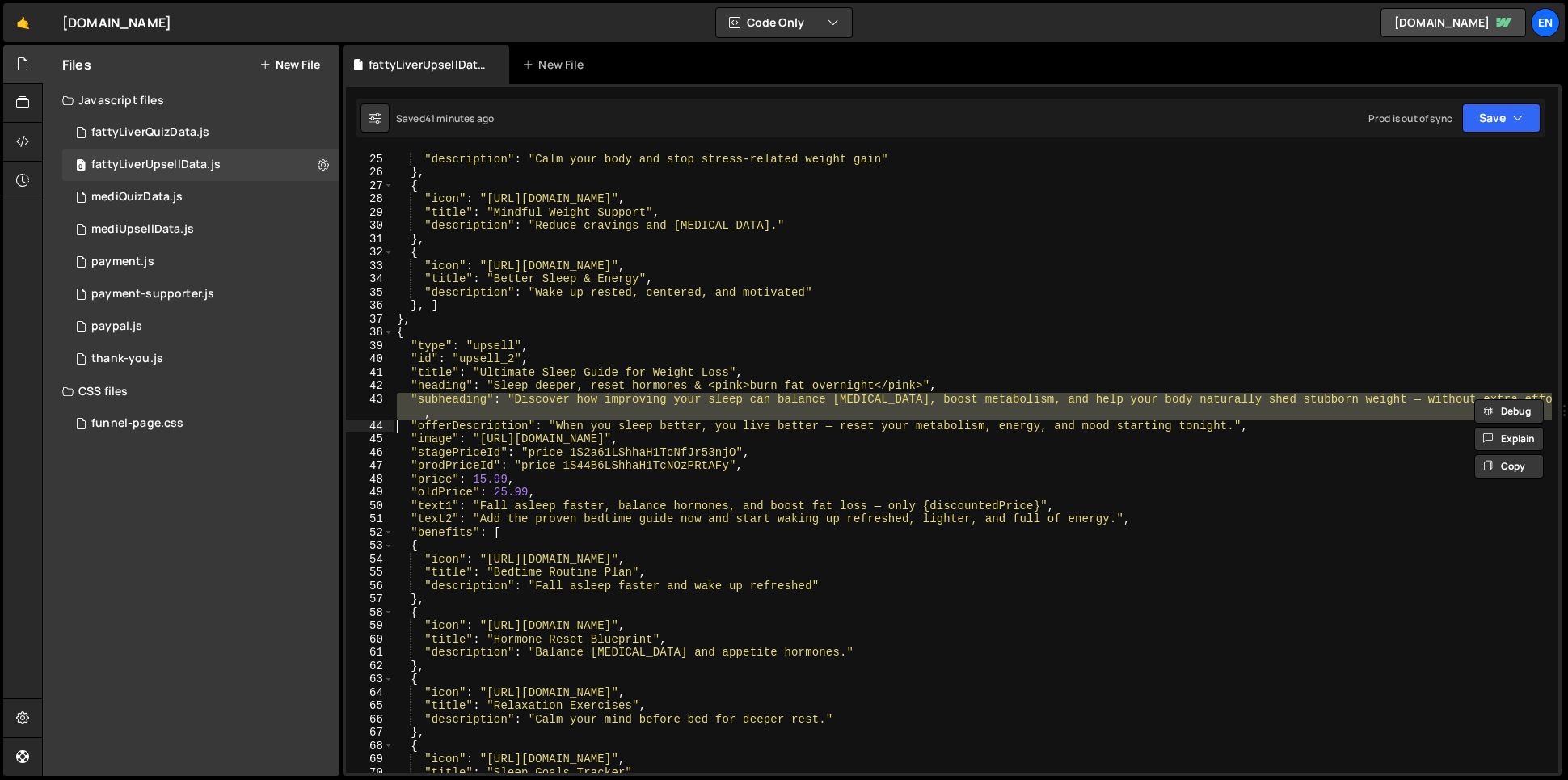
click at [568, 376] on div ""title" : "Cortisol Reset Routine" , "description" : "Calm your body and stop s…" at bounding box center [973, 462] width 1158 height 647
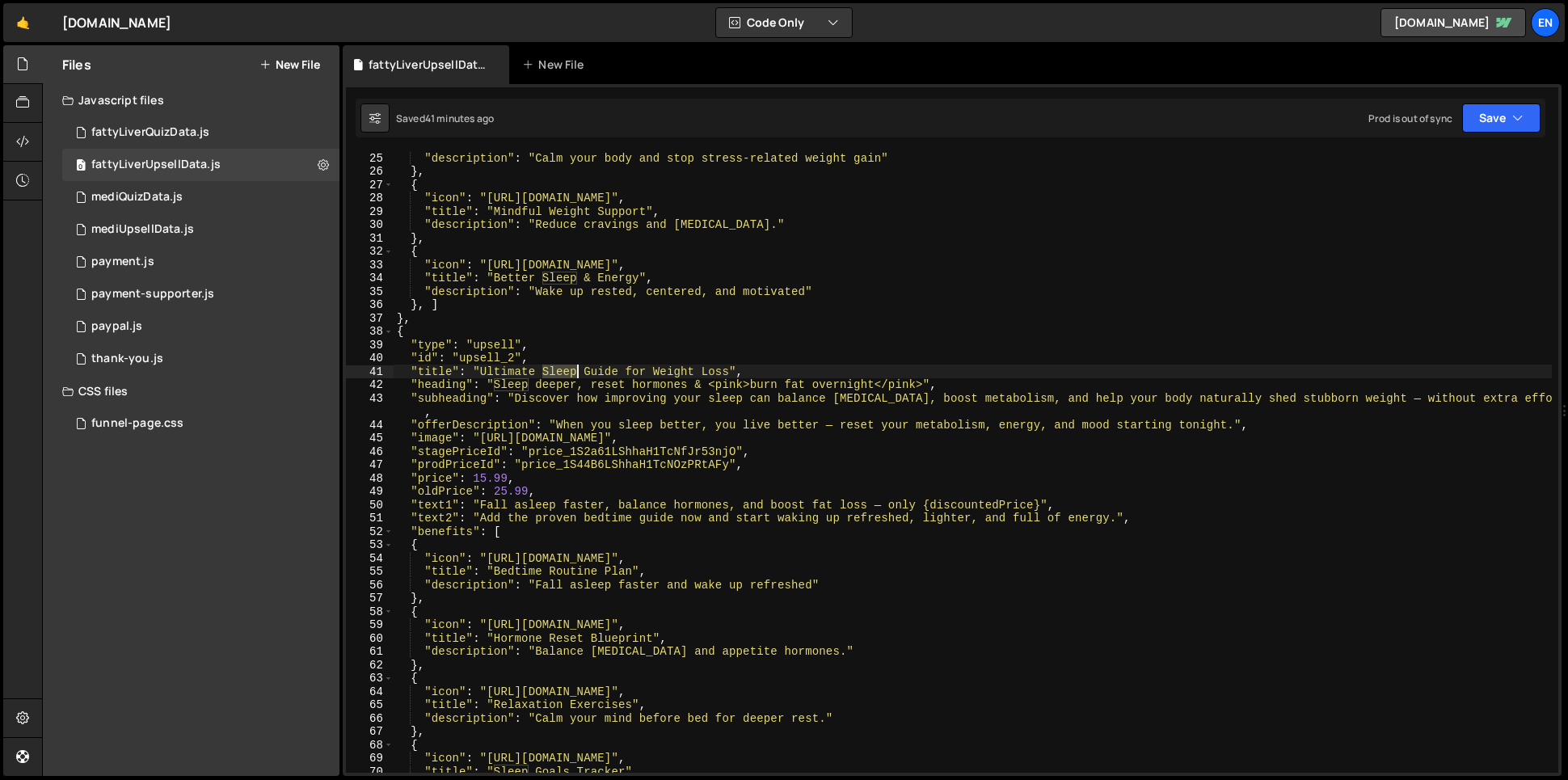
click at [568, 376] on div ""description" : "Calm your body and stop stress-related weight gain" } , { "ico…" at bounding box center [973, 474] width 1158 height 647
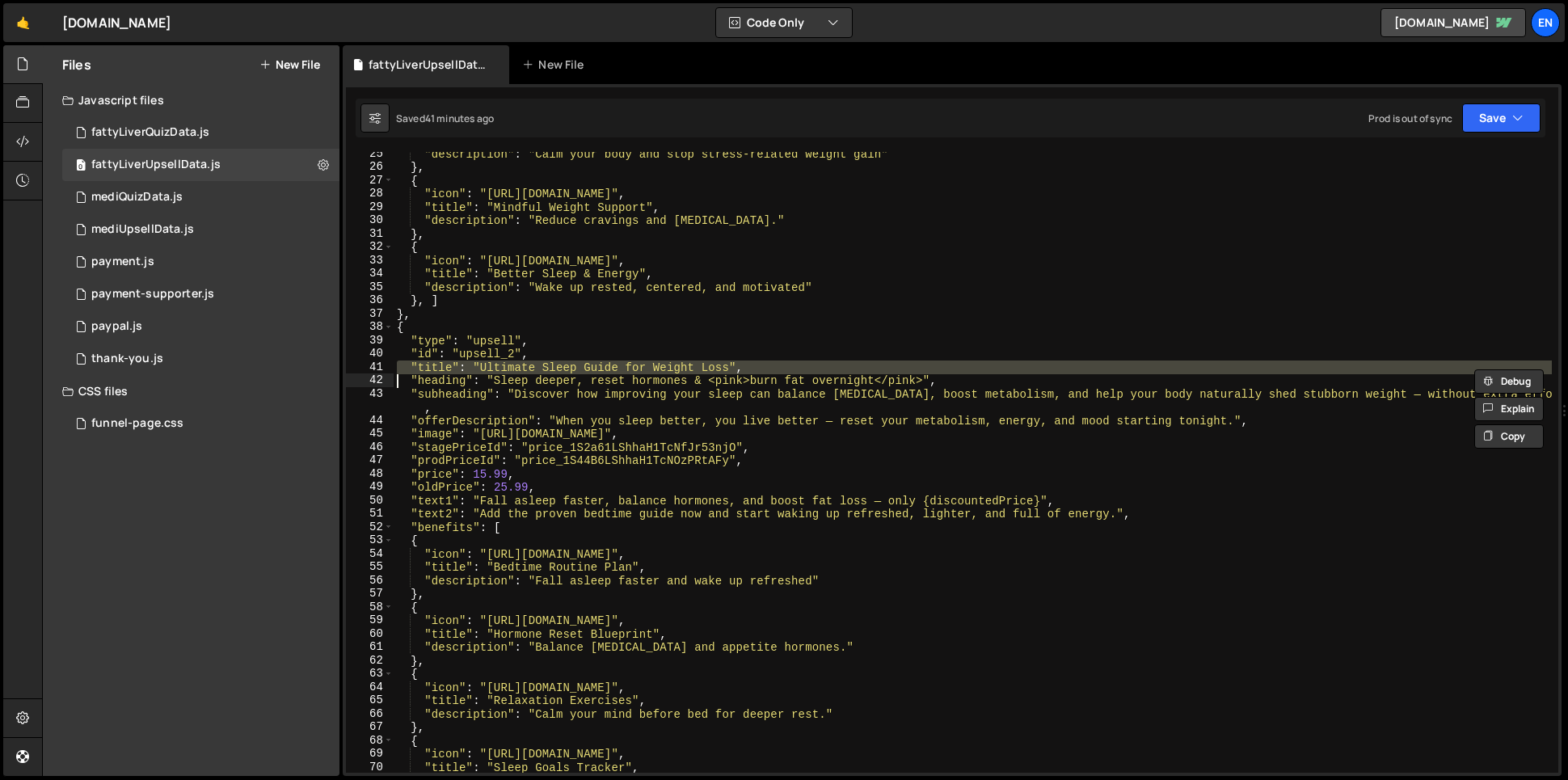
click at [567, 383] on div ""description" : "Calm your body and stop stress-related weight gain" } , { "ico…" at bounding box center [973, 470] width 1158 height 647
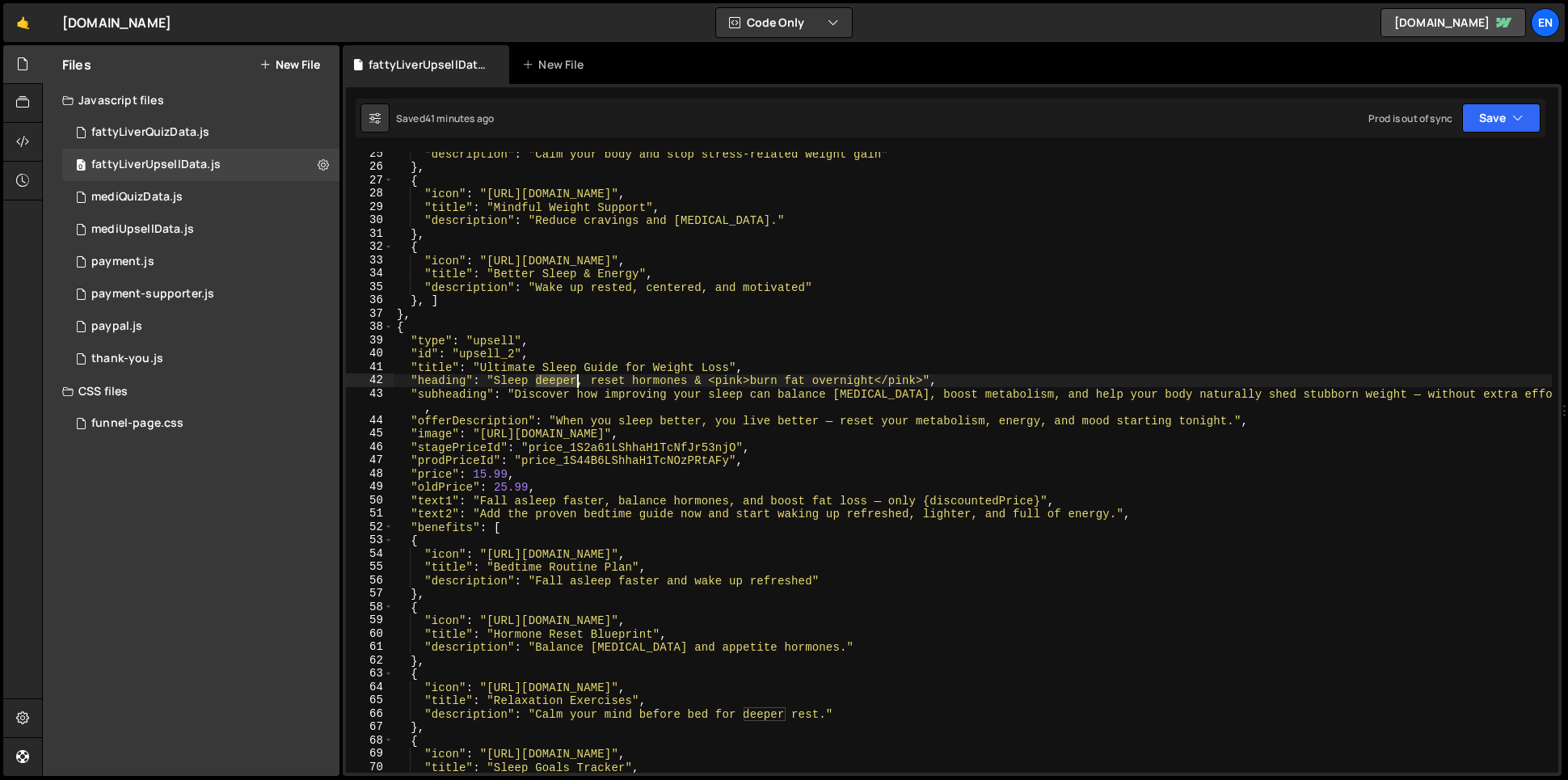
click at [567, 383] on div ""description" : "Calm your body and stop stress-related weight gain" } , { "ico…" at bounding box center [973, 470] width 1158 height 647
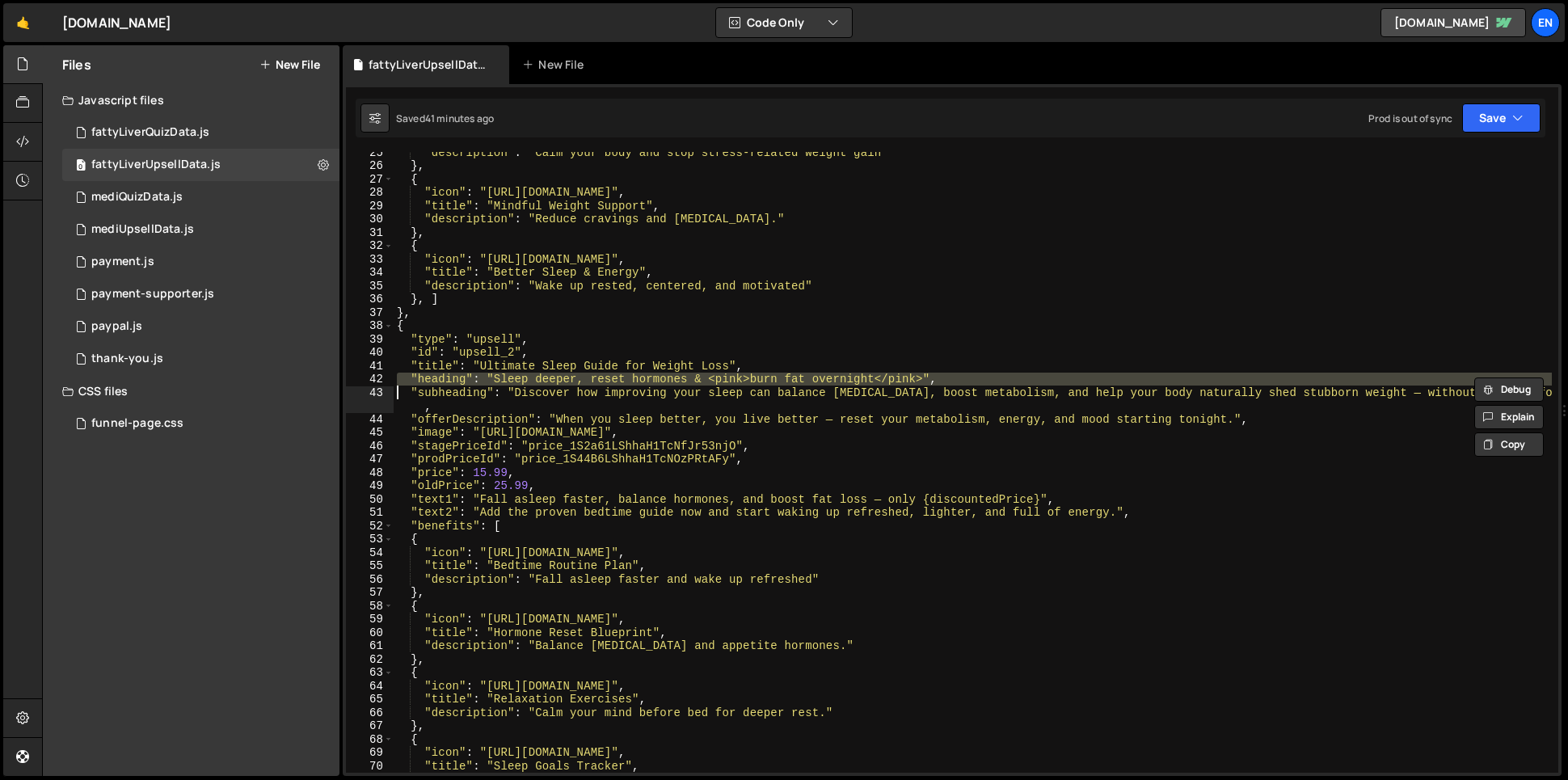
click at [564, 368] on div ""description" : "Calm your body and stop stress-related weight gain" } , { "ico…" at bounding box center [973, 469] width 1158 height 647
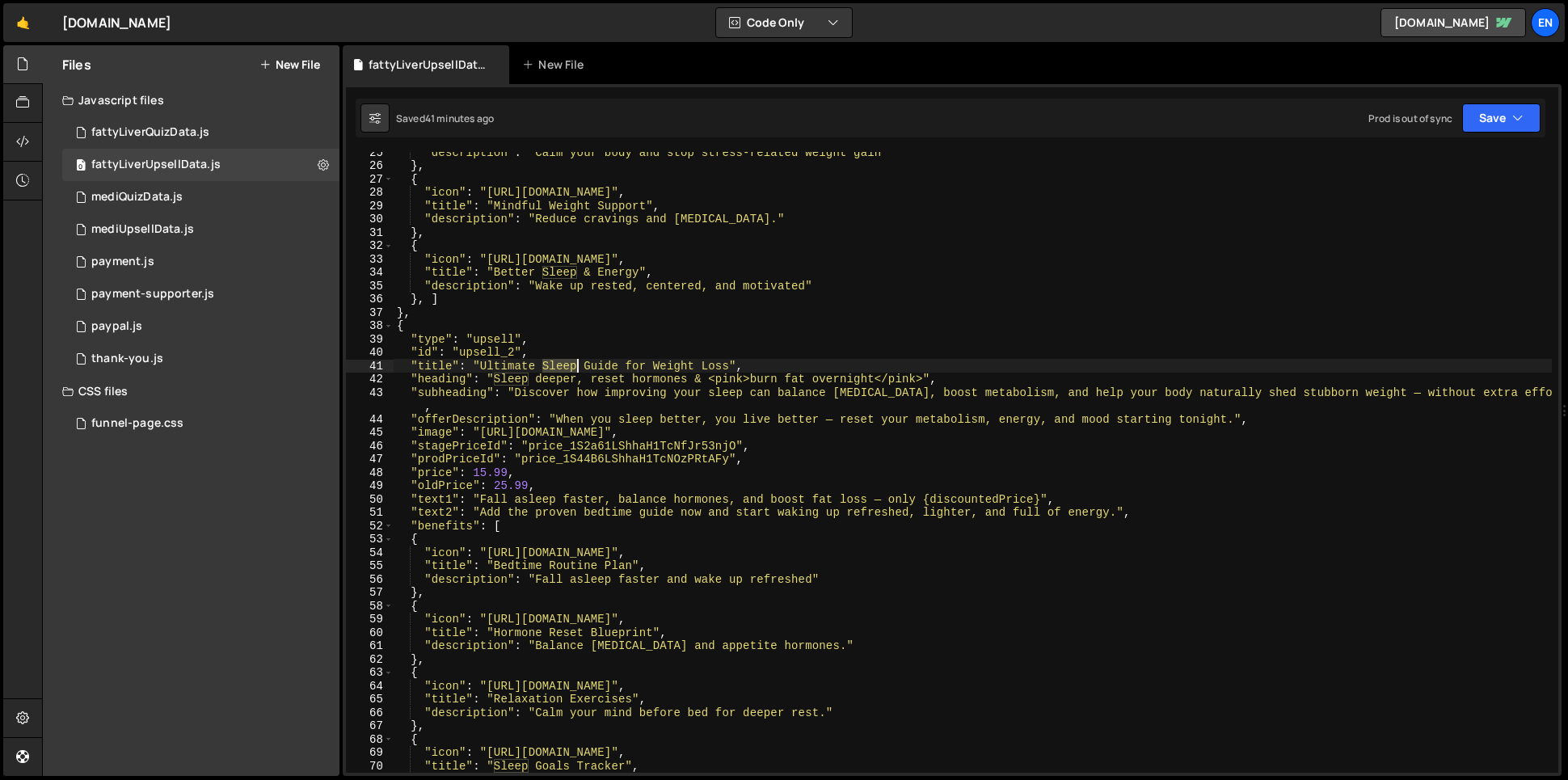
click at [563, 368] on div ""description" : "Calm your body and stop stress-related weight gain" } , { "ico…" at bounding box center [973, 469] width 1158 height 647
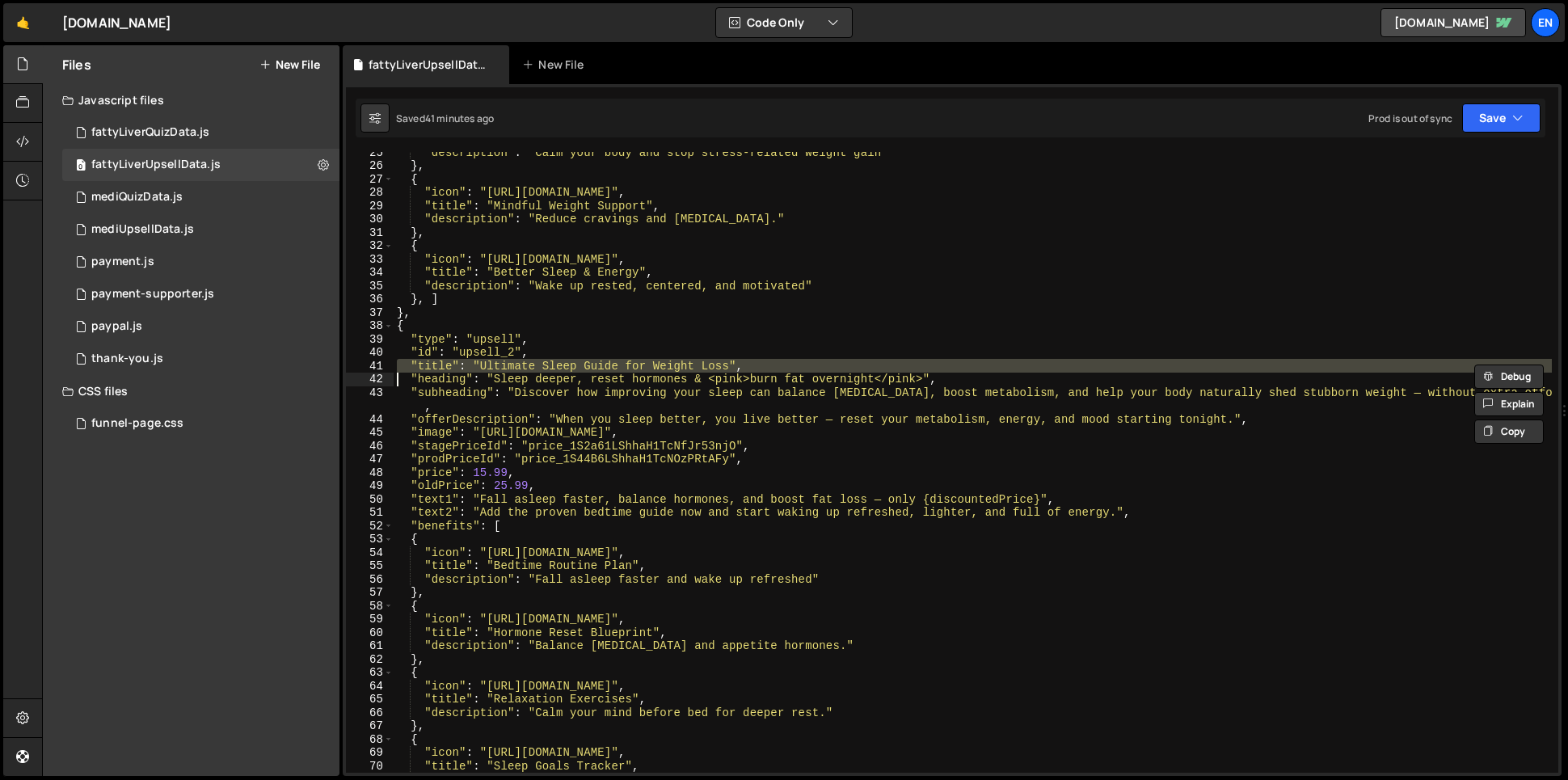
click at [563, 368] on div ""description" : "Calm your body and stop stress-related weight gain" } , { "ico…" at bounding box center [973, 469] width 1158 height 647
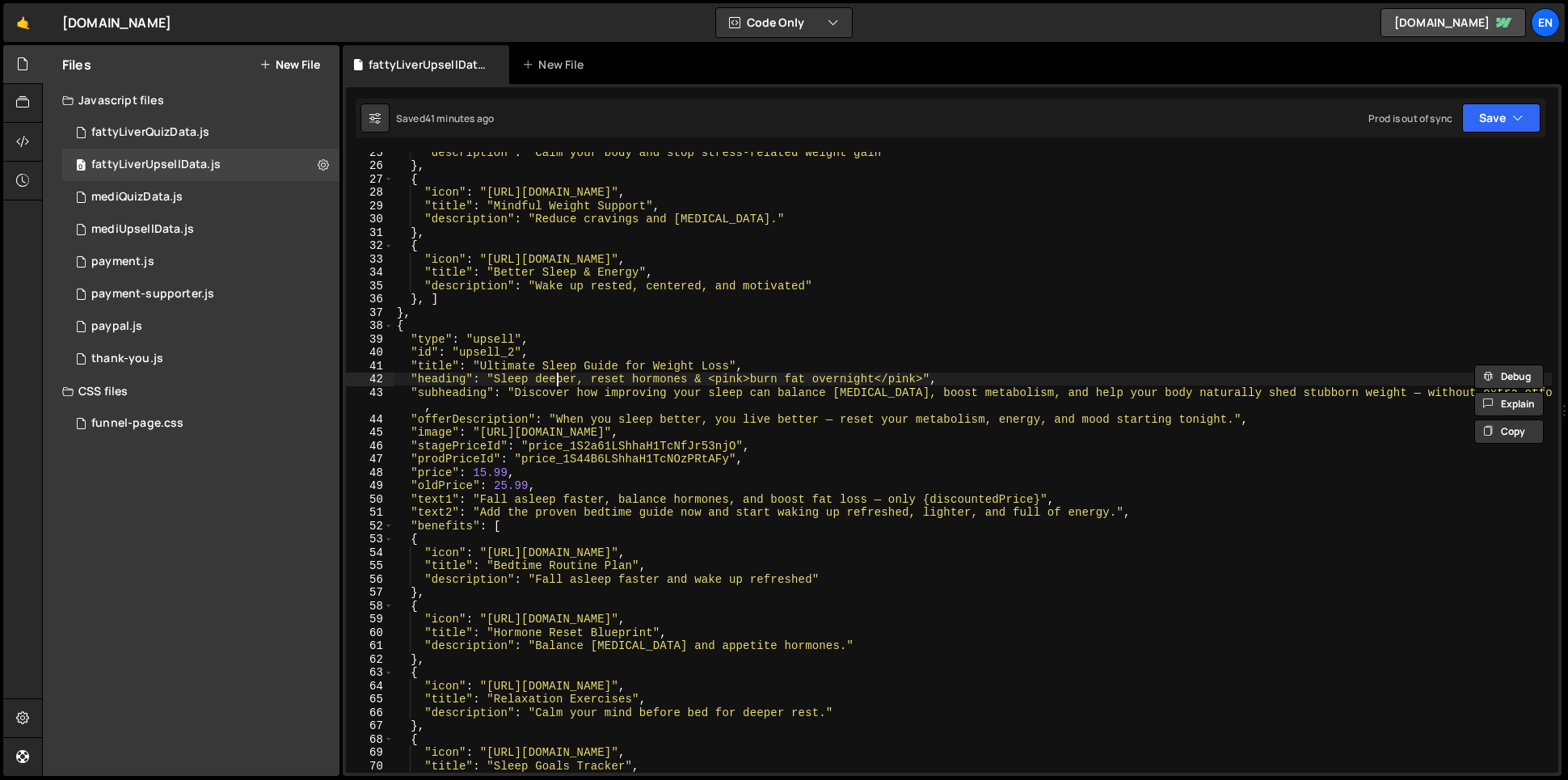
click at [559, 376] on div ""description" : "Calm your body and stop stress-related weight gain" } , { "ico…" at bounding box center [973, 469] width 1158 height 647
click at [558, 376] on div ""description" : "Calm your body and stop stress-related weight gain" } , { "ico…" at bounding box center [973, 469] width 1158 height 647
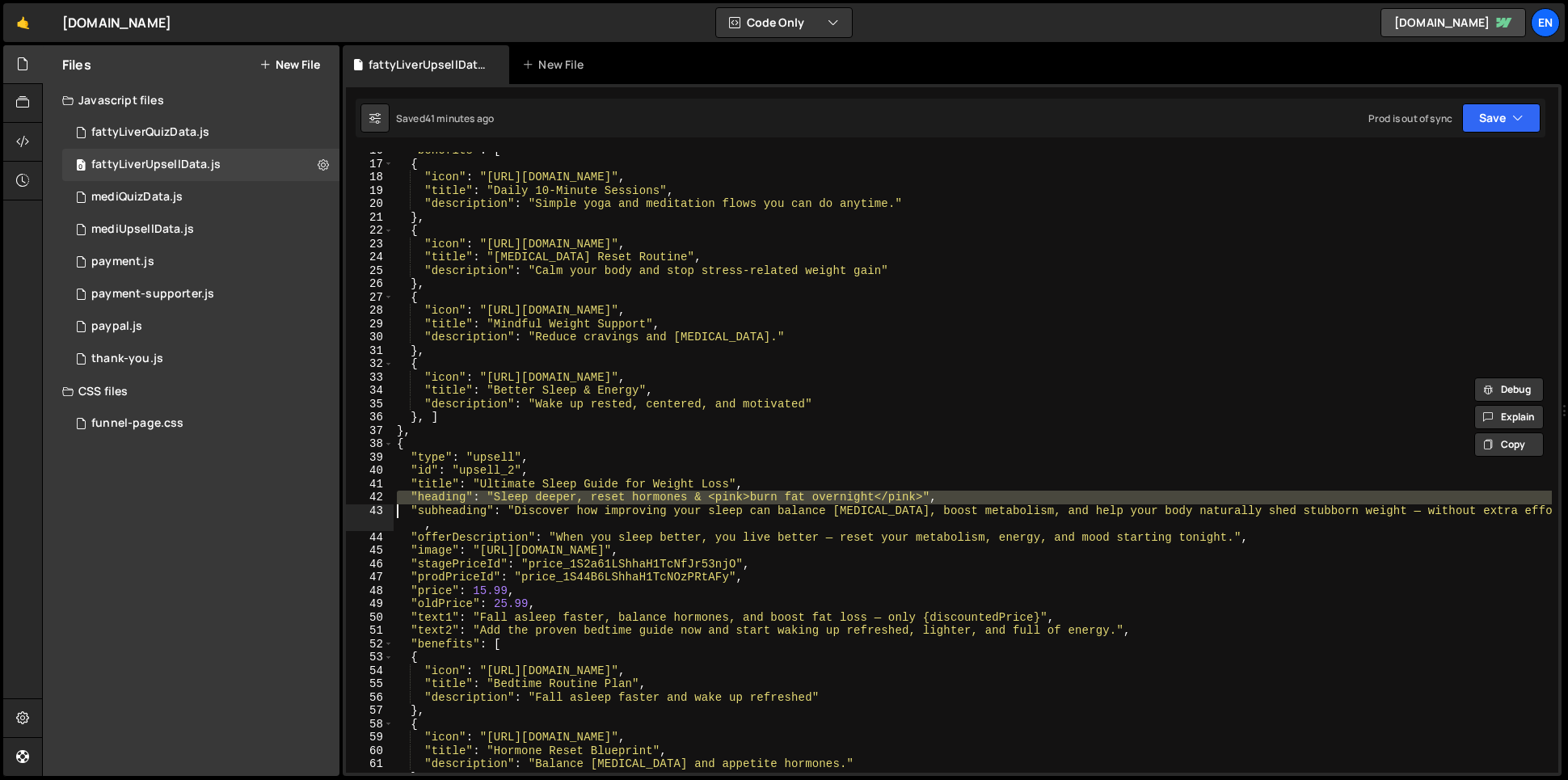
scroll to position [296, 0]
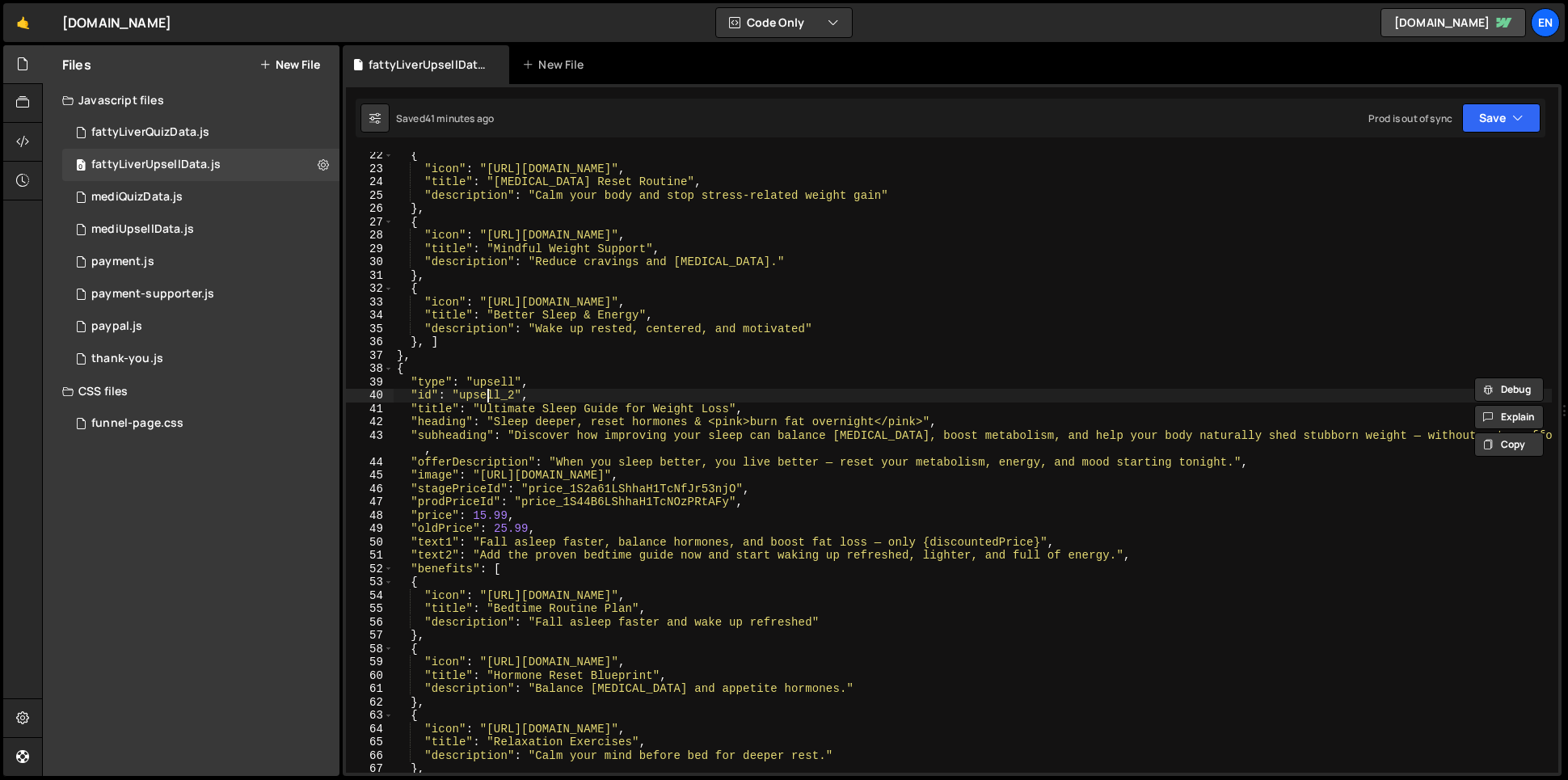
click at [484, 389] on div "{ "icon" : "https://cdn.prod.website-files.com/687e2e60e16a43253219b704/68a72c4…" at bounding box center [973, 472] width 1158 height 647
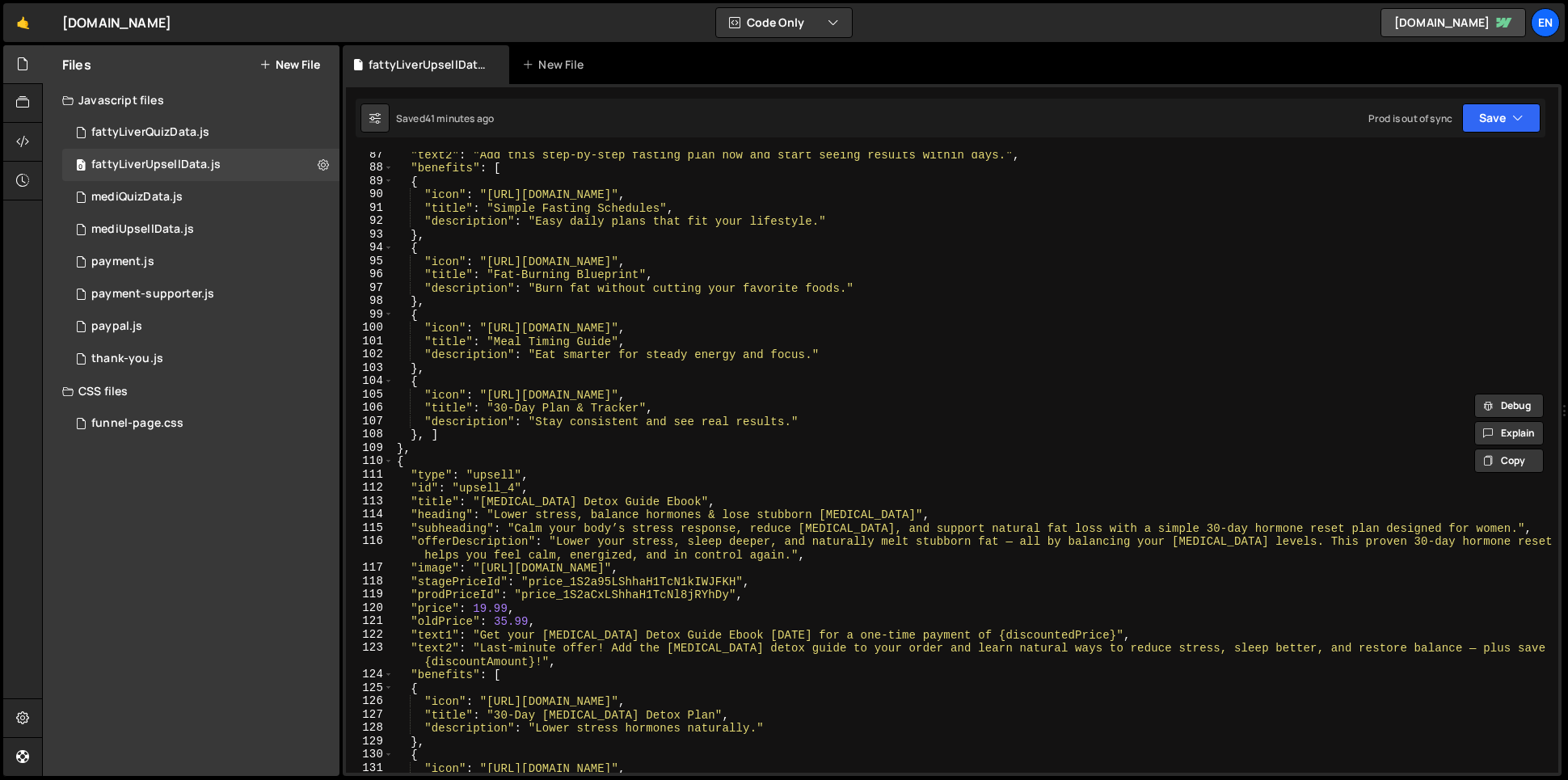
scroll to position [1199, 0]
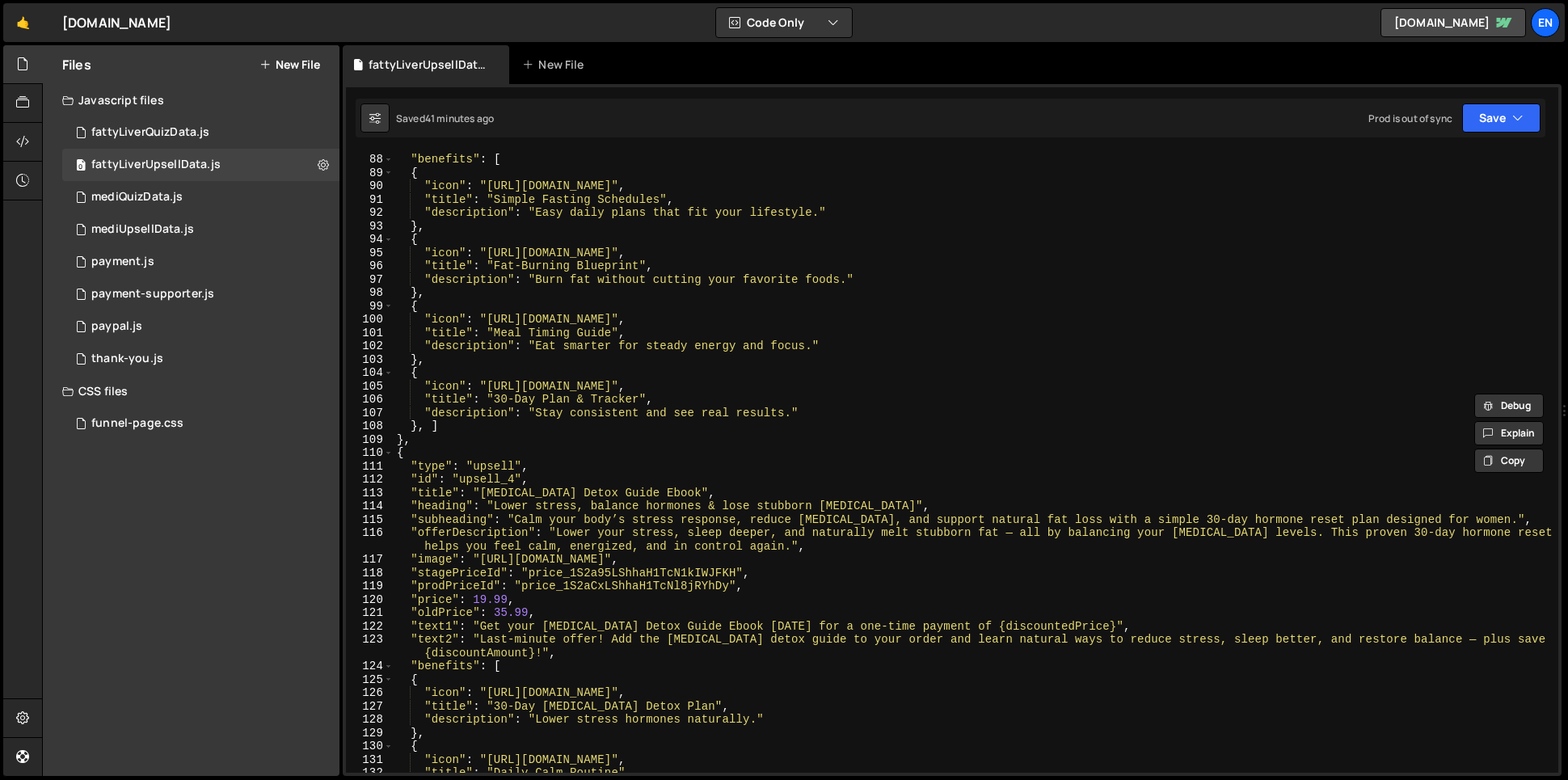
click at [537, 519] on div ""text2" : "Add this step-by-step fasting plan now and start seeing results with…" at bounding box center [973, 462] width 1158 height 647
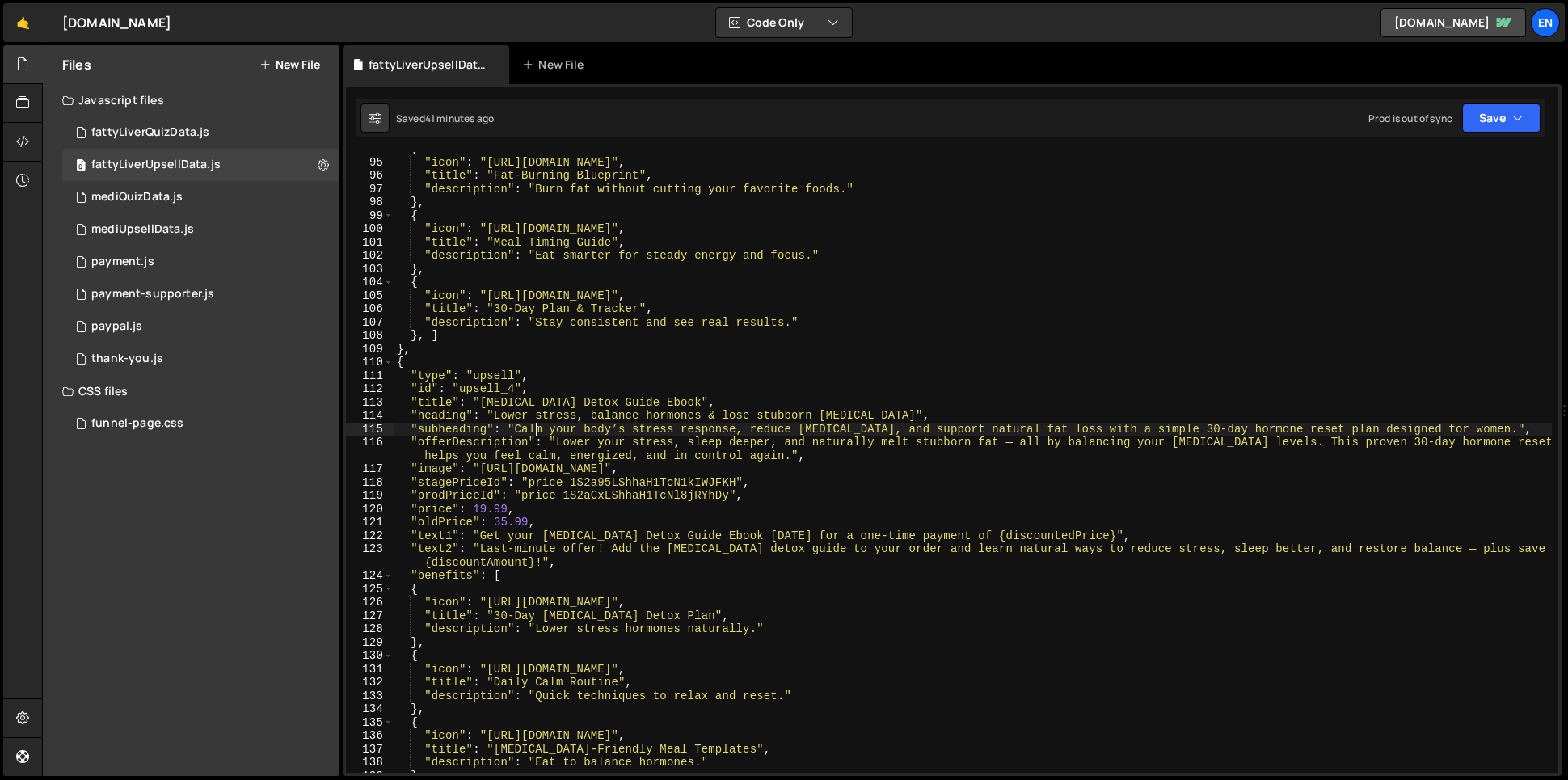
click at [501, 537] on div "{ "icon" : "https://cdn.prod.website-files.com/687e2e60e16a43253219b704/68a72c4…" at bounding box center [973, 466] width 1158 height 647
drag, startPoint x: 481, startPoint y: 540, endPoint x: 492, endPoint y: 552, distance: 16.3
click at [481, 540] on div "{ "icon" : "https://cdn.prod.website-files.com/687e2e60e16a43253219b704/68a72c4…" at bounding box center [973, 462] width 1158 height 620
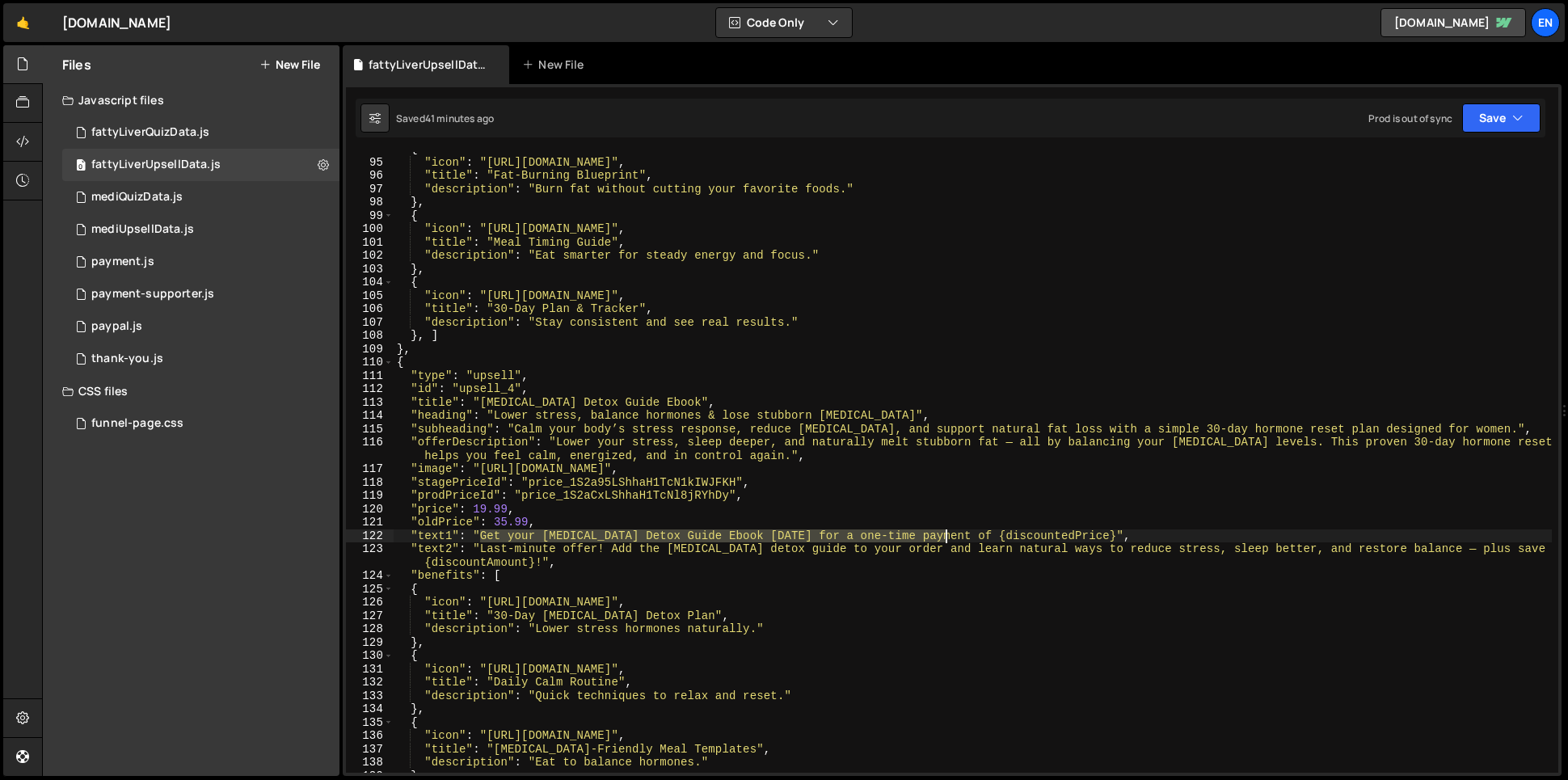
drag, startPoint x: 483, startPoint y: 538, endPoint x: 935, endPoint y: 538, distance: 452.0
click at [946, 539] on div "{ "icon" : "https://cdn.prod.website-files.com/687e2e60e16a43253219b704/68a72c4…" at bounding box center [973, 466] width 1158 height 647
paste textarea "Lower stress, balance hormones, and lose belly fat — just"
click at [481, 558] on div "{ "icon" : "https://cdn.prod.website-files.com/687e2e60e16a43253219b704/68a72c4…" at bounding box center [973, 466] width 1158 height 647
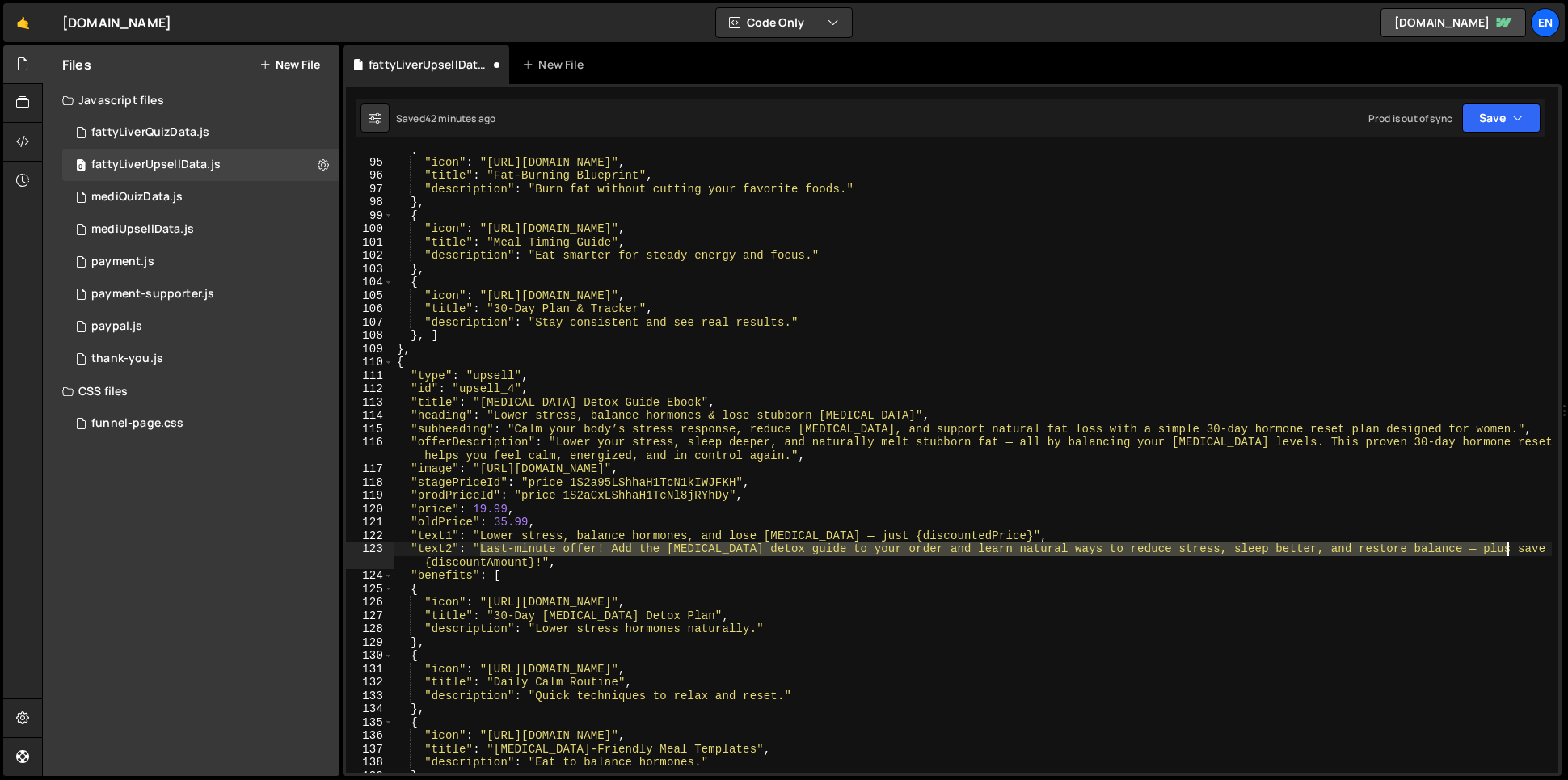
drag, startPoint x: 488, startPoint y: 550, endPoint x: 1504, endPoint y: 552, distance: 1016.0
click at [1504, 552] on div "{ "icon" : "https://cdn.prod.website-files.com/687e2e60e16a43253219b704/68a72c4…" at bounding box center [973, 466] width 1158 height 647
click at [541, 570] on div "{ "icon" : "https://cdn.prod.website-files.com/687e2e60e16a43253219b704/68a72c4…" at bounding box center [973, 466] width 1158 height 647
drag, startPoint x: 540, startPoint y: 565, endPoint x: 639, endPoint y: 532, distance: 104.4
click at [483, 552] on div "{ "icon" : "https://cdn.prod.website-files.com/687e2e60e16a43253219b704/68a72c4…" at bounding box center [973, 466] width 1158 height 647
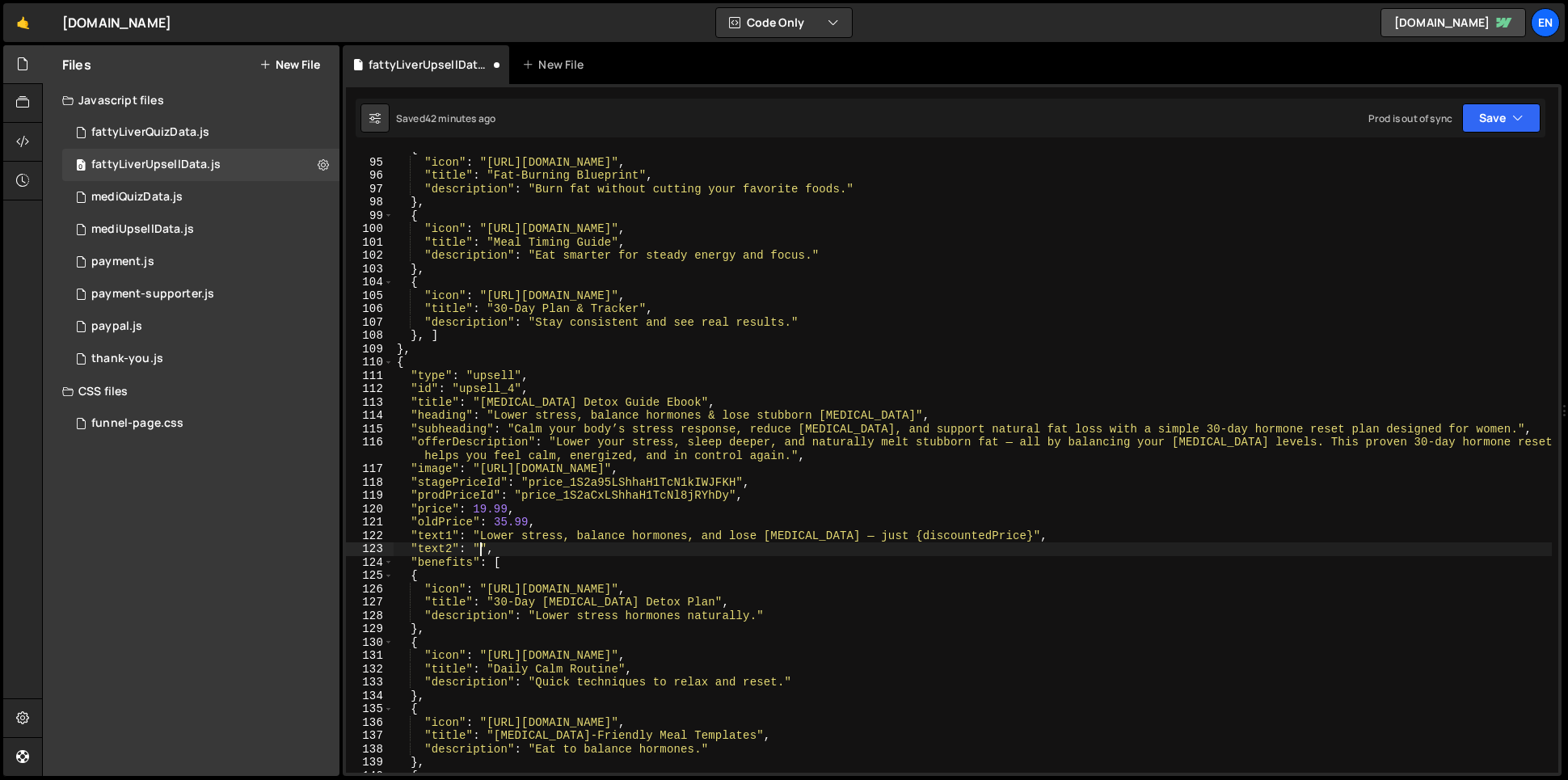
paste textarea "Add this 30-day cortisol detox plan now and start feeling calmer, lighter, and …"
click at [509, 552] on div "{ "icon" : "https://cdn.prod.website-files.com/687e2e60e16a43253219b704/68a72c4…" at bounding box center [973, 466] width 1158 height 647
click at [547, 554] on div "{ "icon" : "https://cdn.prod.website-files.com/687e2e60e16a43253219b704/68a72c4…" at bounding box center [973, 466] width 1158 height 647
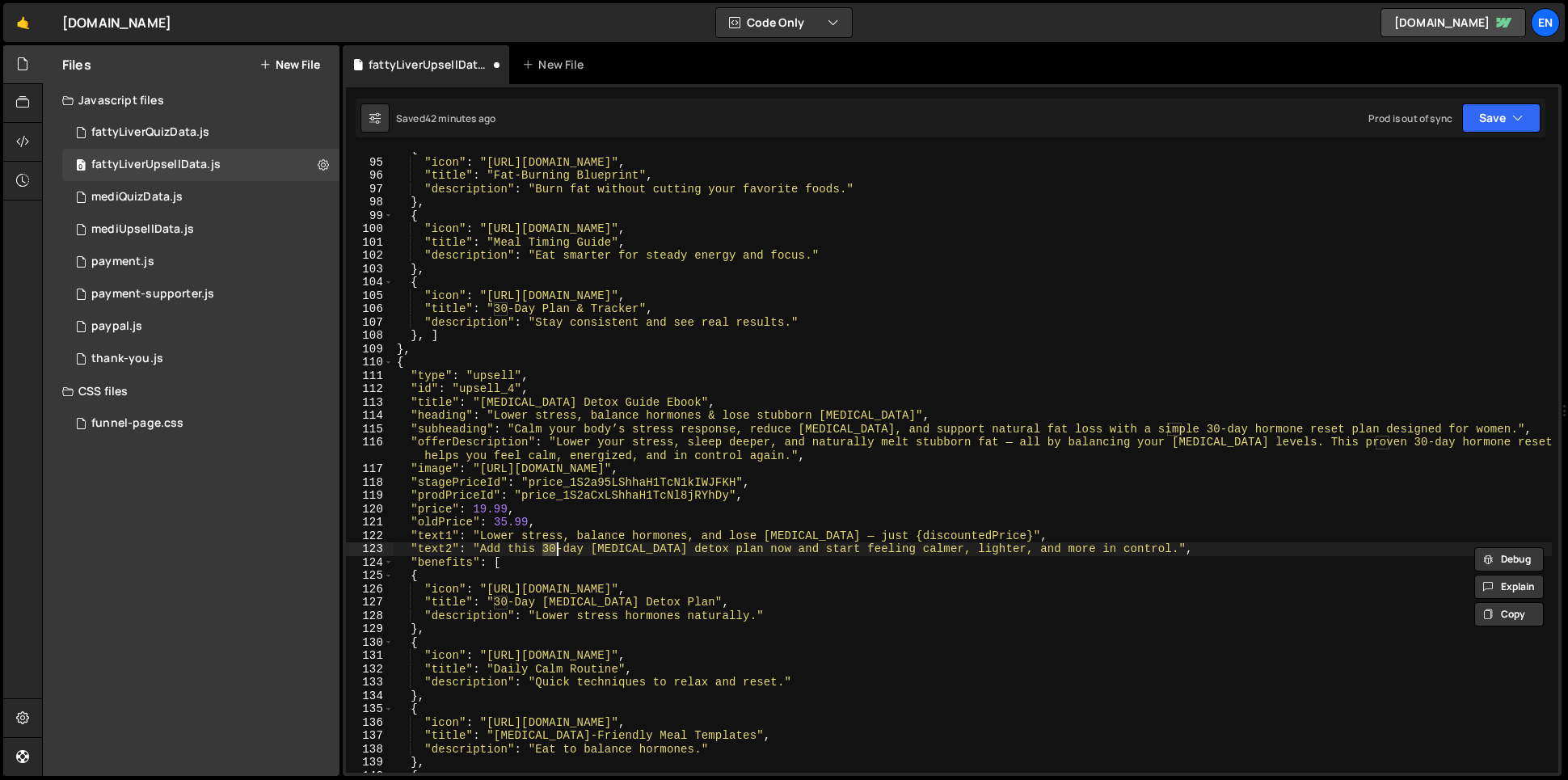
click at [576, 552] on div "{ "icon" : "https://cdn.prod.website-files.com/687e2e60e16a43253219b704/68a72c4…" at bounding box center [973, 466] width 1158 height 647
drag, startPoint x: 536, startPoint y: 548, endPoint x: 502, endPoint y: 548, distance: 34.0
click at [536, 548] on div "{ "icon" : "https://cdn.prod.website-files.com/687e2e60e16a43253219b704/68a72c4…" at bounding box center [973, 466] width 1158 height 647
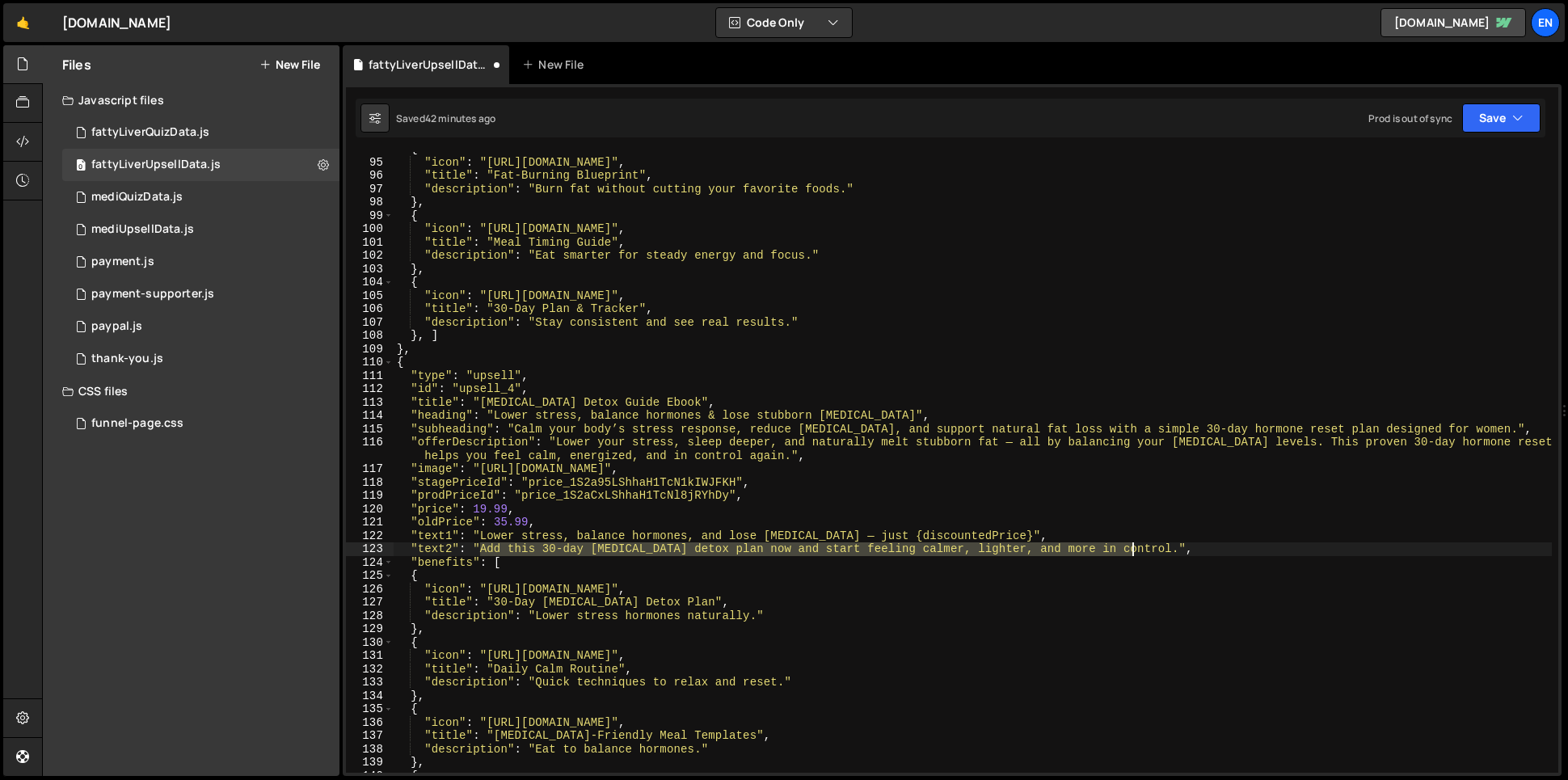
drag, startPoint x: 483, startPoint y: 547, endPoint x: 1135, endPoint y: 547, distance: 652.0
click at [1135, 547] on div "{ "icon" : "https://cdn.prod.website-files.com/687e2e60e16a43253219b704/68a72c4…" at bounding box center [973, 466] width 1158 height 647
drag, startPoint x: 1138, startPoint y: 551, endPoint x: 478, endPoint y: 554, distance: 660.0
click at [478, 554] on div "{ "icon" : "https://cdn.prod.website-files.com/687e2e60e16a43253219b704/68a72c4…" at bounding box center [973, 466] width 1158 height 647
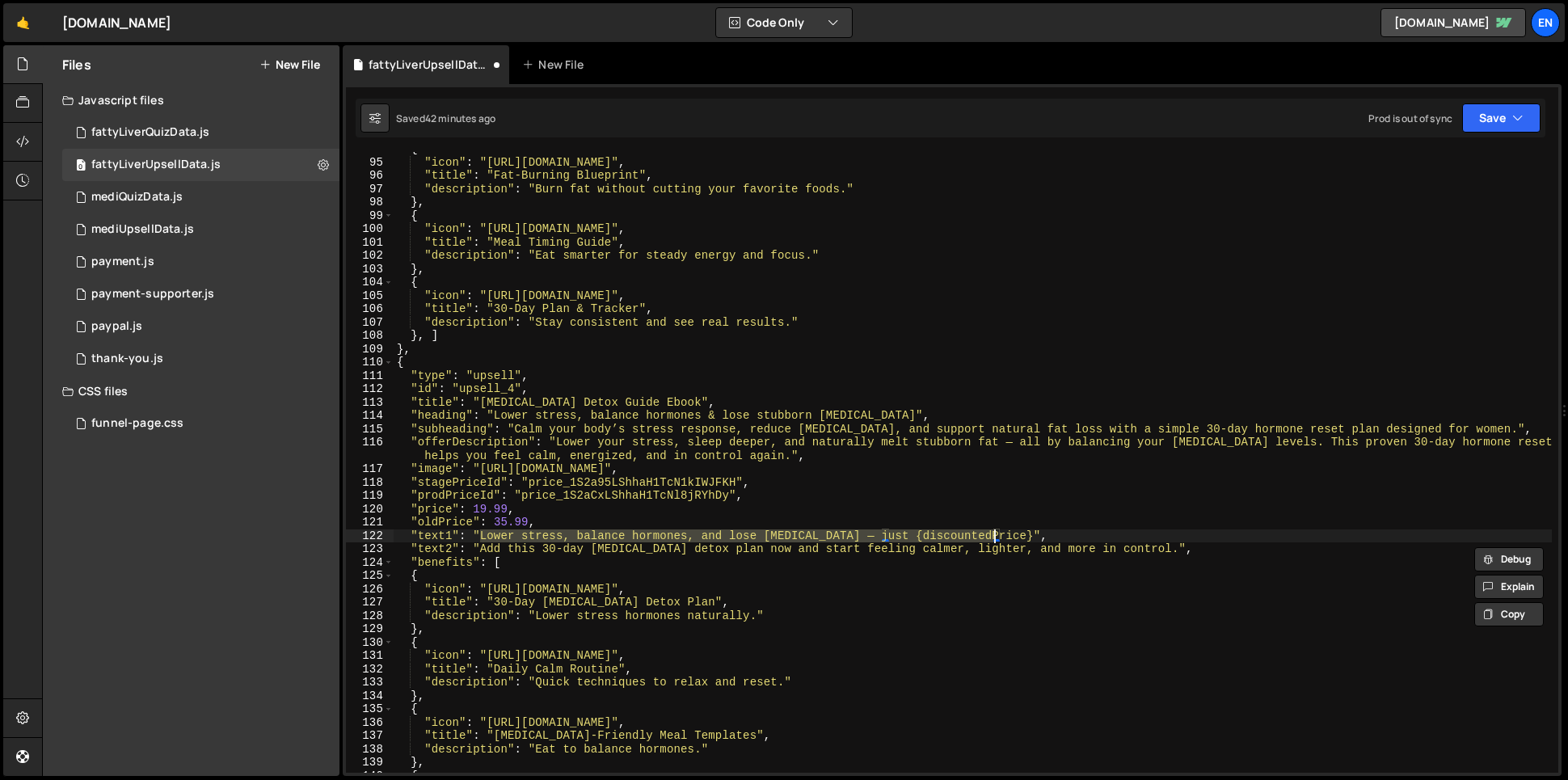
drag, startPoint x: 480, startPoint y: 536, endPoint x: 992, endPoint y: 539, distance: 512.0
click at [992, 539] on div "{ "icon" : "https://cdn.prod.website-files.com/687e2e60e16a43253219b704/68a72c4…" at bounding box center [973, 466] width 1158 height 647
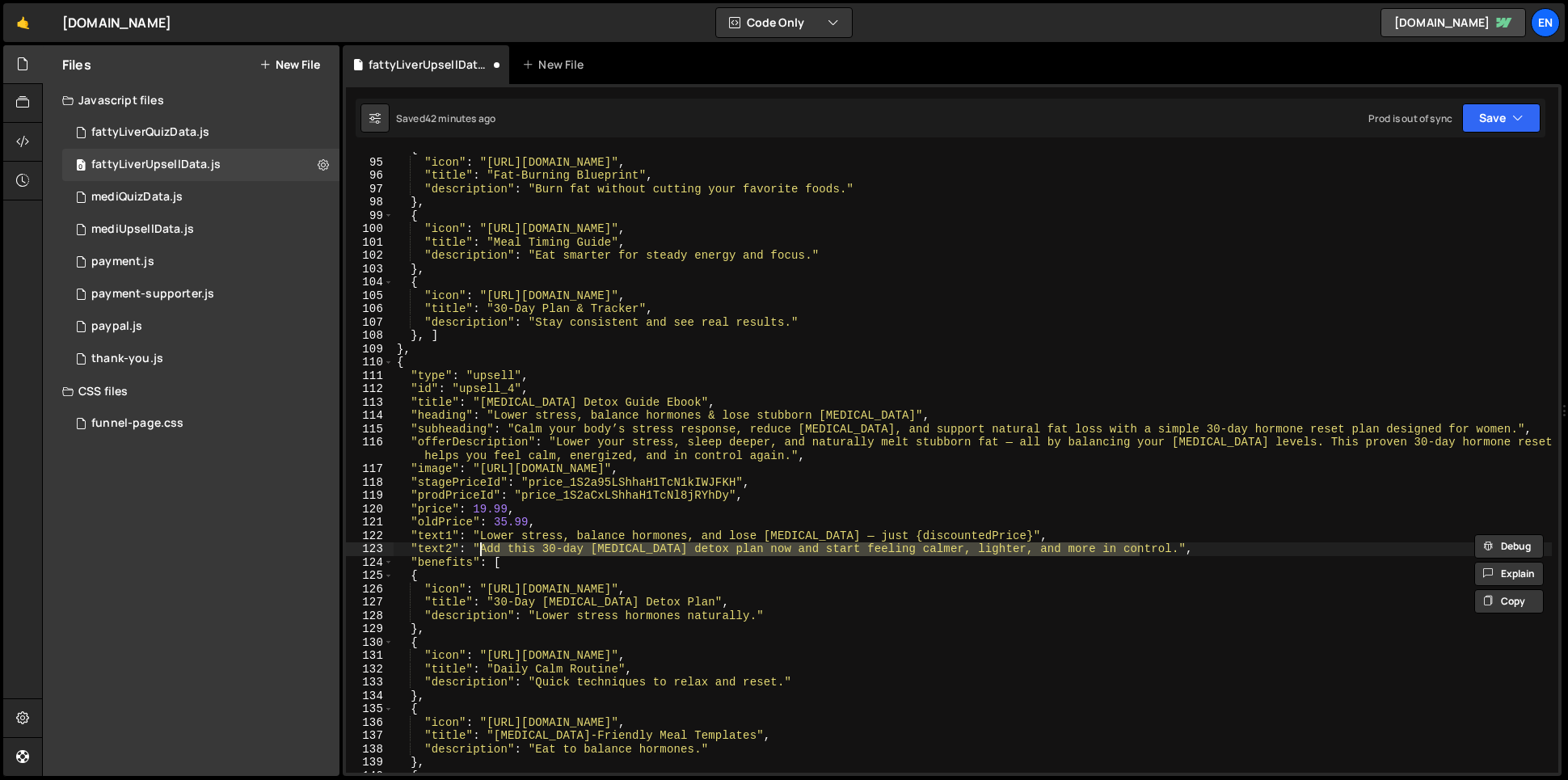
drag, startPoint x: 1137, startPoint y: 552, endPoint x: 479, endPoint y: 552, distance: 658.0
click at [480, 552] on div "{ "icon" : "https://cdn.prod.website-files.com/687e2e60e16a43253219b704/68a72c4…" at bounding box center [973, 466] width 1158 height 647
click at [507, 552] on div "{ "icon" : "https://cdn.prod.website-files.com/687e2e60e16a43253219b704/68a72c4…" at bounding box center [973, 462] width 1158 height 620
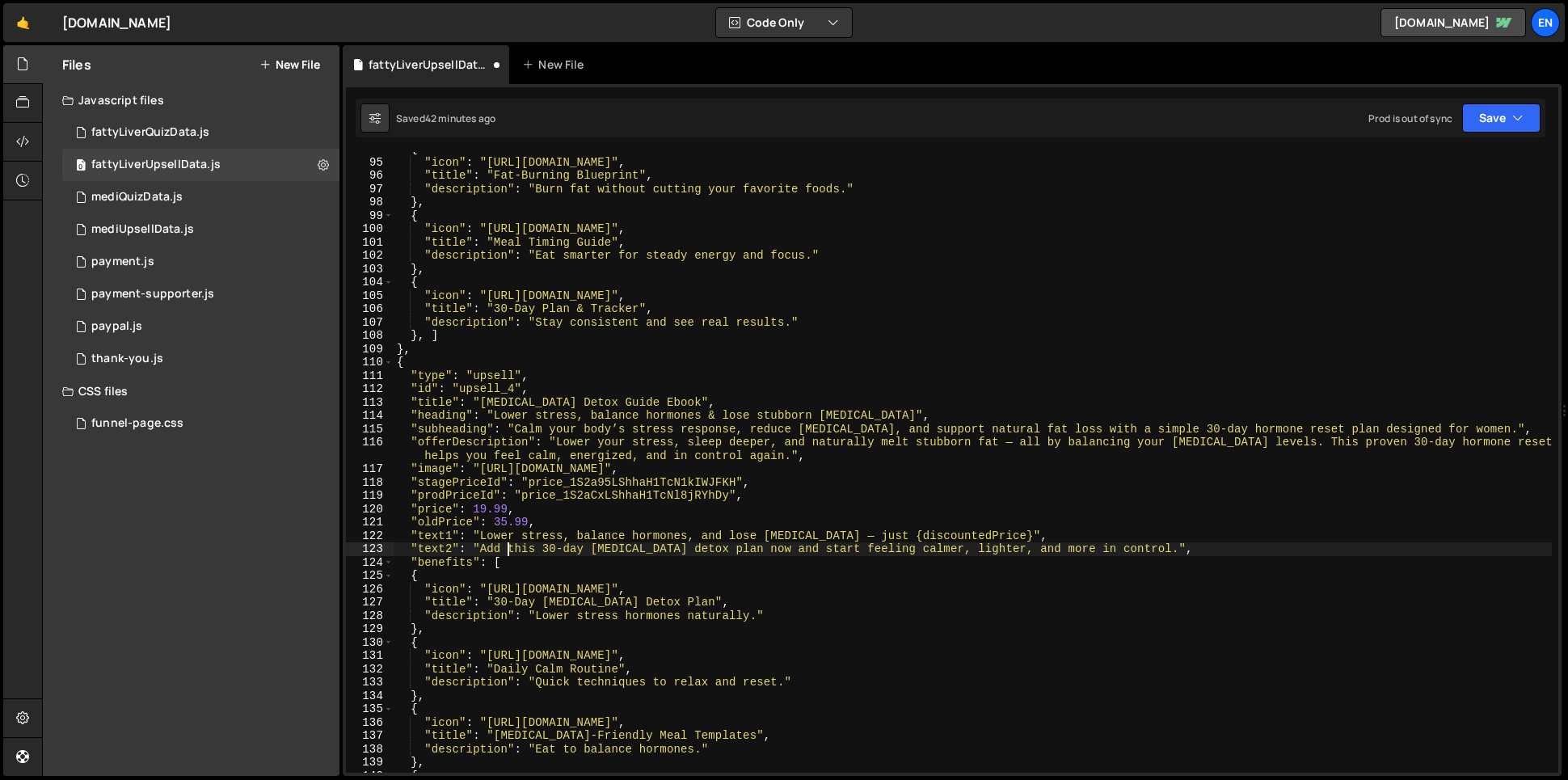
click at [1049, 548] on div "{ "icon" : "https://cdn.prod.website-files.com/687e2e60e16a43253219b704/68a72c4…" at bounding box center [973, 466] width 1158 height 647
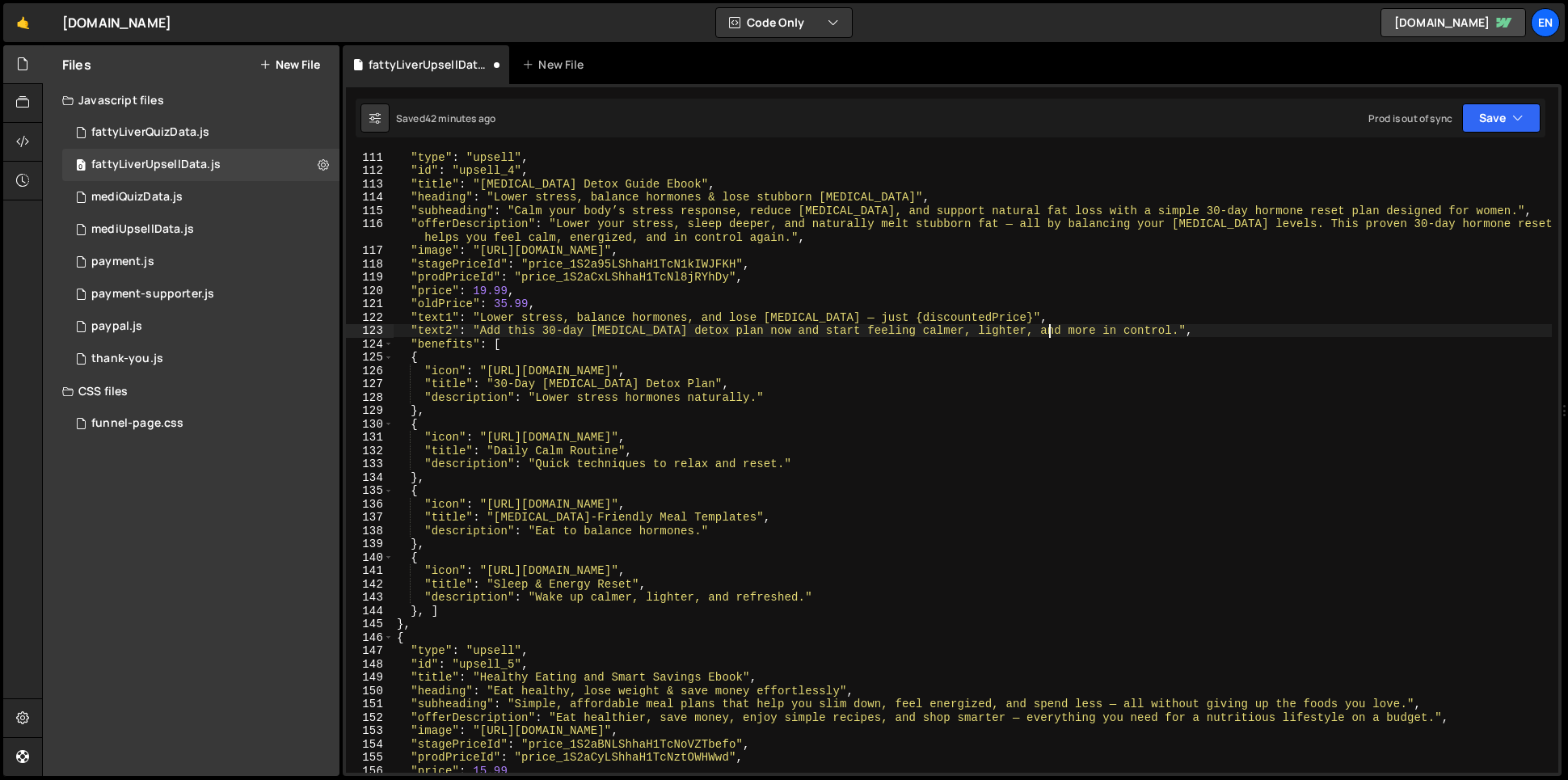
scroll to position [1534, 0]
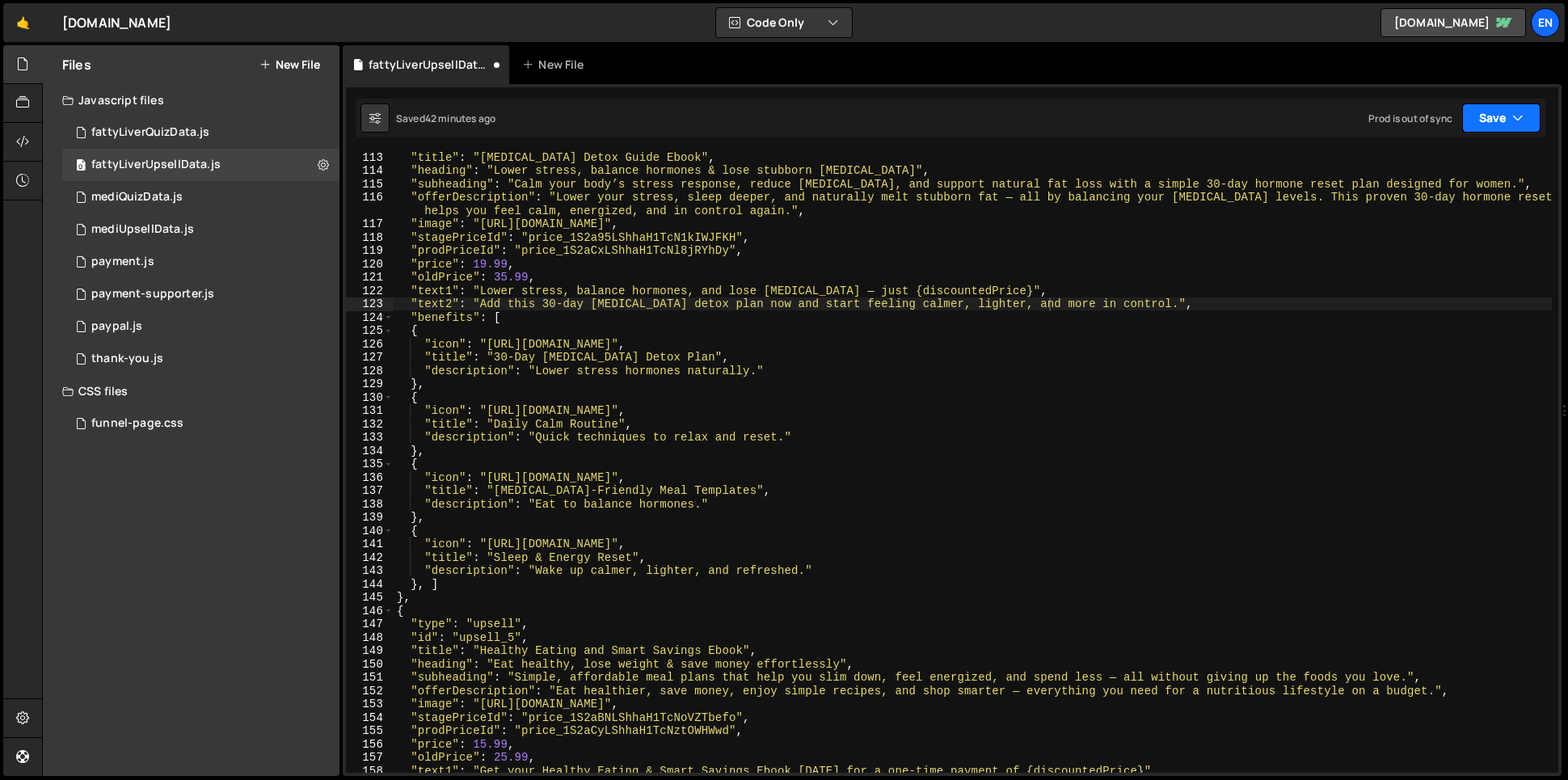
click at [1521, 121] on icon "button" at bounding box center [1517, 118] width 11 height 16
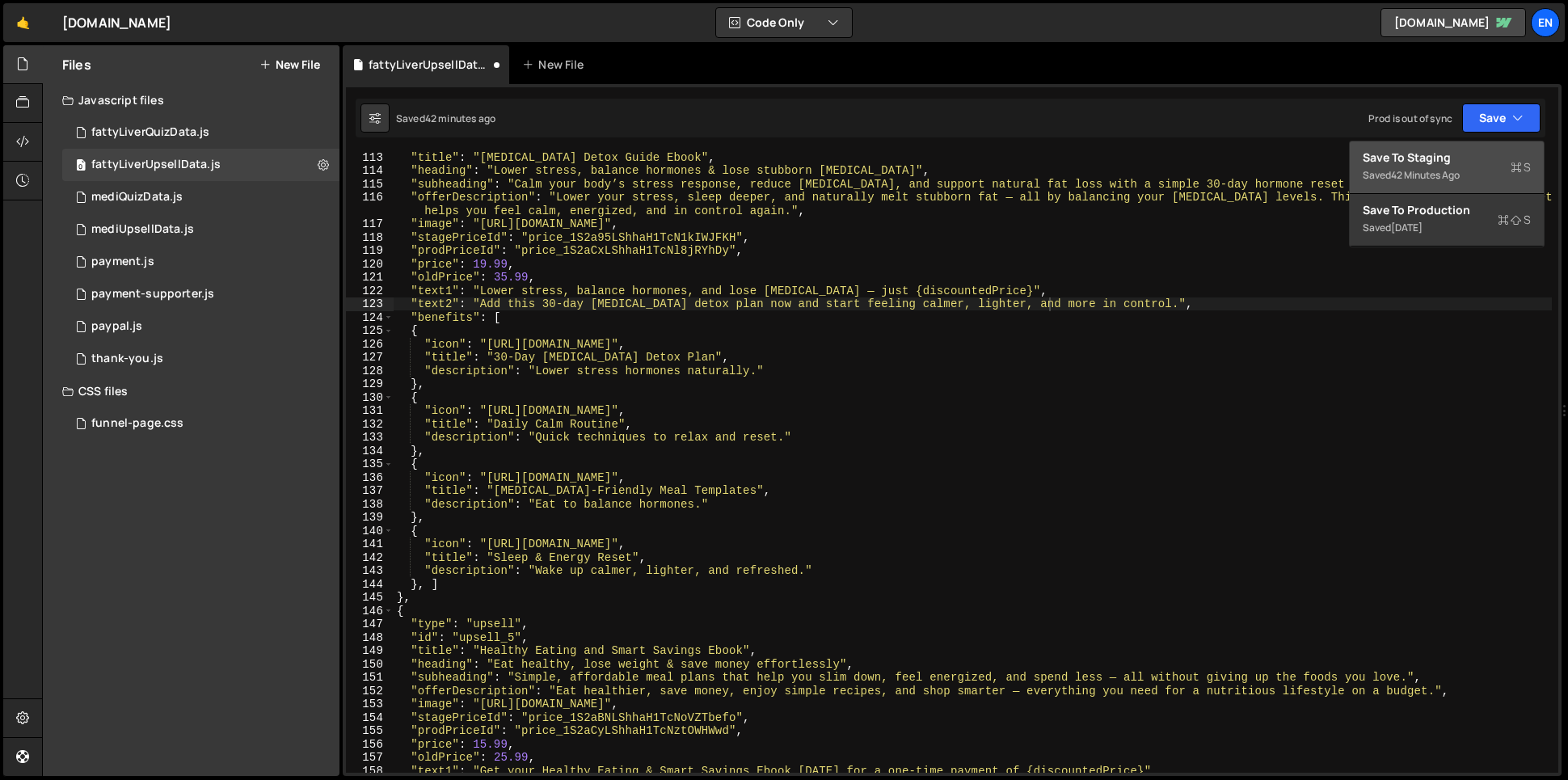
click at [1442, 166] on div "Saved 42 minutes ago" at bounding box center [1446, 175] width 169 height 19
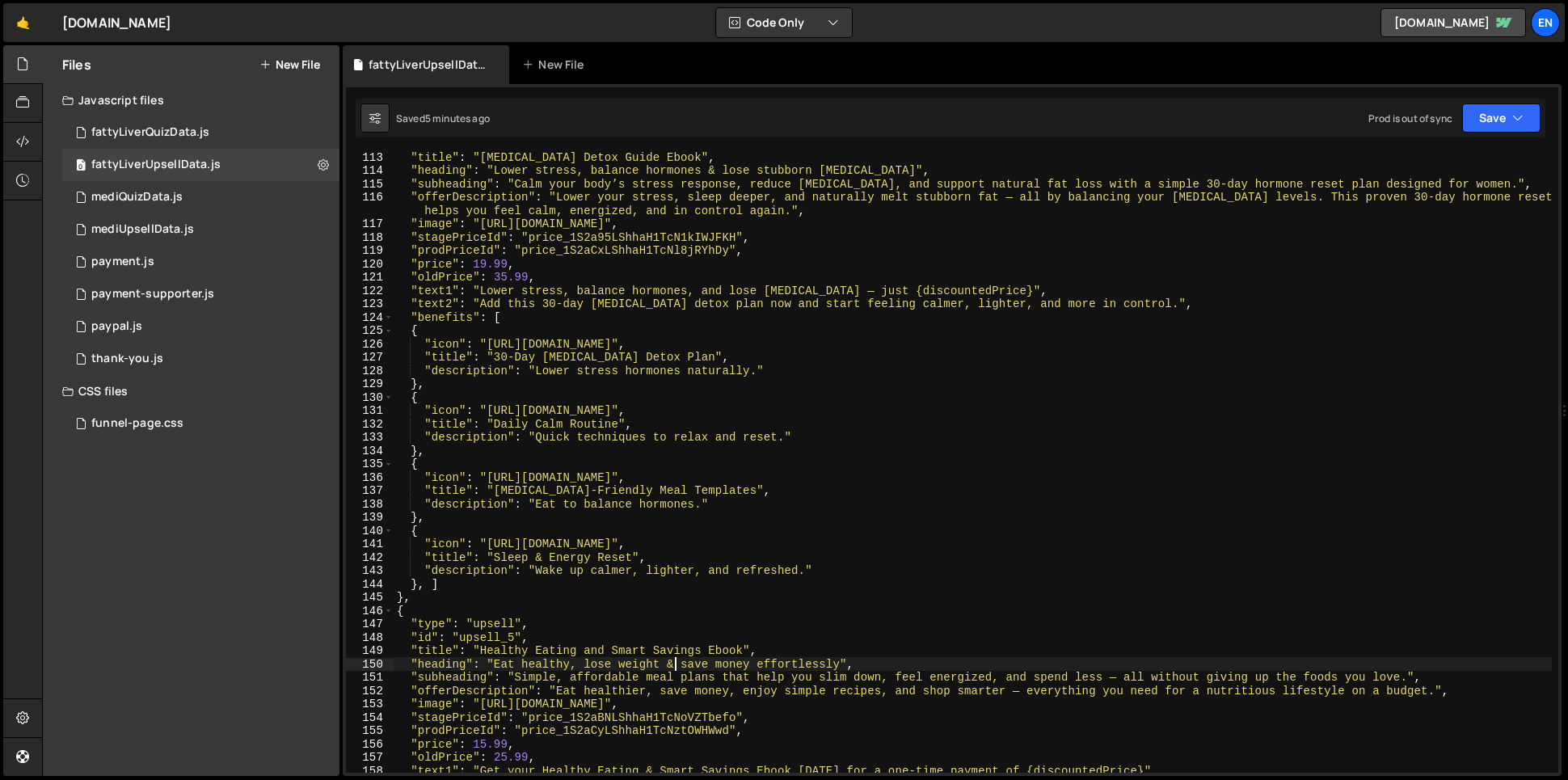
click at [671, 668] on div ""title" : "Cortisol Detox Guide Ebook" , "heading" : "Lower stress, balance hor…" at bounding box center [973, 481] width 1158 height 661
click at [677, 661] on div ""title" : "Cortisol Detox Guide Ebook" , "heading" : "Lower stress, balance hor…" at bounding box center [973, 481] width 1158 height 661
click at [683, 664] on div ""title" : "Cortisol Detox Guide Ebook" , "heading" : "Lower stress, balance hor…" at bounding box center [973, 481] width 1158 height 661
click at [878, 666] on div ""title" : "Cortisol Detox Guide Ebook" , "heading" : "Lower stress, balance hor…" at bounding box center [973, 481] width 1158 height 661
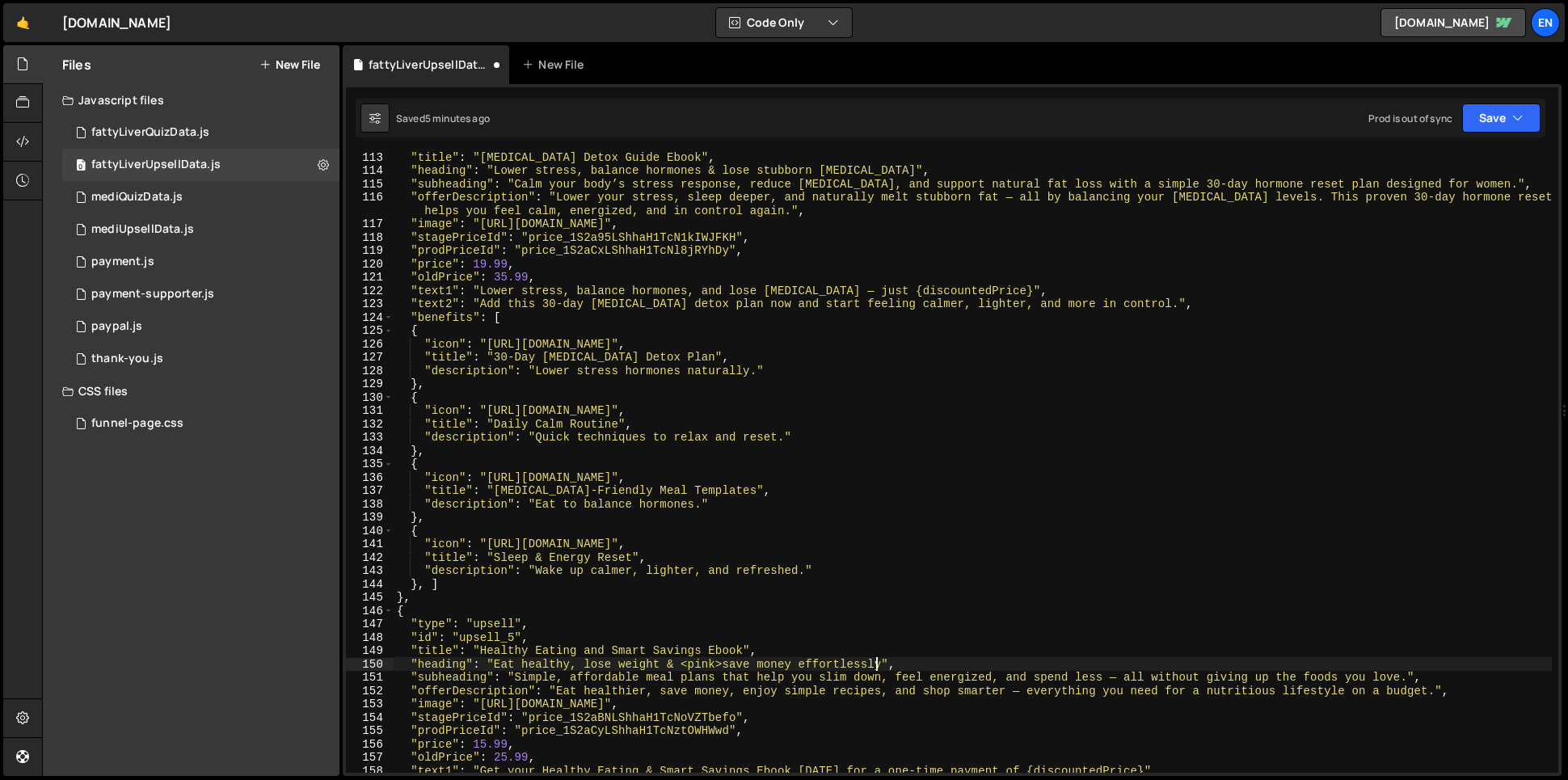
click at [881, 667] on div ""title" : "Cortisol Detox Guide Ebook" , "heading" : "Lower stress, balance hor…" at bounding box center [973, 481] width 1158 height 661
click at [834, 593] on div ""title" : "Cortisol Detox Guide Ebook" , "heading" : "Lower stress, balance hor…" at bounding box center [973, 481] width 1158 height 661
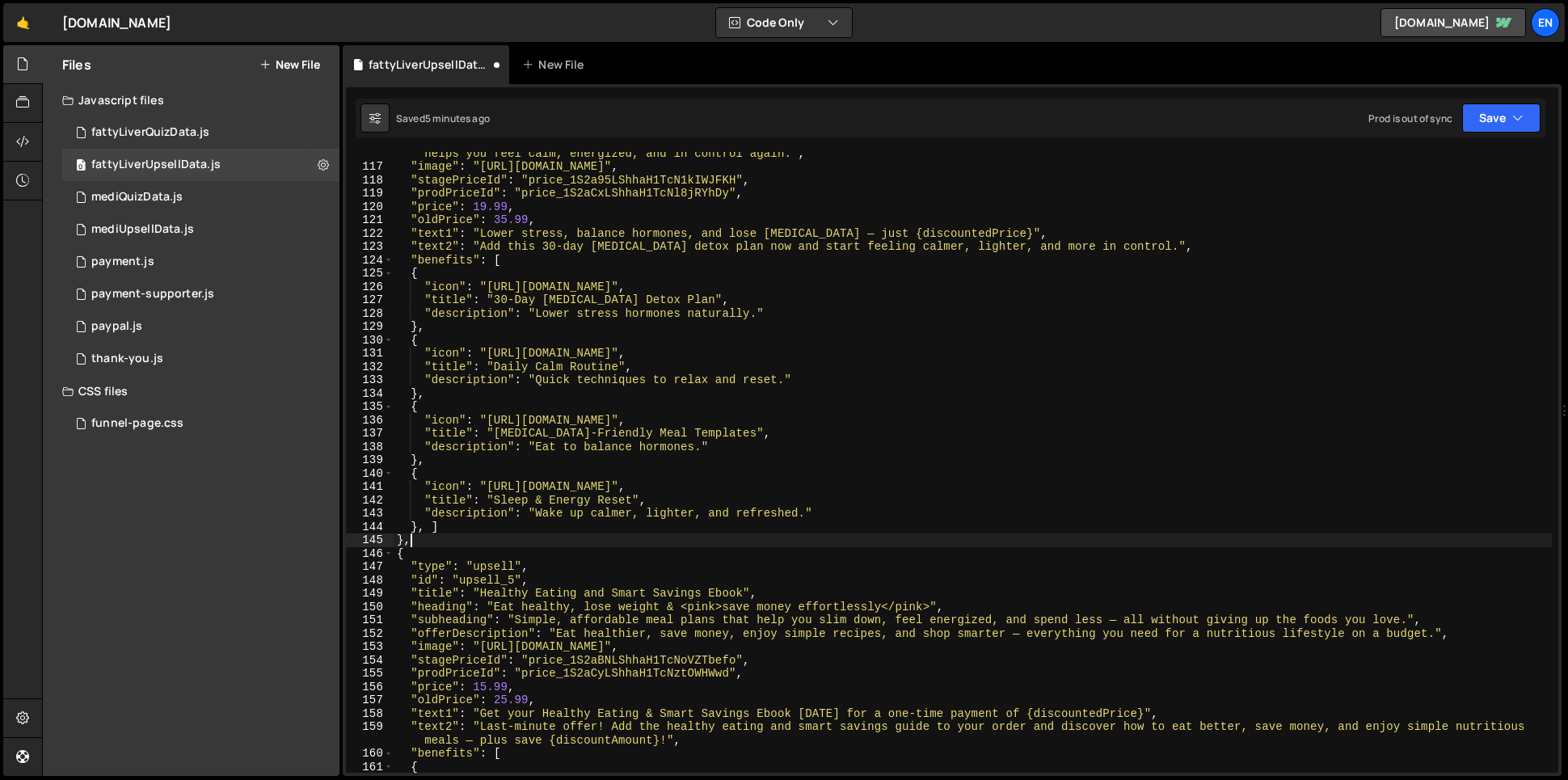
scroll to position [1592, 0]
click at [1502, 123] on button "Save" at bounding box center [1501, 118] width 79 height 29
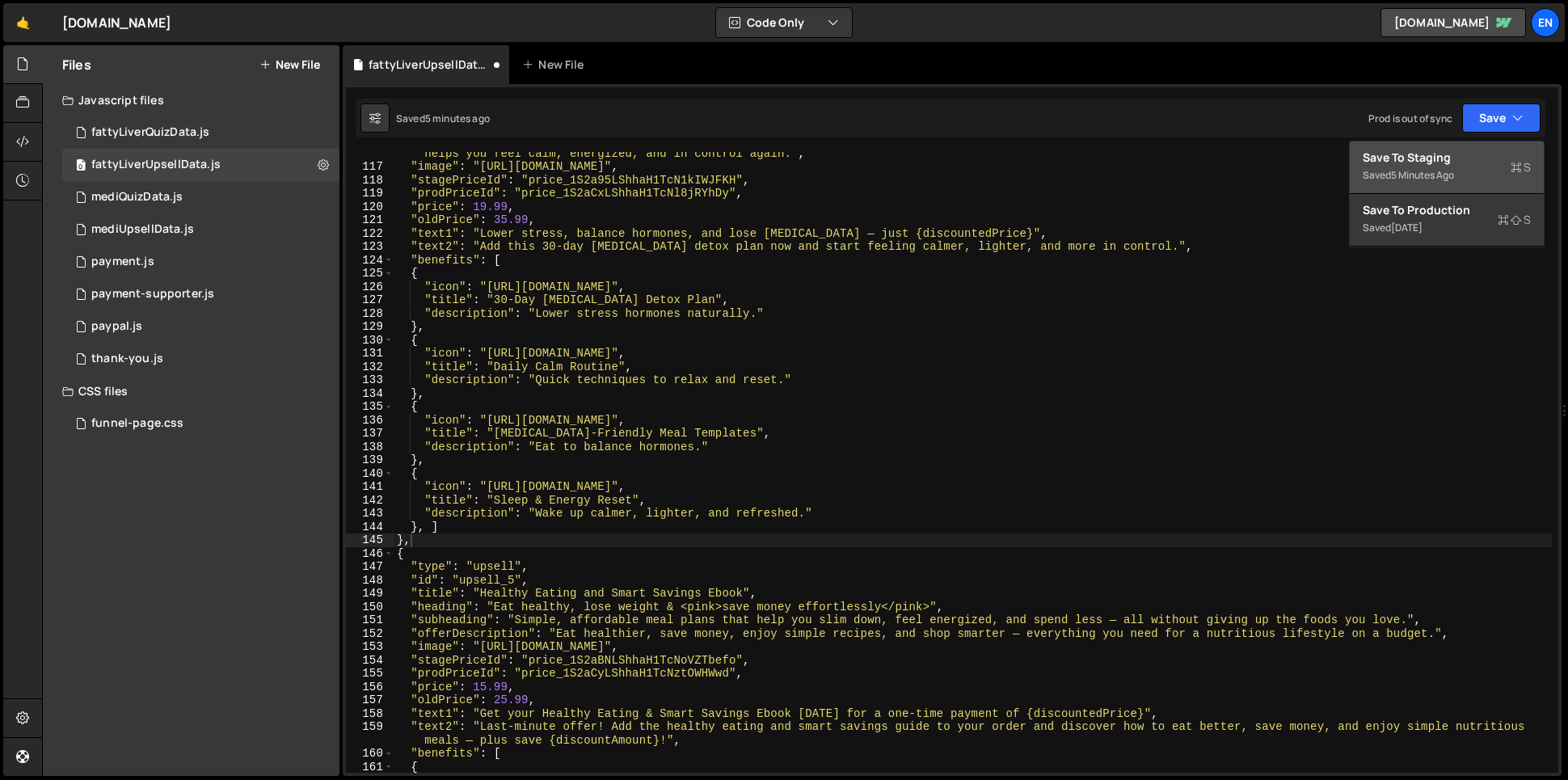
click at [1466, 164] on div "Save to Staging S" at bounding box center [1446, 158] width 169 height 16
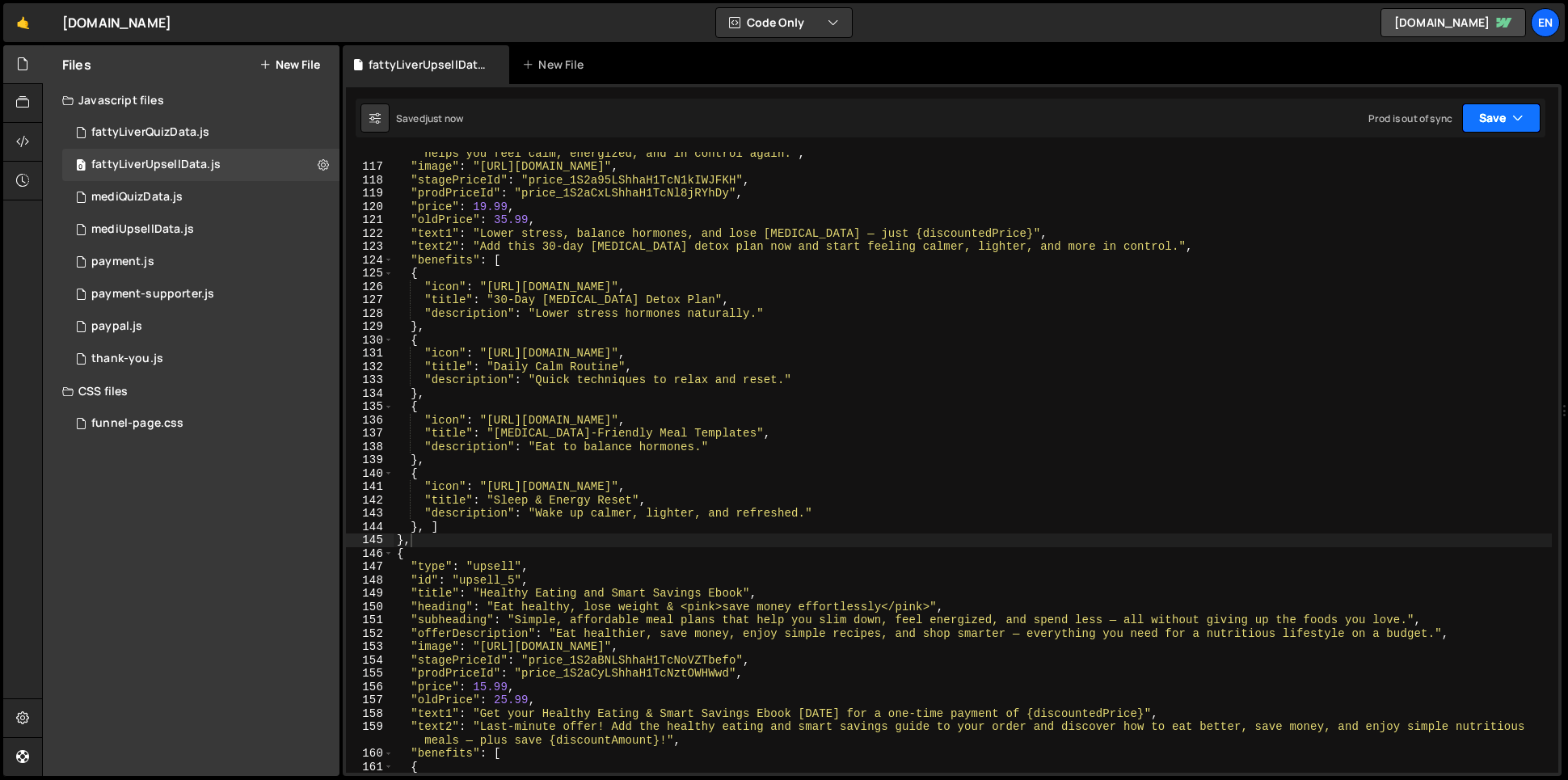
drag, startPoint x: 1505, startPoint y: 117, endPoint x: 1487, endPoint y: 128, distance: 21.1
click at [1505, 117] on button "Save" at bounding box center [1501, 118] width 79 height 29
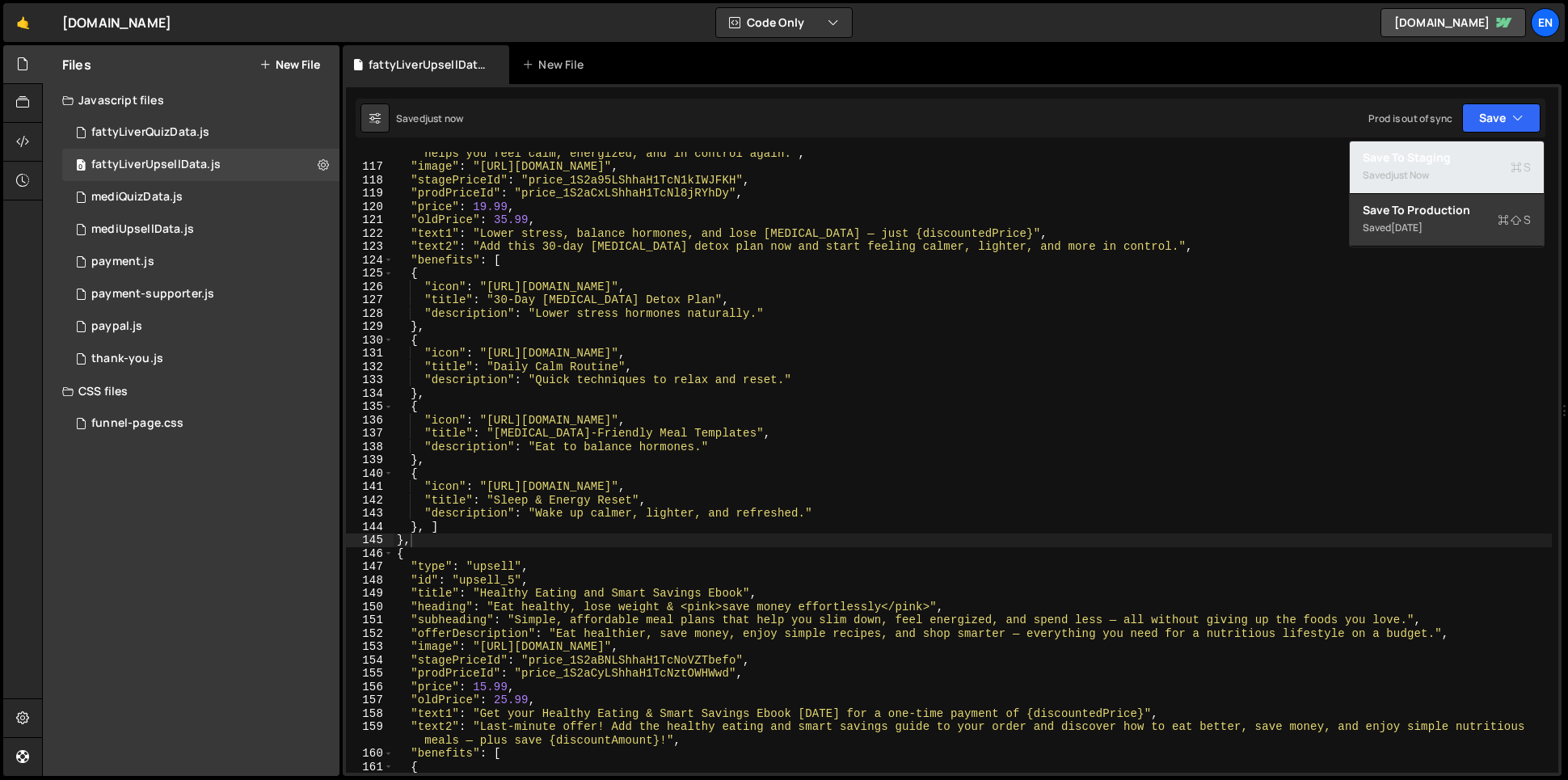
drag, startPoint x: 1470, startPoint y: 157, endPoint x: 1260, endPoint y: 90, distance: 220.4
click at [1470, 157] on div "Save to Staging S" at bounding box center [1446, 158] width 169 height 16
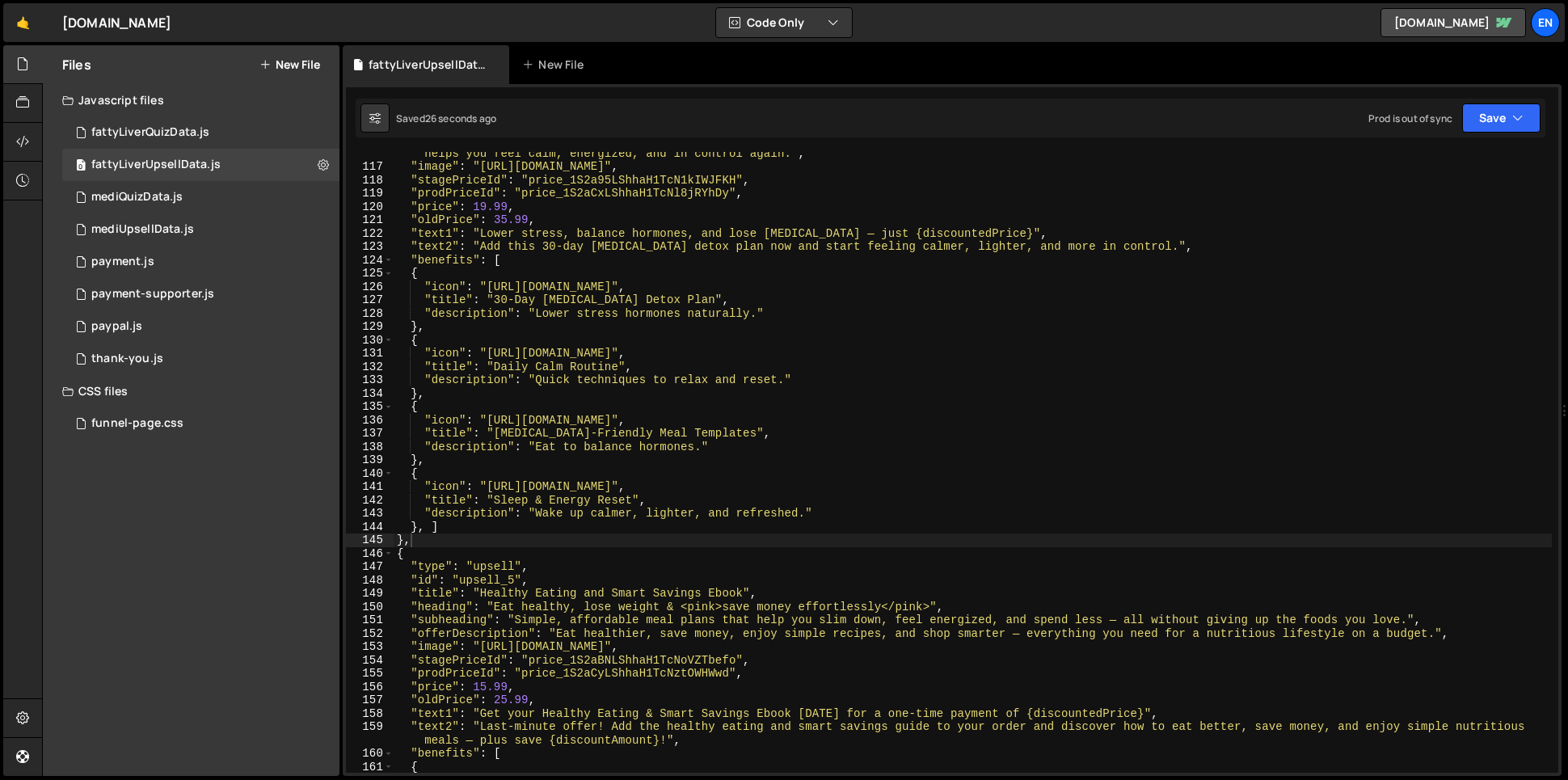
click at [566, 601] on div ""offerDescription" : "Lower your stress, sleep deeper, and naturally melt stubb…" at bounding box center [973, 464] width 1158 height 661
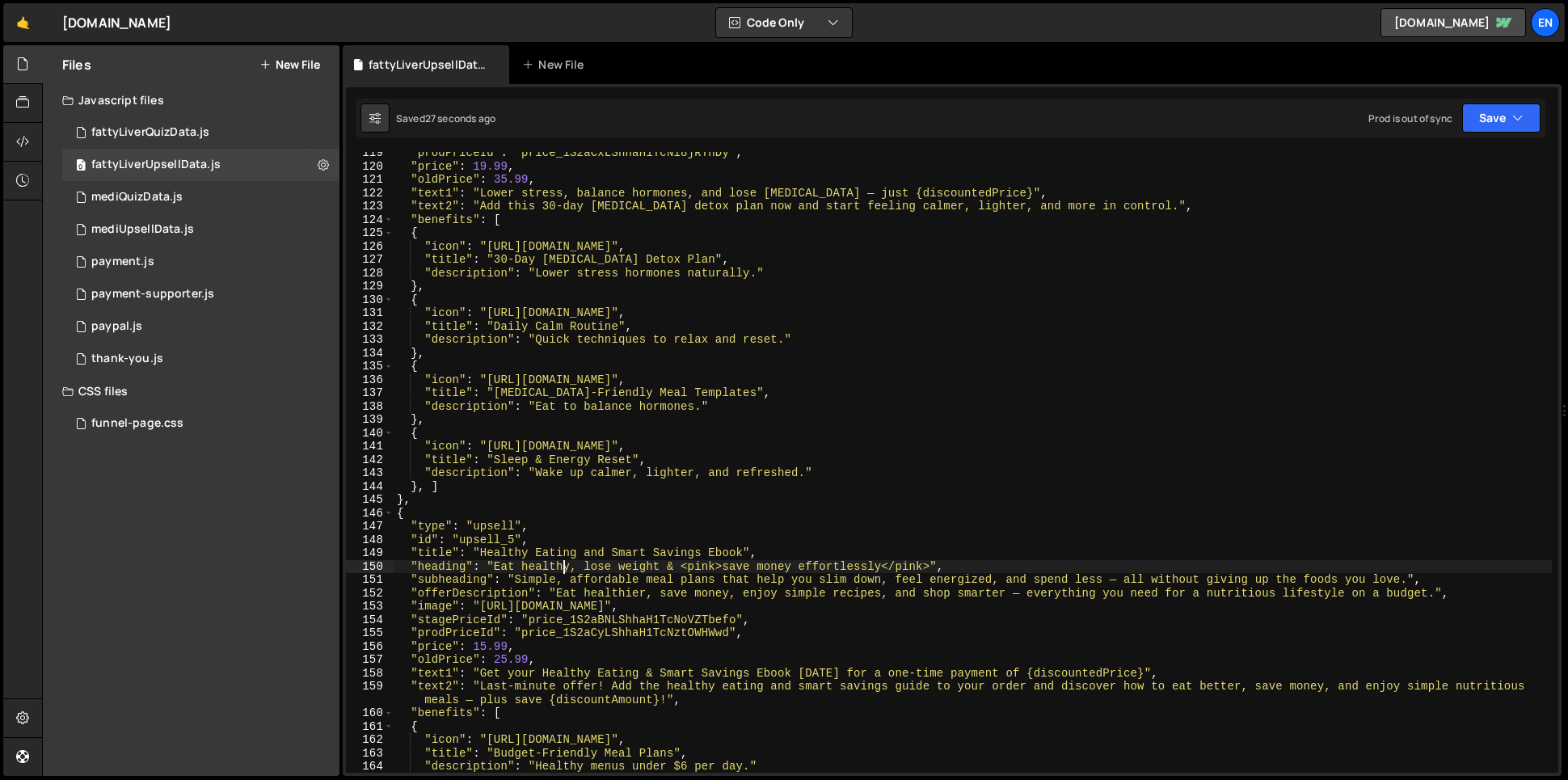
scroll to position [1664, 0]
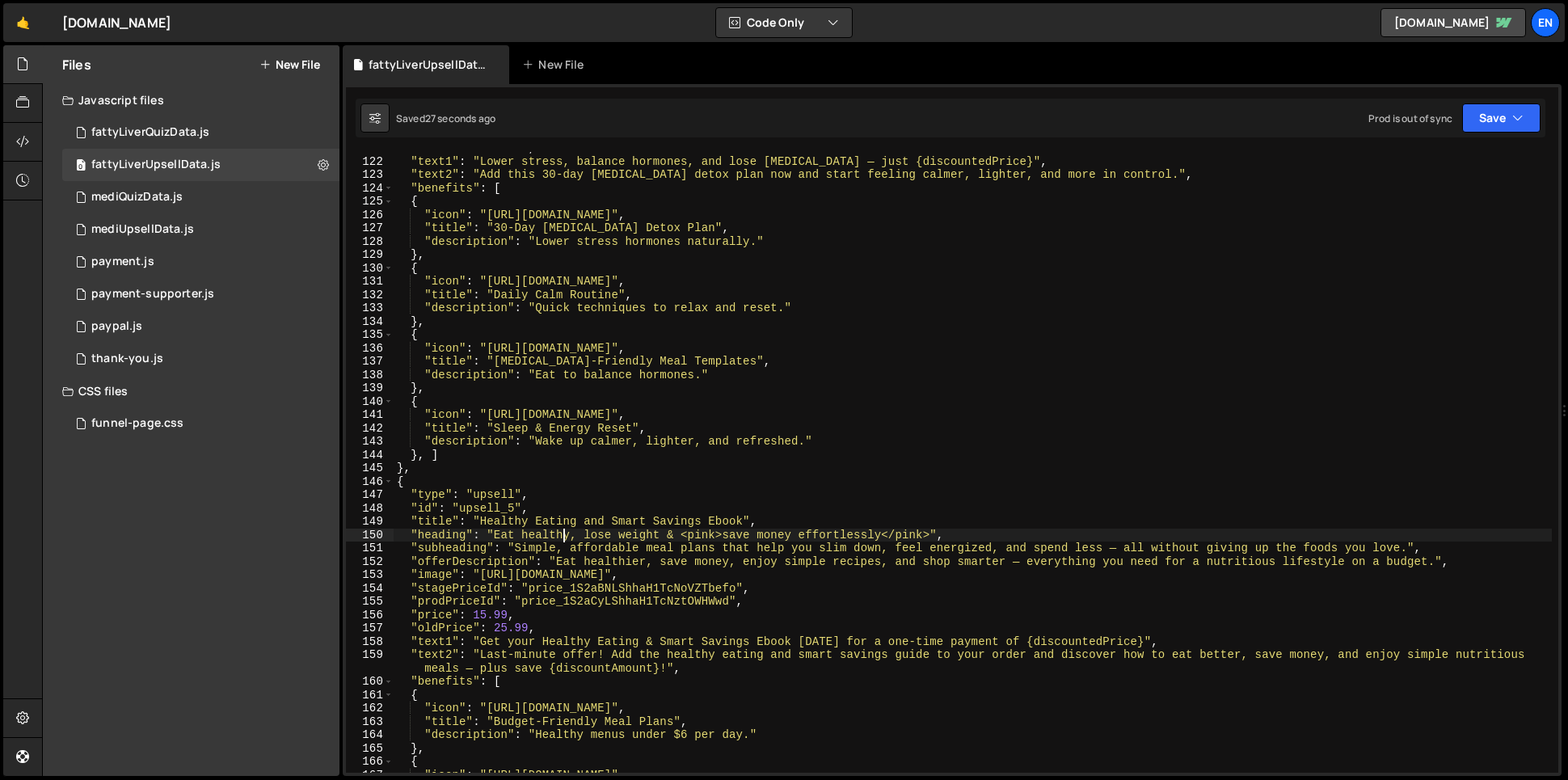
click at [440, 567] on div ""oldPrice" : 35.99 , "text1" : "Lower stress, balance hormones, and lose belly …" at bounding box center [973, 465] width 1158 height 647
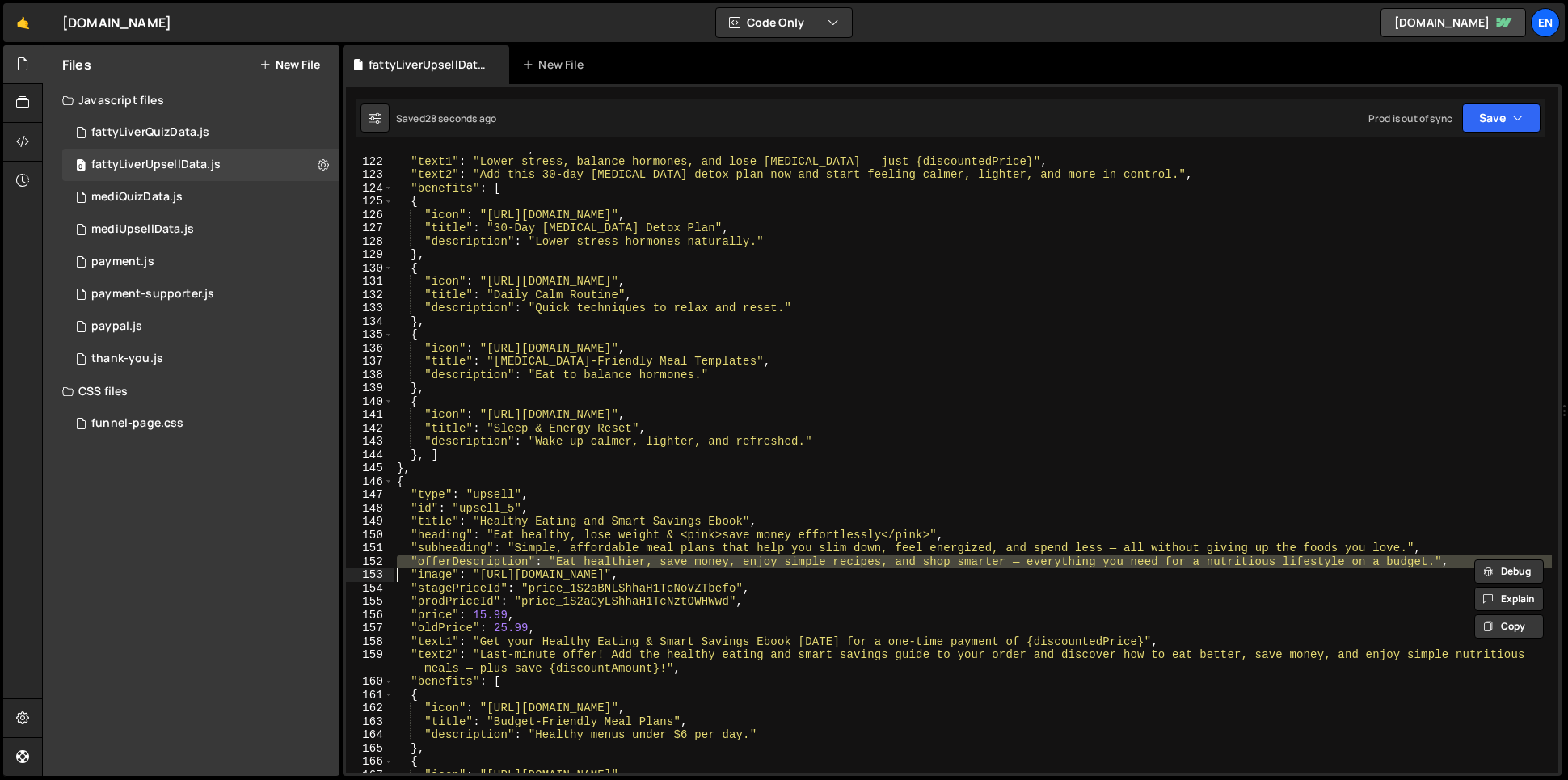
click at [440, 567] on div ""oldPrice" : 35.99 , "text1" : "Lower stress, balance hormones, and lose belly …" at bounding box center [973, 465] width 1158 height 647
click at [432, 595] on div ""oldPrice" : 35.99 , "text1" : "Lower stress, balance hormones, and lose belly …" at bounding box center [973, 465] width 1158 height 647
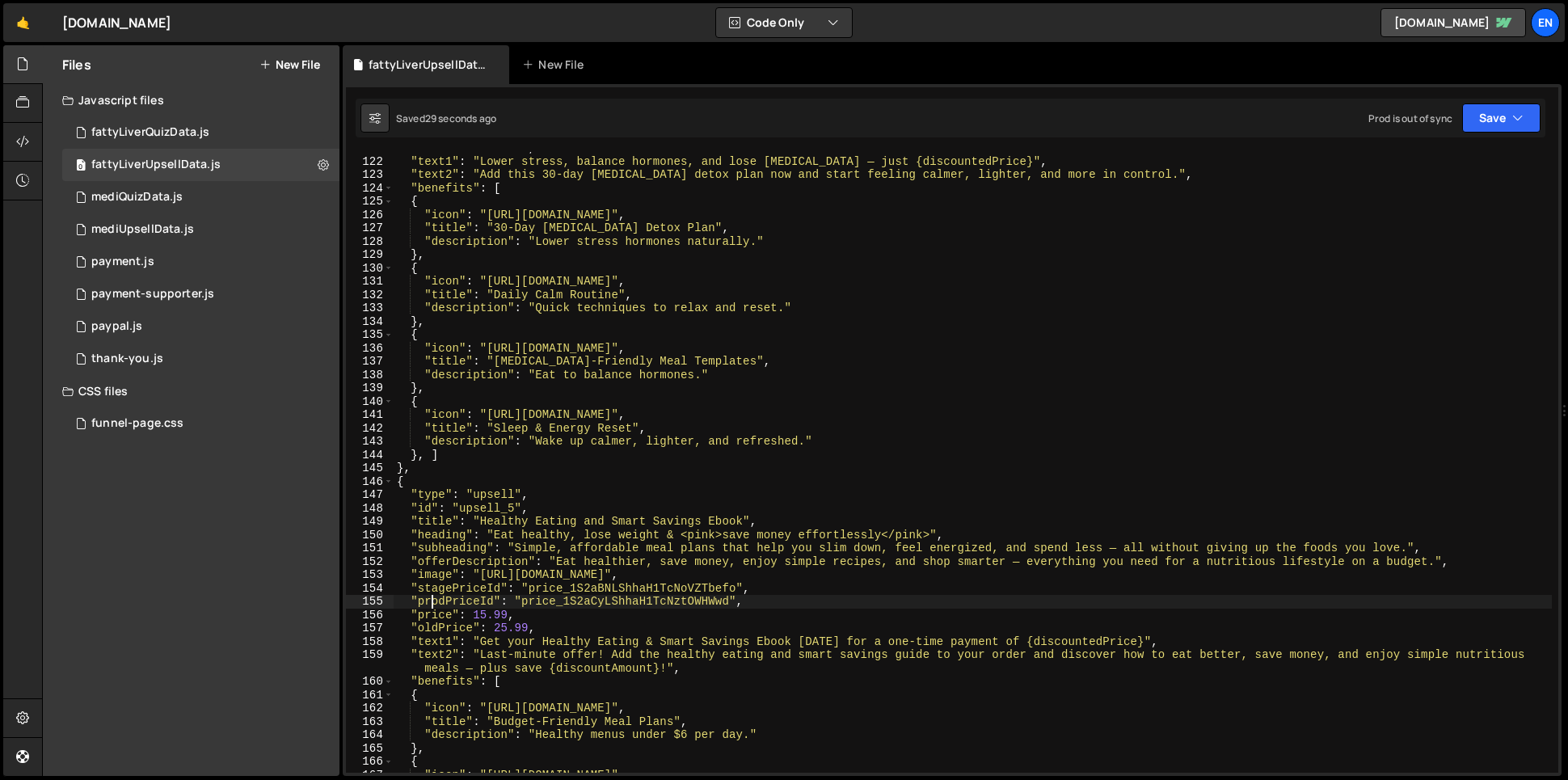
click at [433, 573] on div ""oldPrice" : 35.99 , "text1" : "Lower stress, balance hormones, and lose belly …" at bounding box center [973, 465] width 1158 height 647
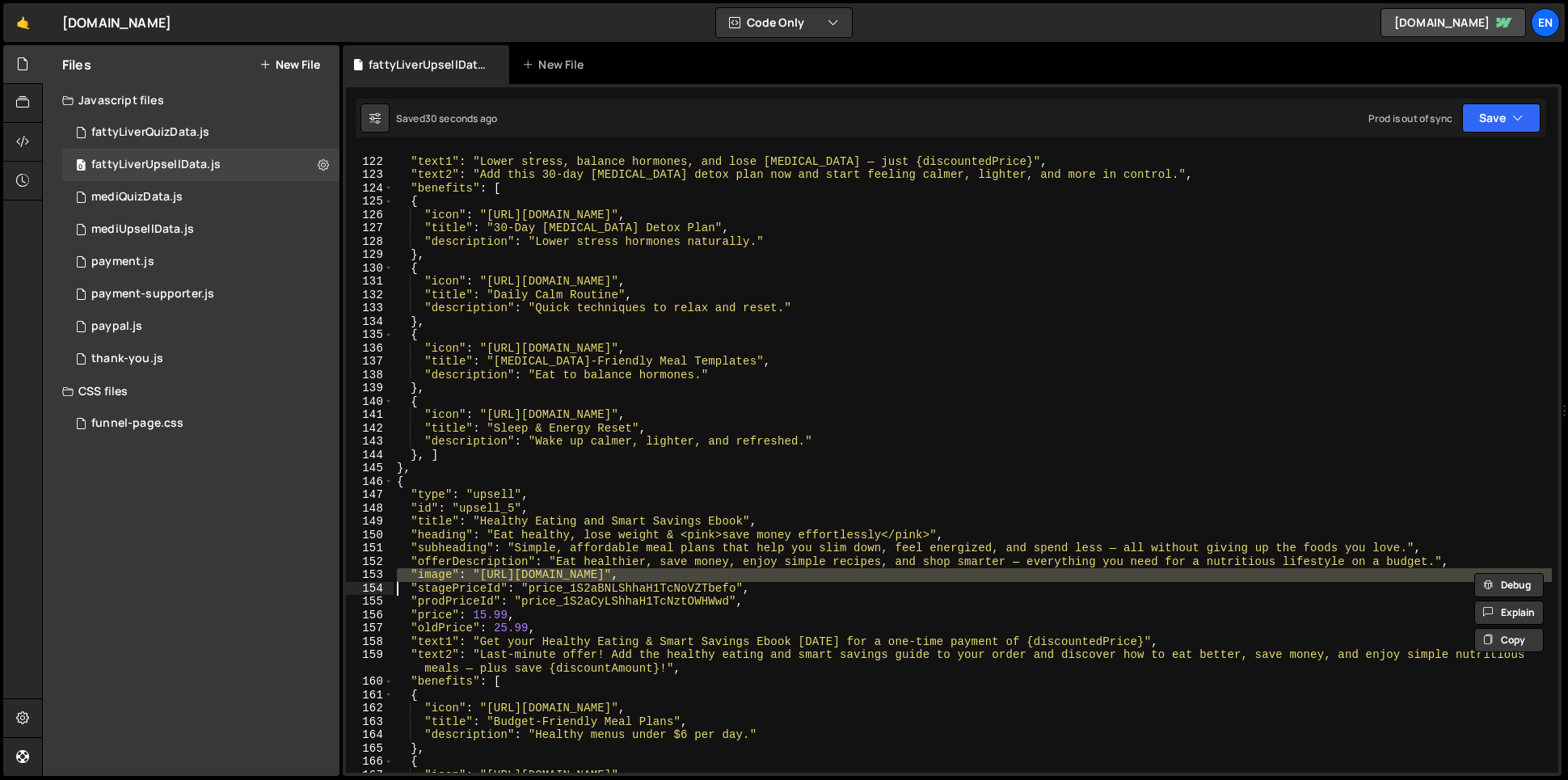
click at [542, 682] on div ""oldPrice" : 35.99 , "text1" : "Lower stress, balance hormones, and lose belly …" at bounding box center [973, 465] width 1158 height 647
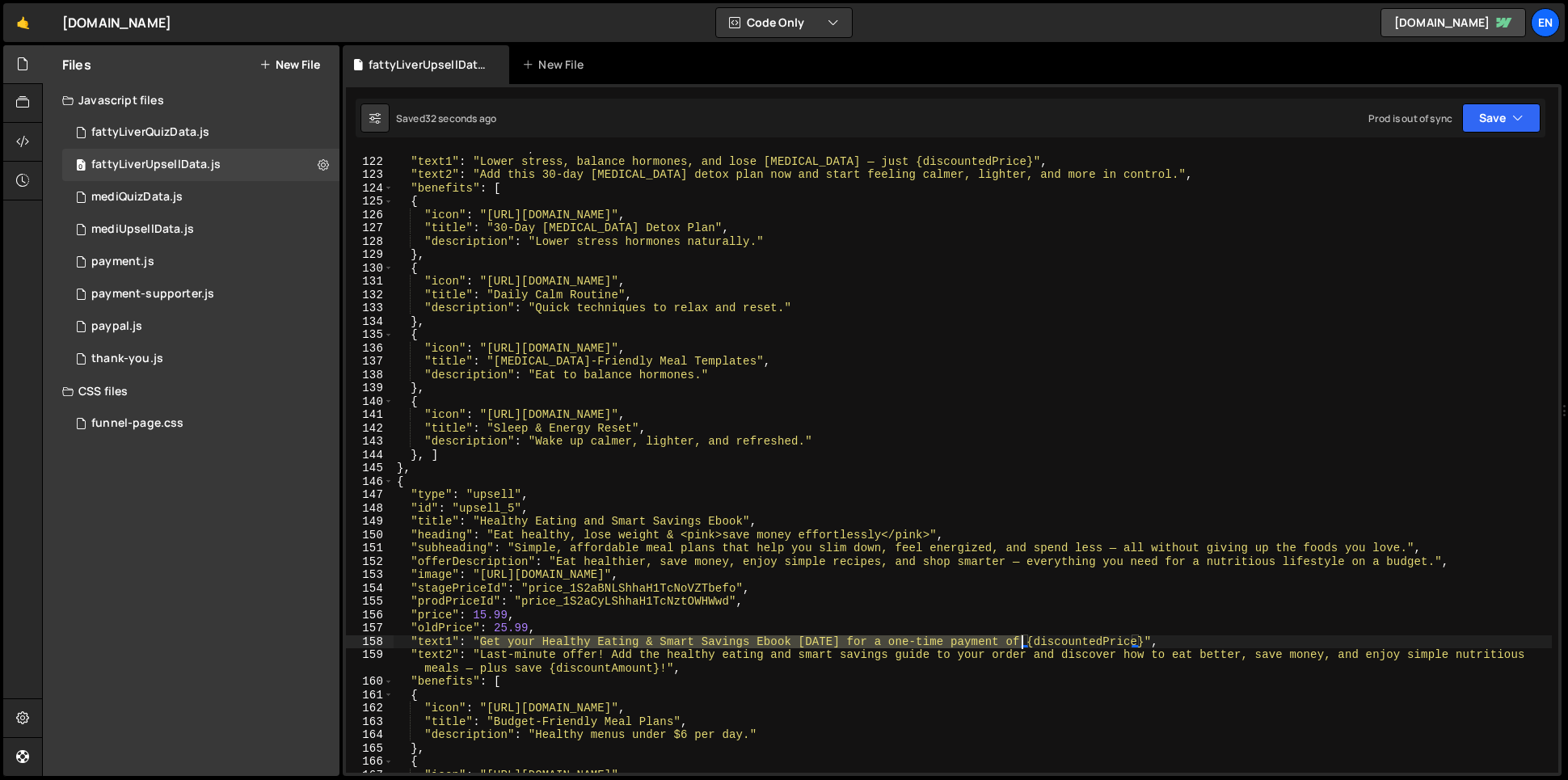
drag, startPoint x: 489, startPoint y: 643, endPoint x: 1018, endPoint y: 645, distance: 529.0
click at [1019, 645] on div ""oldPrice" : 35.99 , "text1" : "Lower stress, balance hormones, and lose belly …" at bounding box center [973, 465] width 1158 height 647
paste textarea "Eat healthy, lose weight, and save money — only"
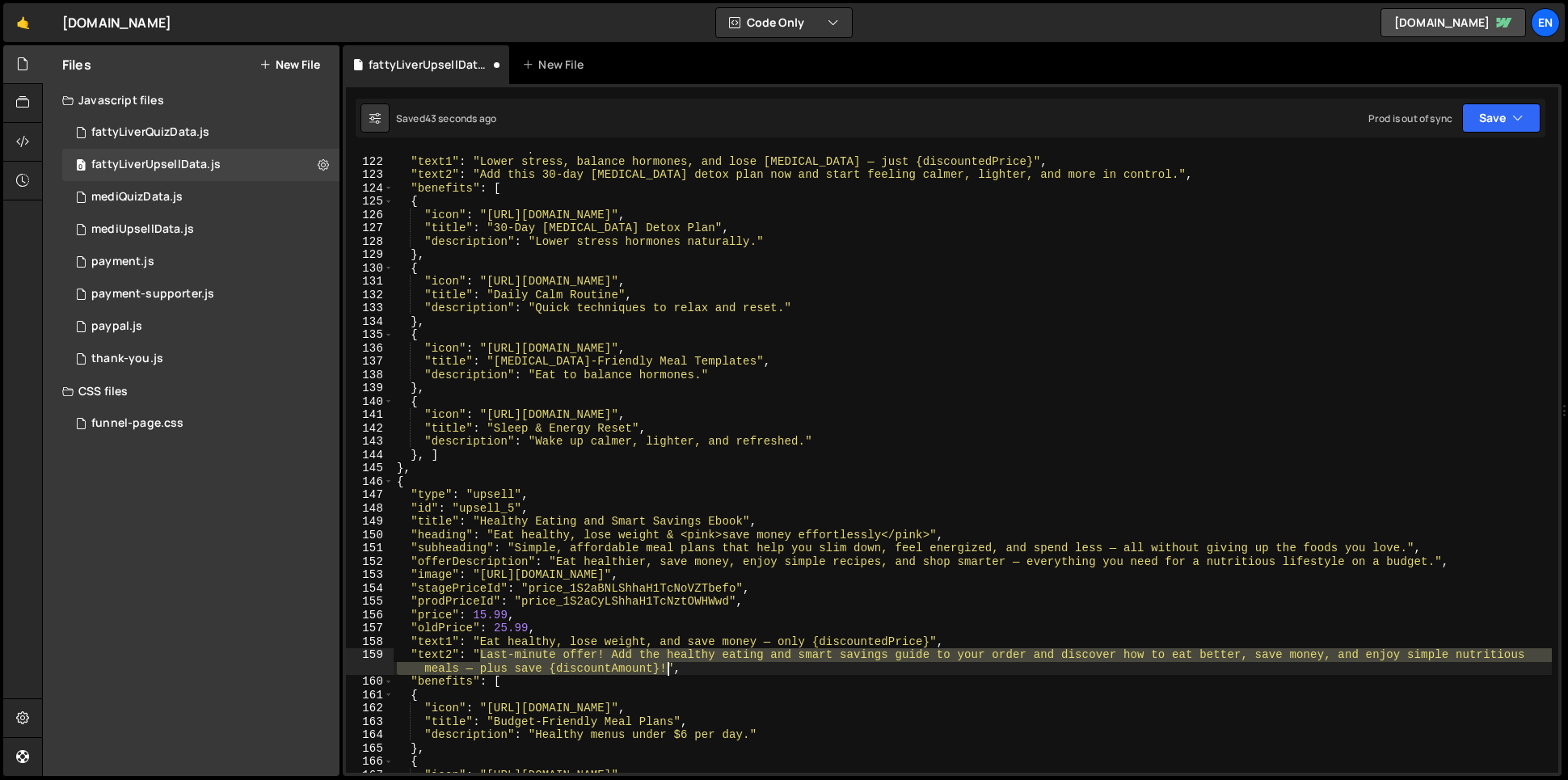
drag, startPoint x: 480, startPoint y: 657, endPoint x: 662, endPoint y: 670, distance: 182.5
click at [665, 670] on div ""oldPrice" : 35.99 , "text1" : "Lower stress, balance hormones, and lose belly …" at bounding box center [973, 465] width 1158 height 647
paste textarea
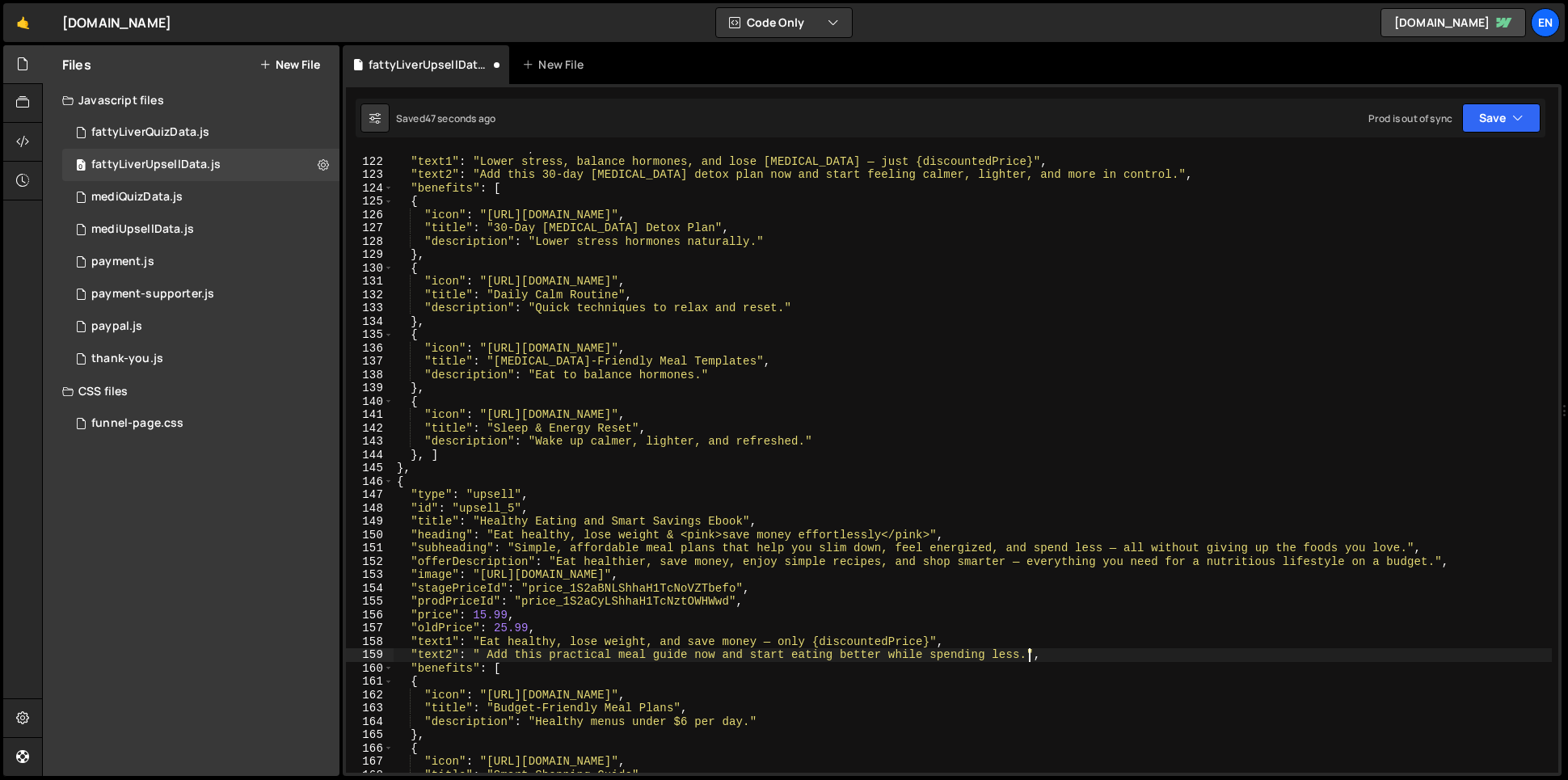
drag, startPoint x: 482, startPoint y: 654, endPoint x: 490, endPoint y: 659, distance: 9.4
click at [483, 654] on div ""oldPrice" : 35.99 , "text1" : "Lower stress, balance hormones, and lose belly …" at bounding box center [973, 465] width 1158 height 647
drag, startPoint x: 488, startPoint y: 656, endPoint x: 539, endPoint y: 657, distance: 51.0
click at [483, 655] on div ""oldPrice" : 35.99 , "text1" : "Lower stress, balance hormones, and lose belly …" at bounding box center [973, 465] width 1158 height 647
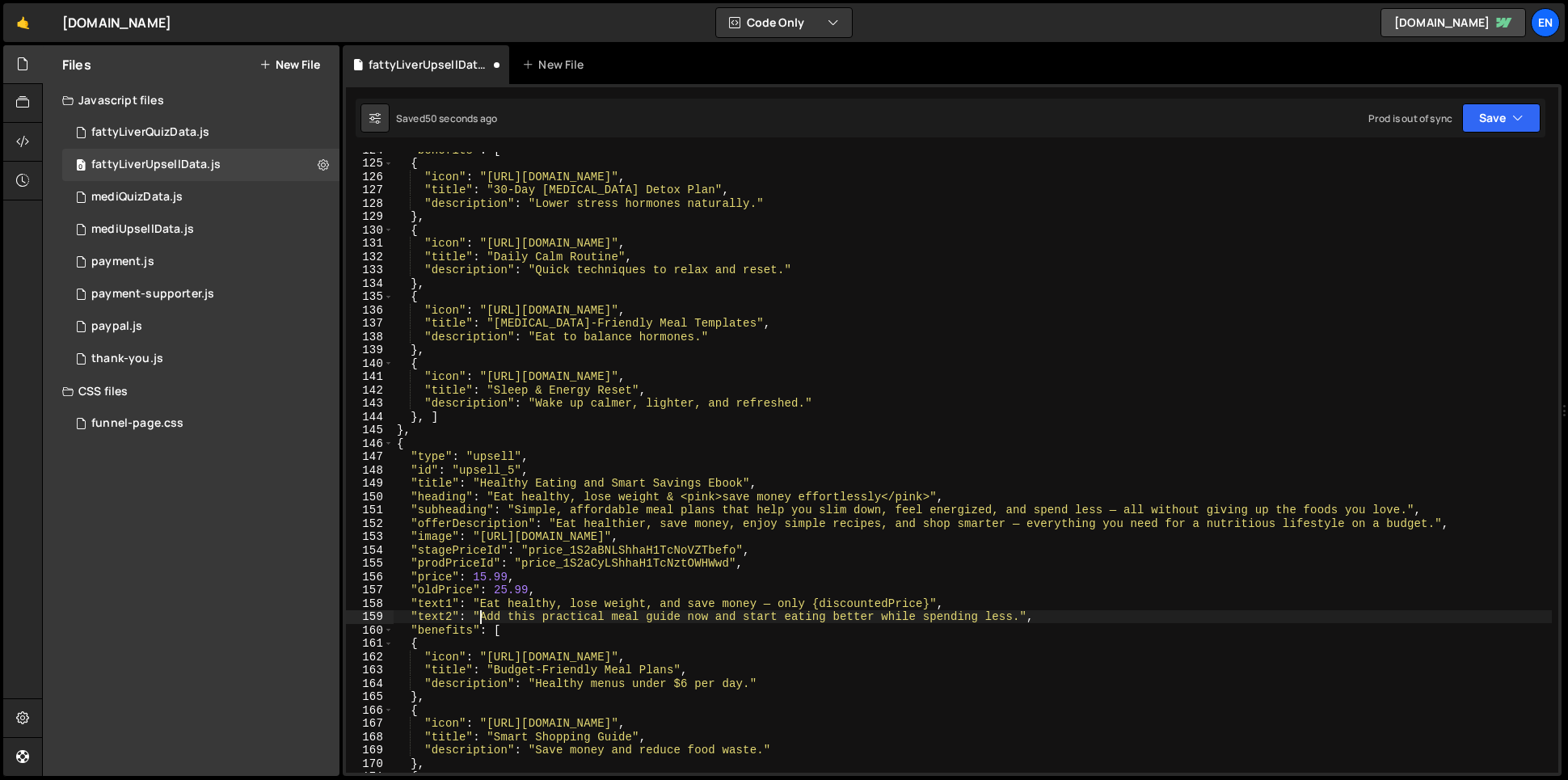
scroll to position [1703, 0]
click at [542, 620] on div ""benefits" : [ { "icon" : "https://cdn.prod.website-files.com/687e2e60e16a43253…" at bounding box center [973, 466] width 1158 height 647
click at [543, 626] on div ""benefits" : [ { "icon" : "https://cdn.prod.website-files.com/687e2e60e16a43253…" at bounding box center [973, 466] width 1158 height 647
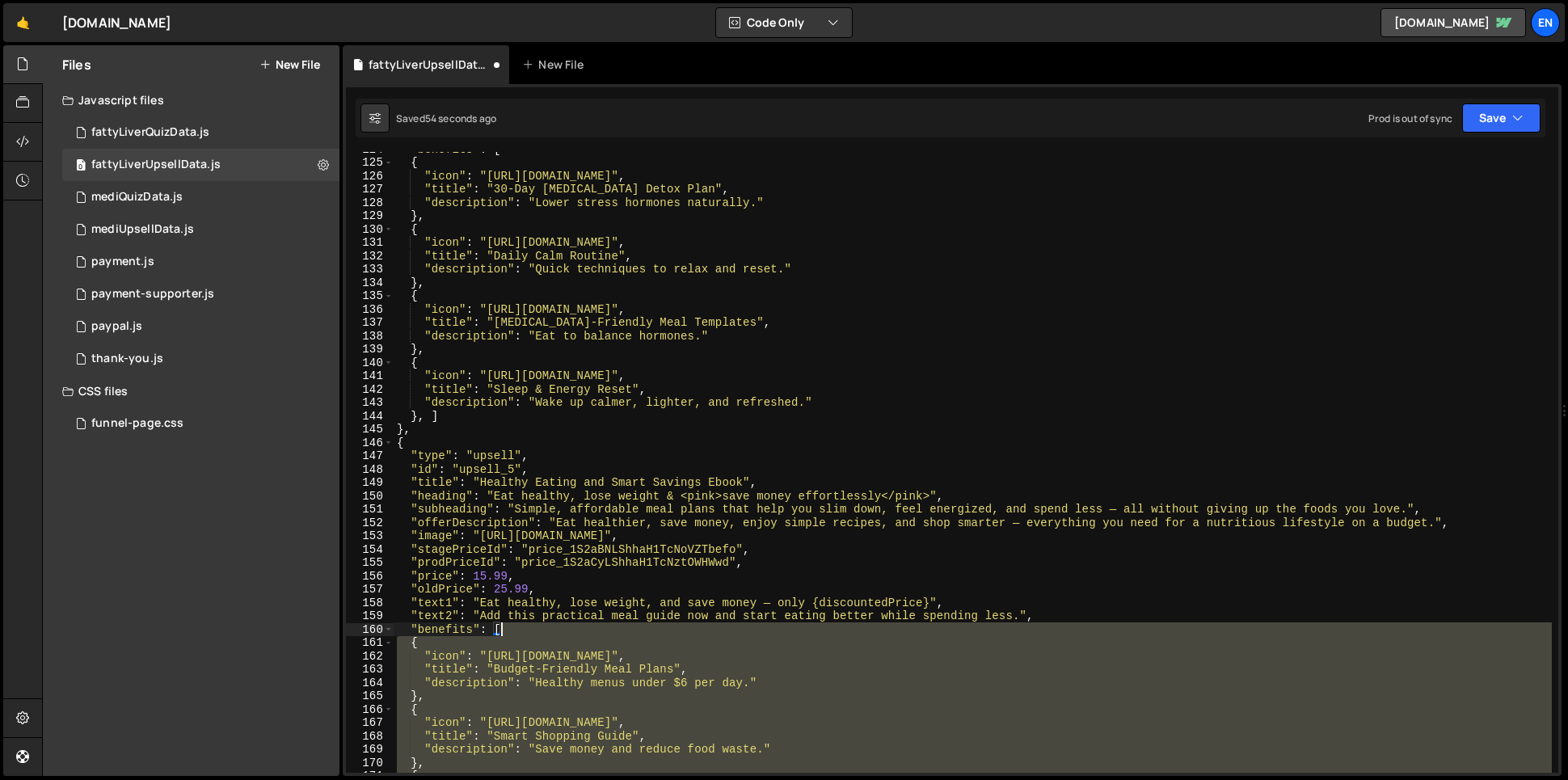
click at [543, 626] on div ""benefits" : [ { "icon" : "https://cdn.prod.website-files.com/687e2e60e16a43253…" at bounding box center [973, 466] width 1158 height 647
click at [540, 640] on div ""benefits" : [ { "icon" : "https://cdn.prod.website-files.com/687e2e60e16a43253…" at bounding box center [973, 462] width 1158 height 620
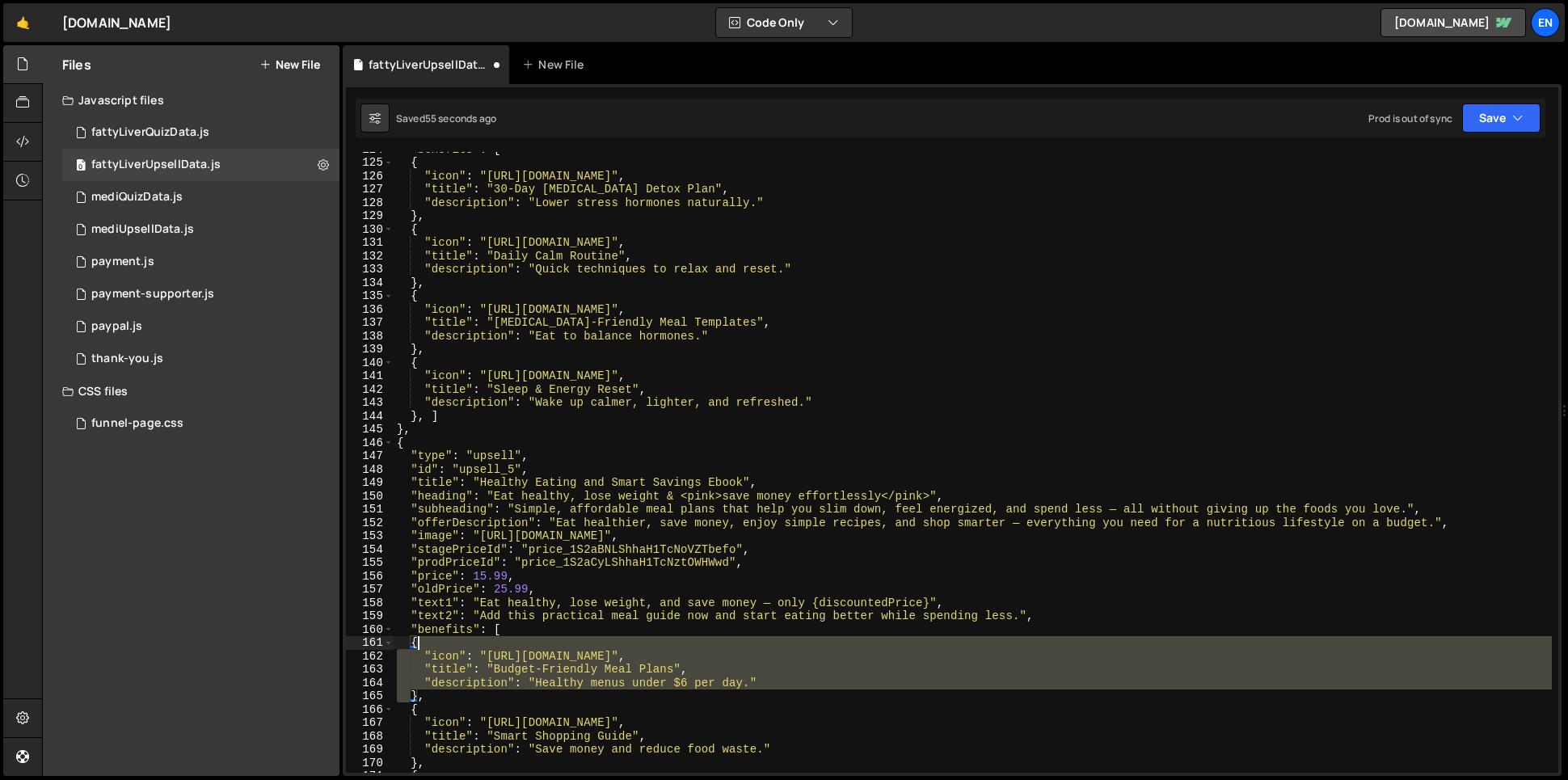
click at [540, 640] on div ""benefits" : [ { "icon" : "https://cdn.prod.website-files.com/687e2e60e16a43253…" at bounding box center [973, 466] width 1158 height 647
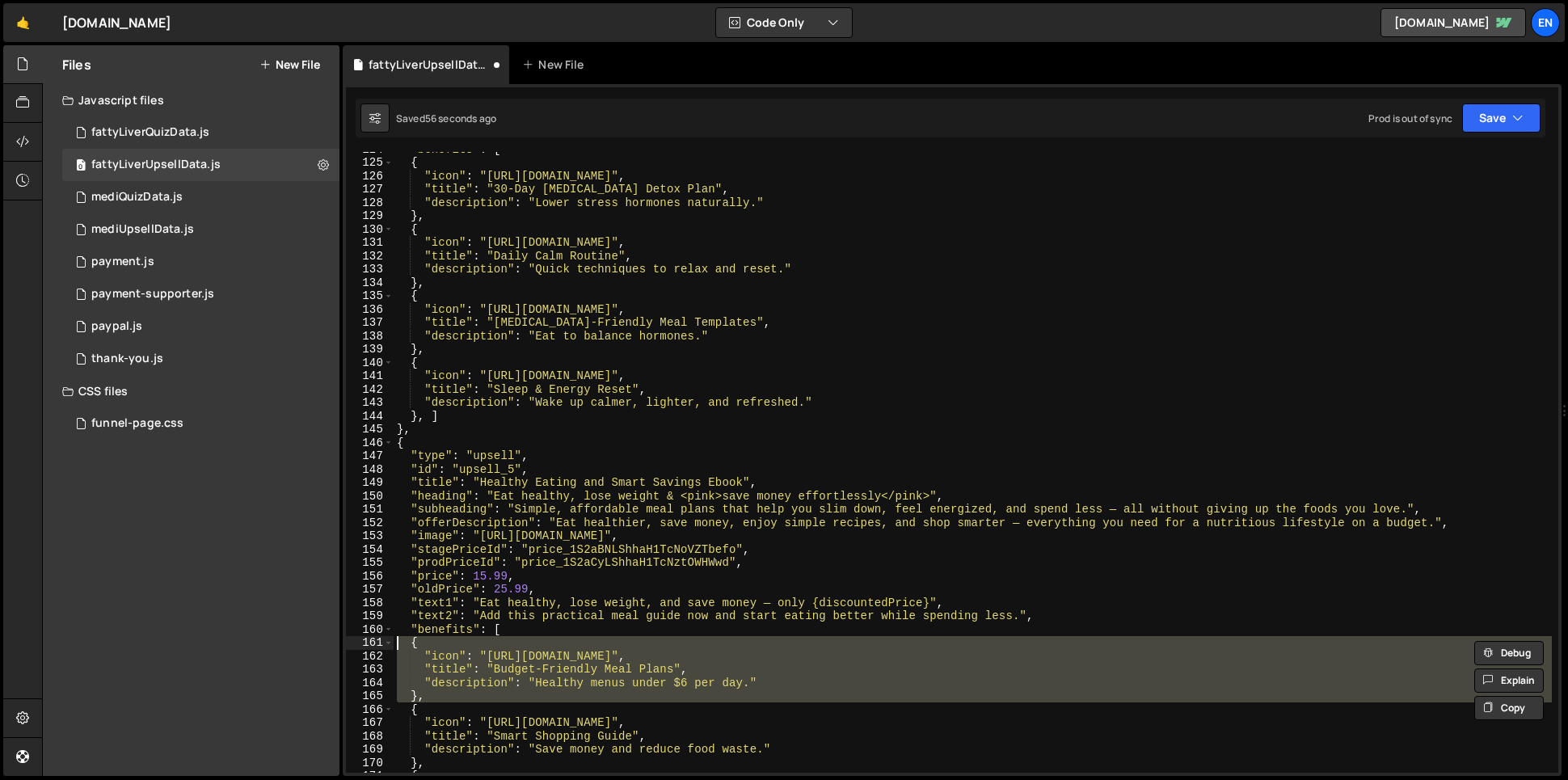
click at [528, 631] on div ""benefits" : [ { "icon" : "https://cdn.prod.website-files.com/687e2e60e16a43253…" at bounding box center [973, 466] width 1158 height 647
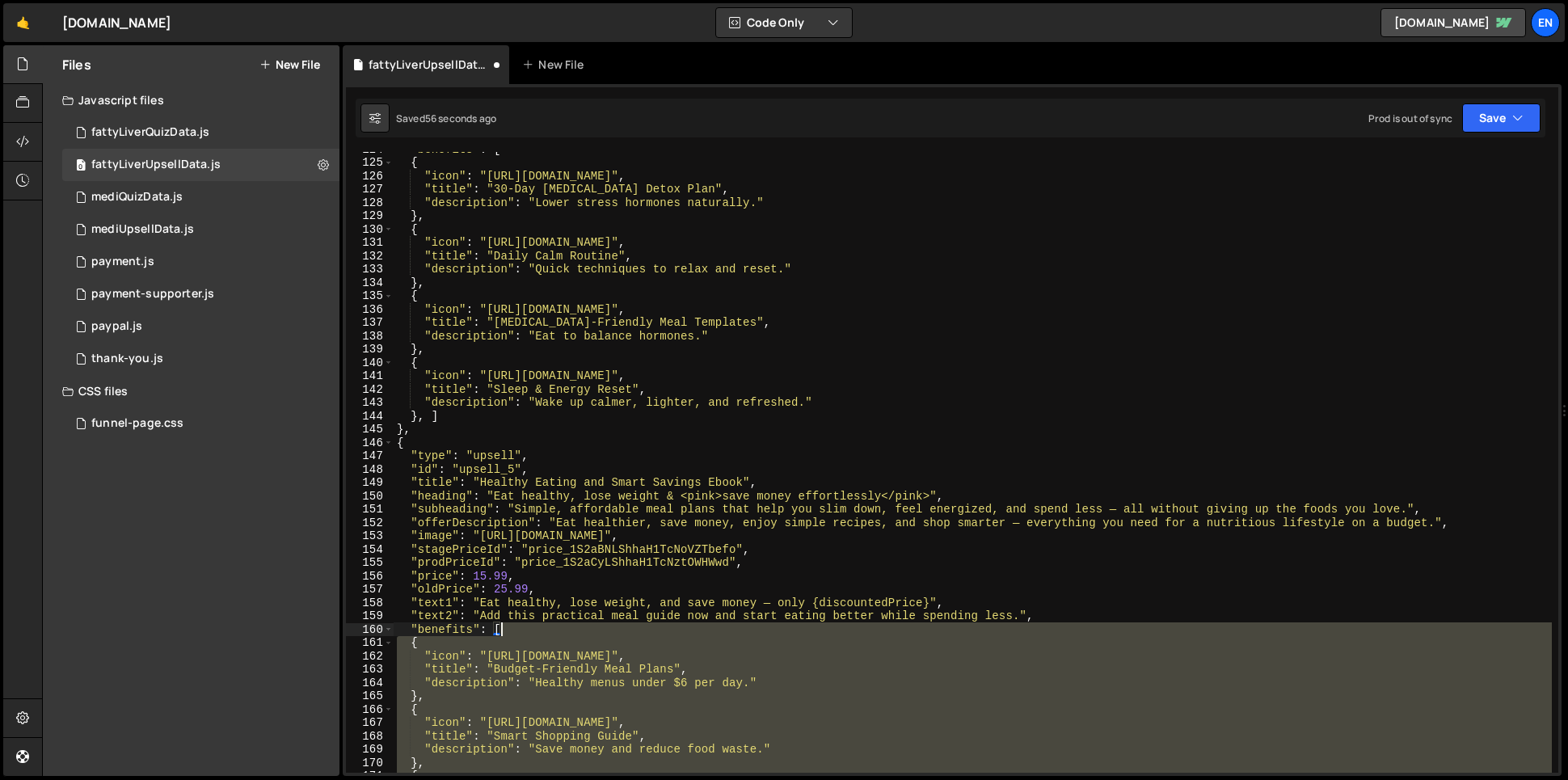
click at [528, 631] on div ""benefits" : [ { "icon" : "https://cdn.prod.website-files.com/687e2e60e16a43253…" at bounding box center [973, 466] width 1158 height 647
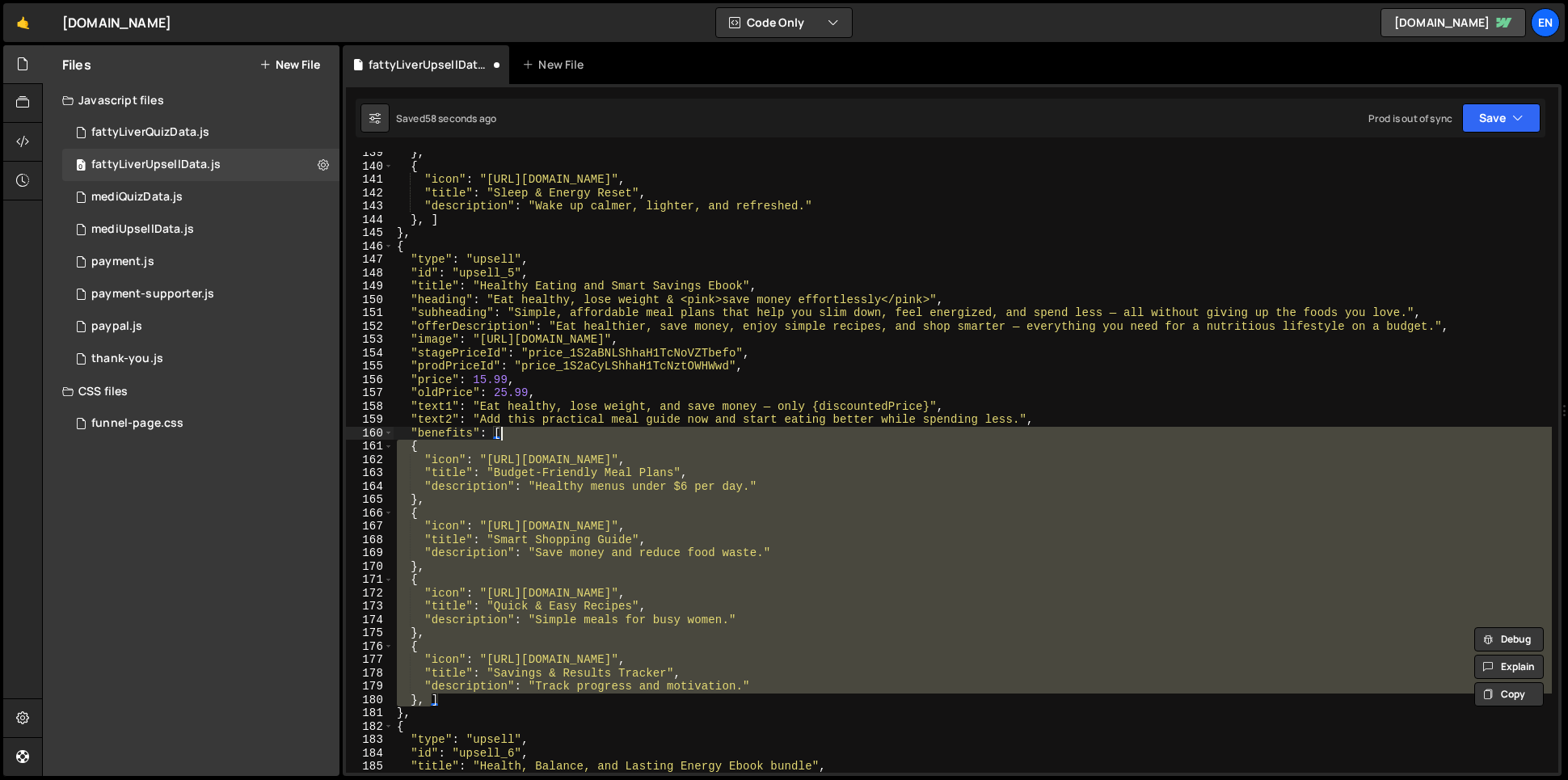
scroll to position [1956, 0]
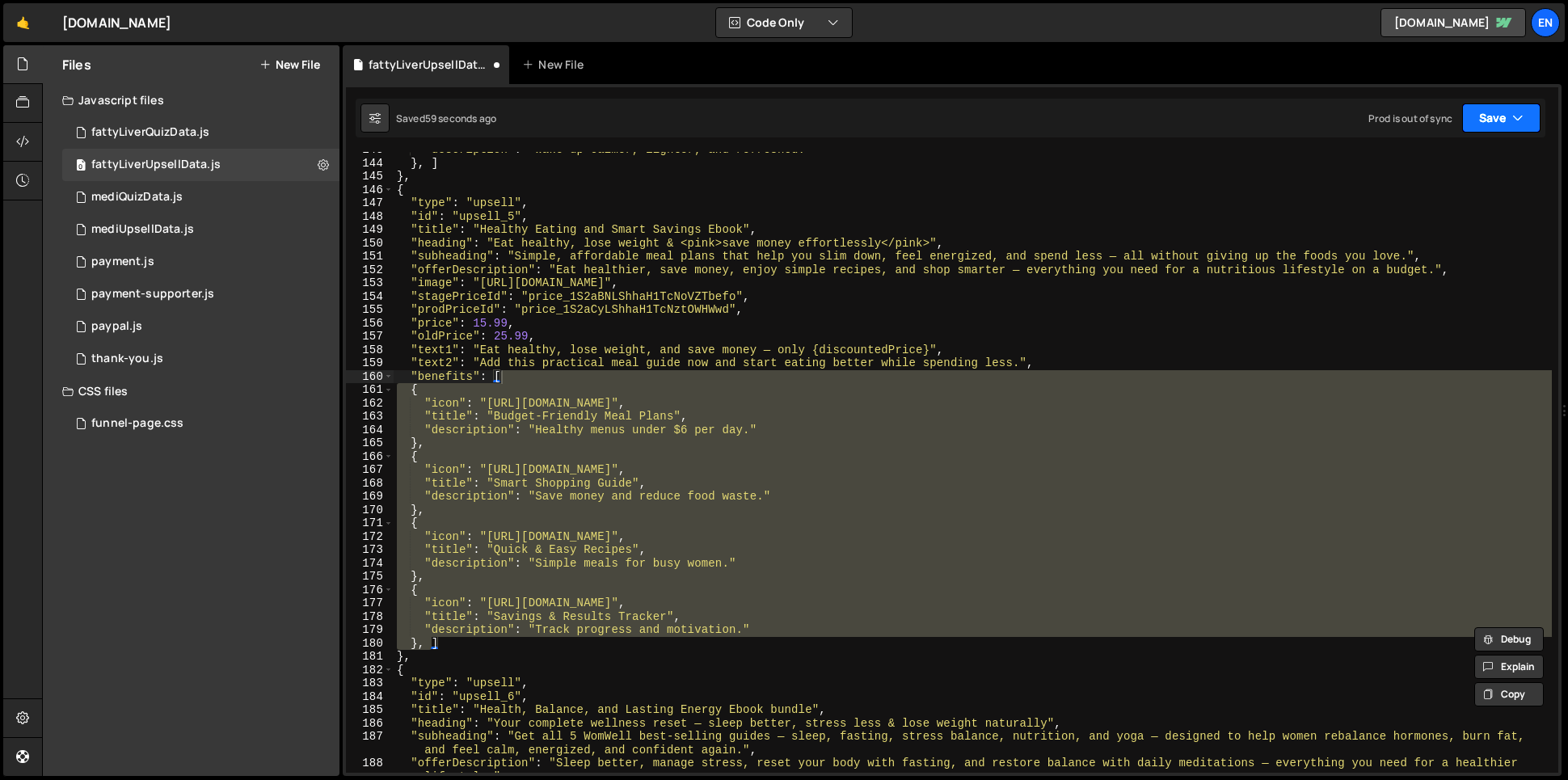
drag, startPoint x: 1500, startPoint y: 130, endPoint x: 1494, endPoint y: 150, distance: 20.9
click at [1500, 130] on button "Save" at bounding box center [1501, 118] width 79 height 29
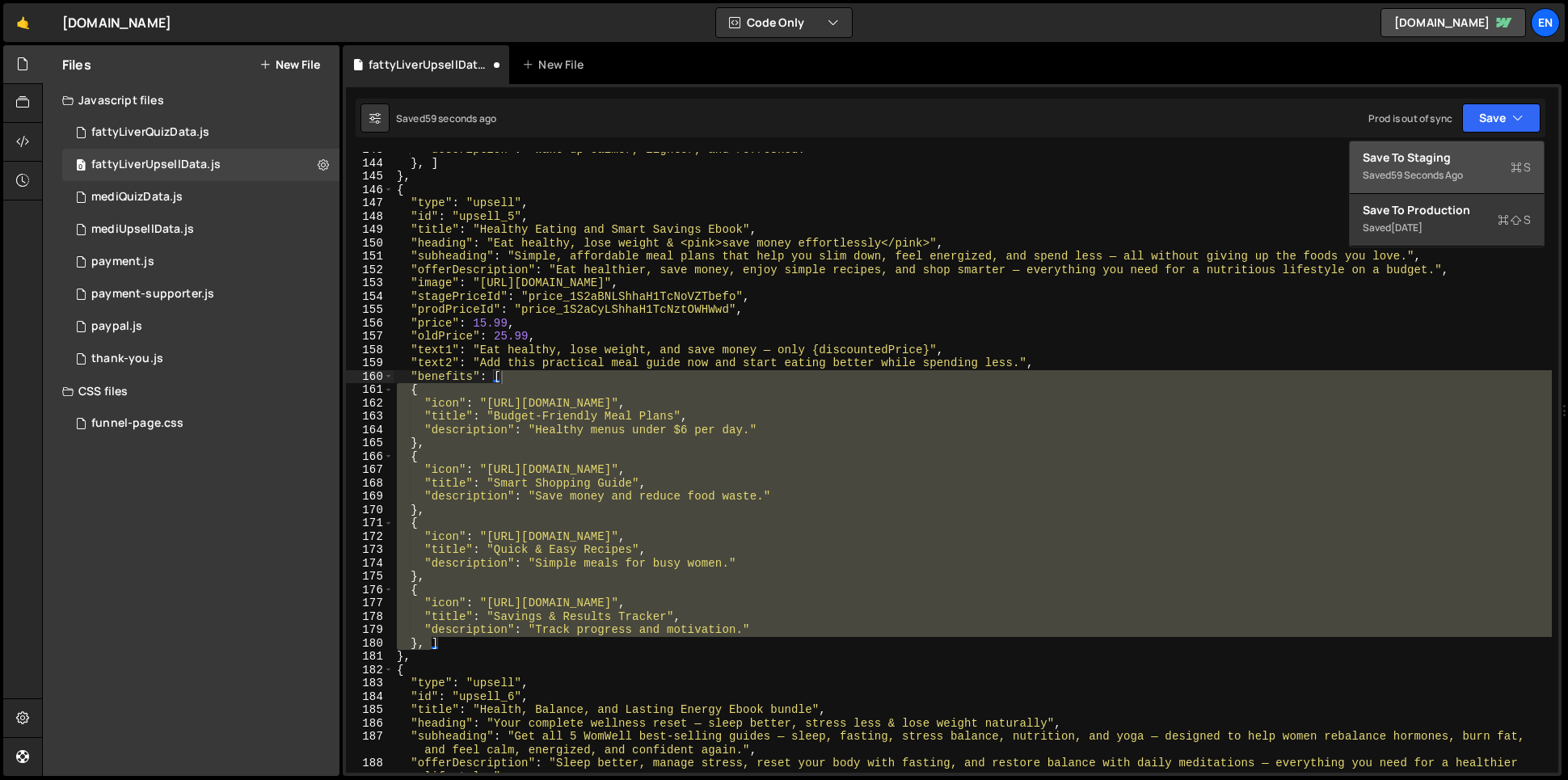
click at [1460, 176] on div "59 seconds ago" at bounding box center [1426, 176] width 72 height 14
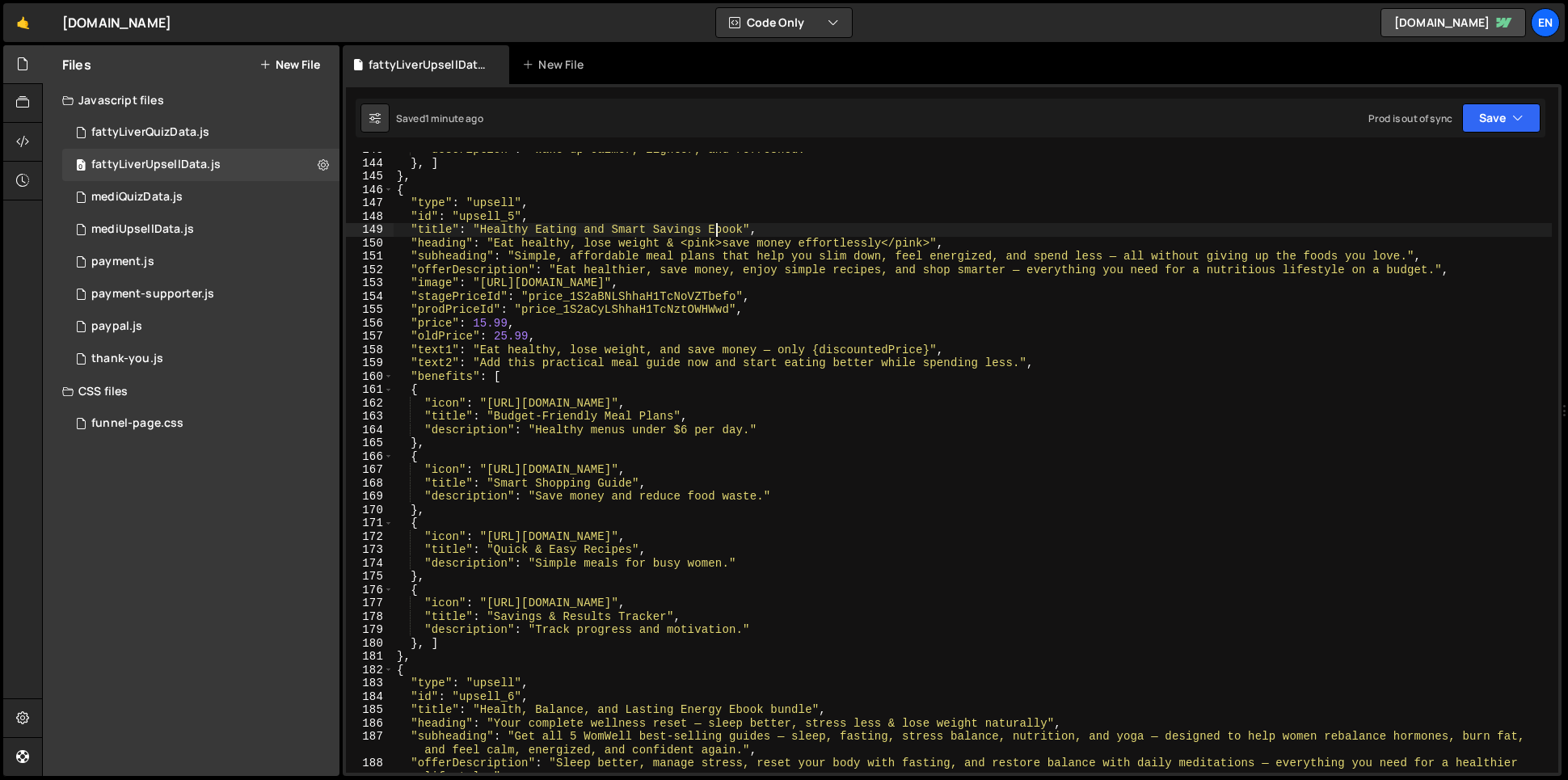
click at [717, 228] on div ""description" : "Wake up calmer, lighter, and refreshed." } , ] } , { "type" : …" at bounding box center [973, 473] width 1158 height 661
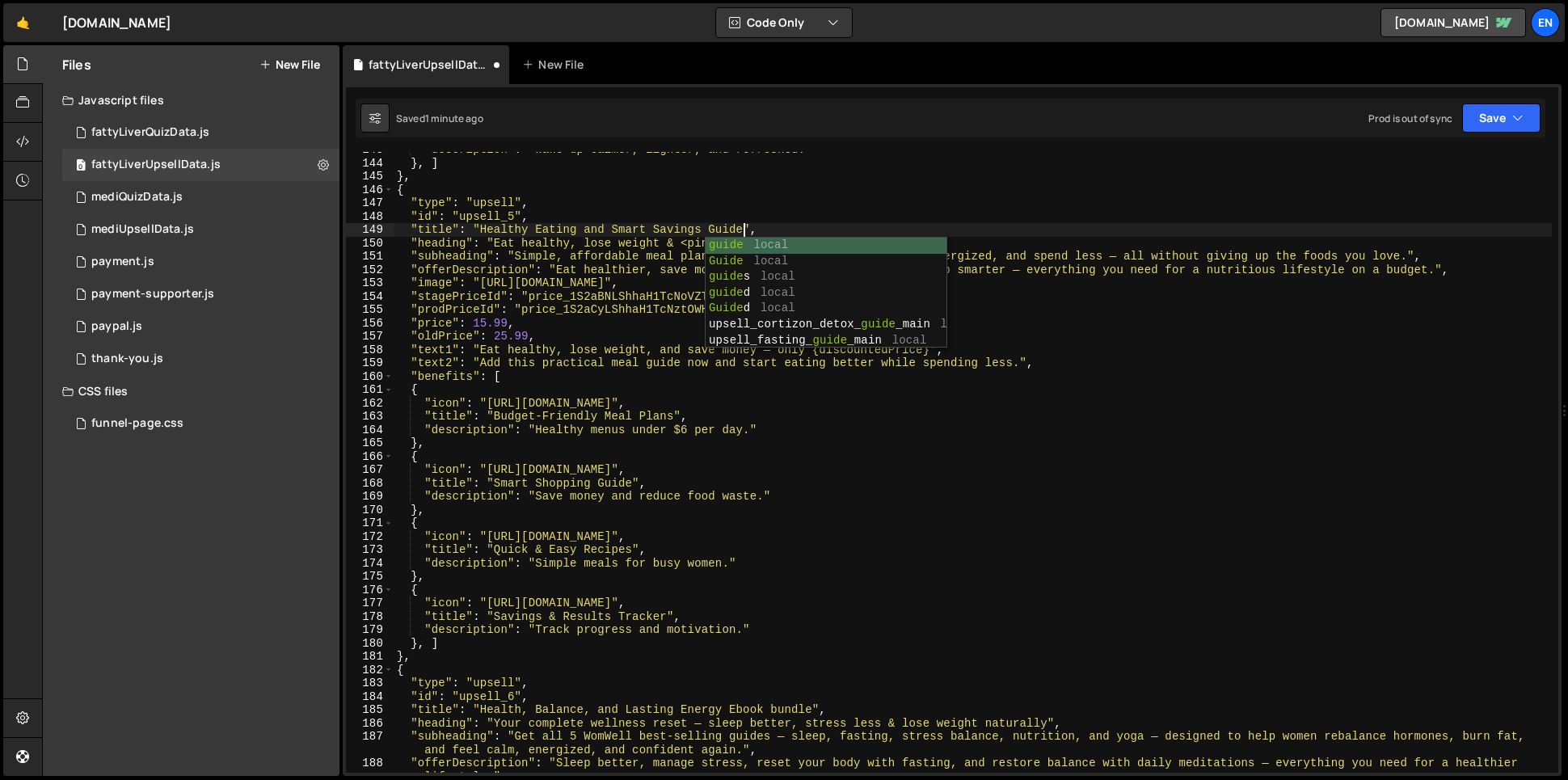
click at [666, 221] on div ""description" : "Wake up calmer, lighter, and refreshed." } , ] } , { "type" : …" at bounding box center [973, 473] width 1158 height 661
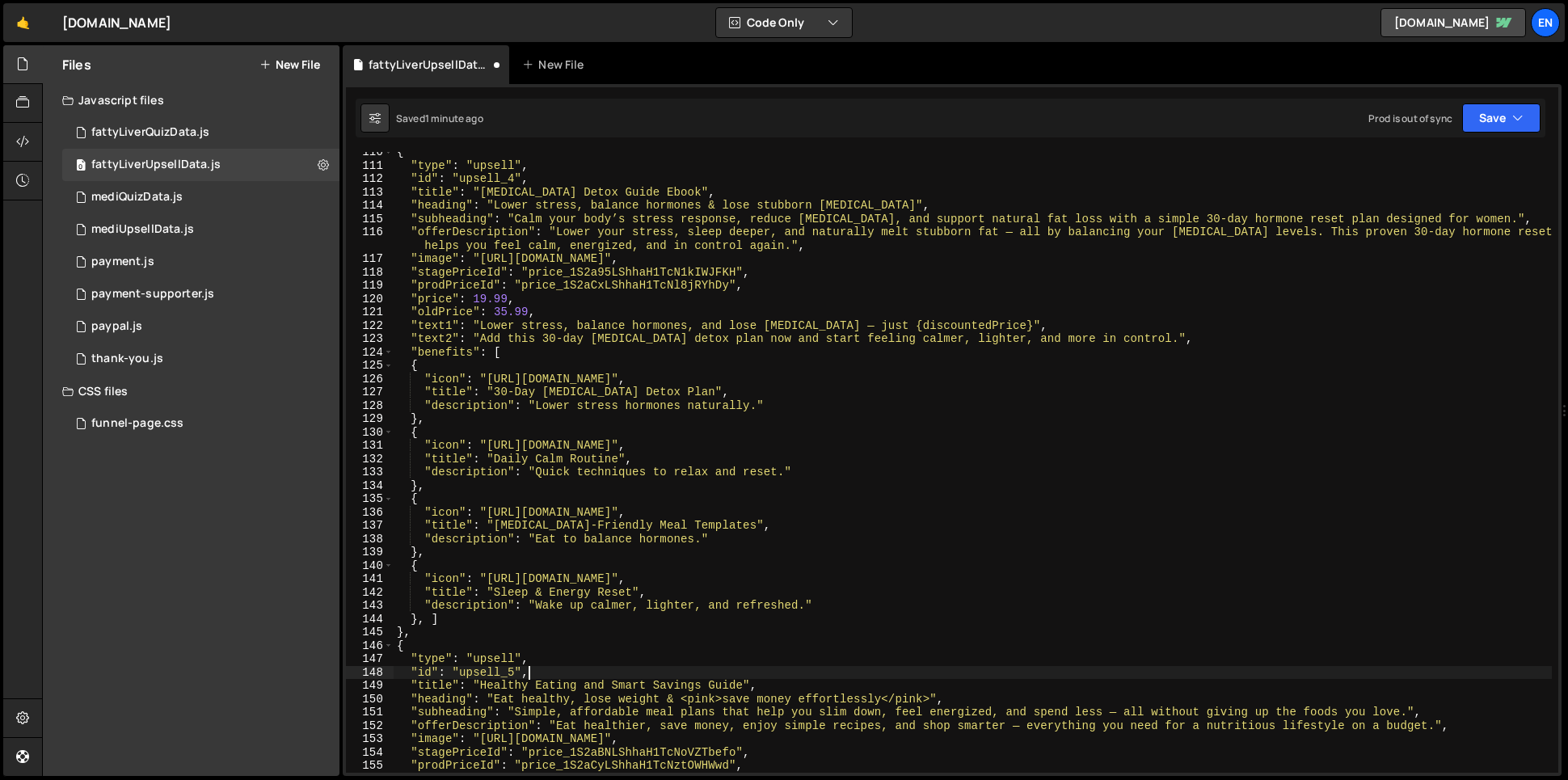
scroll to position [1439, 0]
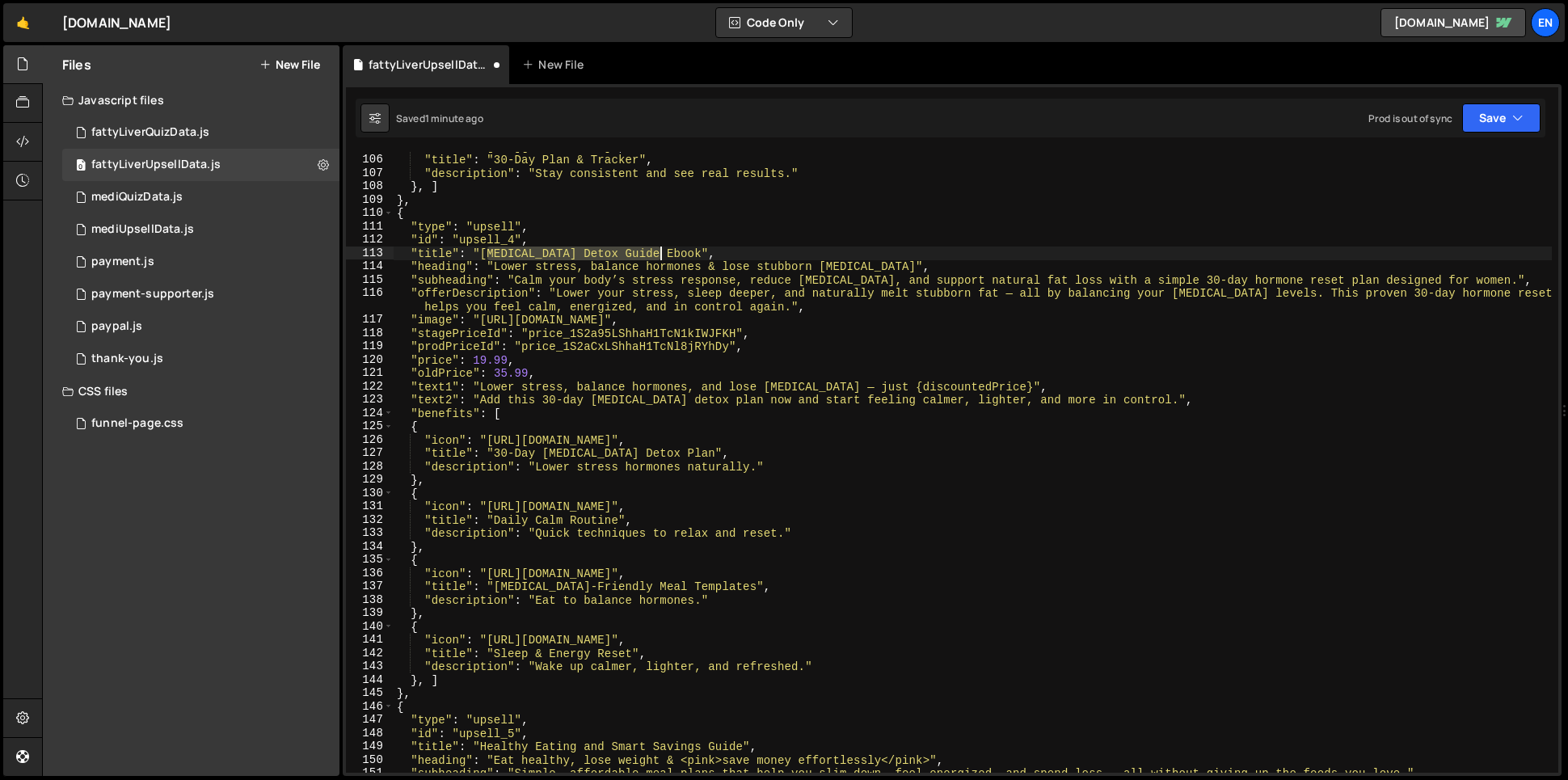
drag, startPoint x: 498, startPoint y: 254, endPoint x: 662, endPoint y: 253, distance: 164.0
click at [662, 253] on div ""icon" : "https://cdn.prod.website-files.com/687e2e60e16a43253219b704/68a72c4b9…" at bounding box center [973, 463] width 1158 height 647
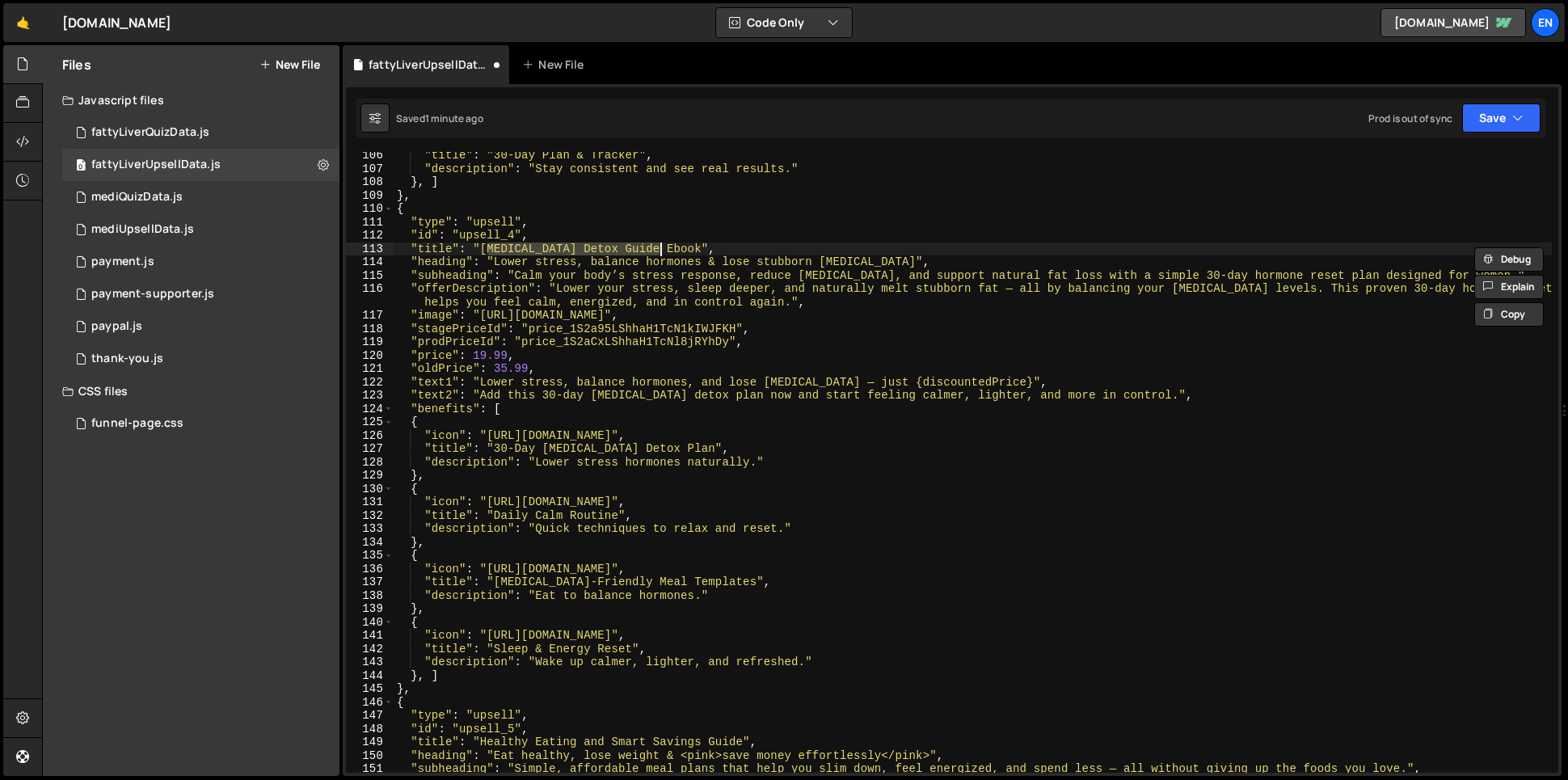
click at [647, 253] on div ""title" : "30-Day Plan & Tracker" , "description" : "Stay consistent and see re…" at bounding box center [973, 462] width 1158 height 620
click at [647, 253] on div ""title" : "30-Day Plan & Tracker" , "description" : "Stay consistent and see re…" at bounding box center [973, 472] width 1158 height 647
click at [632, 250] on div ""title" : "30-Day Plan & Tracker" , "description" : "Stay consistent and see re…" at bounding box center [973, 462] width 1158 height 620
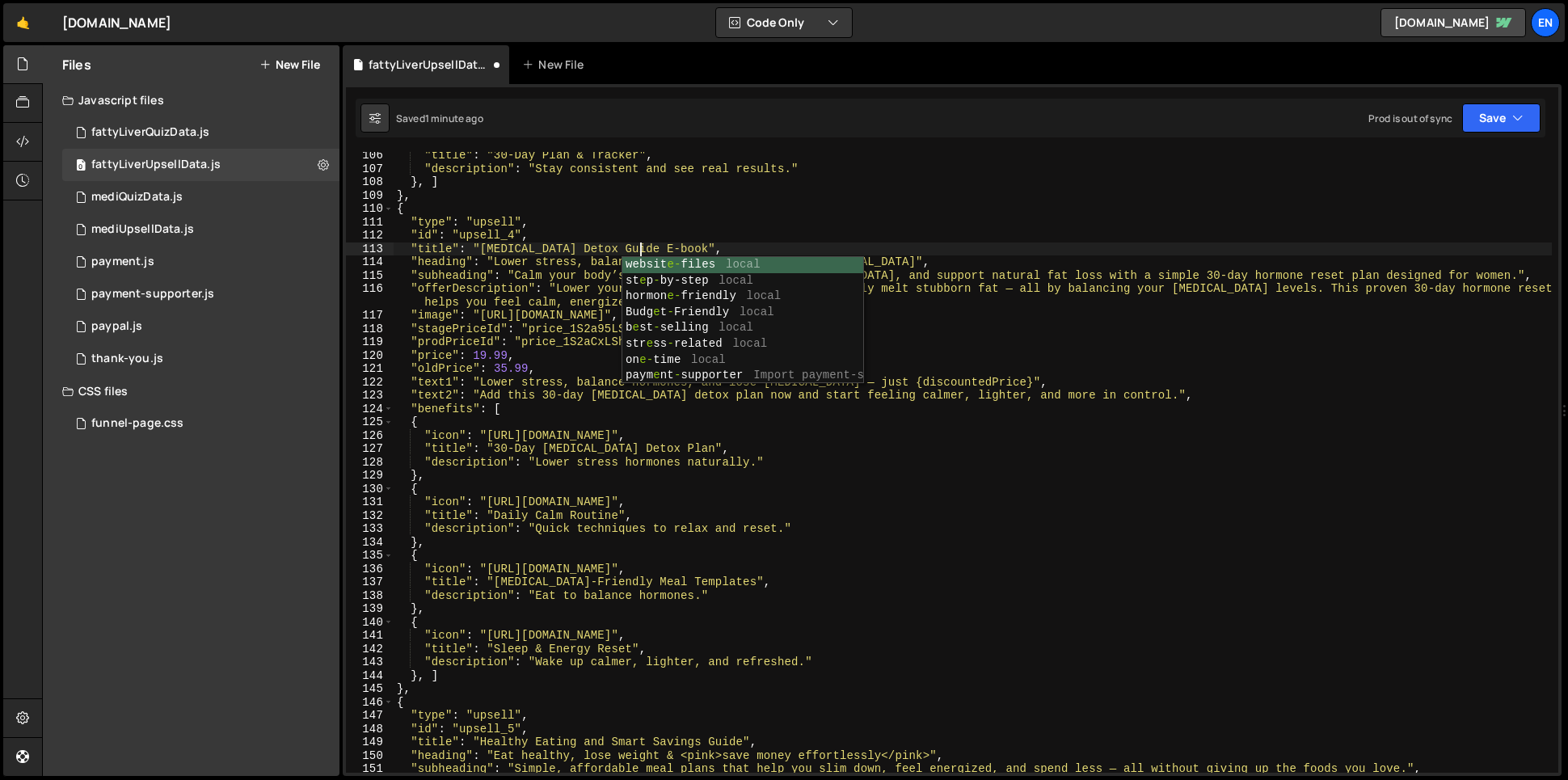
click at [767, 232] on div ""title" : "30-Day Plan & Tracker" , "description" : "Stay consistent and see re…" at bounding box center [973, 472] width 1158 height 647
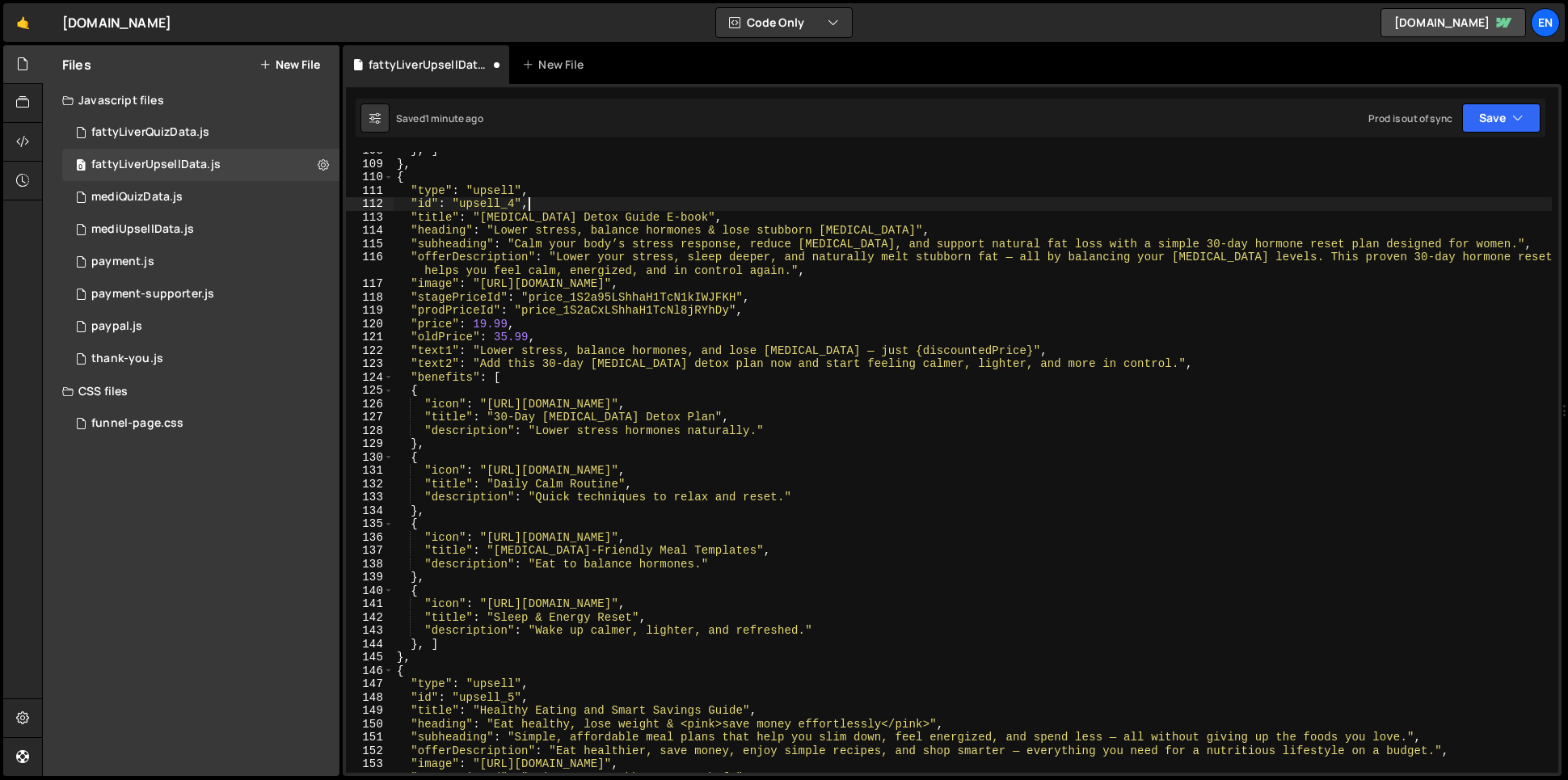
scroll to position [1452, 0]
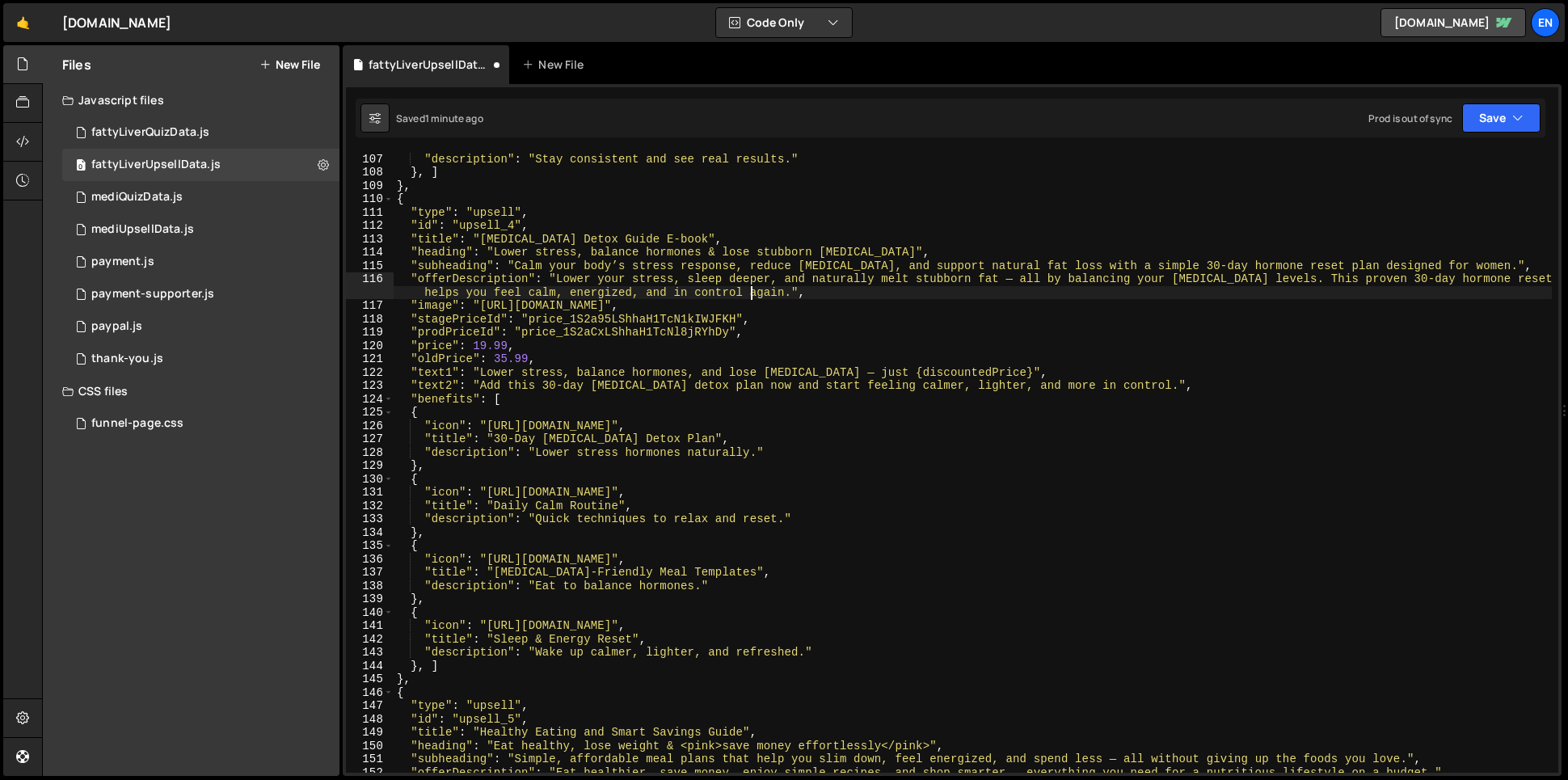
click at [752, 291] on div ""title" : "30-Day Plan & Tracker" , "description" : "Stay consistent and see re…" at bounding box center [973, 462] width 1158 height 647
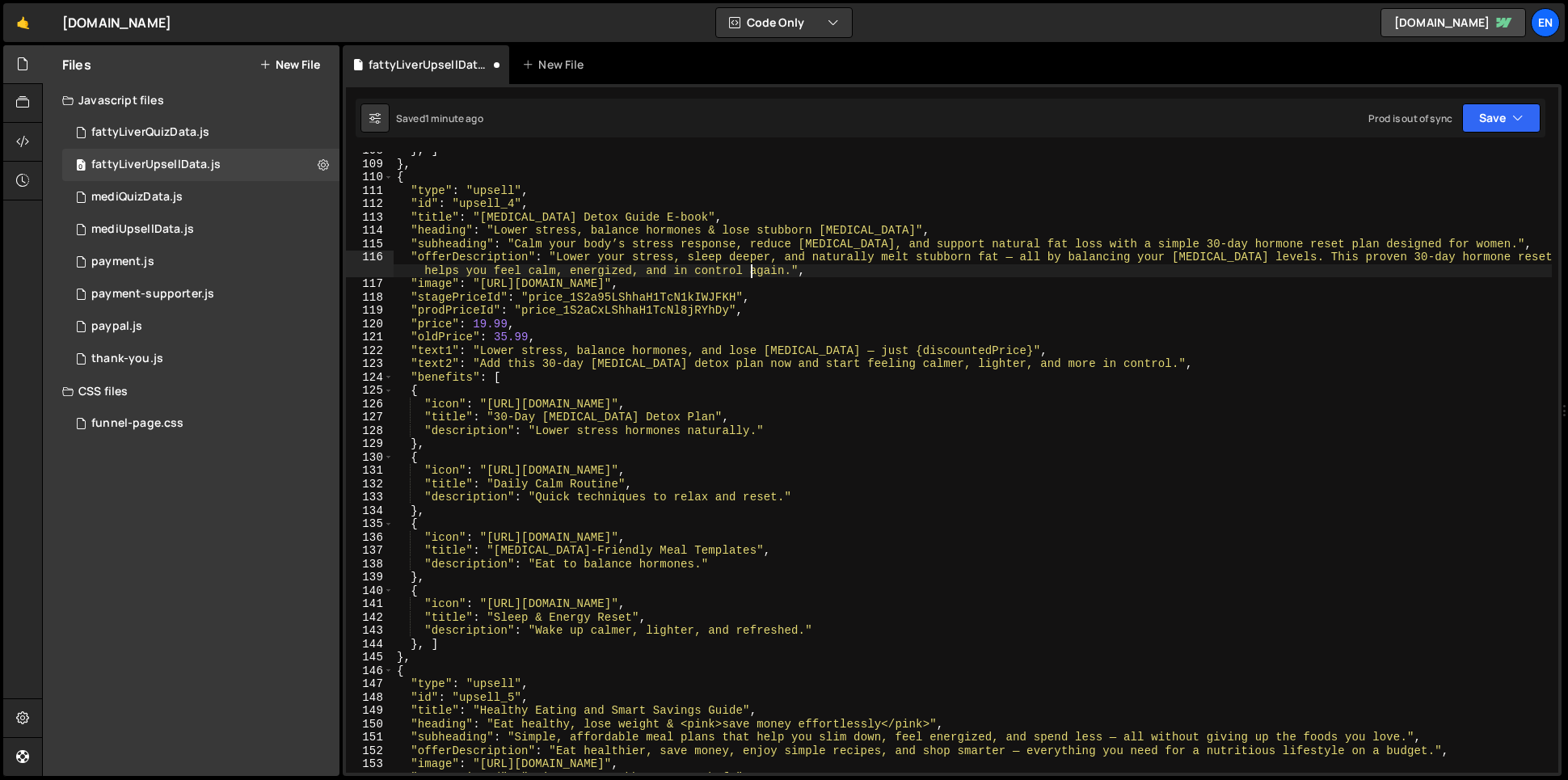
scroll to position [1560, 0]
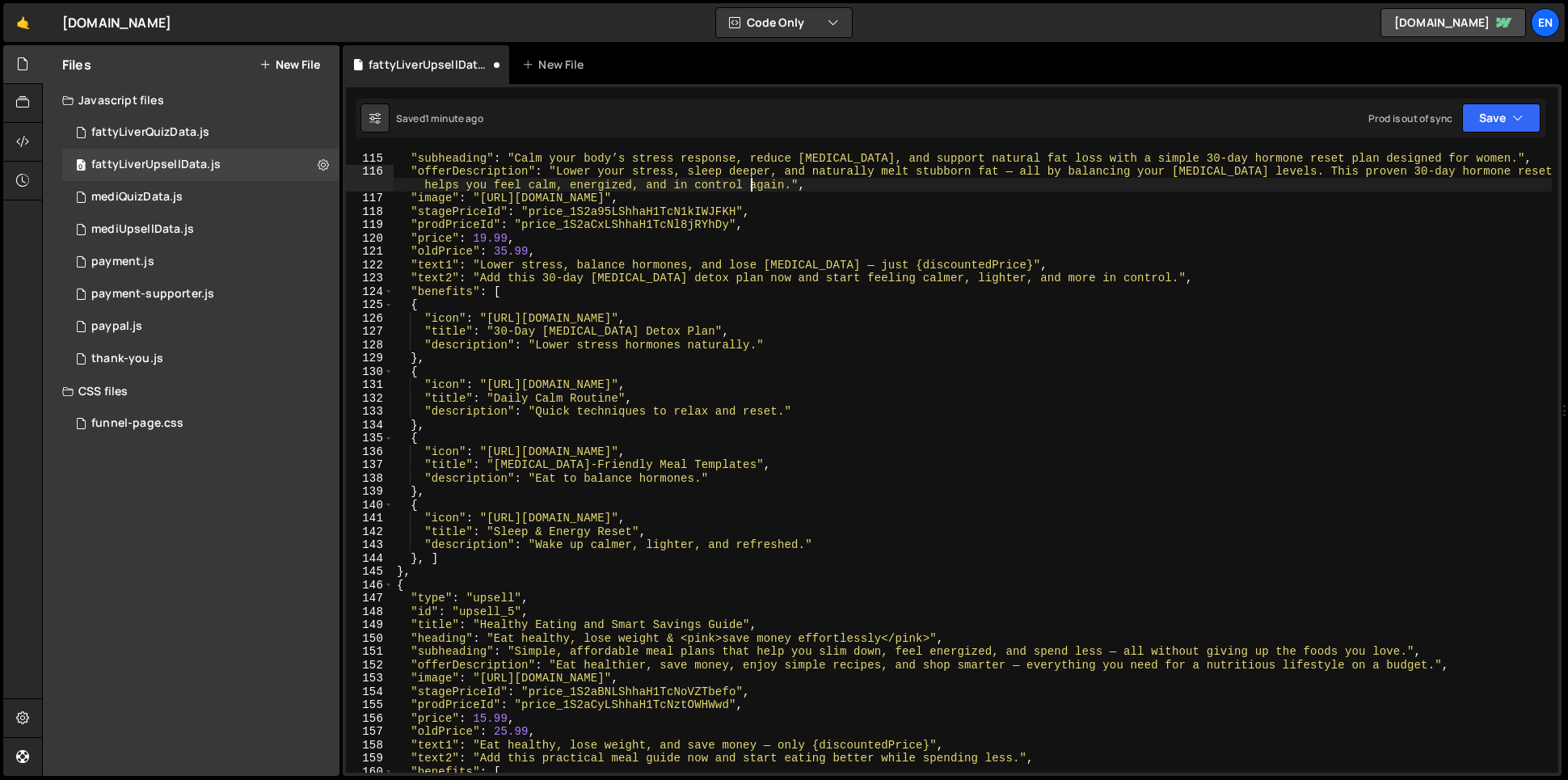
click at [717, 625] on div ""subheading" : "Calm your body’s stress response, reduce cortisol, and support …" at bounding box center [973, 474] width 1158 height 647
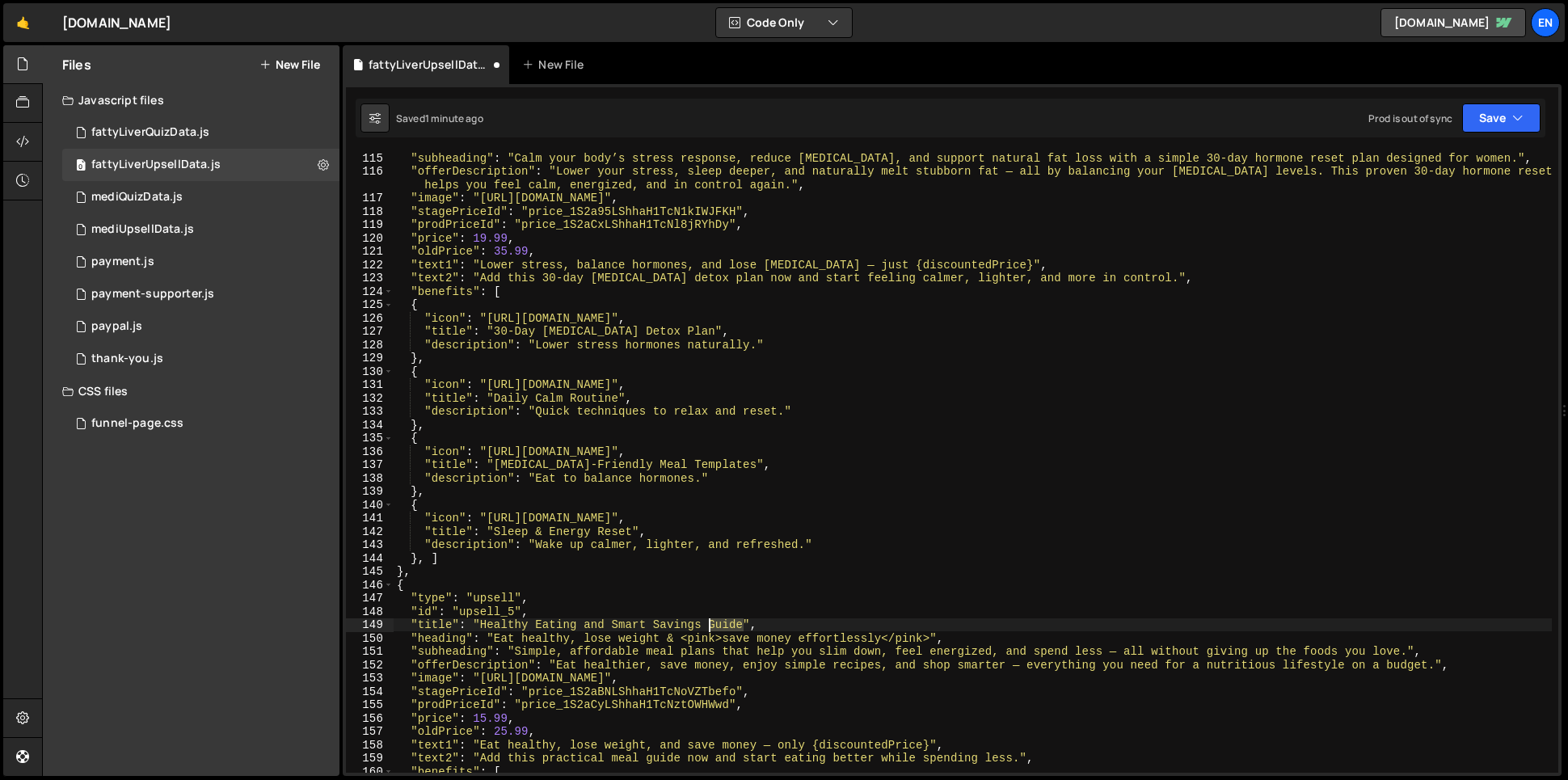
click at [717, 625] on div ""subheading" : "Calm your body’s stress response, reduce cortisol, and support …" at bounding box center [973, 474] width 1158 height 647
drag, startPoint x: 1469, startPoint y: 125, endPoint x: 1472, endPoint y: 137, distance: 12.4
click at [1469, 126] on button "Save" at bounding box center [1501, 118] width 79 height 29
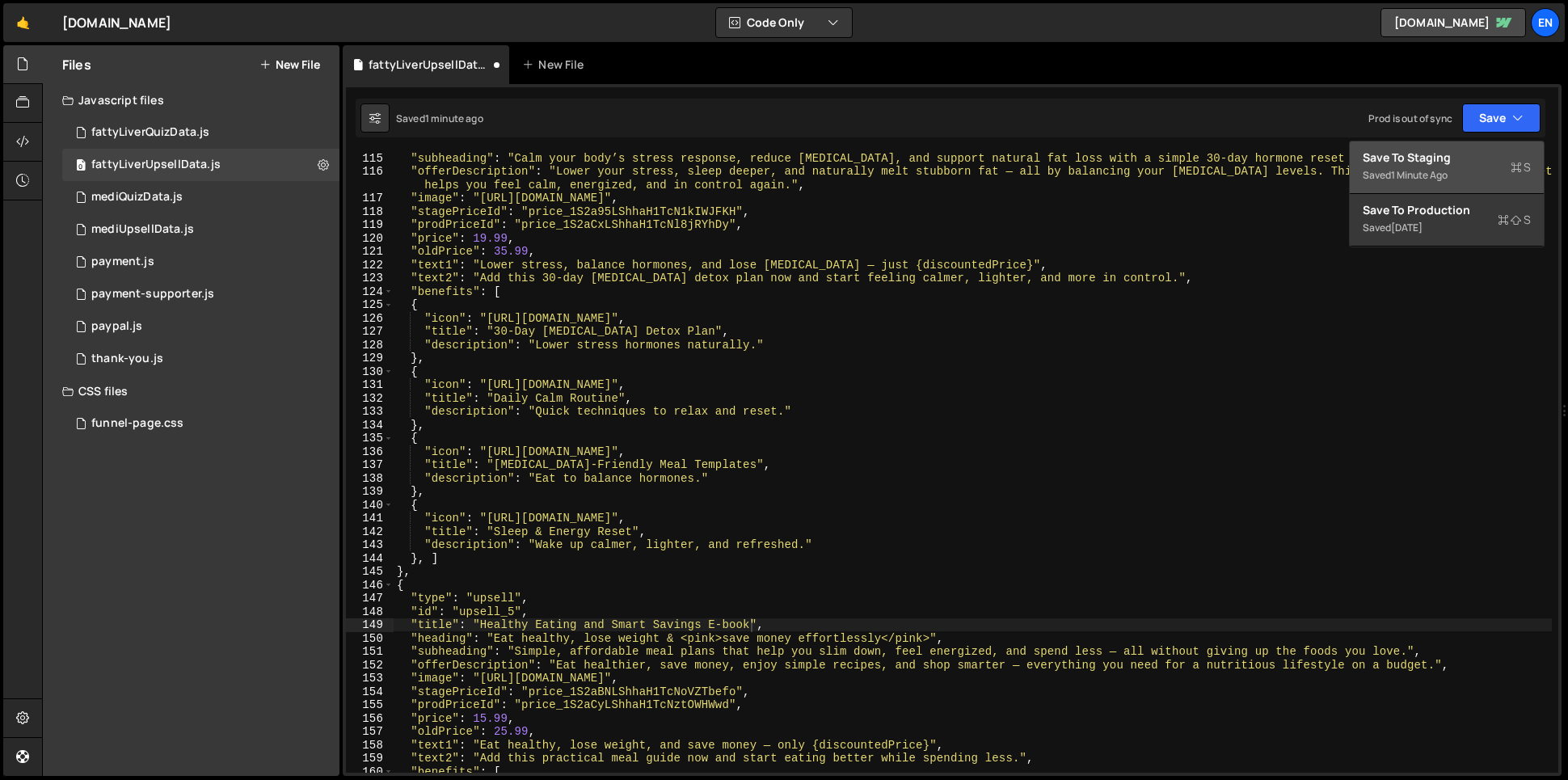
click at [1474, 160] on div "Save to Staging S" at bounding box center [1446, 158] width 169 height 16
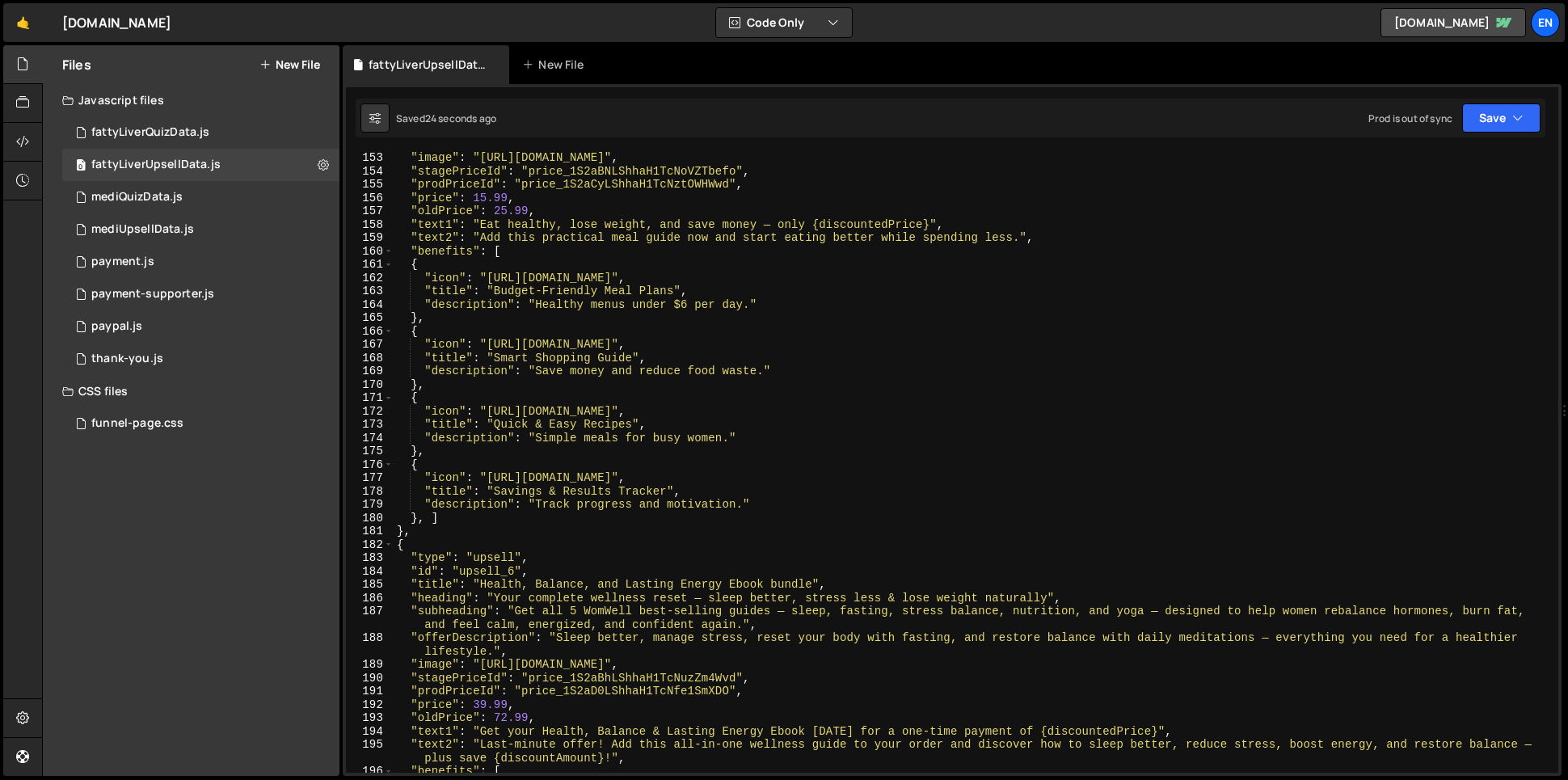
scroll to position [2106, 0]
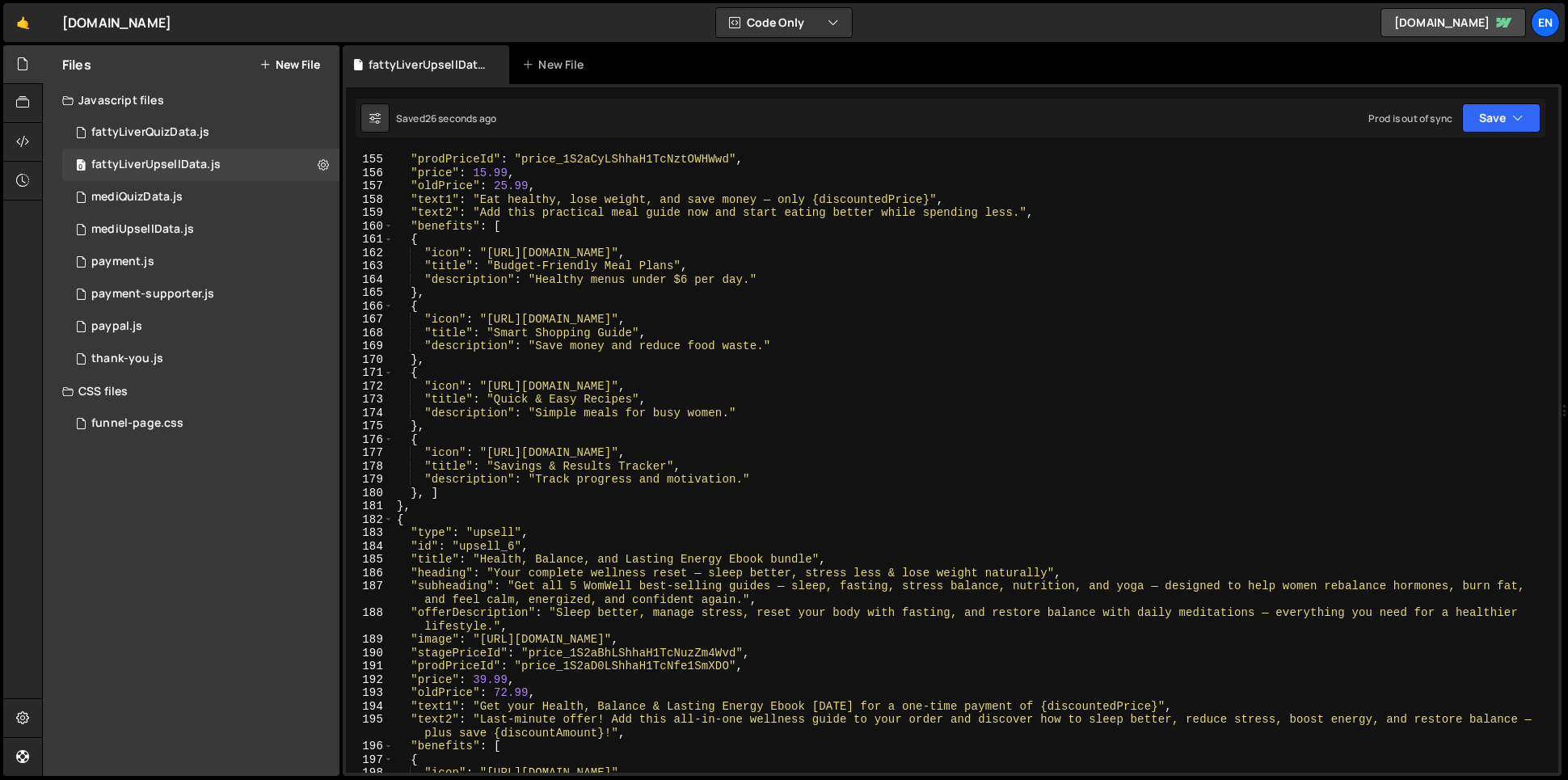
click at [704, 576] on div ""stagePriceId" : "price_1S2aBNLShhaH1TcNoVZTbefo" , "prodPriceId" : "price_1S2a…" at bounding box center [973, 462] width 1158 height 647
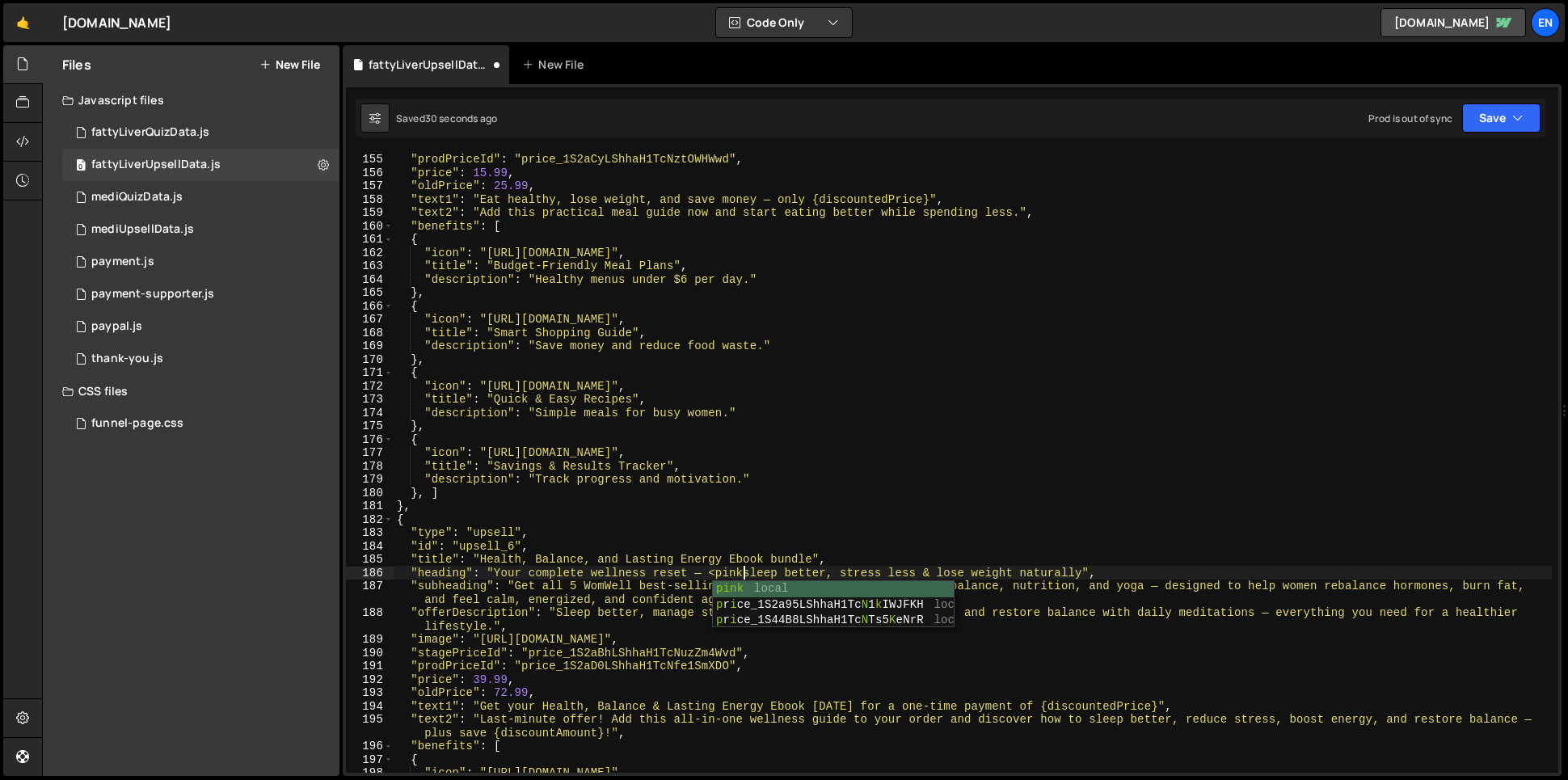
scroll to position [0, 24]
click at [1092, 581] on div ""stagePriceId" : "price_1S2aBNLShhaH1TcNoVZTbefo" , "prodPriceId" : "price_1S2a…" at bounding box center [973, 462] width 1158 height 647
click at [1091, 576] on div ""stagePriceId" : "price_1S2aBNLShhaH1TcNoVZTbefo" , "prodPriceId" : "price_1S2a…" at bounding box center [973, 462] width 1158 height 647
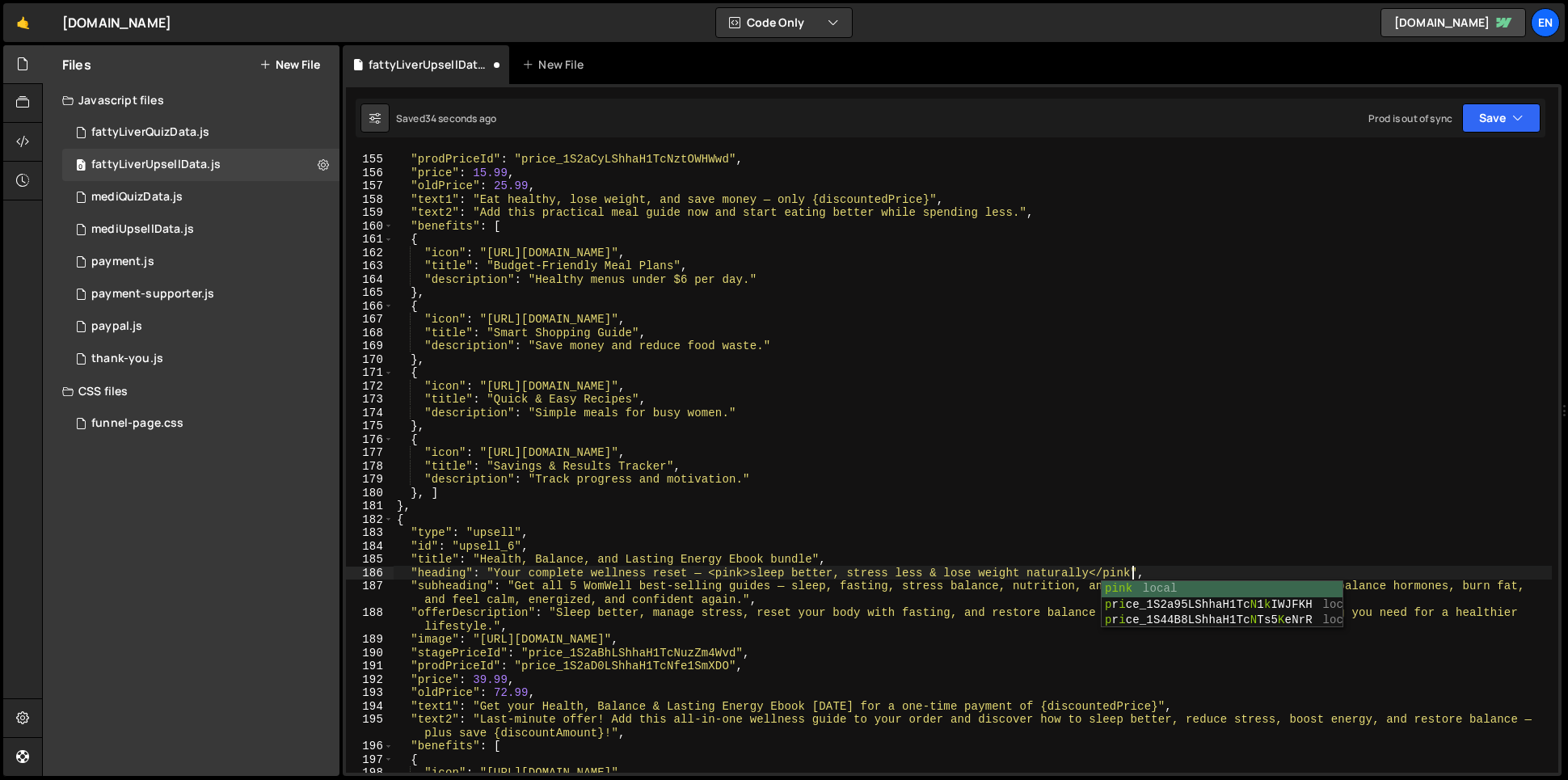
scroll to position [0, 52]
click at [1487, 131] on button "Save" at bounding box center [1501, 118] width 79 height 29
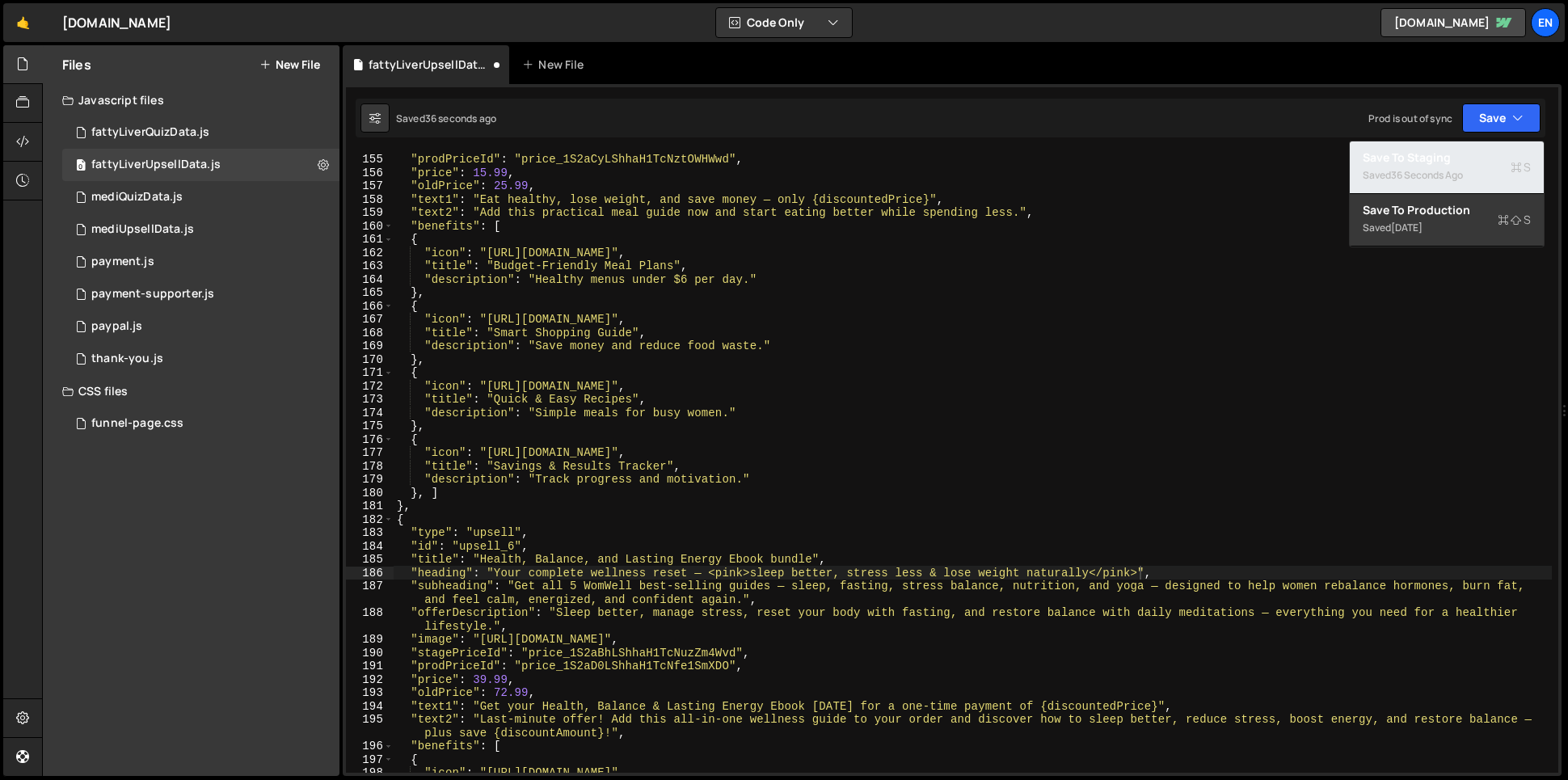
click at [1432, 175] on div "36 seconds ago" at bounding box center [1426, 176] width 72 height 14
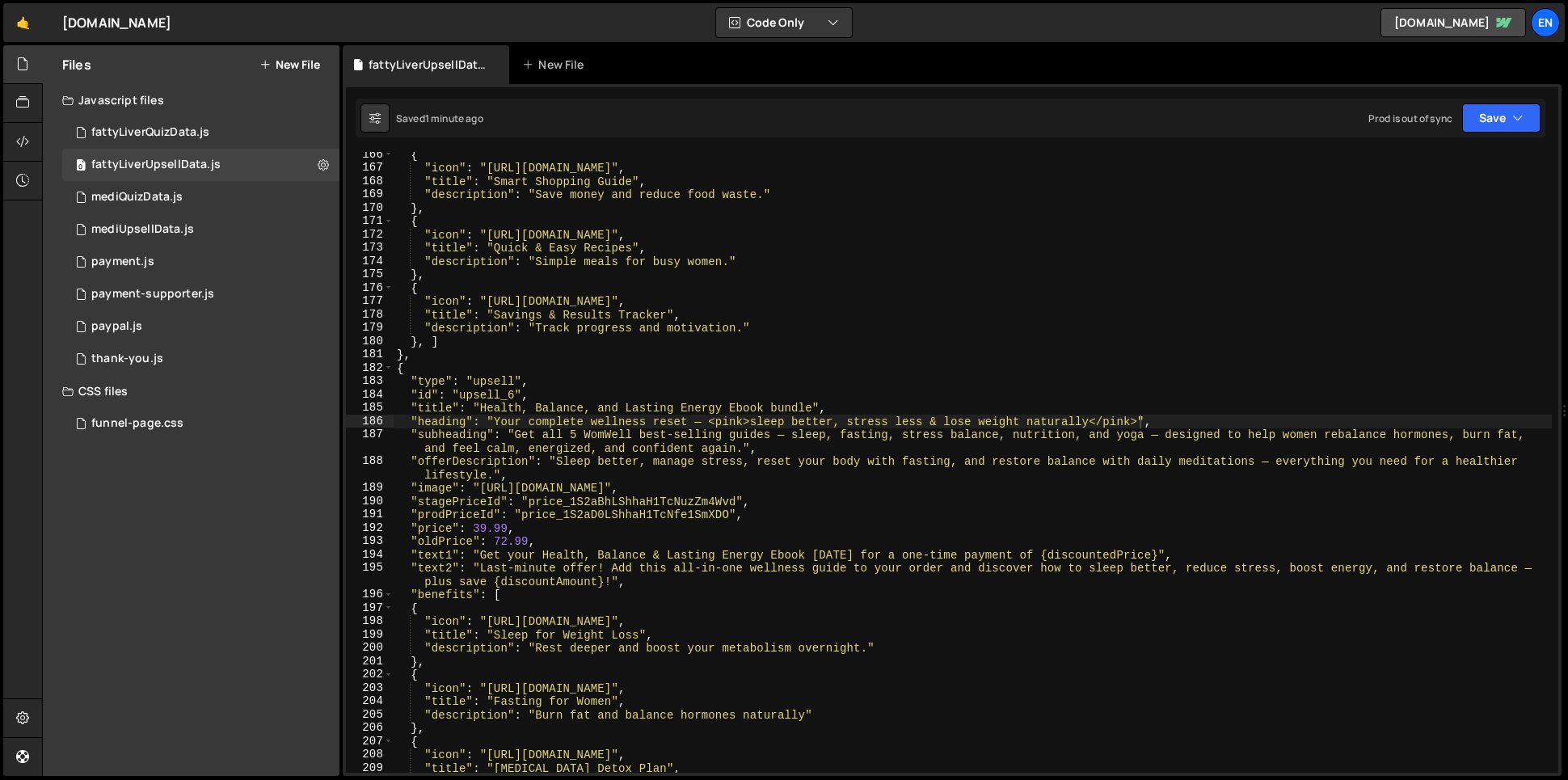
scroll to position [0, 7]
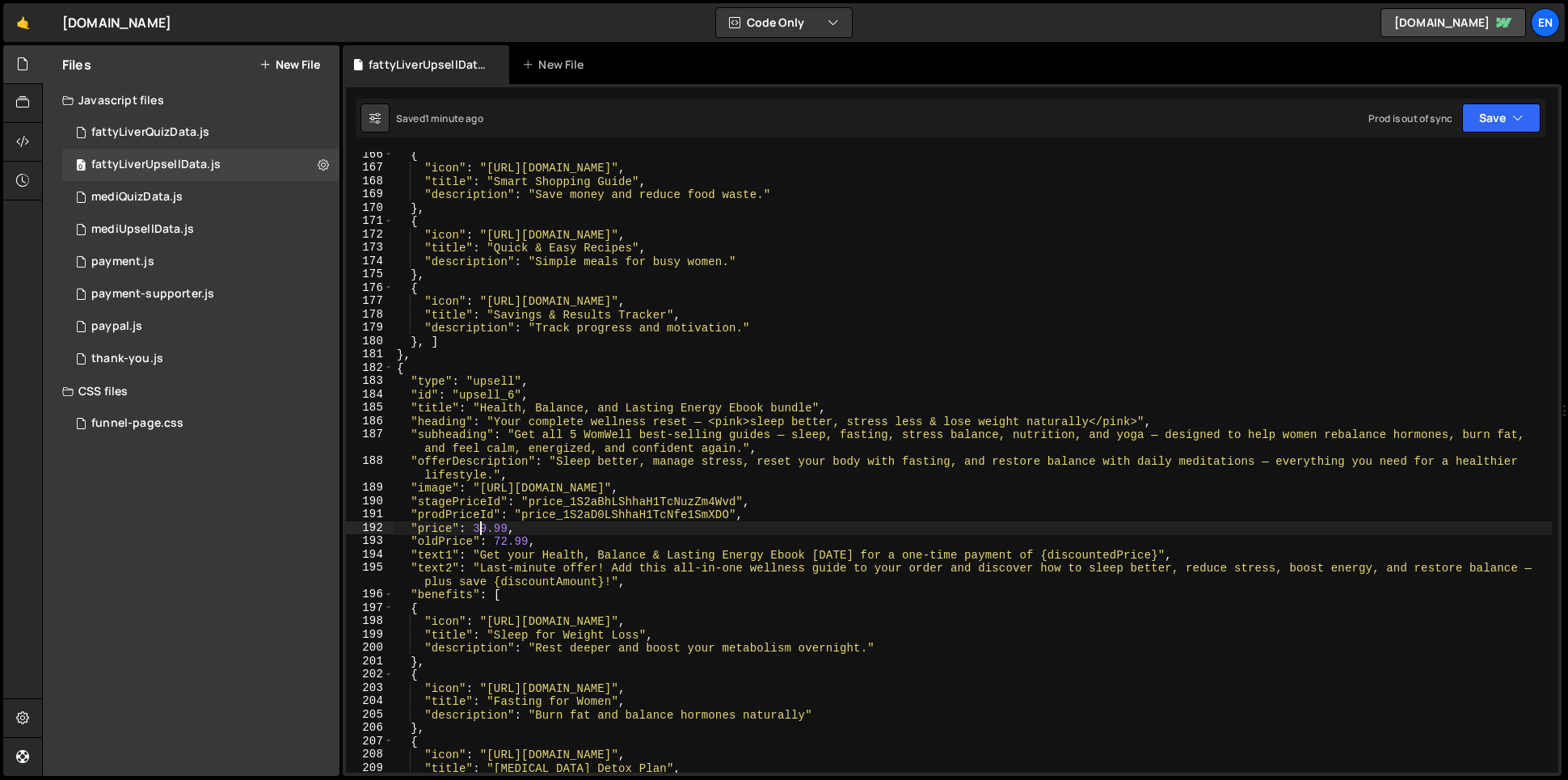
drag, startPoint x: 477, startPoint y: 534, endPoint x: 489, endPoint y: 534, distance: 12.0
click at [479, 534] on div "{ "icon" : "https://cdn.prod.website-files.com/687e2e60e16a43253219b704/68a72c4…" at bounding box center [973, 471] width 1158 height 647
drag, startPoint x: 489, startPoint y: 530, endPoint x: 476, endPoint y: 530, distance: 13.0
click at [476, 530] on div "{ "icon" : "https://cdn.prod.website-files.com/687e2e60e16a43253219b704/68a72c4…" at bounding box center [973, 471] width 1158 height 647
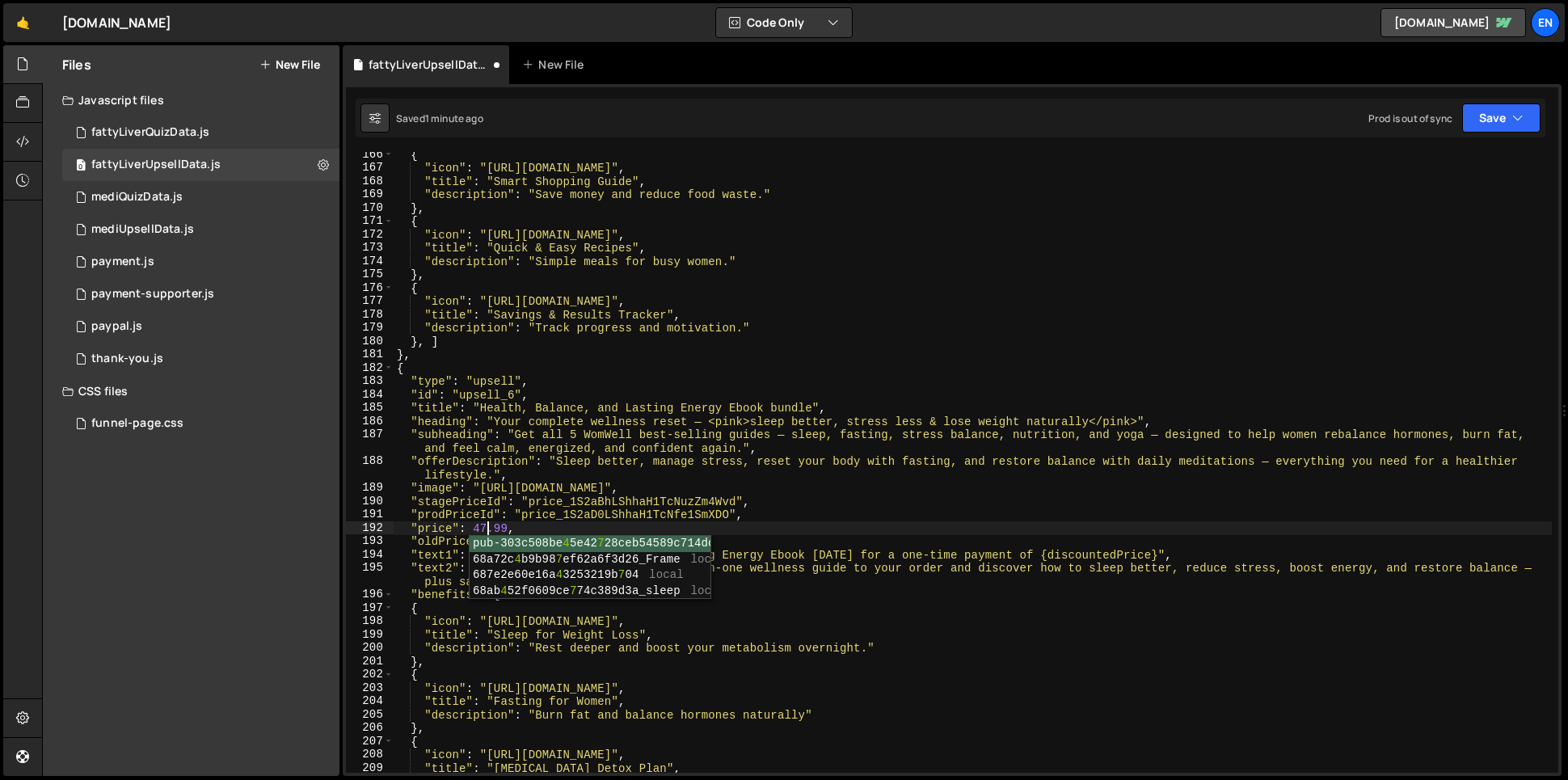
click at [503, 530] on div "{ "icon" : "https://cdn.prod.website-files.com/687e2e60e16a43253219b704/68a72c4…" at bounding box center [973, 471] width 1158 height 647
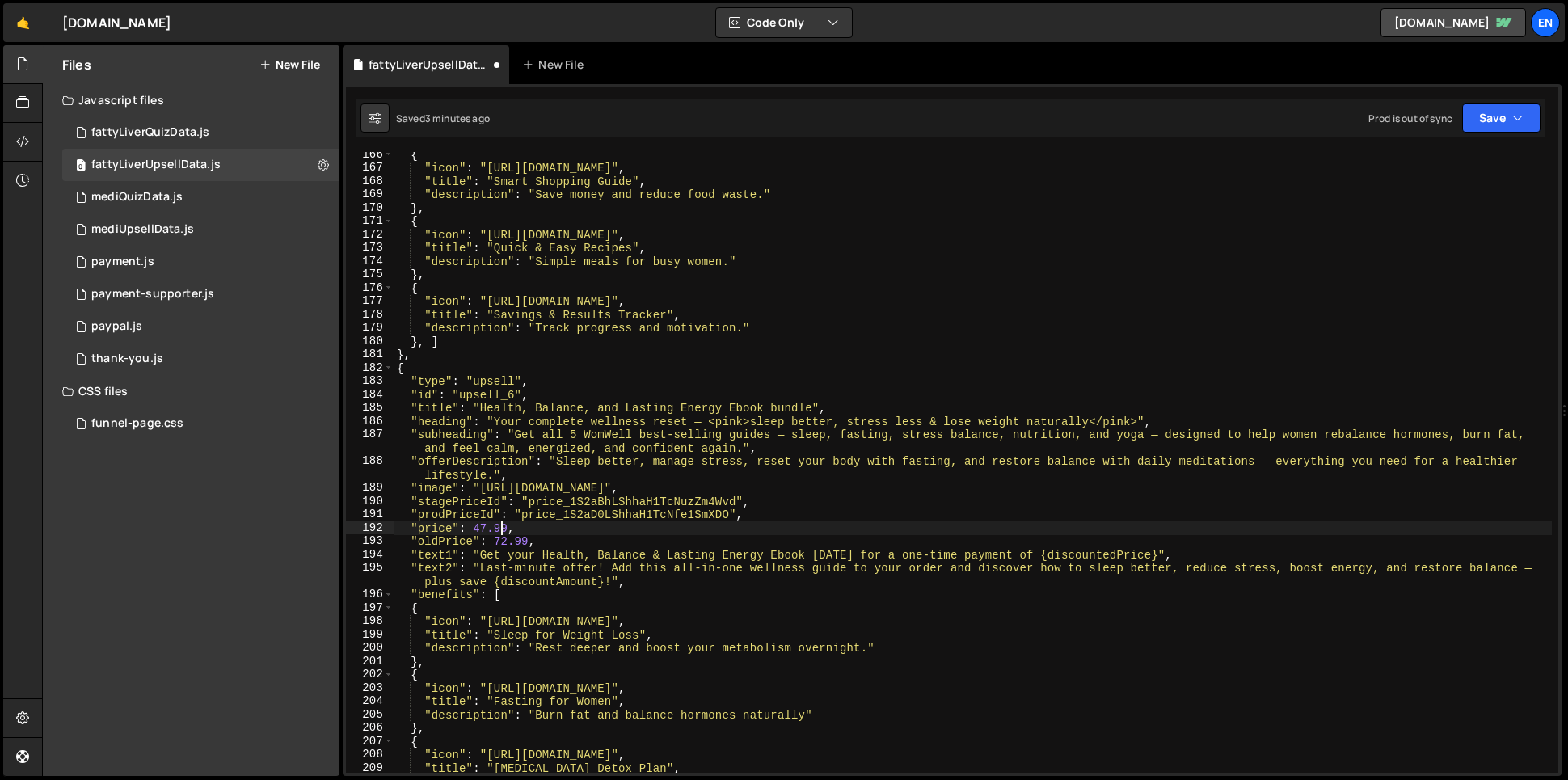
click at [521, 534] on div "{ "icon" : "https://cdn.prod.website-files.com/687e2e60e16a43253219b704/68a72c4…" at bounding box center [973, 471] width 1158 height 647
drag, startPoint x: 502, startPoint y: 541, endPoint x: 539, endPoint y: 543, distance: 37.1
click at [539, 543] on div "{ "icon" : "https://cdn.prod.website-files.com/687e2e60e16a43253219b704/68a72c4…" at bounding box center [973, 471] width 1158 height 647
drag, startPoint x: 509, startPoint y: 544, endPoint x: 497, endPoint y: 545, distance: 12.0
click at [508, 544] on div "{ "icon" : "https://cdn.prod.website-files.com/687e2e60e16a43253219b704/68a72c4…" at bounding box center [973, 462] width 1158 height 620
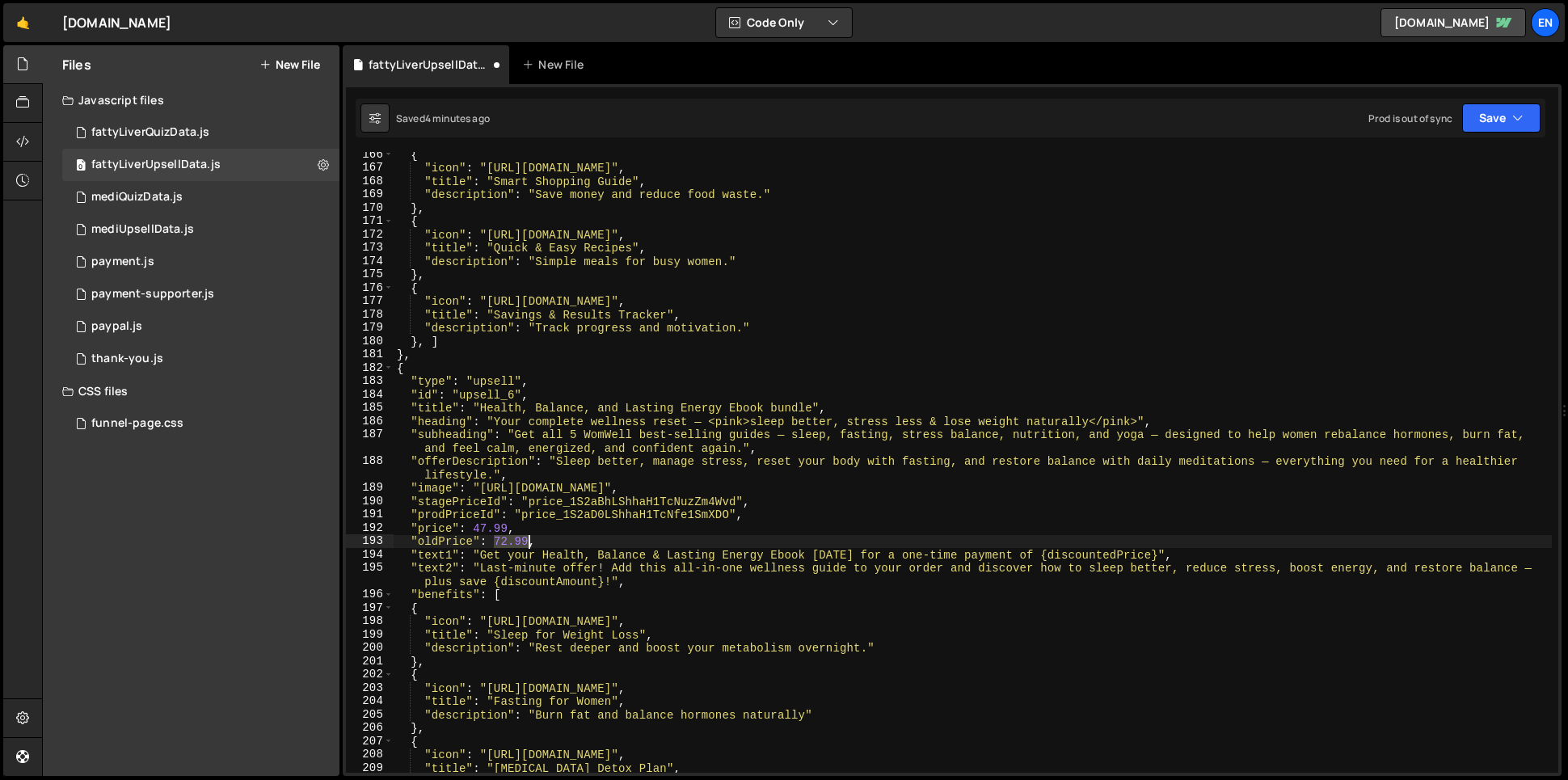
drag, startPoint x: 496, startPoint y: 543, endPoint x: 526, endPoint y: 542, distance: 30.0
click at [525, 542] on div "{ "icon" : "https://cdn.prod.website-files.com/687e2e60e16a43253219b704/68a72c4…" at bounding box center [973, 471] width 1158 height 647
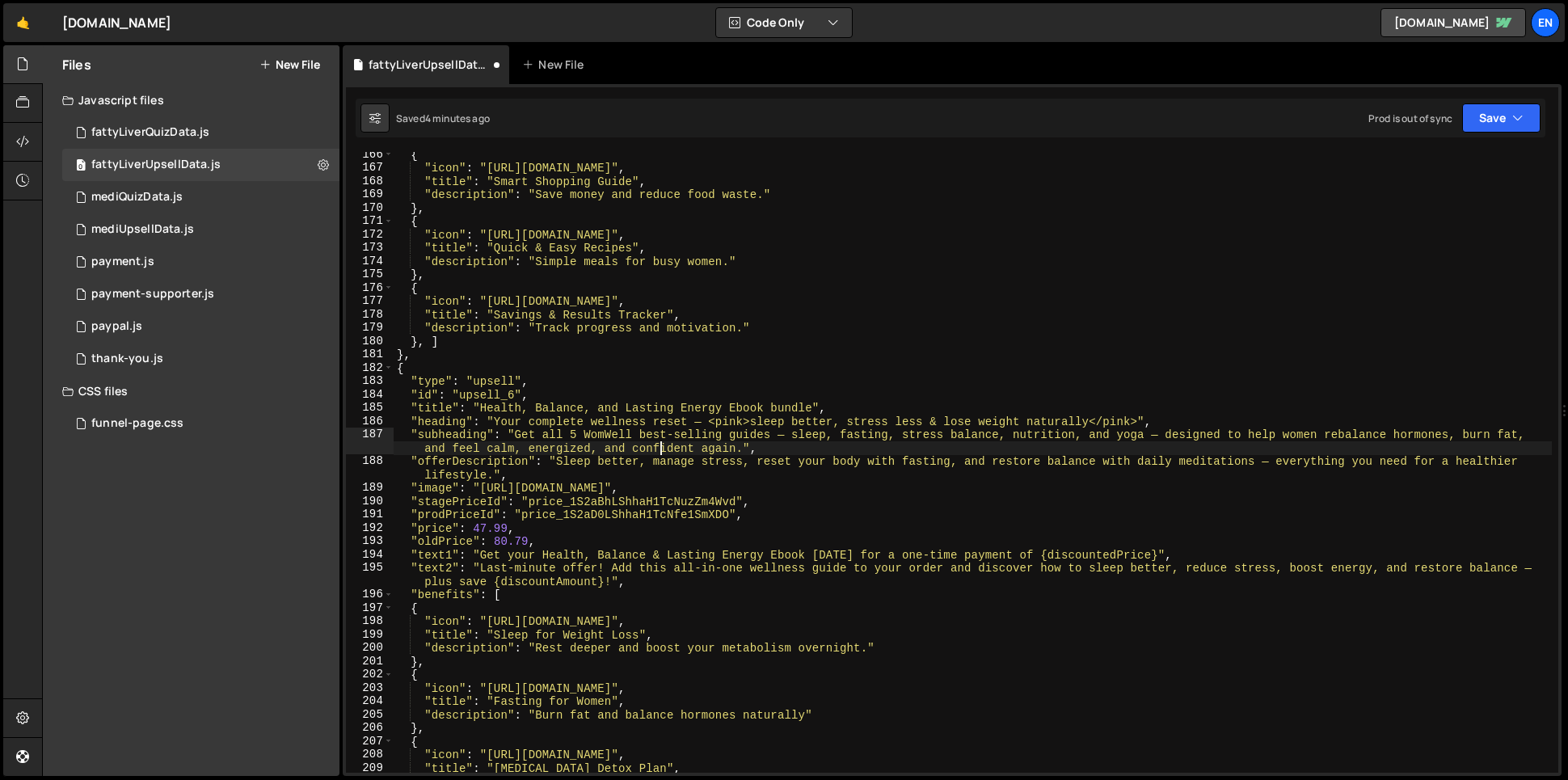
click at [660, 453] on div "{ "icon" : "https://cdn.prod.website-files.com/687e2e60e16a43253219b704/68a72c4…" at bounding box center [973, 471] width 1158 height 647
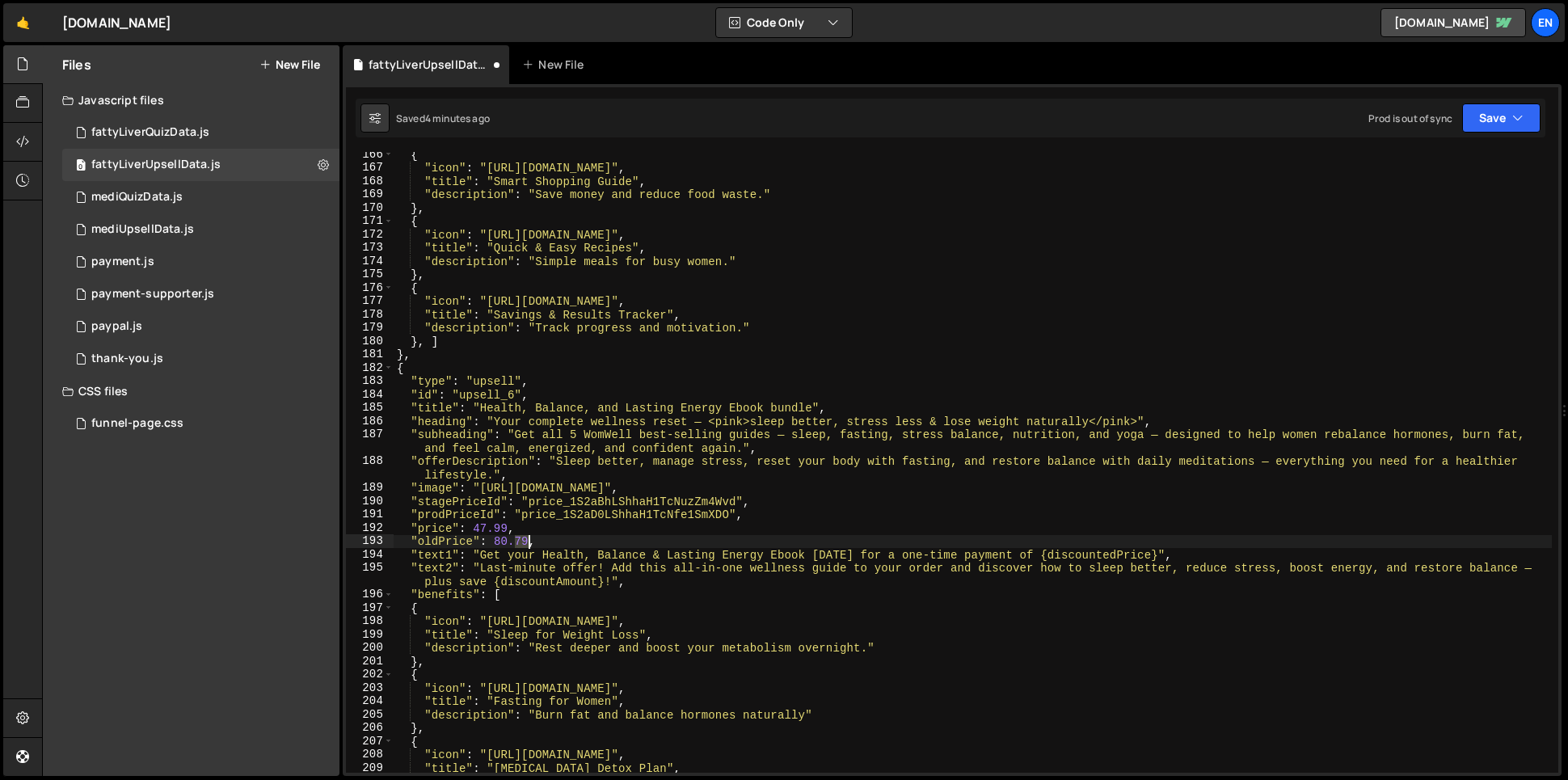
drag, startPoint x: 517, startPoint y: 545, endPoint x: 526, endPoint y: 544, distance: 9.1
click at [526, 544] on div "{ "icon" : "https://cdn.prod.website-files.com/687e2e60e16a43253219b704/68a72c4…" at bounding box center [973, 471] width 1158 height 647
click at [505, 547] on div "{ "icon" : "https://cdn.prod.website-files.com/687e2e60e16a43253219b704/68a72c4…" at bounding box center [973, 471] width 1158 height 647
click at [688, 491] on div "{ "icon" : "https://cdn.prod.website-files.com/687e2e60e16a43253219b704/68a72c4…" at bounding box center [973, 471] width 1158 height 647
drag, startPoint x: 1489, startPoint y: 119, endPoint x: 1485, endPoint y: 161, distance: 42.2
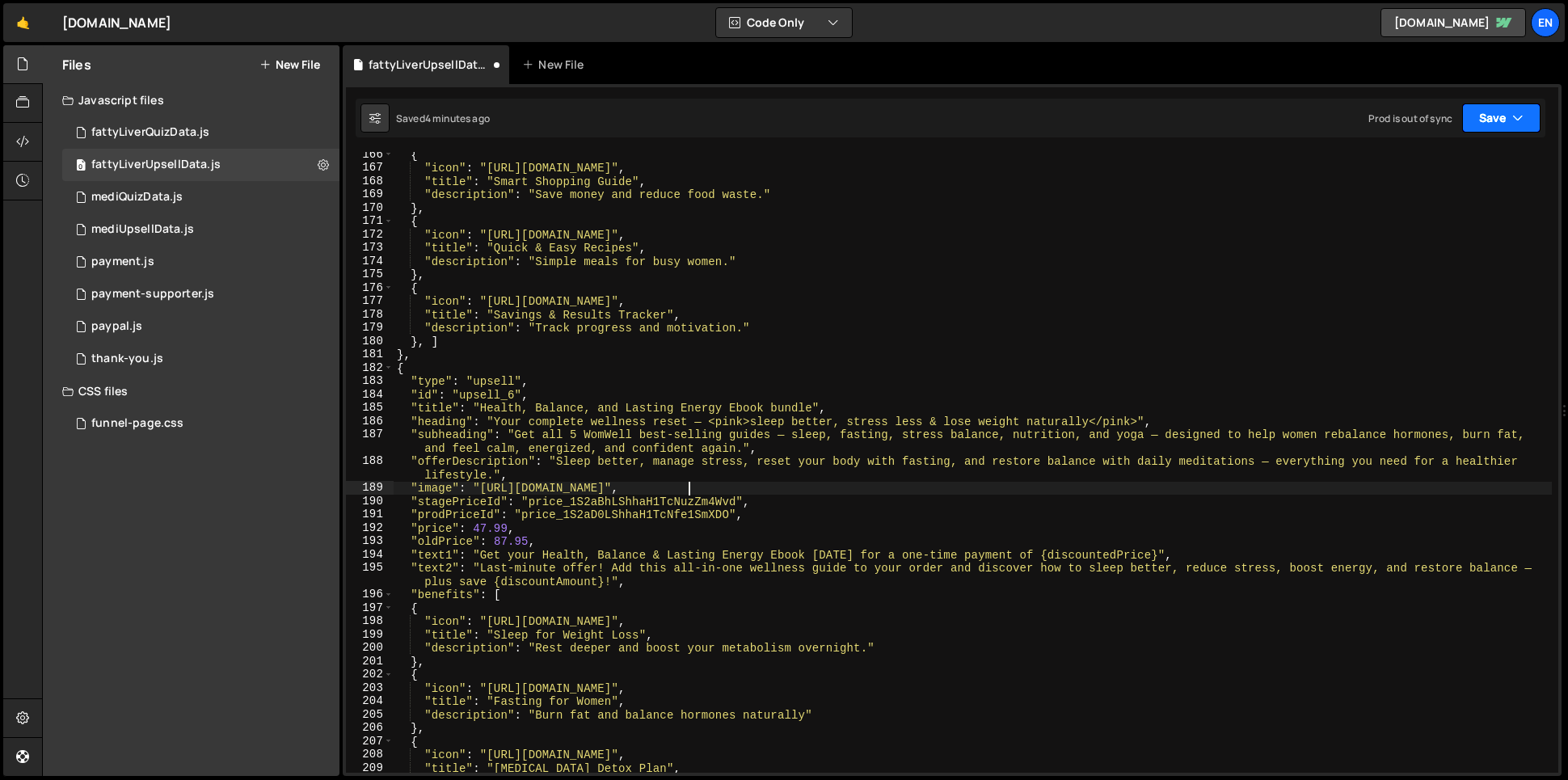
click at [1489, 119] on button "Save" at bounding box center [1501, 118] width 79 height 29
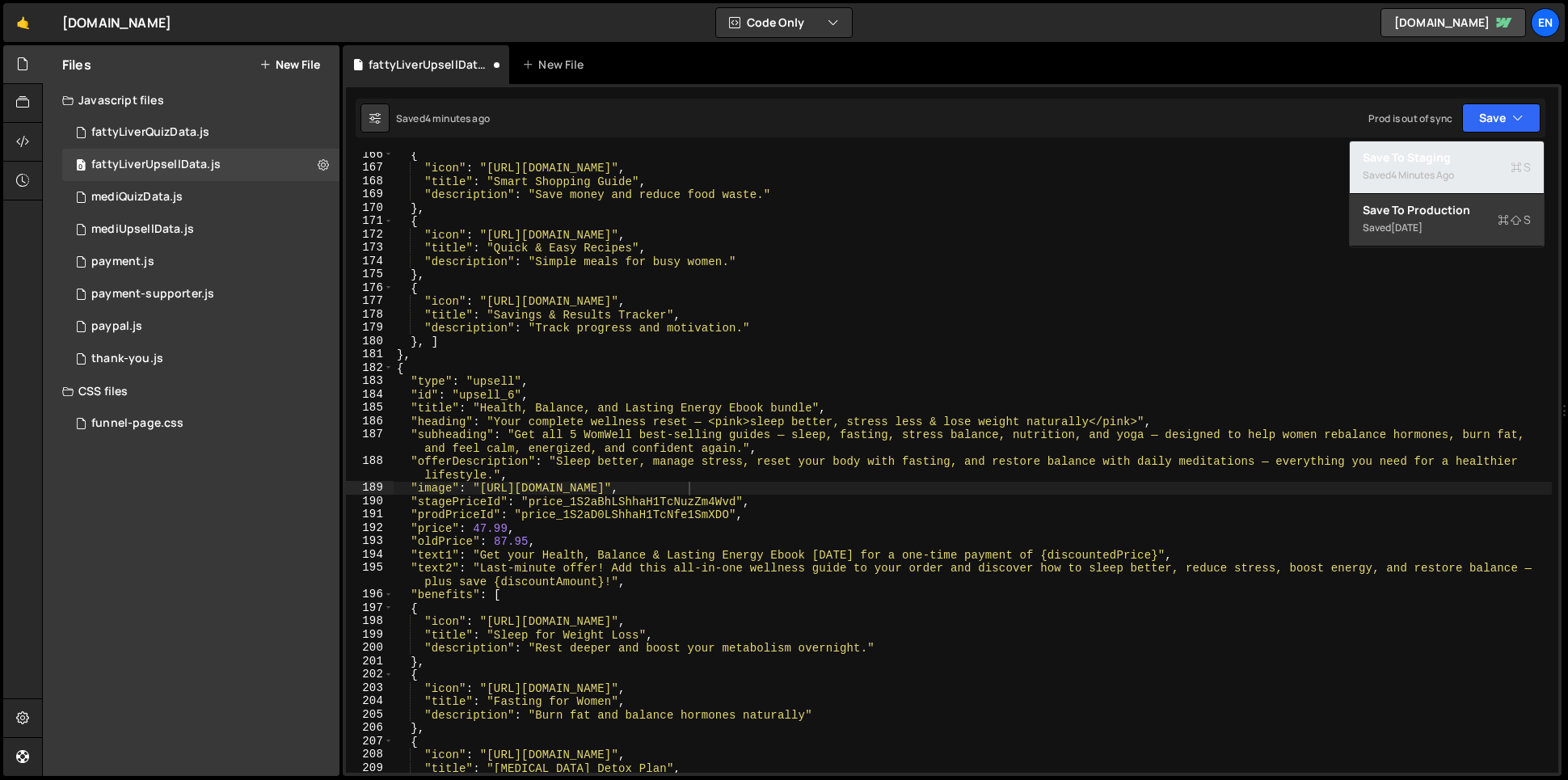
click at [1411, 171] on div "4 minutes ago" at bounding box center [1421, 176] width 63 height 14
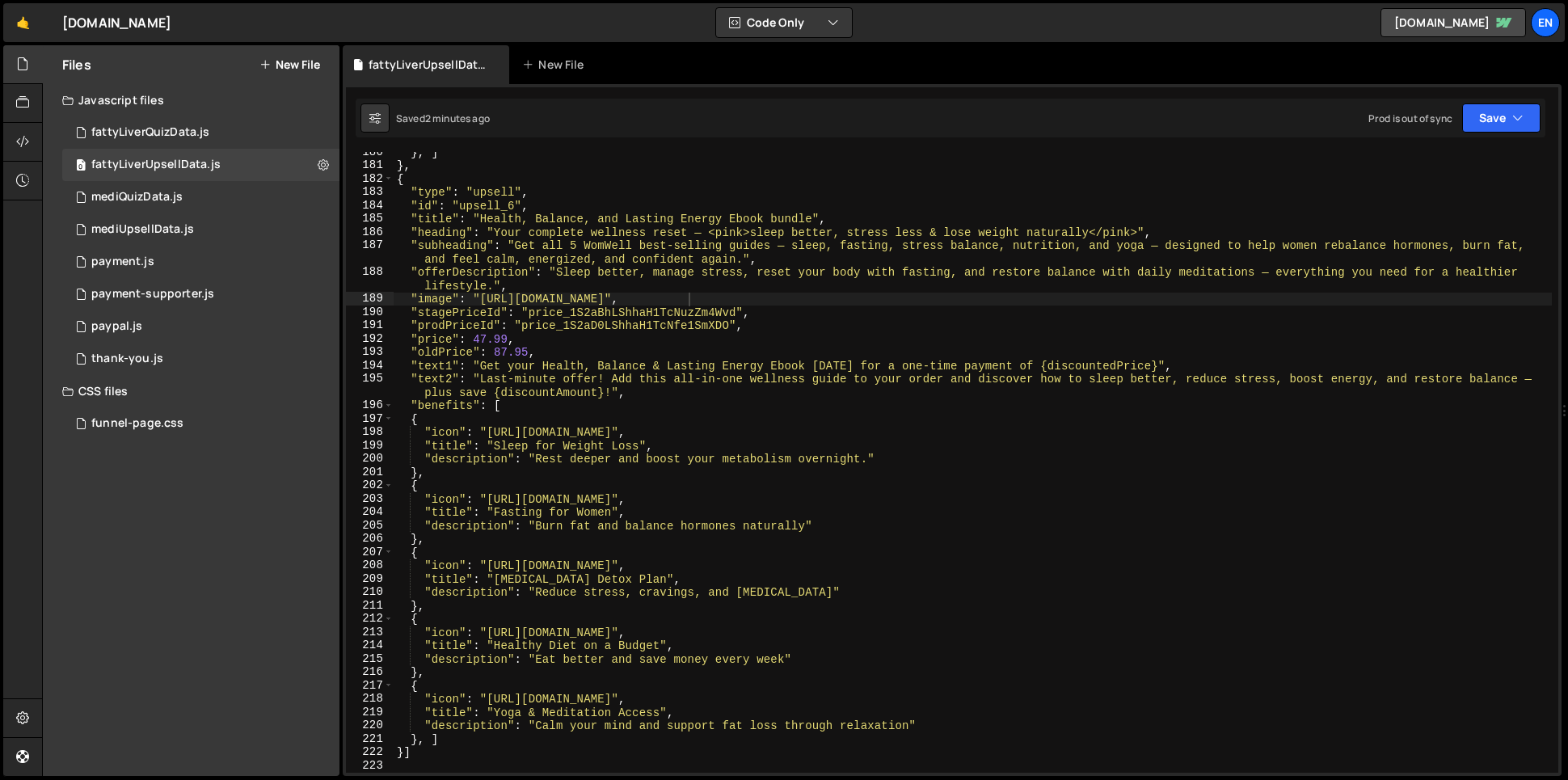
scroll to position [0, 6]
click at [554, 401] on div "} , ] } , { "type" : "upsell" , "id" : "upsell_6" , "title" : "Health, Balance,…" at bounding box center [973, 469] width 1158 height 647
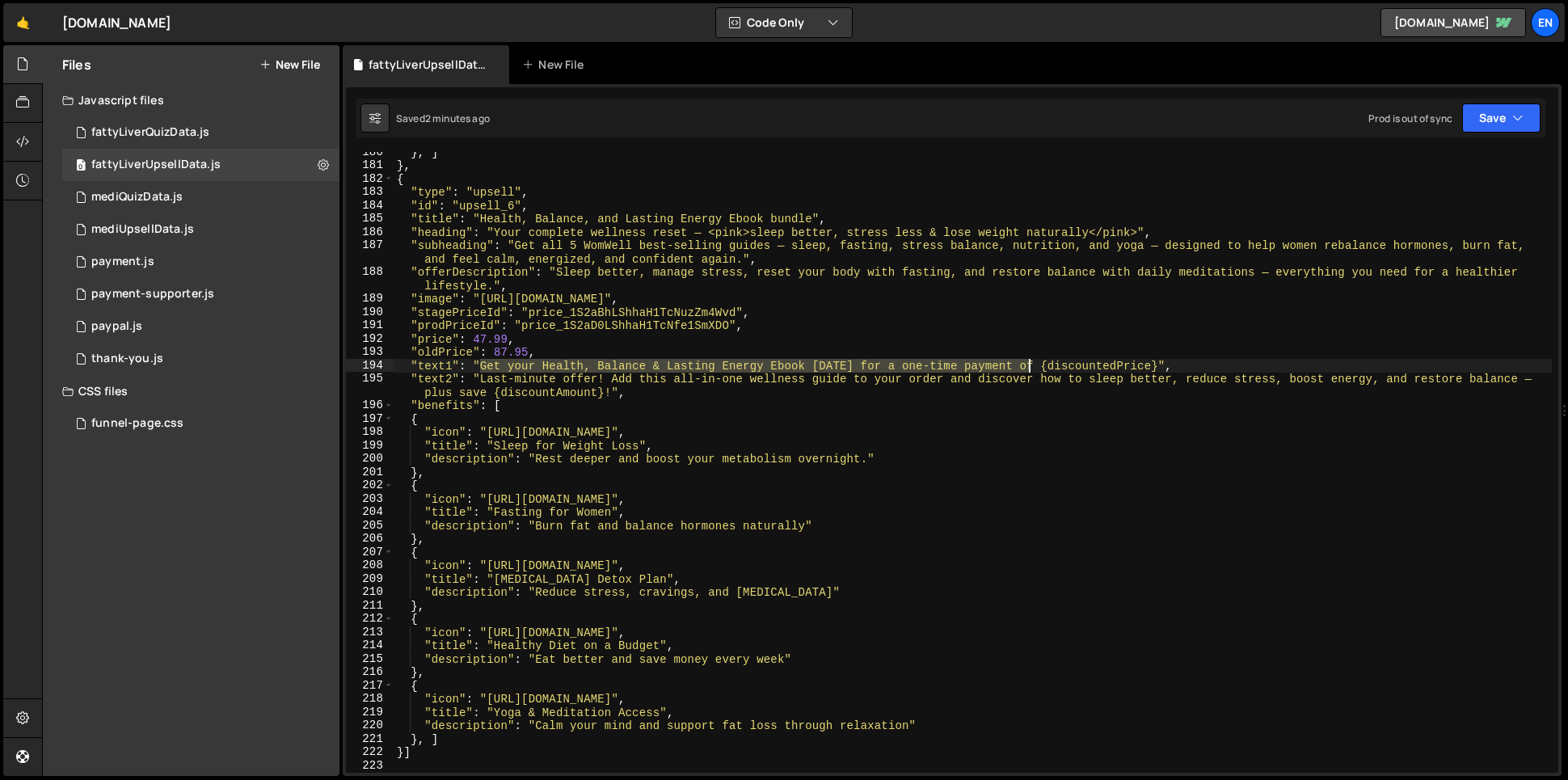
drag, startPoint x: 508, startPoint y: 368, endPoint x: 1054, endPoint y: 373, distance: 546.0
click at [1029, 364] on div "} , ] } , { "type" : "upsell" , "id" : "upsell_6" , "title" : "Health, Balance,…" at bounding box center [973, 469] width 1158 height 647
paste textarea "Sleep better, stress less, and boost your energy — all 5 wellness guides for ju…"
click at [533, 394] on div "} , ] } , { "type" : "upsell" , "id" : "upsell_6" , "title" : "Health, Balance,…" at bounding box center [973, 469] width 1158 height 647
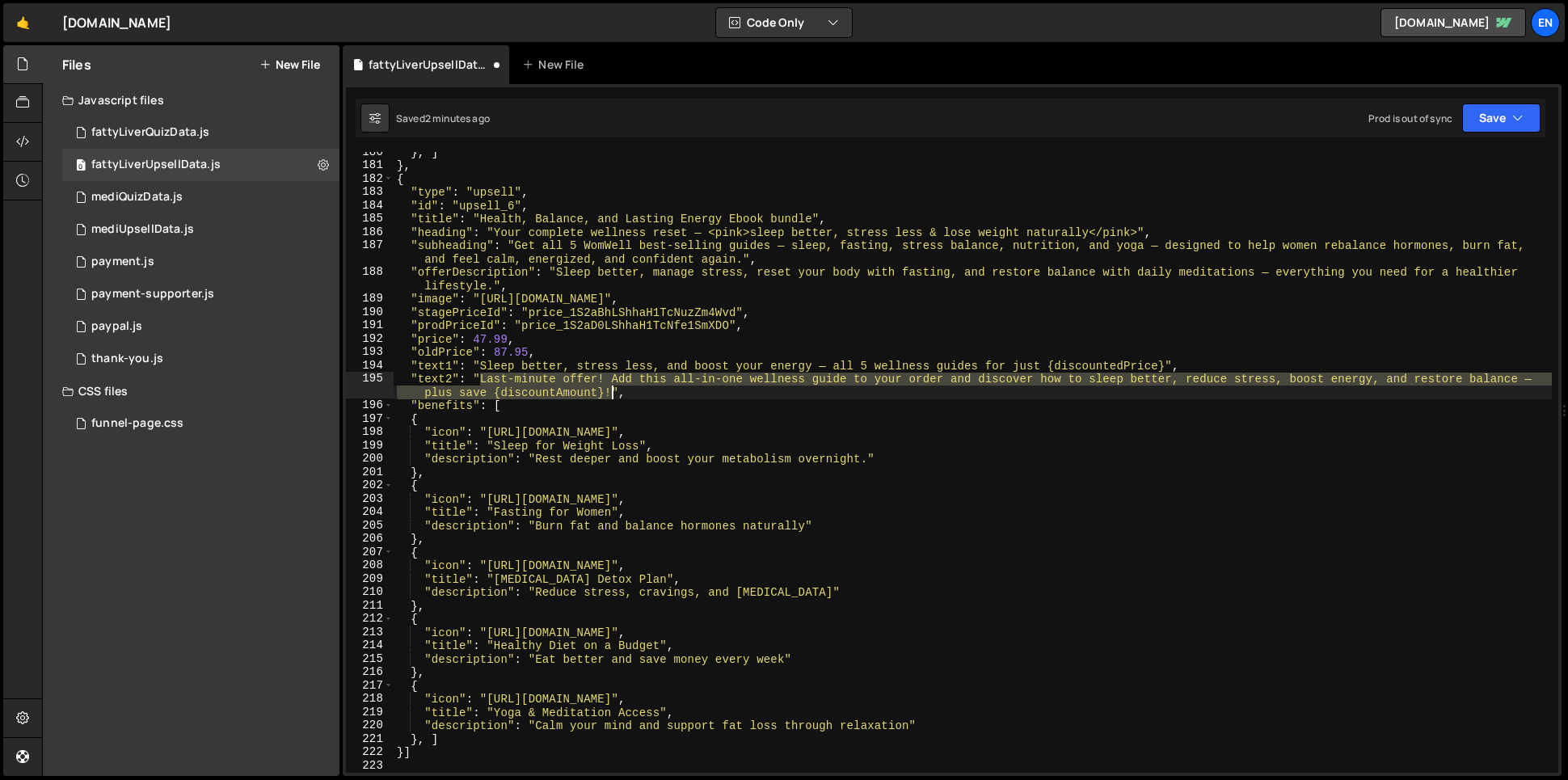
drag, startPoint x: 480, startPoint y: 381, endPoint x: 611, endPoint y: 397, distance: 132.0
click at [608, 397] on div "} , ] } , { "type" : "upsell" , "id" : "upsell_6" , "title" : "Health, Balance,…" at bounding box center [973, 469] width 1158 height 647
paste textarea "Add the full WomWell bundle now and transform your health, hormones, and metabo…"
type textarea ""text2": "Add the full WomWell bundle now and transform your health, hormones, …"
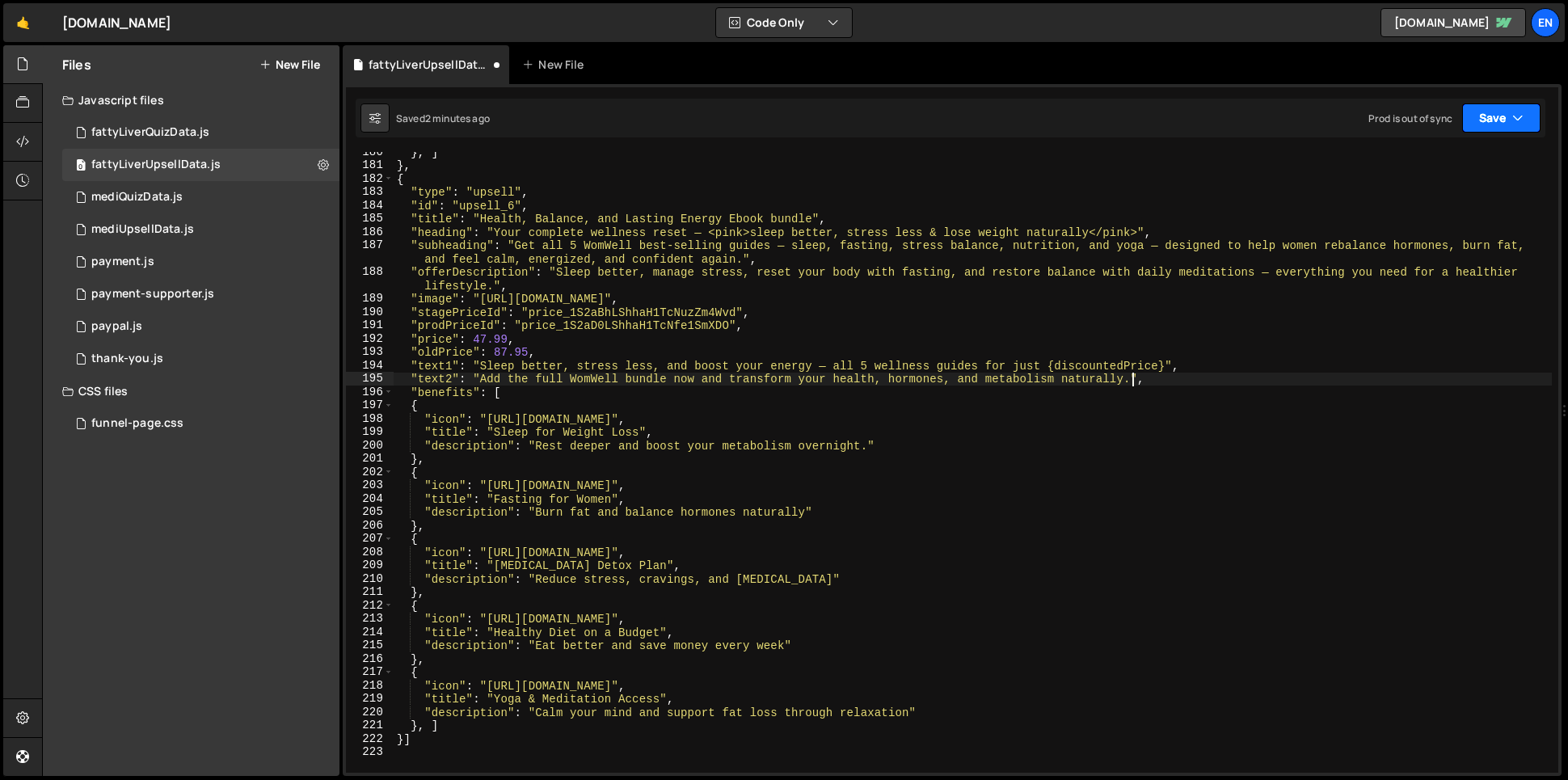
drag, startPoint x: 1513, startPoint y: 130, endPoint x: 1504, endPoint y: 132, distance: 9.2
click at [1513, 130] on button "Save" at bounding box center [1501, 118] width 79 height 29
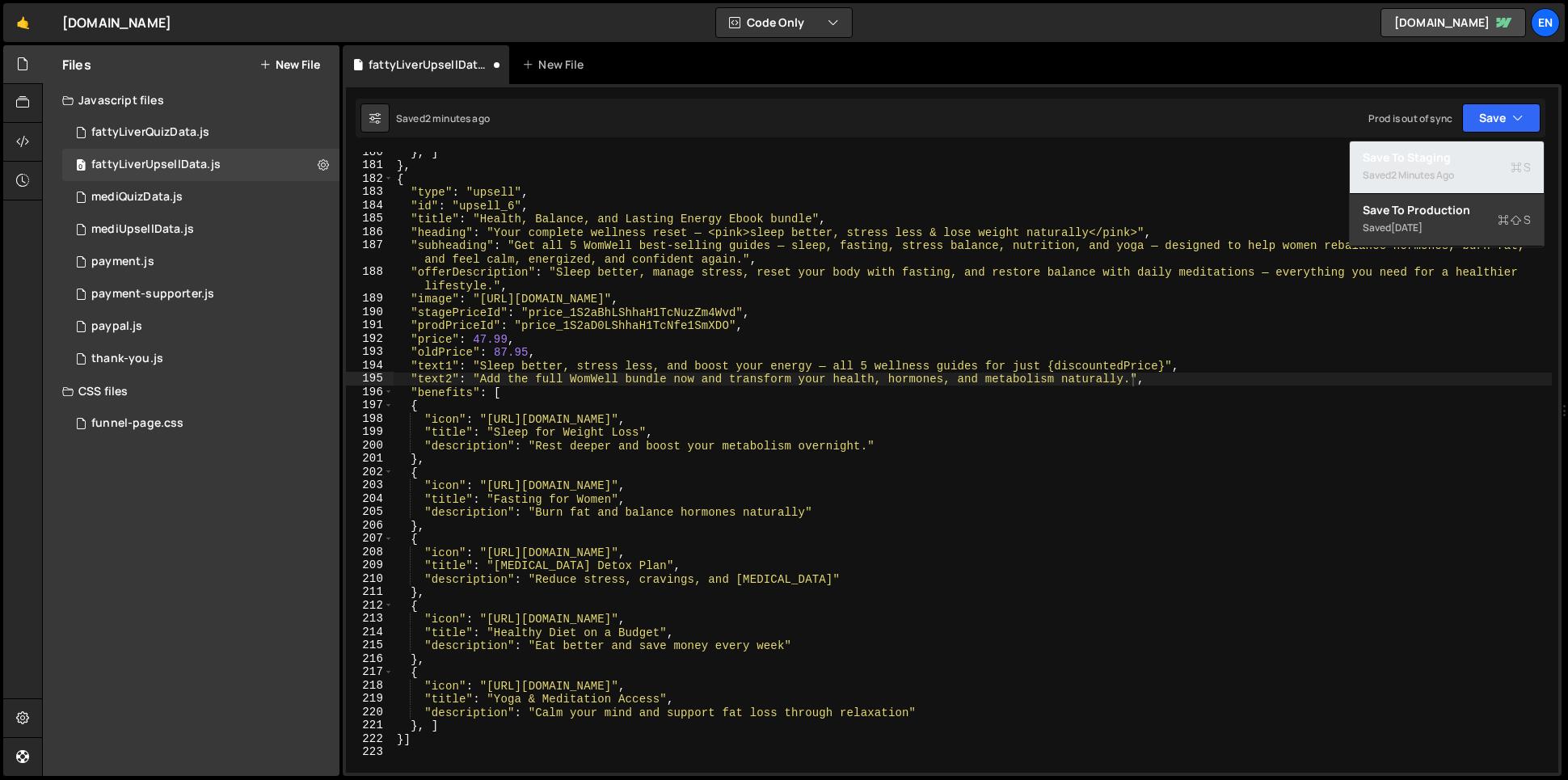
click at [1454, 163] on div "Save to Staging S" at bounding box center [1446, 158] width 169 height 16
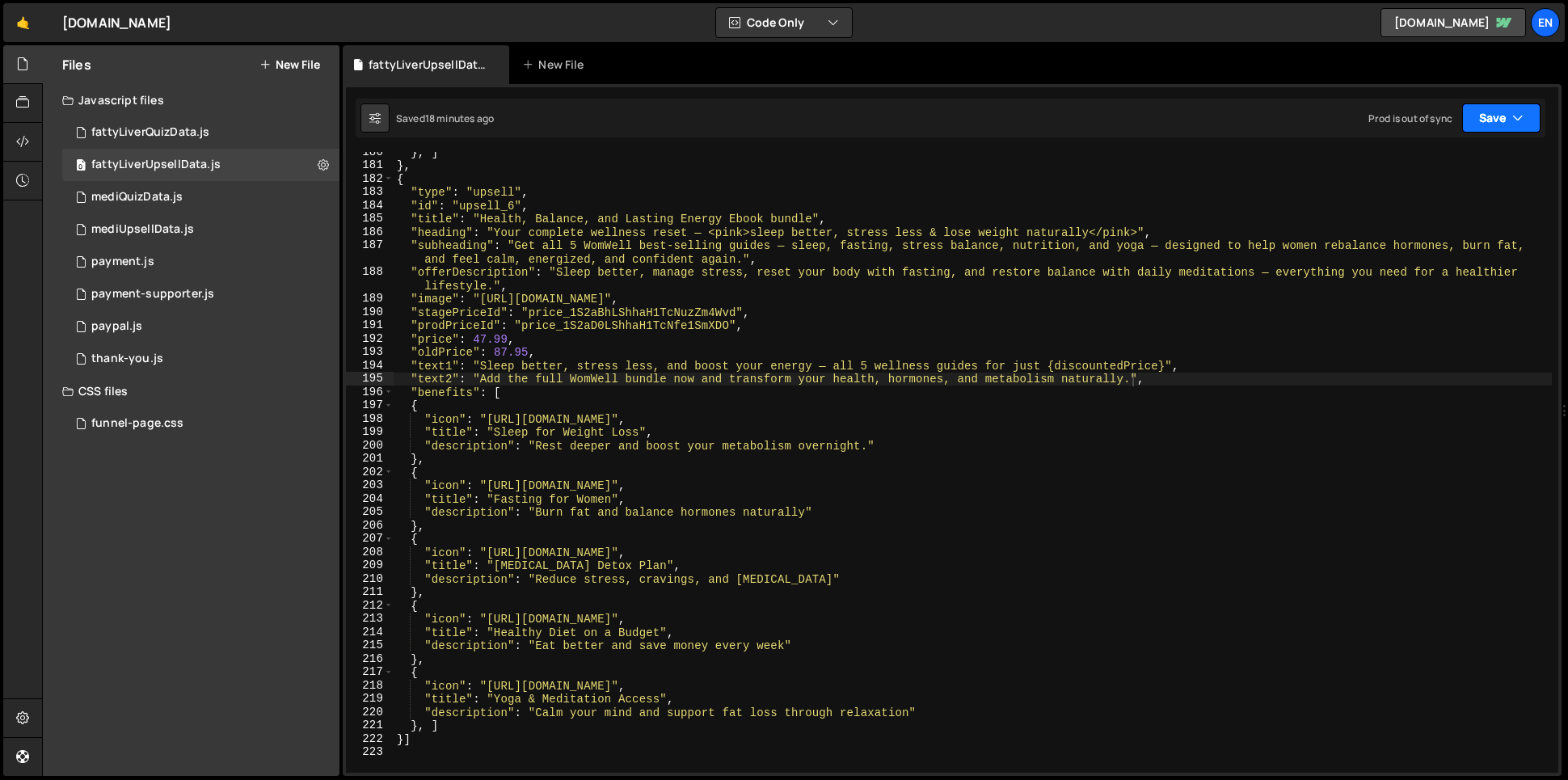
click at [1471, 122] on button "Save" at bounding box center [1501, 118] width 79 height 29
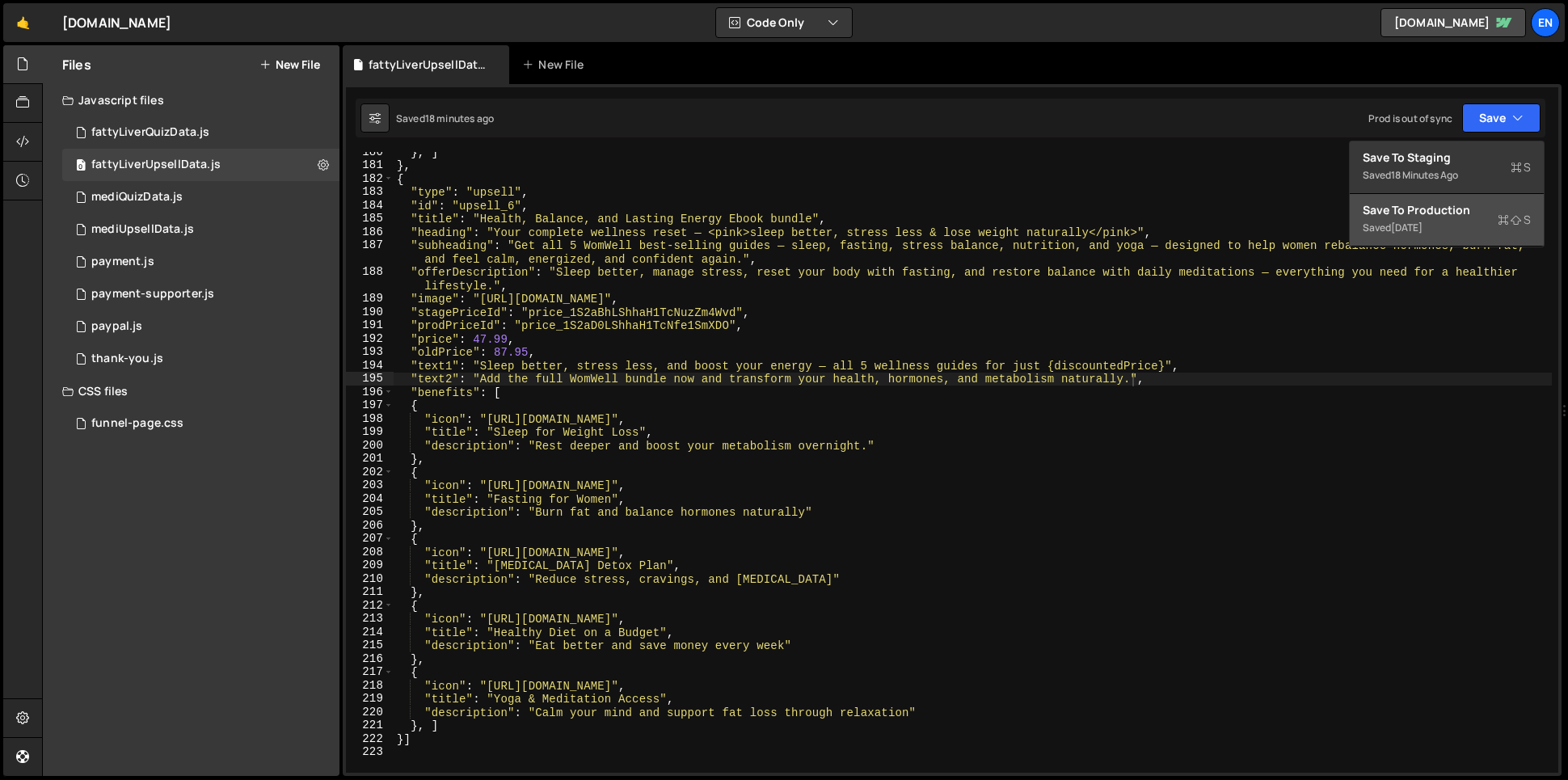
click at [1463, 217] on div "Save to Production S" at bounding box center [1446, 210] width 169 height 16
